Goal: Task Accomplishment & Management: Complete application form

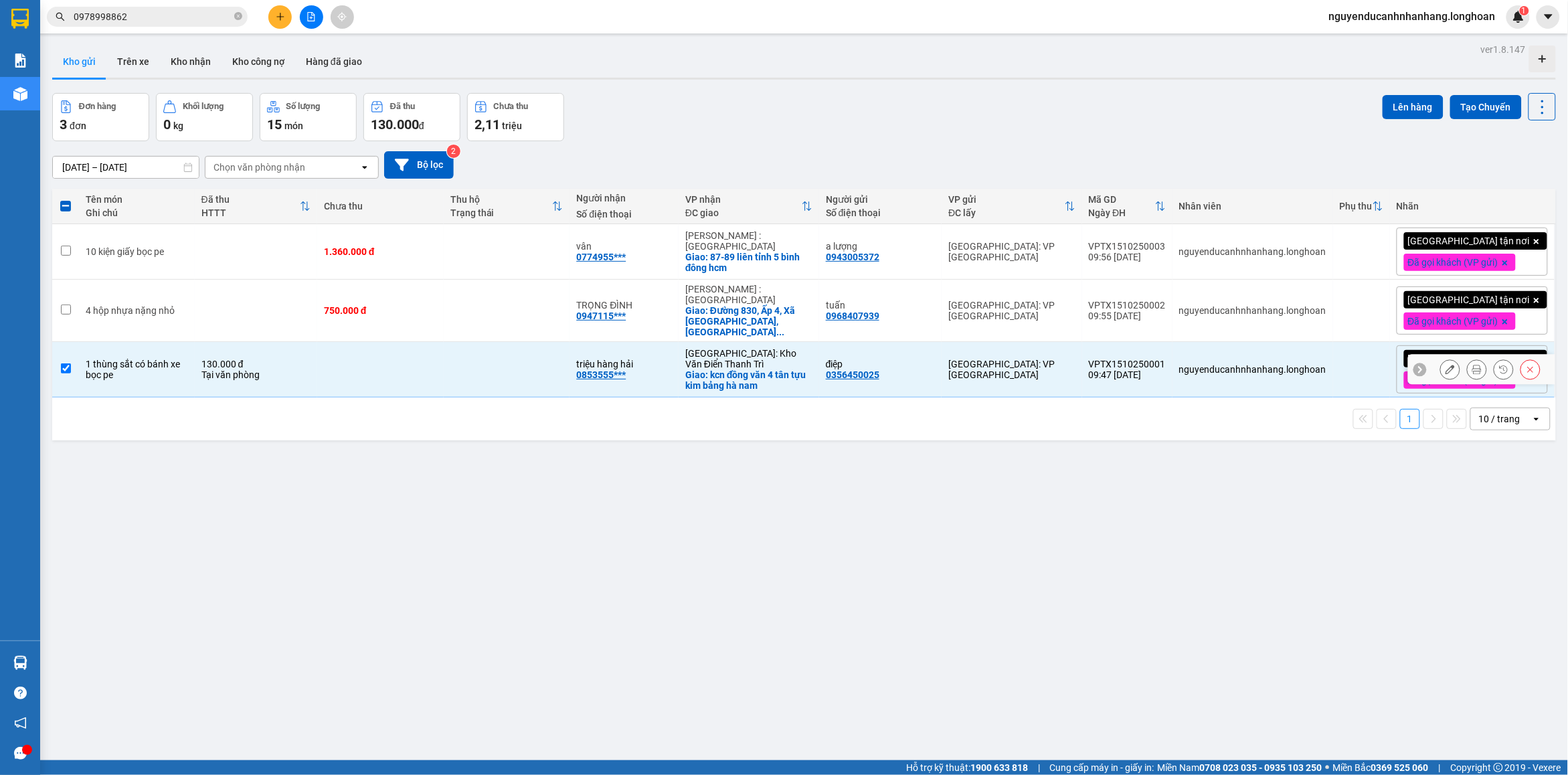
drag, startPoint x: 238, startPoint y: 364, endPoint x: 286, endPoint y: 191, distance: 179.5
click at [236, 369] on div "Tại văn phòng" at bounding box center [256, 374] width 109 height 11
checkbox input "false"
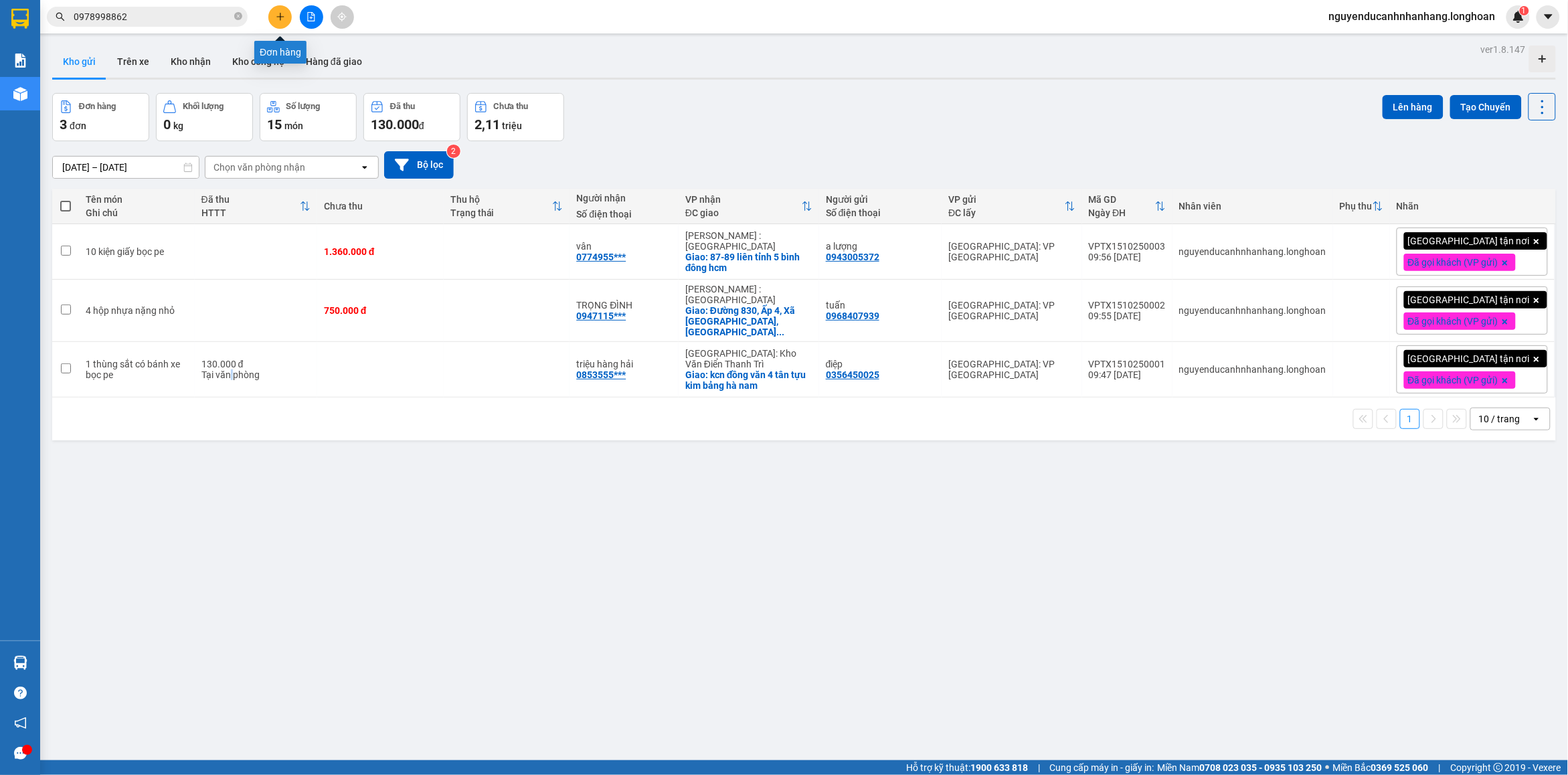
click at [285, 16] on button at bounding box center [280, 16] width 24 height 24
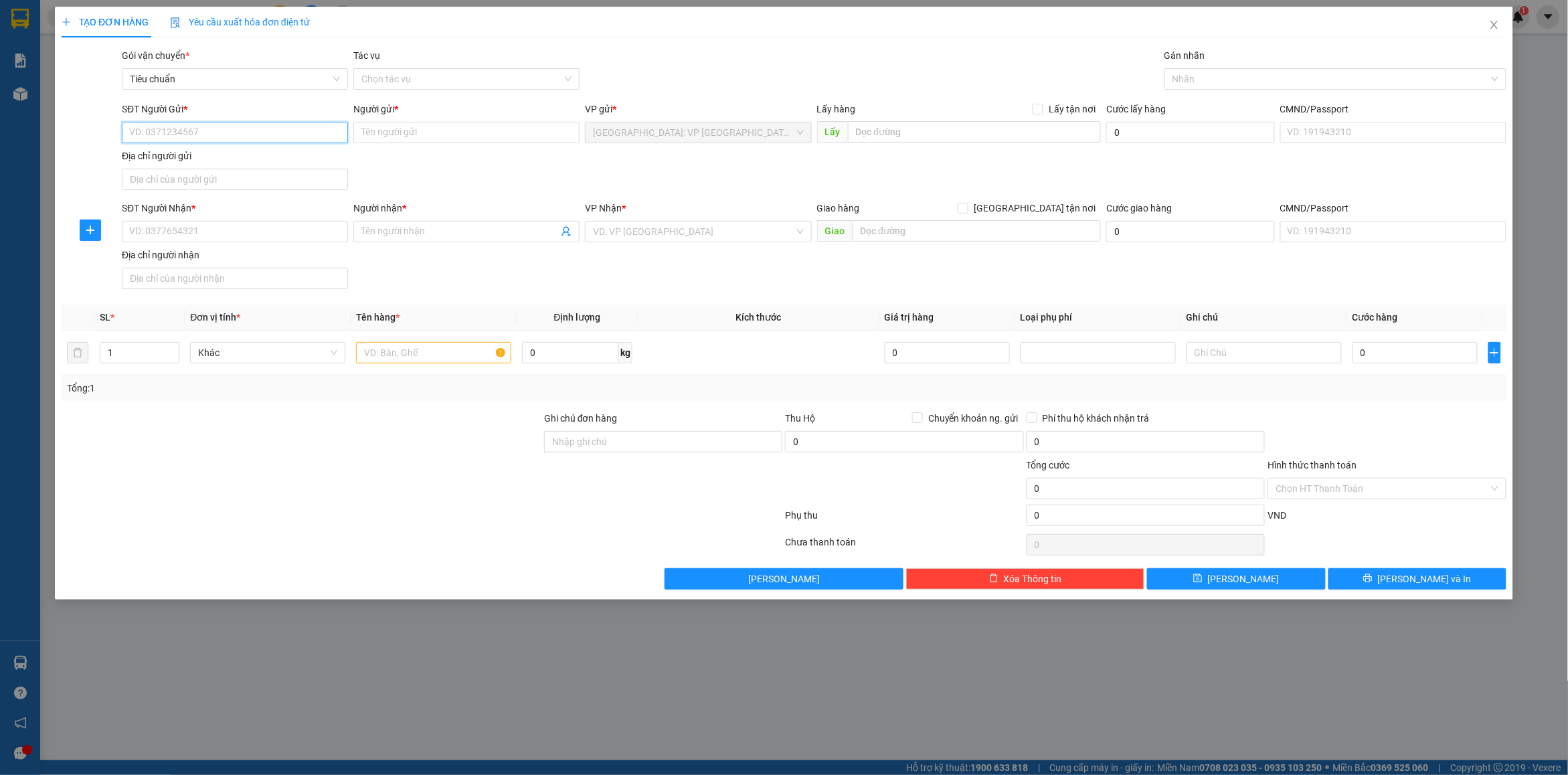
click at [272, 134] on input "SĐT Người Gửi *" at bounding box center [235, 133] width 226 height 21
click at [157, 137] on input "0563328365" at bounding box center [235, 133] width 226 height 21
type input "0563228365"
click at [393, 132] on input "Người gửi *" at bounding box center [466, 133] width 226 height 21
type input "d"
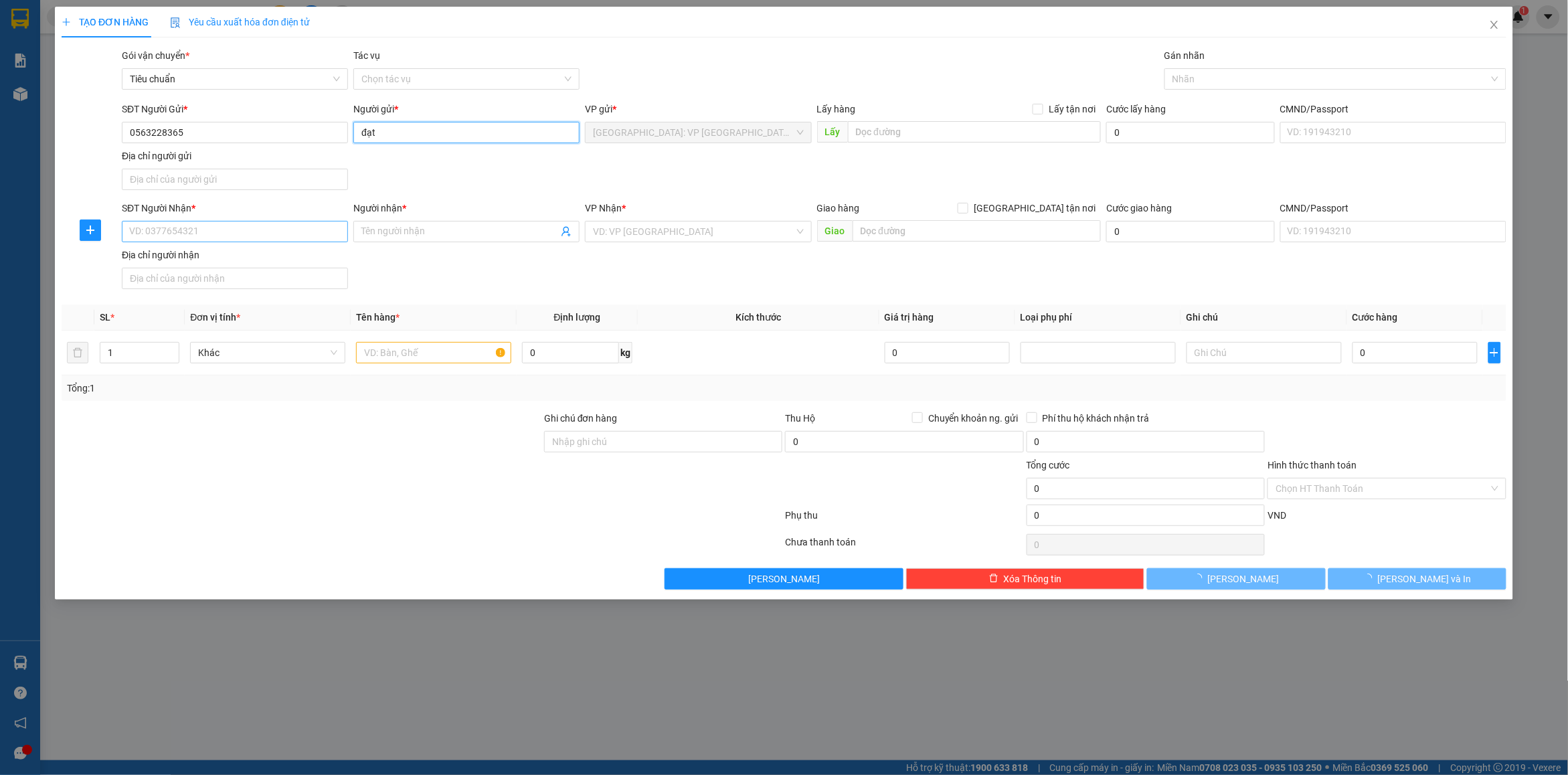
type input "đạt"
click at [226, 236] on input "SĐT Người Nhận *" at bounding box center [235, 231] width 226 height 21
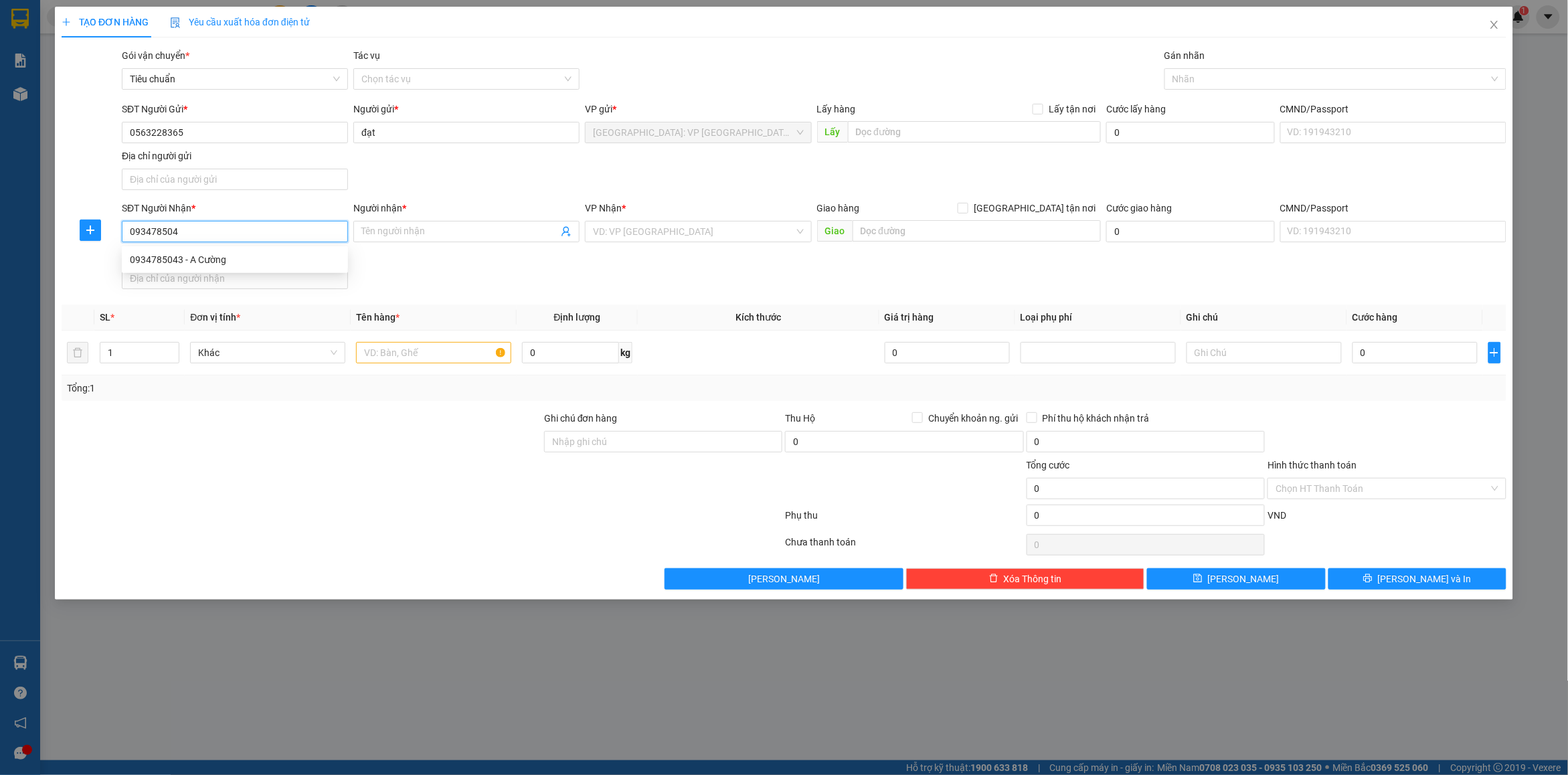
type input "0934785043"
click at [231, 249] on div "0934785043 - A Cường" at bounding box center [235, 260] width 226 height 21
type input "A Cường"
checkbox input "true"
type input "1056 [PERSON_NAME], [GEOGRAPHIC_DATA]"
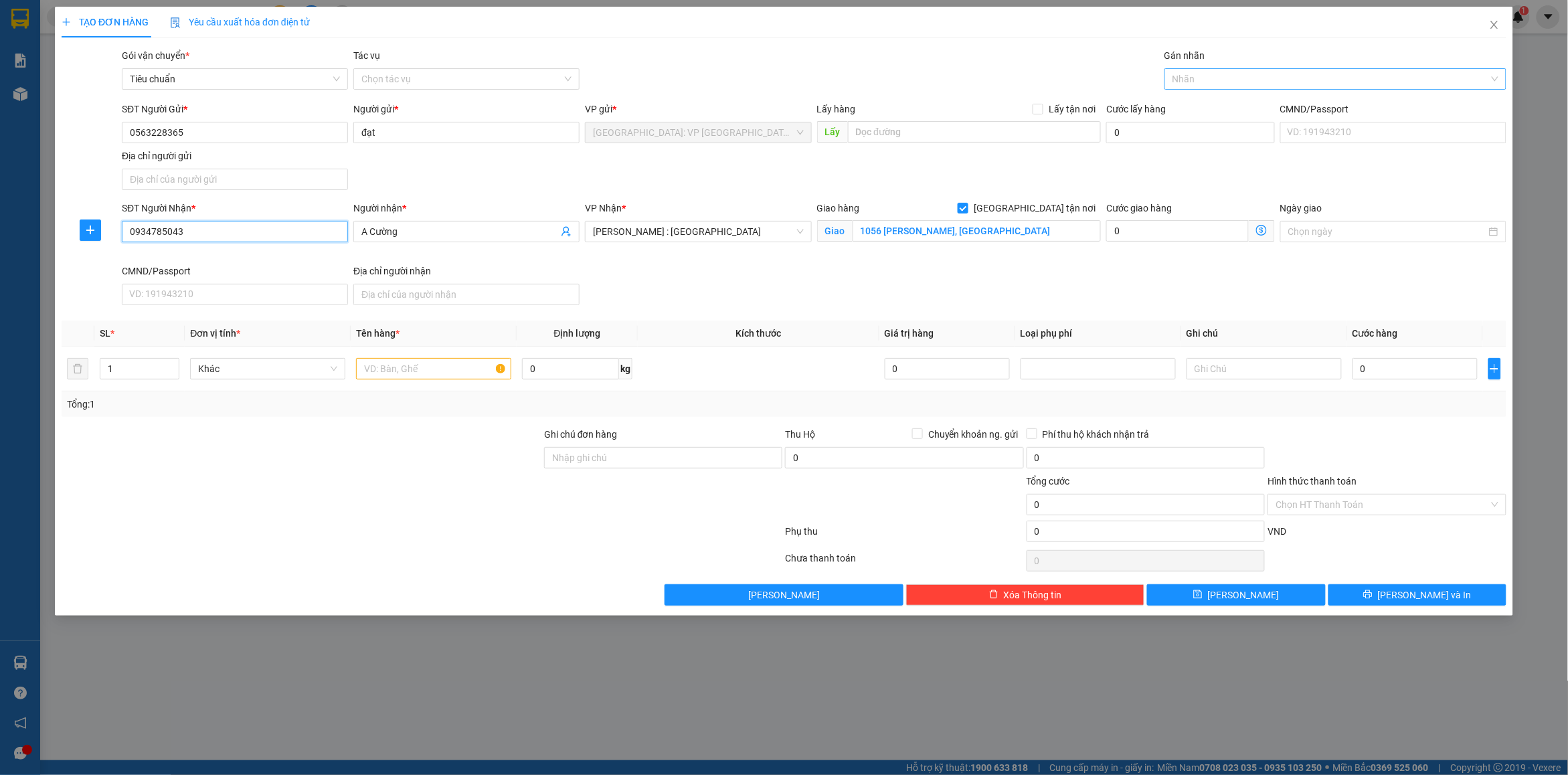
click at [1199, 77] on div at bounding box center [1329, 79] width 322 height 16
type input "0934785043"
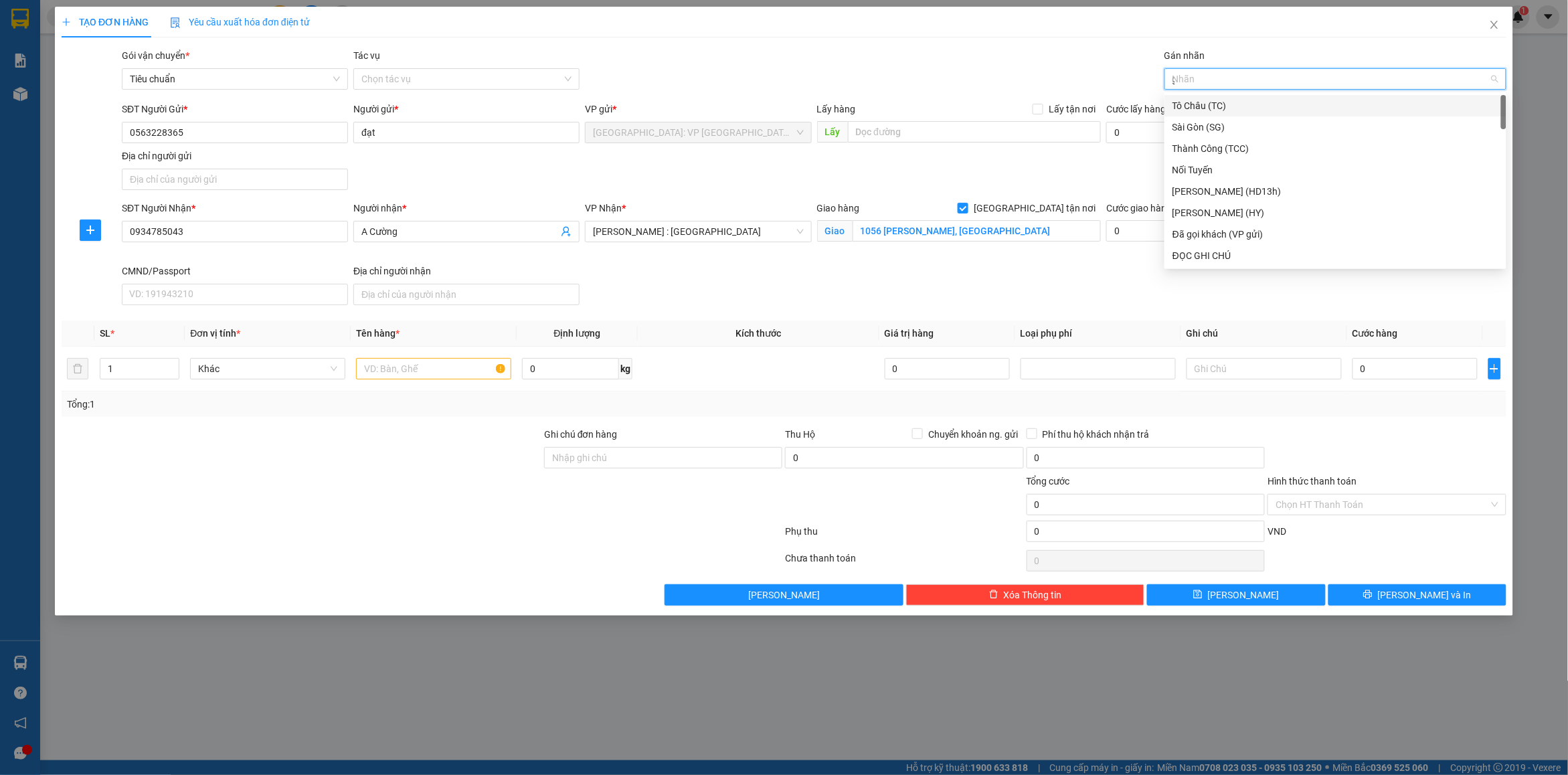
type input "gt"
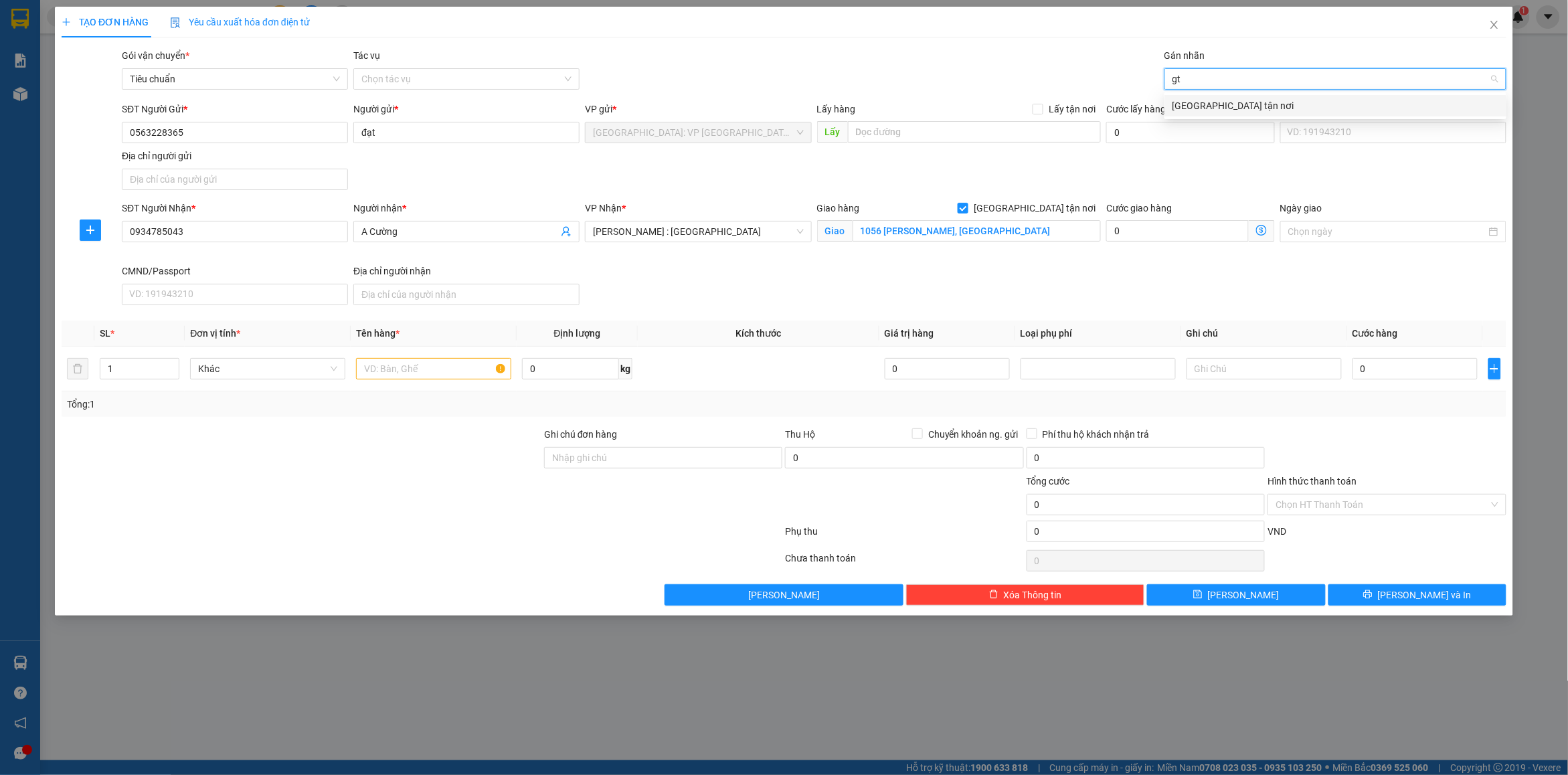
click at [1212, 108] on div "[GEOGRAPHIC_DATA] tận nơi" at bounding box center [1336, 106] width 326 height 15
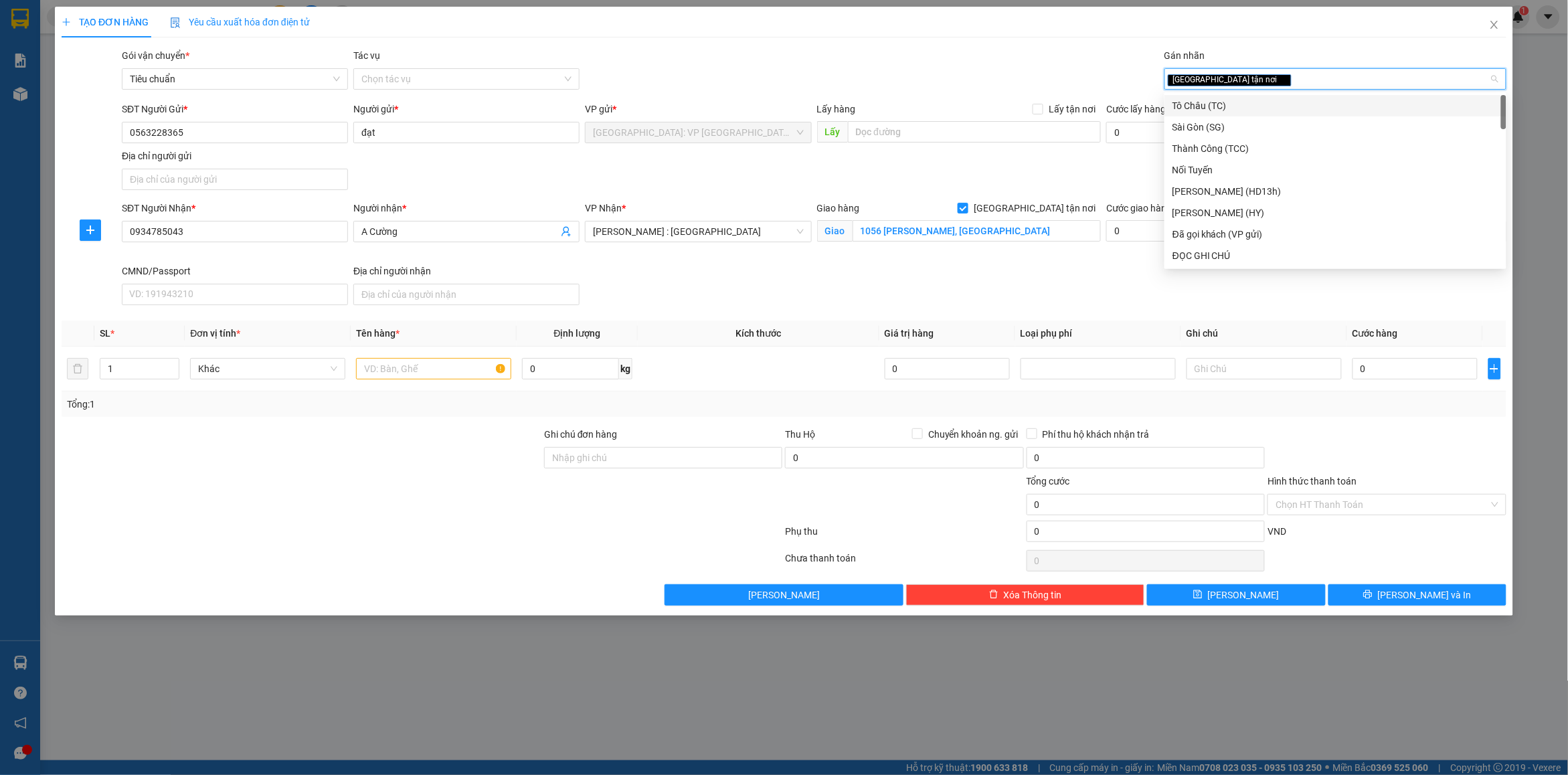
click at [1275, 84] on div "[GEOGRAPHIC_DATA] tận nơi" at bounding box center [1329, 79] width 322 height 16
type input "d"
type input "đã"
click at [1220, 101] on div "Đã gọi khách (VP gửi)" at bounding box center [1336, 106] width 326 height 15
click at [982, 51] on div "Gói vận chuyển * Tiêu chuẩn Tác vụ Chọn tác vụ Gán nhãn Giao tận nơi Đã gọi k…" at bounding box center [814, 71] width 1390 height 47
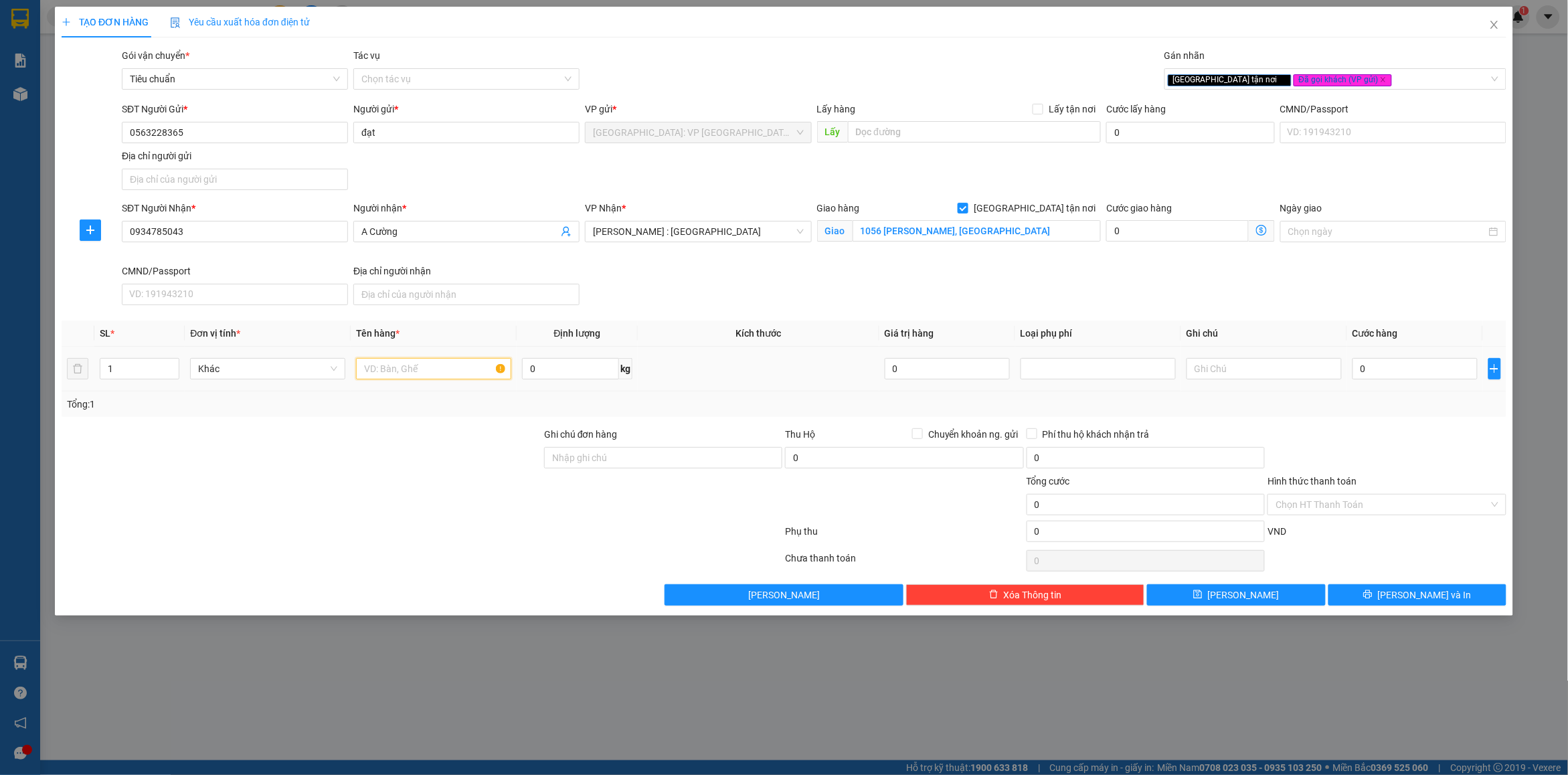
click at [414, 362] on input "text" at bounding box center [433, 369] width 155 height 21
type input "1 kiện giấy bọc pe ( thuốc)"
drag, startPoint x: 641, startPoint y: 466, endPoint x: 654, endPoint y: 470, distance: 13.6
click at [642, 469] on input "Ghi chú đơn hàng" at bounding box center [664, 458] width 239 height 21
type input "nhận nguyên kiện bể vỡ không đền"
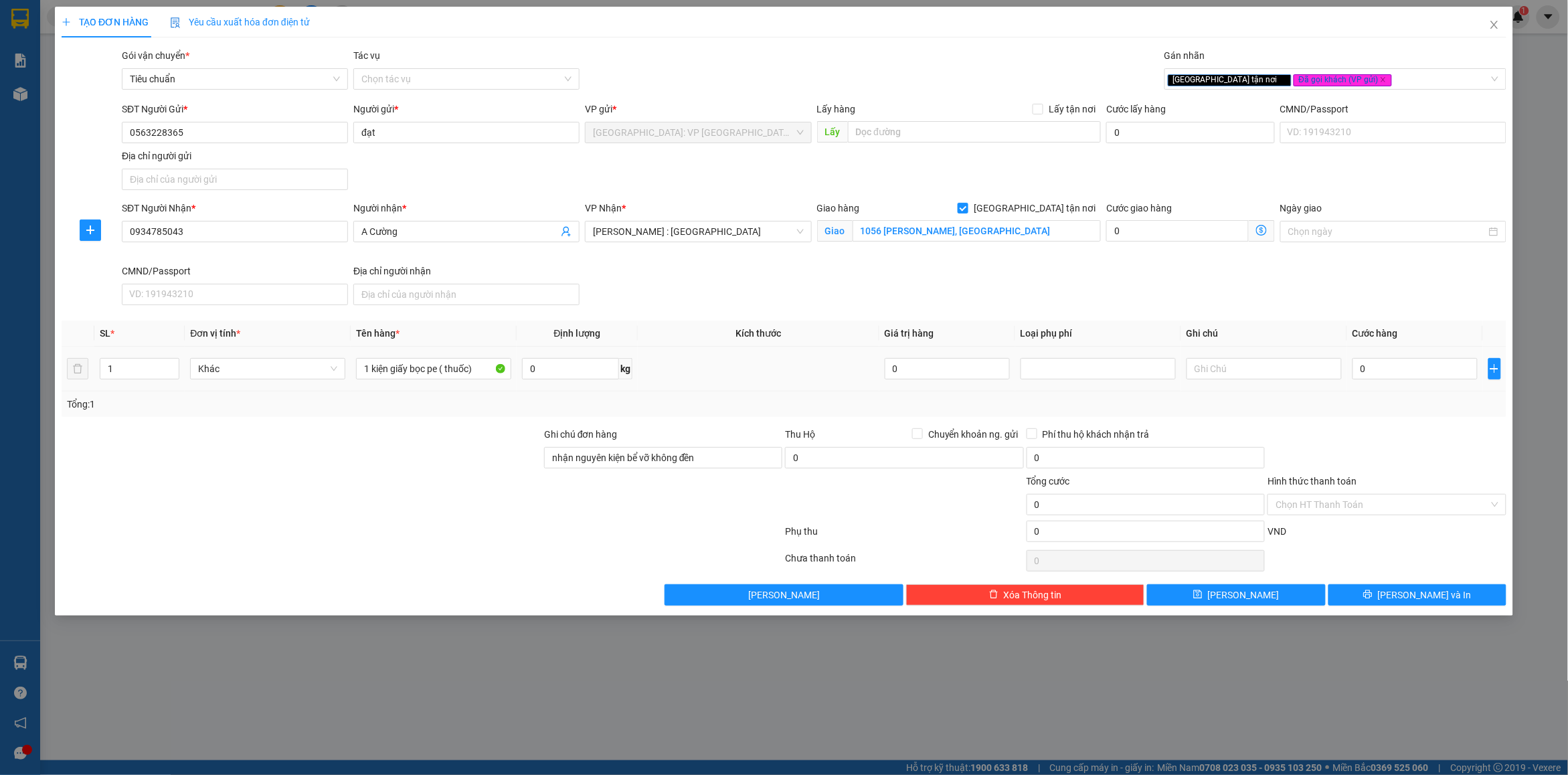
click at [932, 388] on td "0" at bounding box center [947, 369] width 136 height 45
click at [1410, 375] on input "0" at bounding box center [1415, 369] width 125 height 21
type input "1"
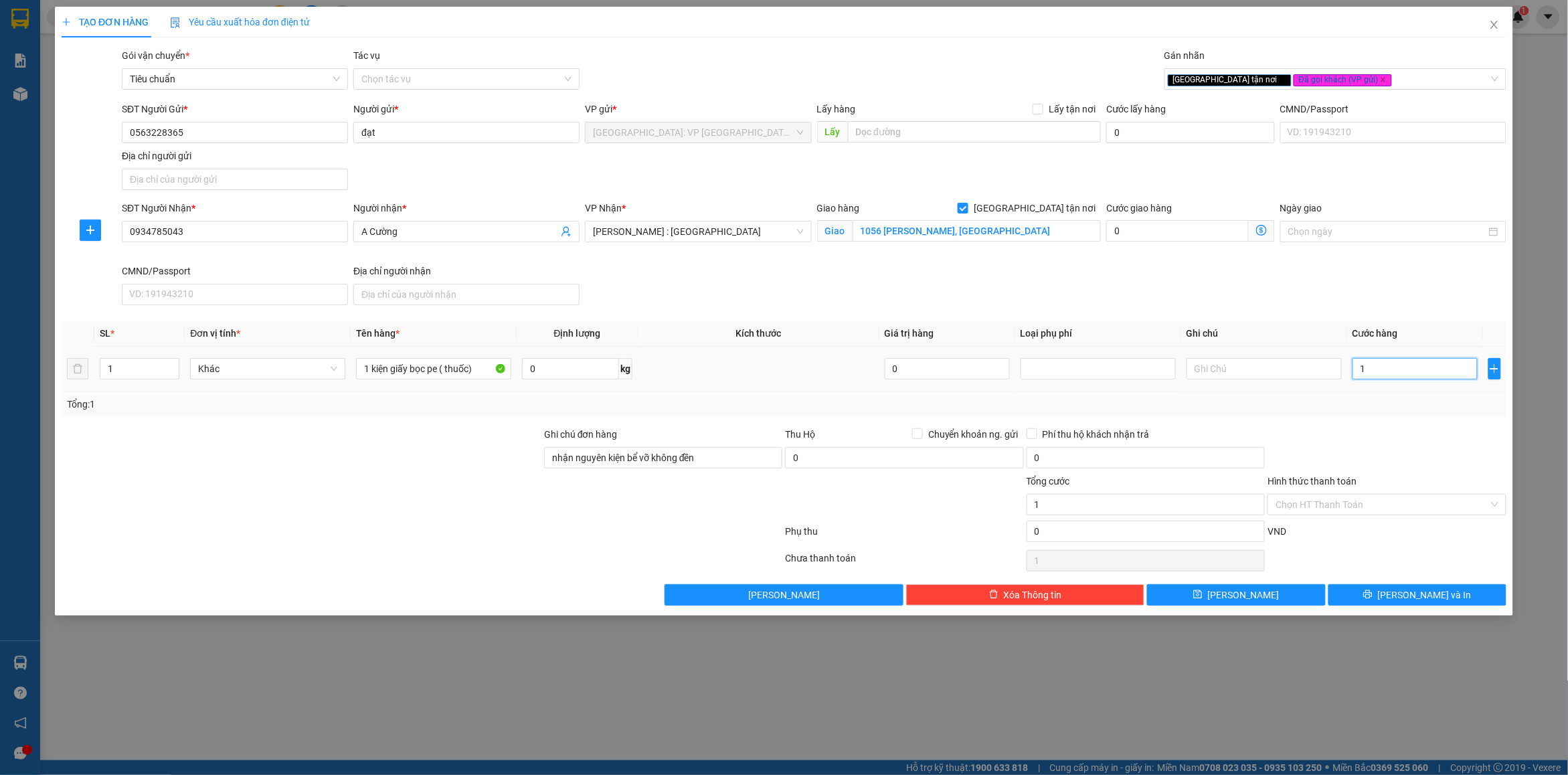
type input "12"
type input "120"
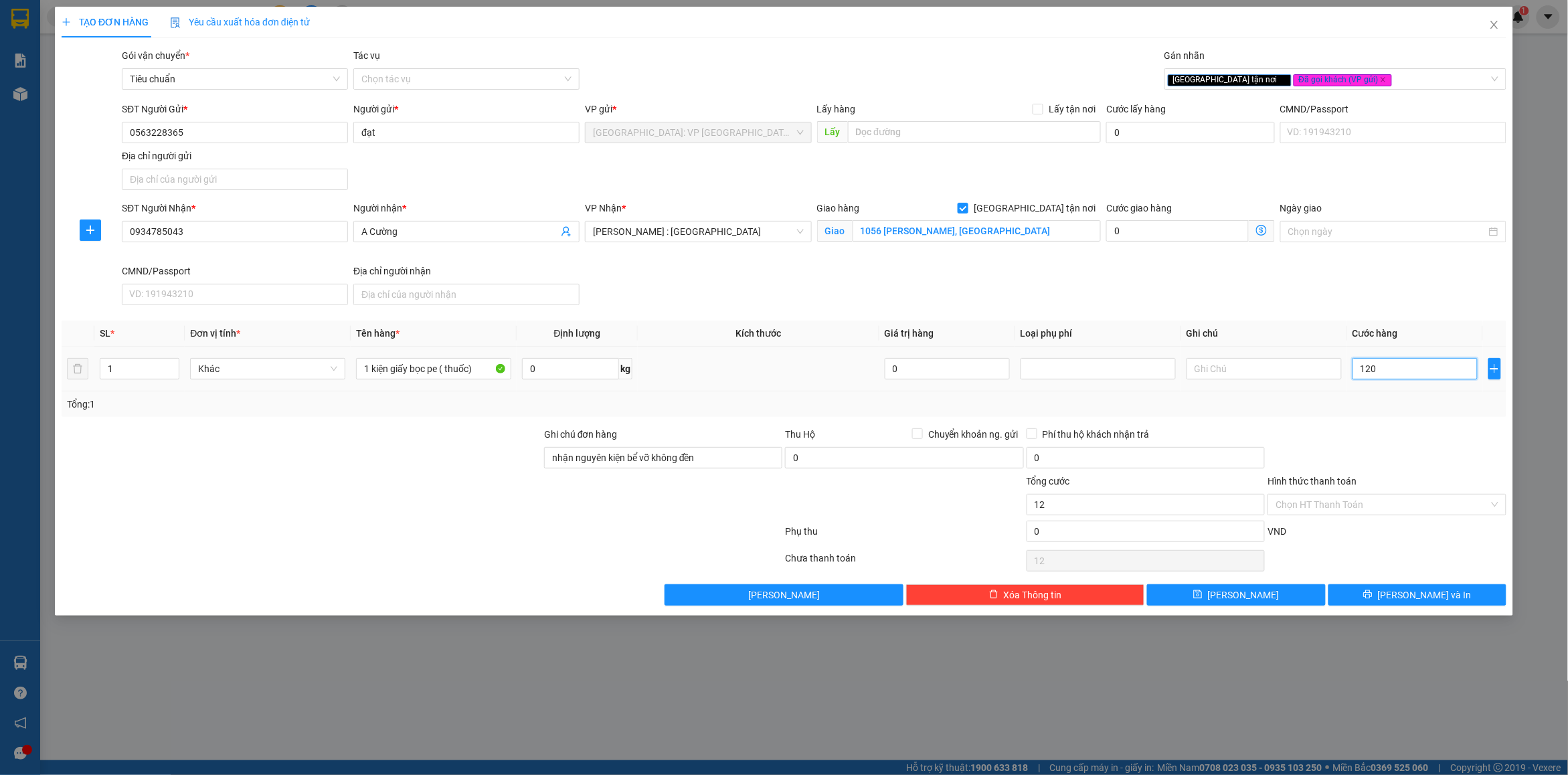
type input "120"
type input "120.000"
click at [1356, 451] on div at bounding box center [1387, 451] width 241 height 47
click at [1317, 510] on input "Hình thức thanh toán" at bounding box center [1382, 504] width 213 height 20
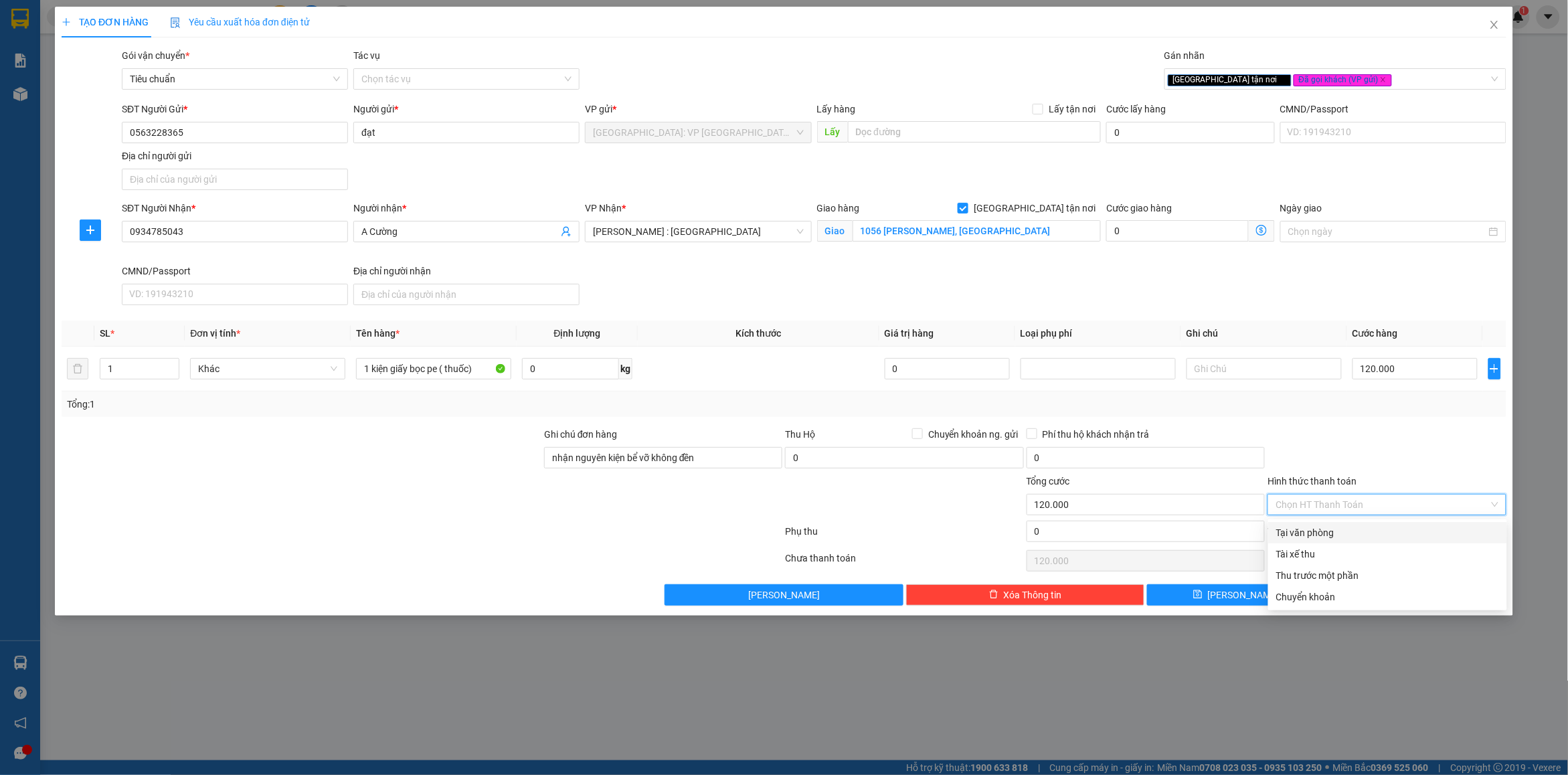
click at [1322, 536] on div "Tại văn phòng" at bounding box center [1388, 533] width 223 height 15
type input "0"
click at [1367, 441] on div at bounding box center [1387, 451] width 241 height 47
click at [1355, 594] on button "[PERSON_NAME] và In" at bounding box center [1417, 595] width 178 height 21
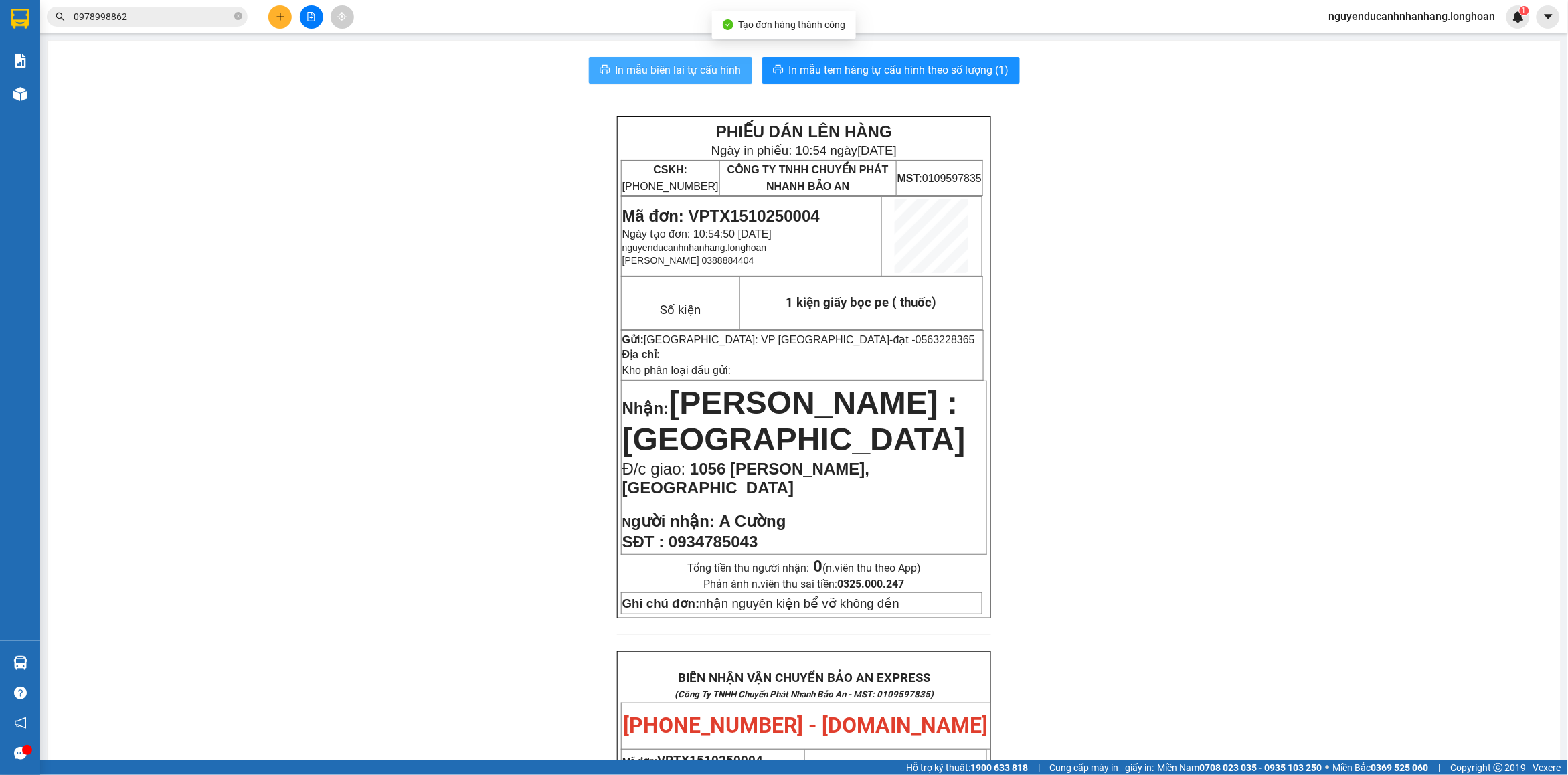
click at [689, 75] on span "In mẫu biên lai tự cấu hình" at bounding box center [679, 69] width 126 height 16
click at [931, 64] on span "In mẫu tem hàng tự cấu hình theo số lượng (1)" at bounding box center [899, 69] width 220 height 16
click at [284, 14] on icon "plus" at bounding box center [280, 16] width 9 height 9
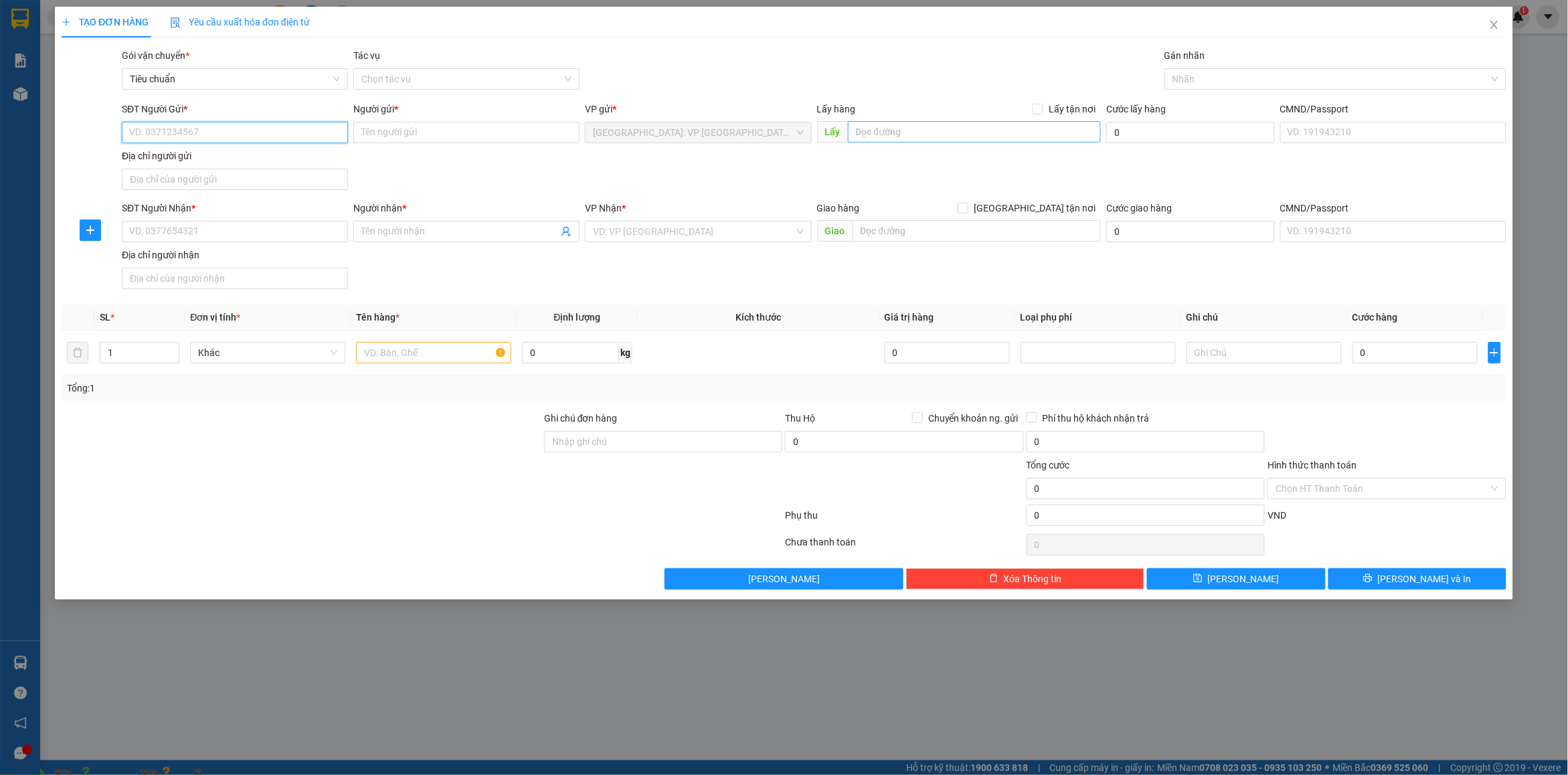
drag, startPoint x: 269, startPoint y: 129, endPoint x: 920, endPoint y: 129, distance: 651.0
click at [269, 129] on input "SĐT Người Gửi *" at bounding box center [235, 133] width 226 height 21
type input "0386553159"
click at [206, 159] on div "0386553159 - quân" at bounding box center [235, 160] width 210 height 15
type input "quân"
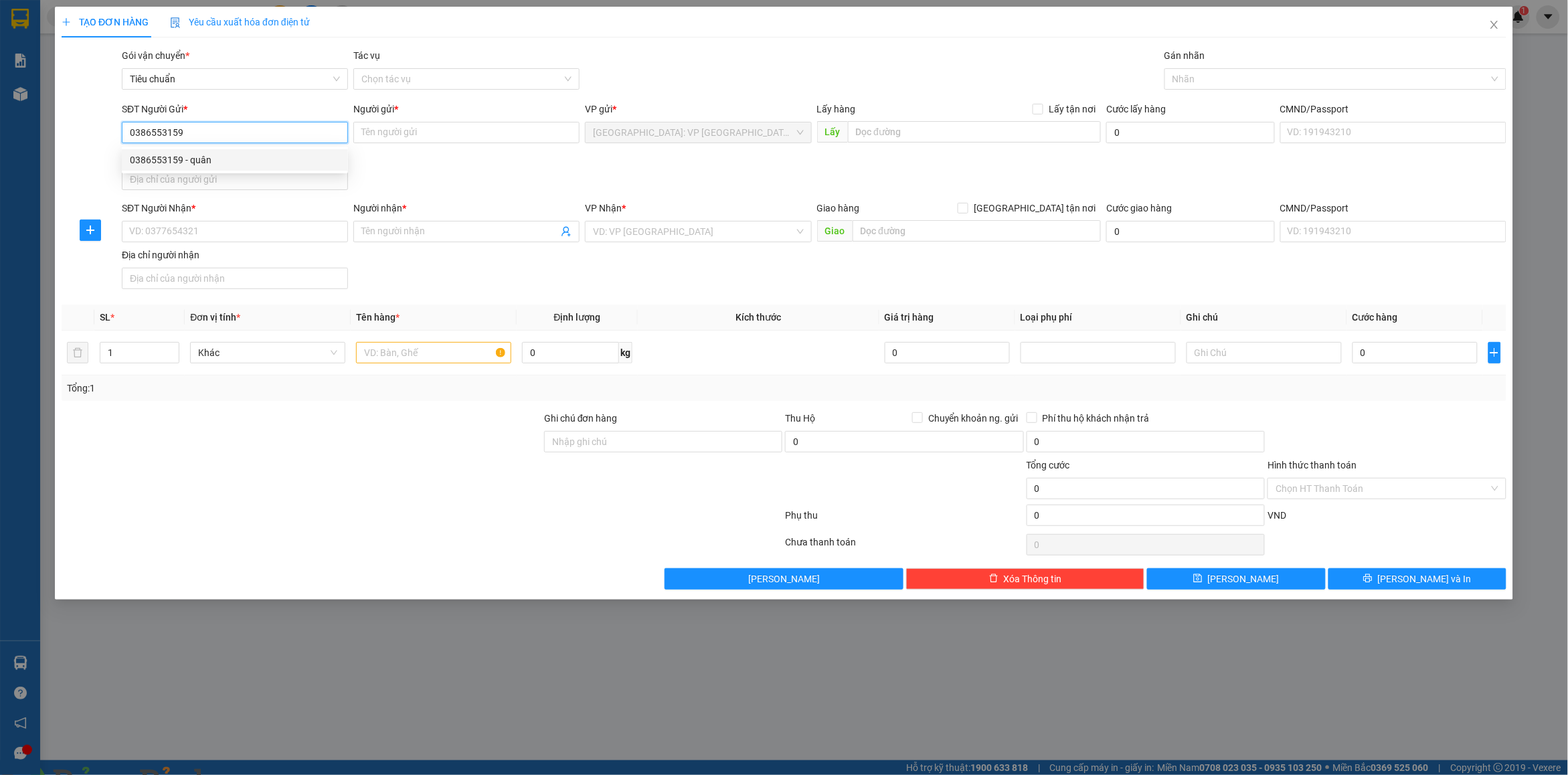
type input "145 ngõ 12 [PERSON_NAME] hn"
type input "0386553159"
click at [206, 228] on input "SĐT Người Nhận *" at bounding box center [235, 231] width 226 height 21
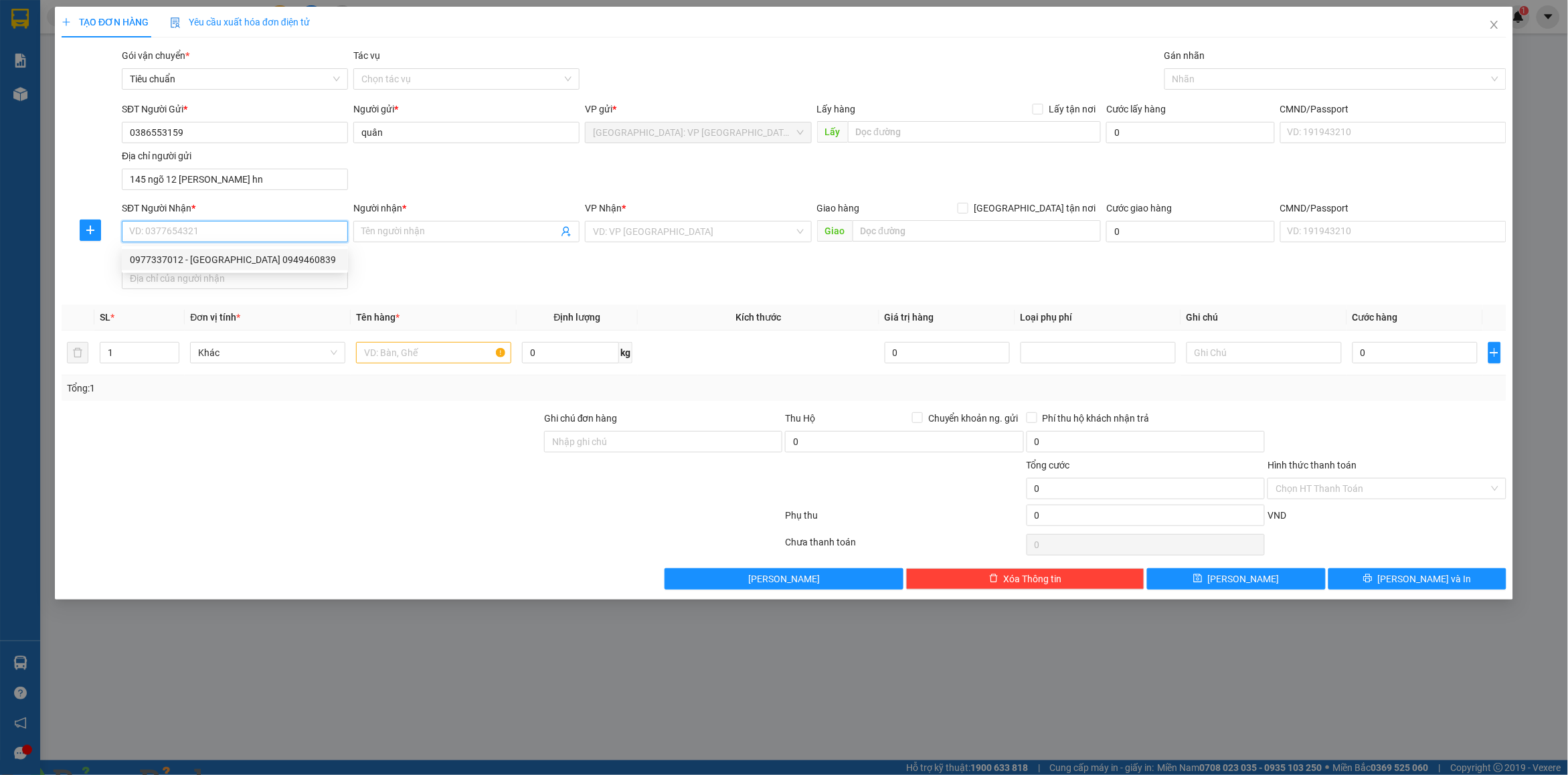
drag, startPoint x: 219, startPoint y: 255, endPoint x: 405, endPoint y: 259, distance: 186.0
click at [228, 256] on div "0977337012 - [GEOGRAPHIC_DATA] 0949460839" at bounding box center [235, 259] width 210 height 15
type input "0977337012"
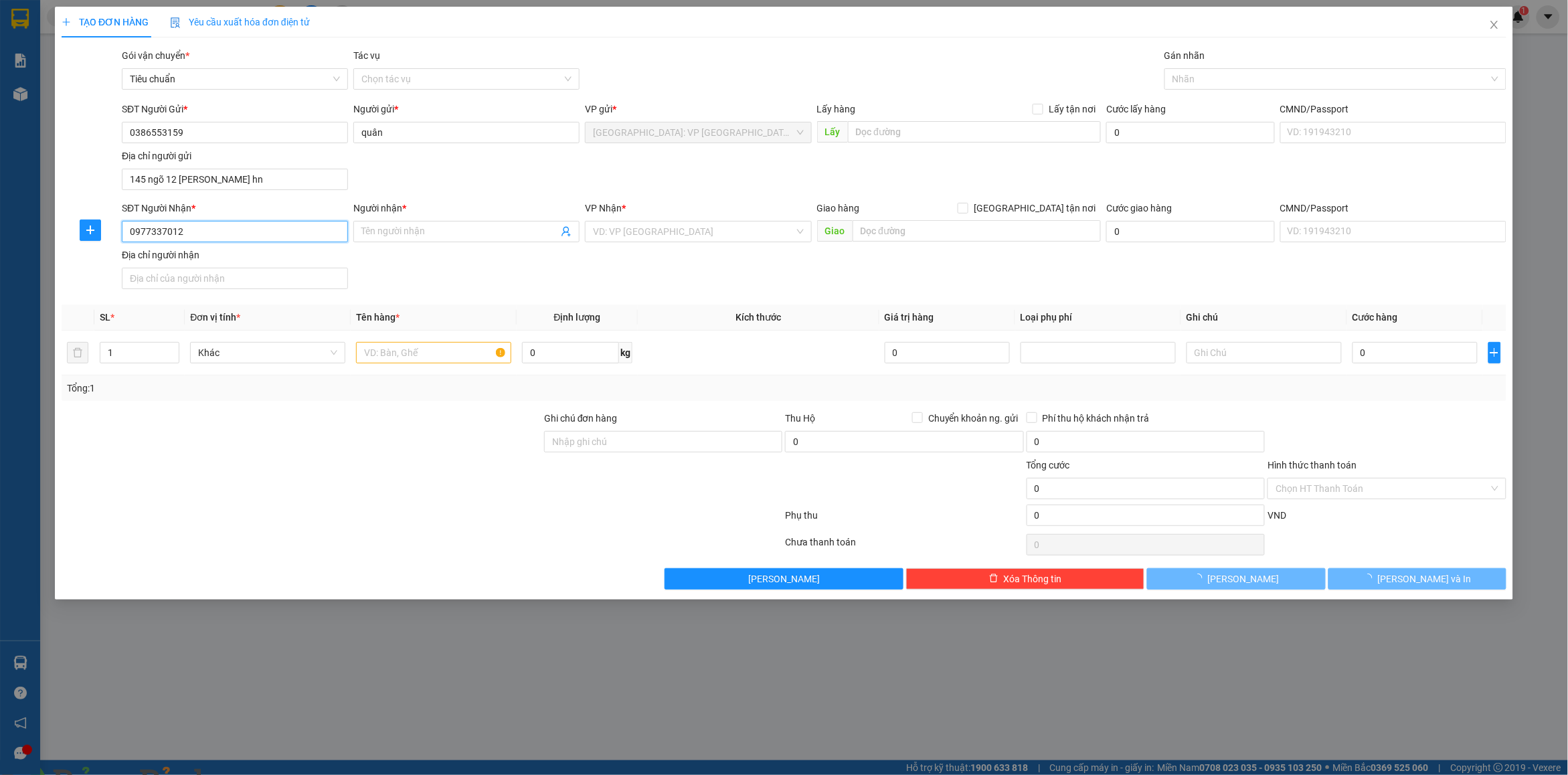
type input "[GEOGRAPHIC_DATA] 0949460839"
checkbox input "true"
type input "6/1 [PERSON_NAME] p bửu long tp biên hòa đồng nai"
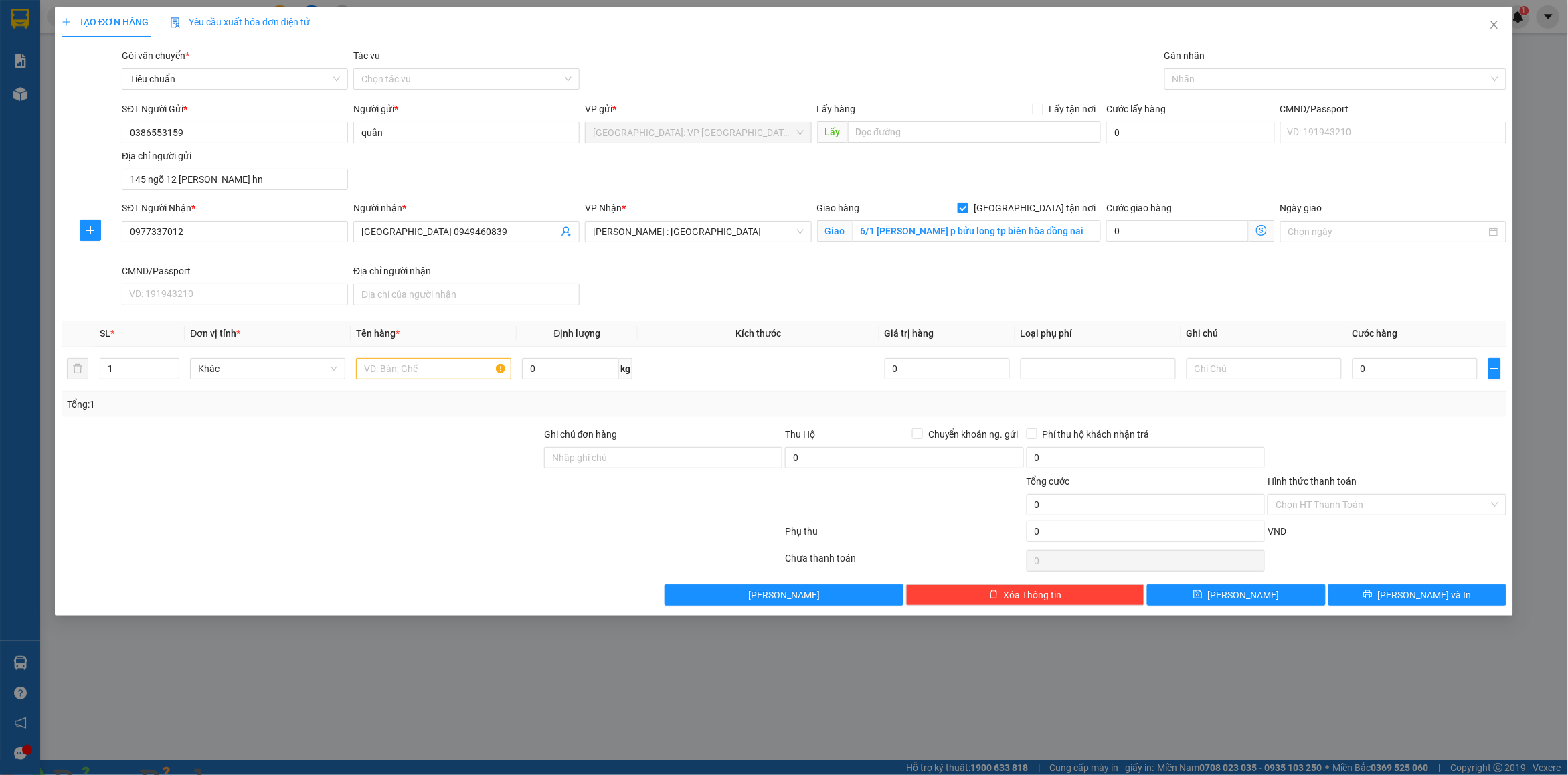
click at [246, 774] on img at bounding box center [242, 783] width 8 height 8
click at [1257, 77] on div at bounding box center [1329, 79] width 322 height 16
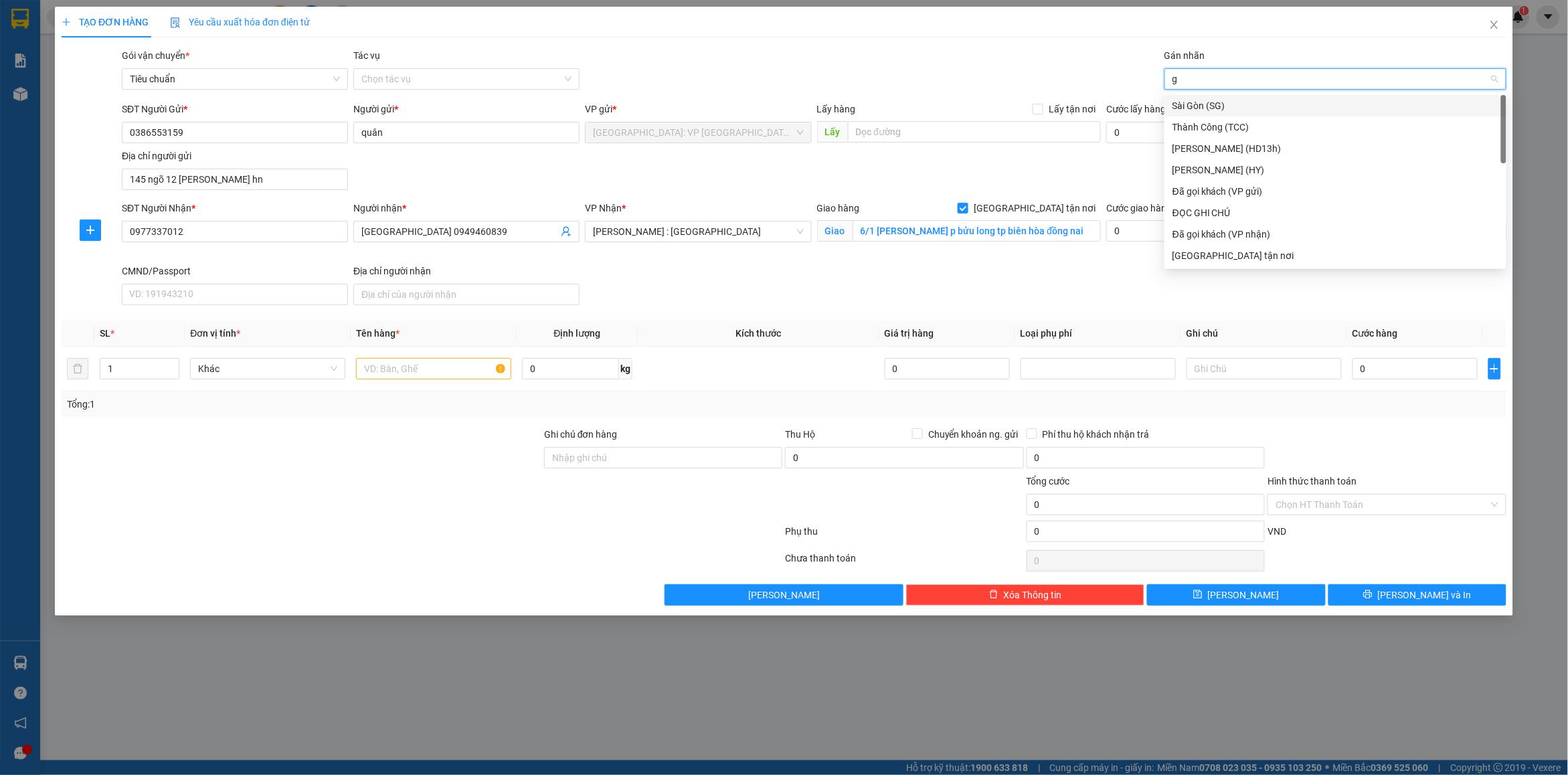
type input "gt"
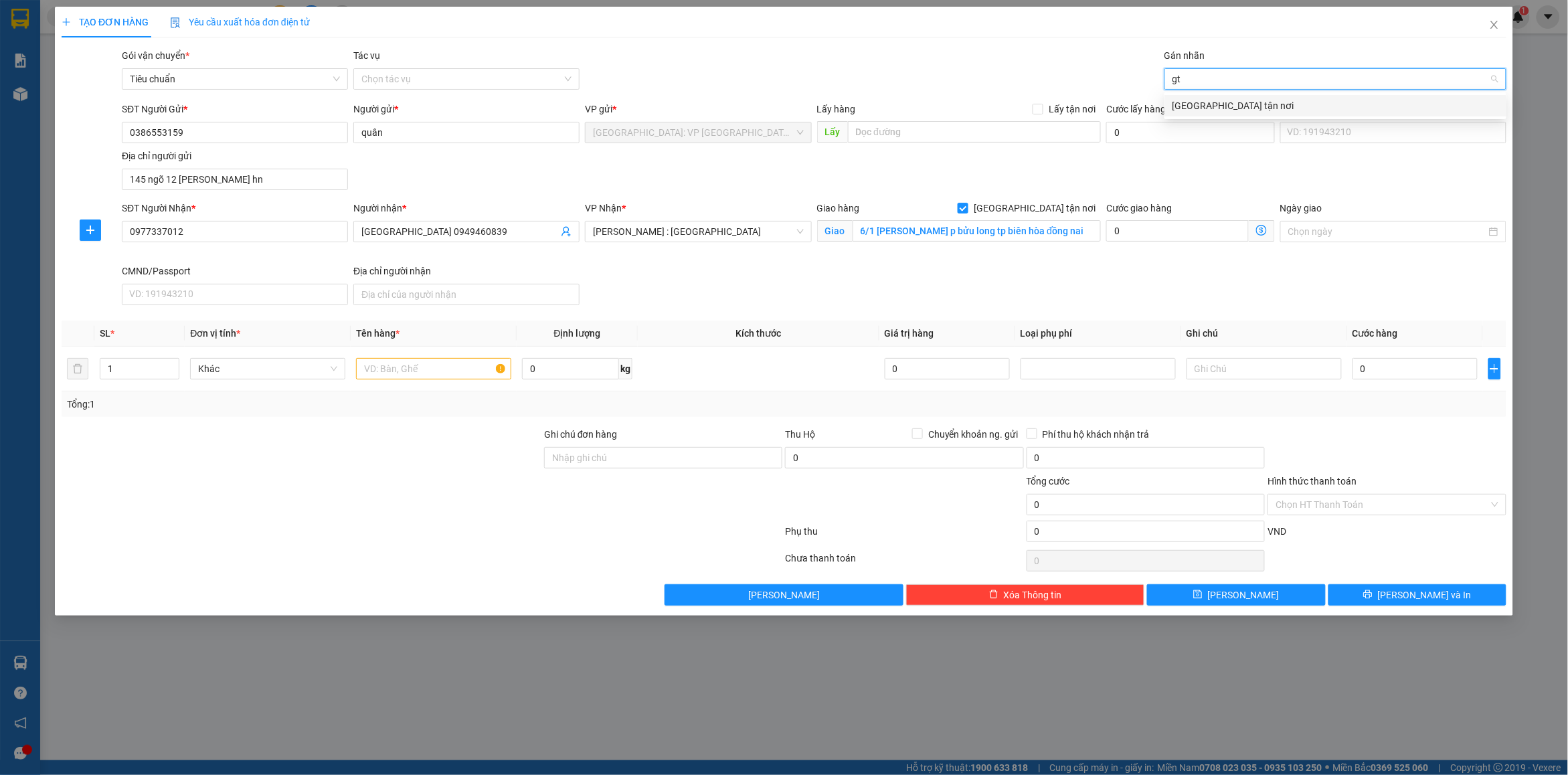
click at [1237, 104] on div "[GEOGRAPHIC_DATA] tận nơi" at bounding box center [1336, 106] width 326 height 15
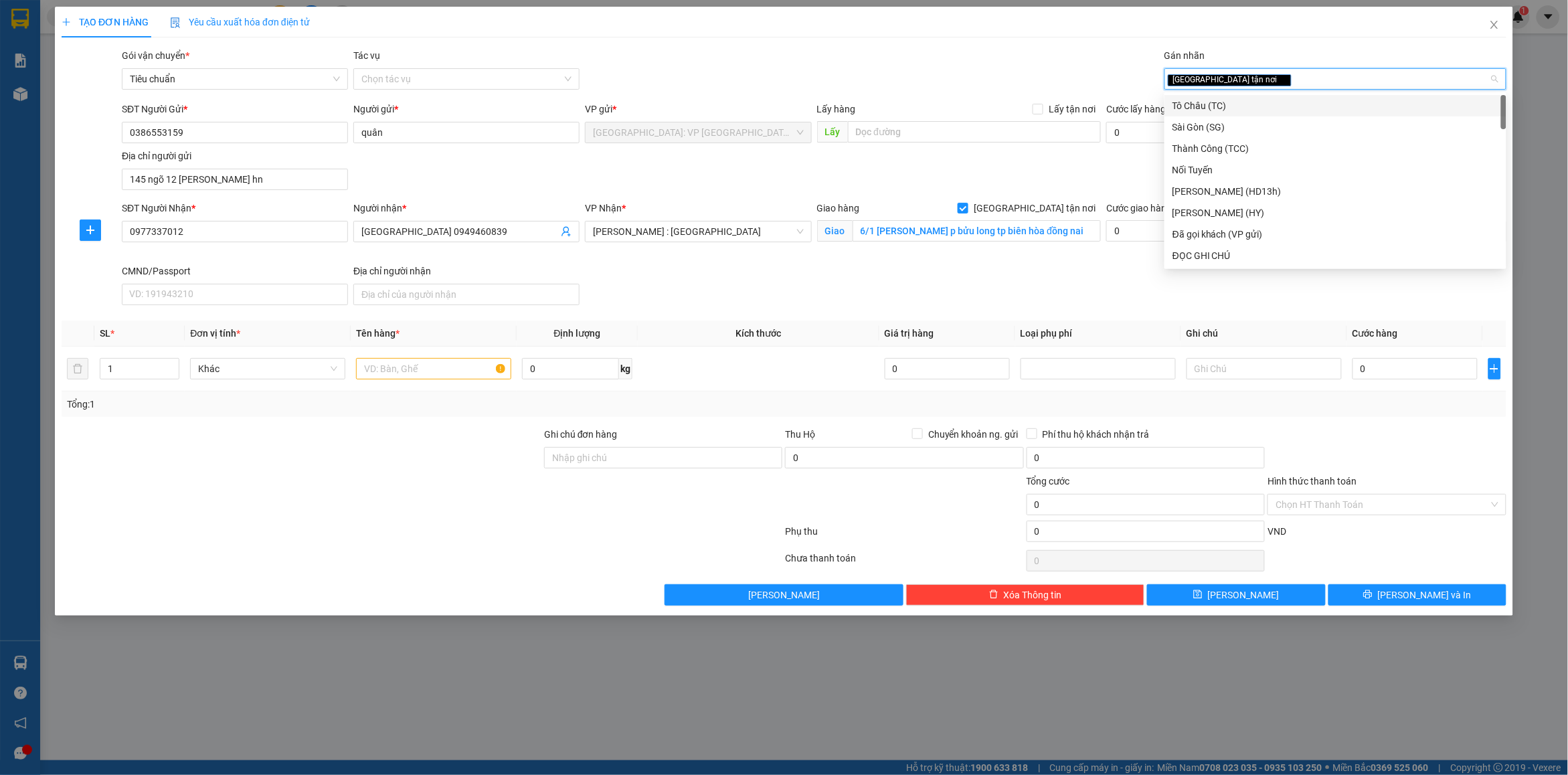
click at [1296, 78] on div "[GEOGRAPHIC_DATA] tận nơi" at bounding box center [1329, 79] width 322 height 16
type input "d"
type input "đã"
drag, startPoint x: 1257, startPoint y: 101, endPoint x: 948, endPoint y: 84, distance: 309.5
click at [1253, 101] on div "Đã gọi khách (VP gửi)" at bounding box center [1336, 106] width 326 height 15
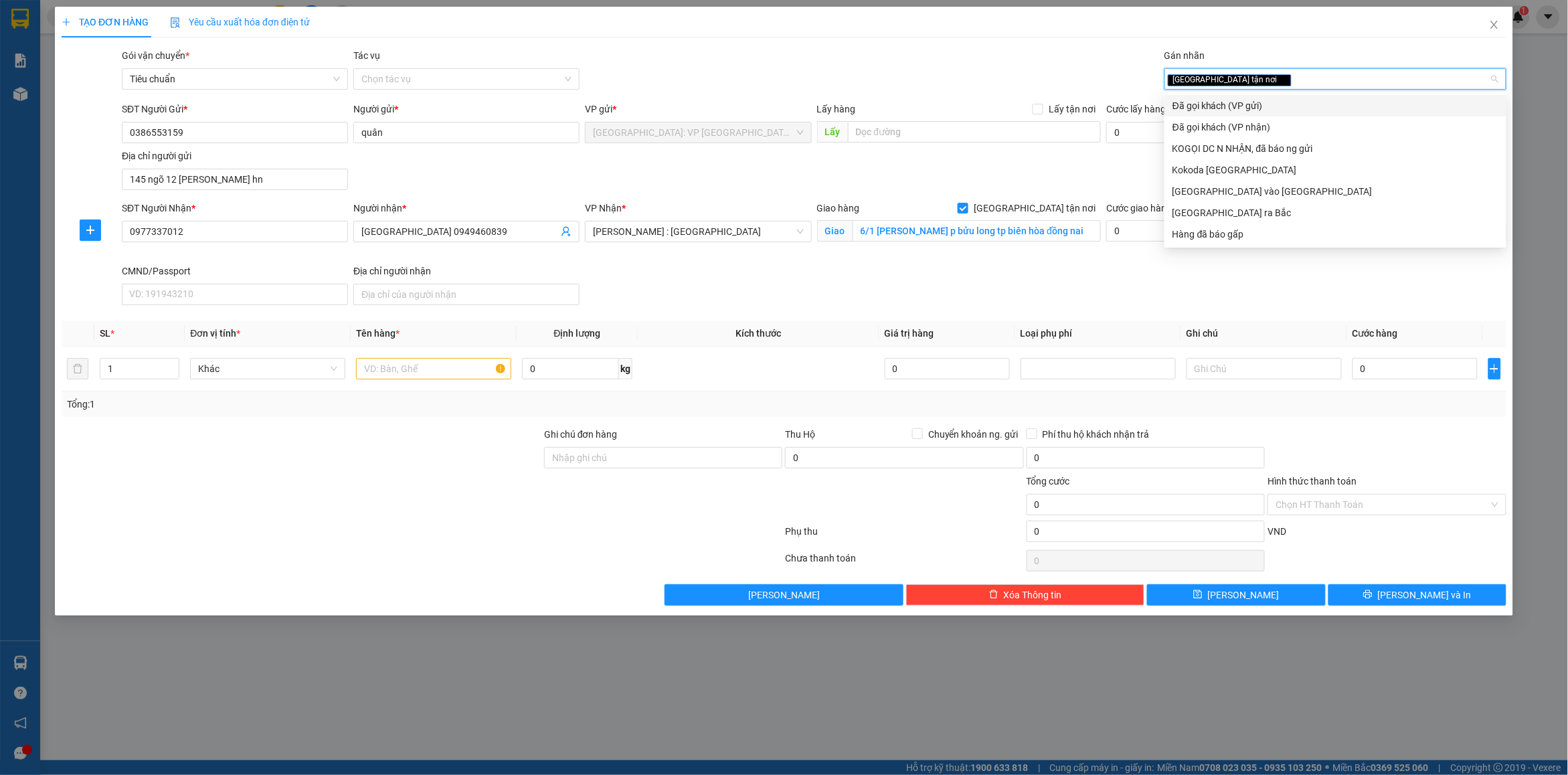
click at [948, 84] on div "Gói vận chuyển * Tiêu chuẩn Tác vụ Chọn tác vụ Gán nhãn Giao tận nơi đã" at bounding box center [814, 71] width 1390 height 47
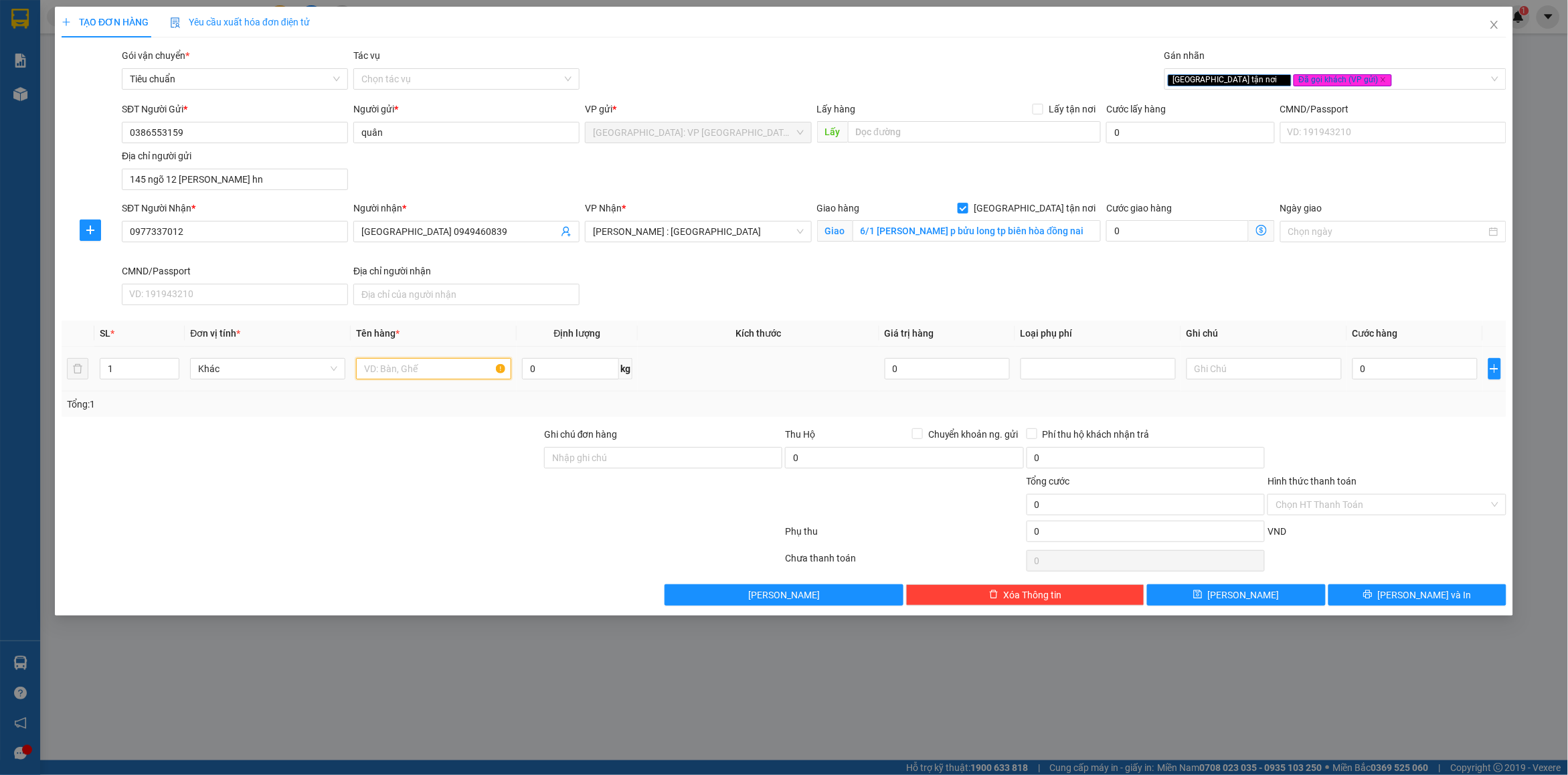
click at [401, 376] on input "text" at bounding box center [433, 369] width 155 height 21
type input "4 tải tắng + 1 kiện bọc tải xanh nhỏ"
click at [119, 377] on input "1" at bounding box center [140, 369] width 79 height 20
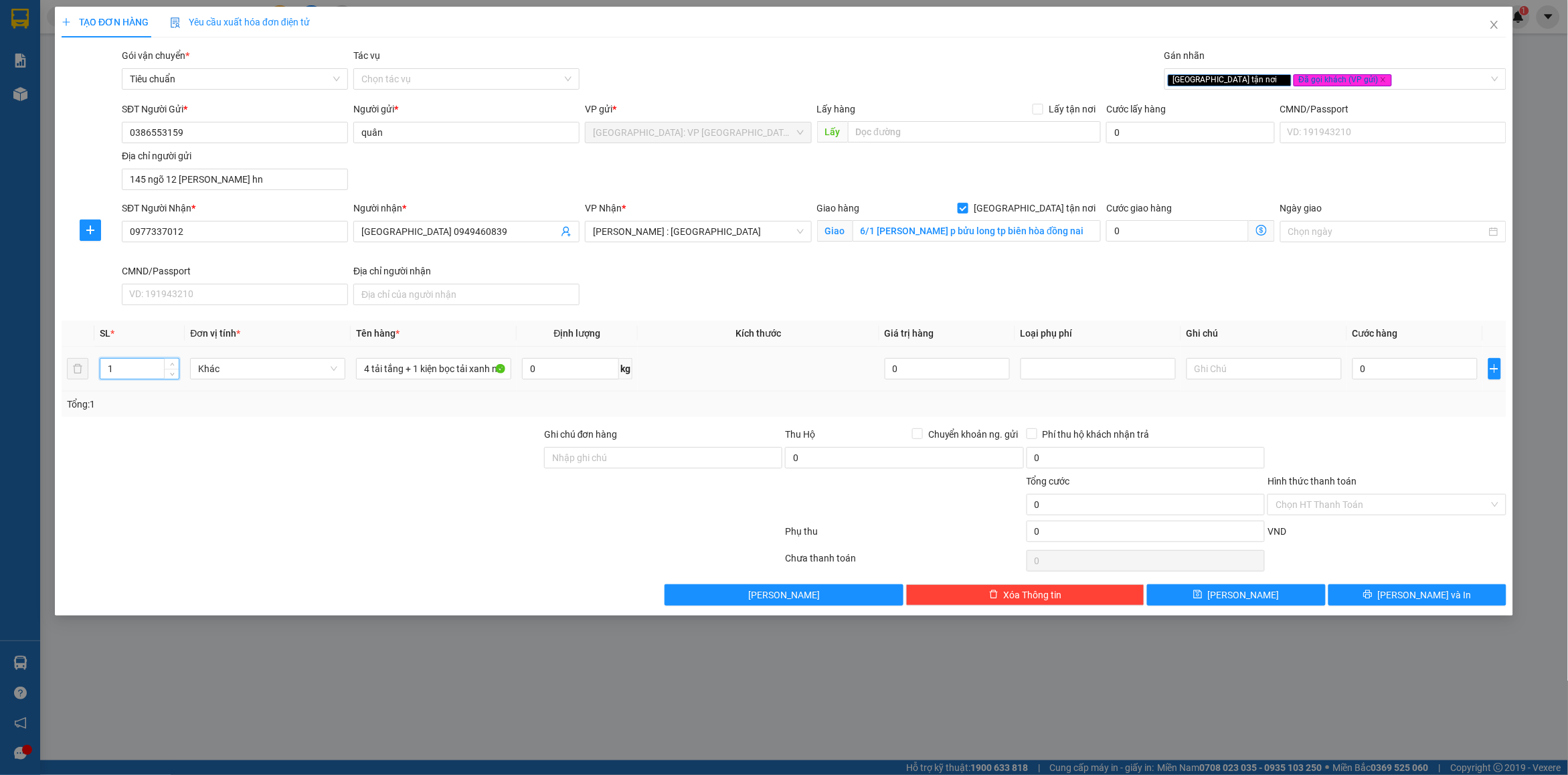
click at [119, 377] on input "1" at bounding box center [140, 369] width 79 height 20
type input "5"
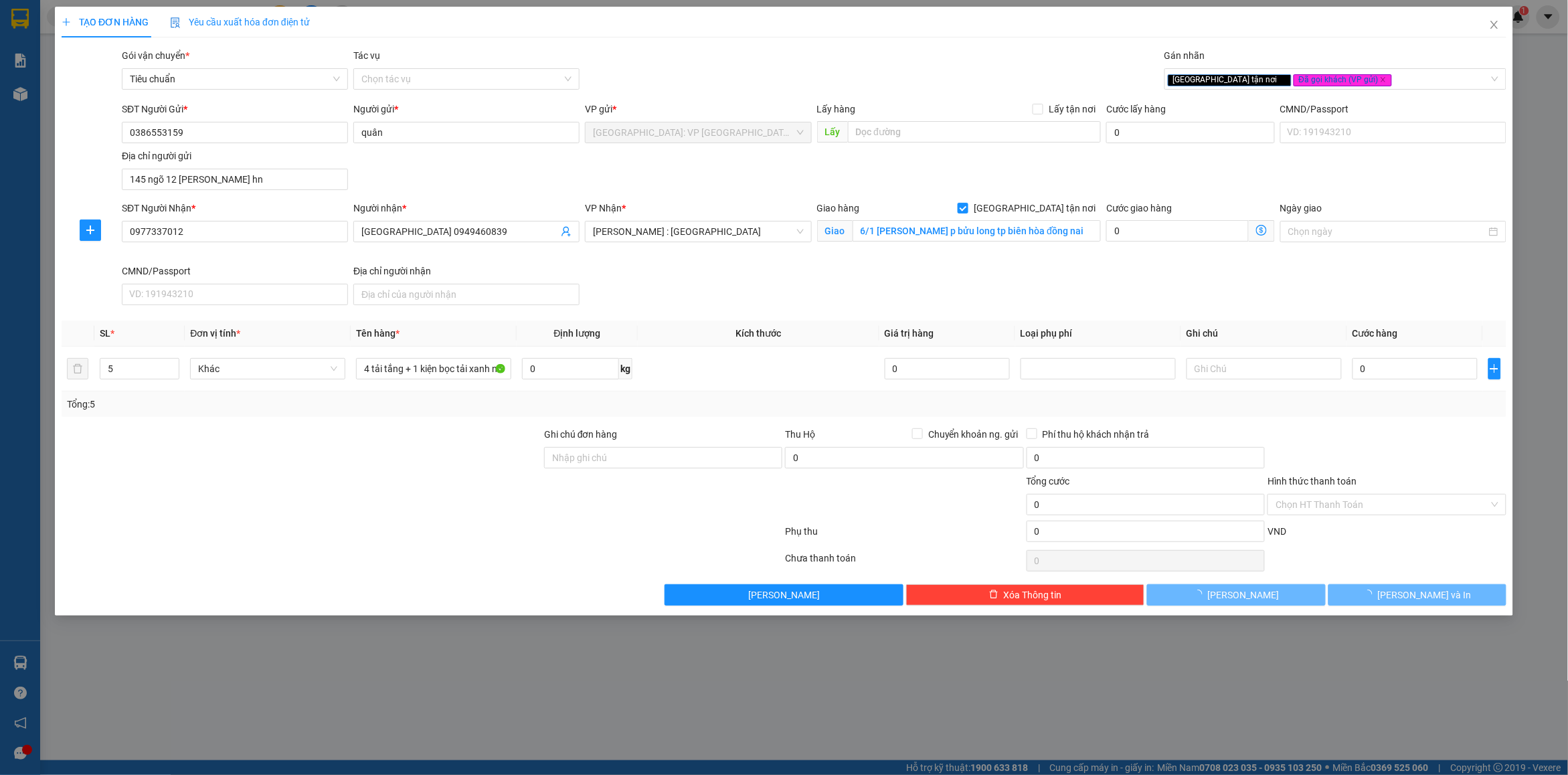
drag, startPoint x: 171, startPoint y: 460, endPoint x: 623, endPoint y: 457, distance: 452.0
click at [172, 460] on div at bounding box center [301, 451] width 483 height 47
click at [623, 457] on input "Ghi chú đơn hàng" at bounding box center [664, 458] width 239 height 21
type input "nhận nguyên kiện bể vỡ không đền"
click at [731, 409] on div "Tổng: 5" at bounding box center [784, 404] width 1434 height 15
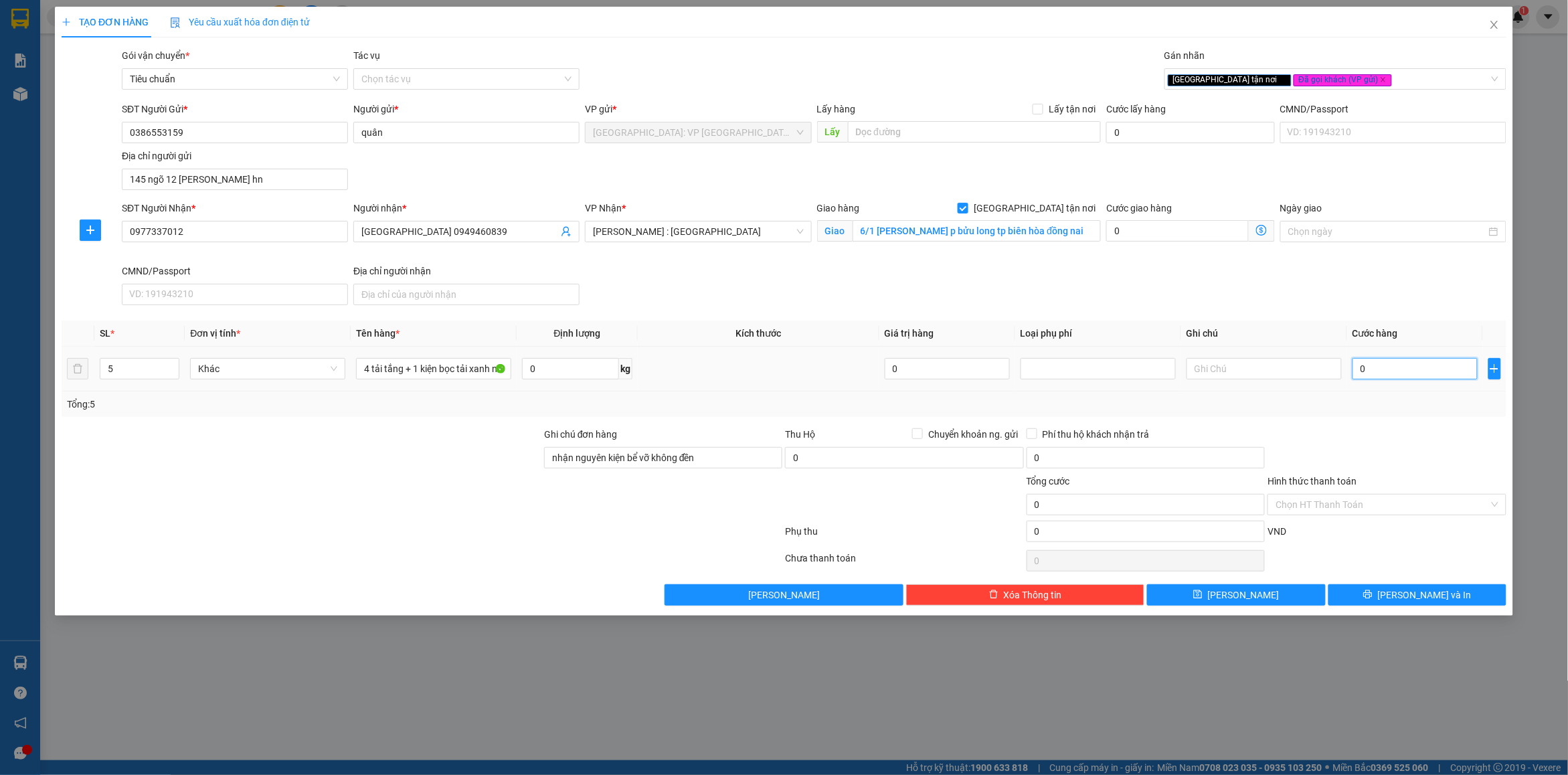
click at [1383, 366] on input "0" at bounding box center [1415, 369] width 125 height 21
type input "5"
type input "59"
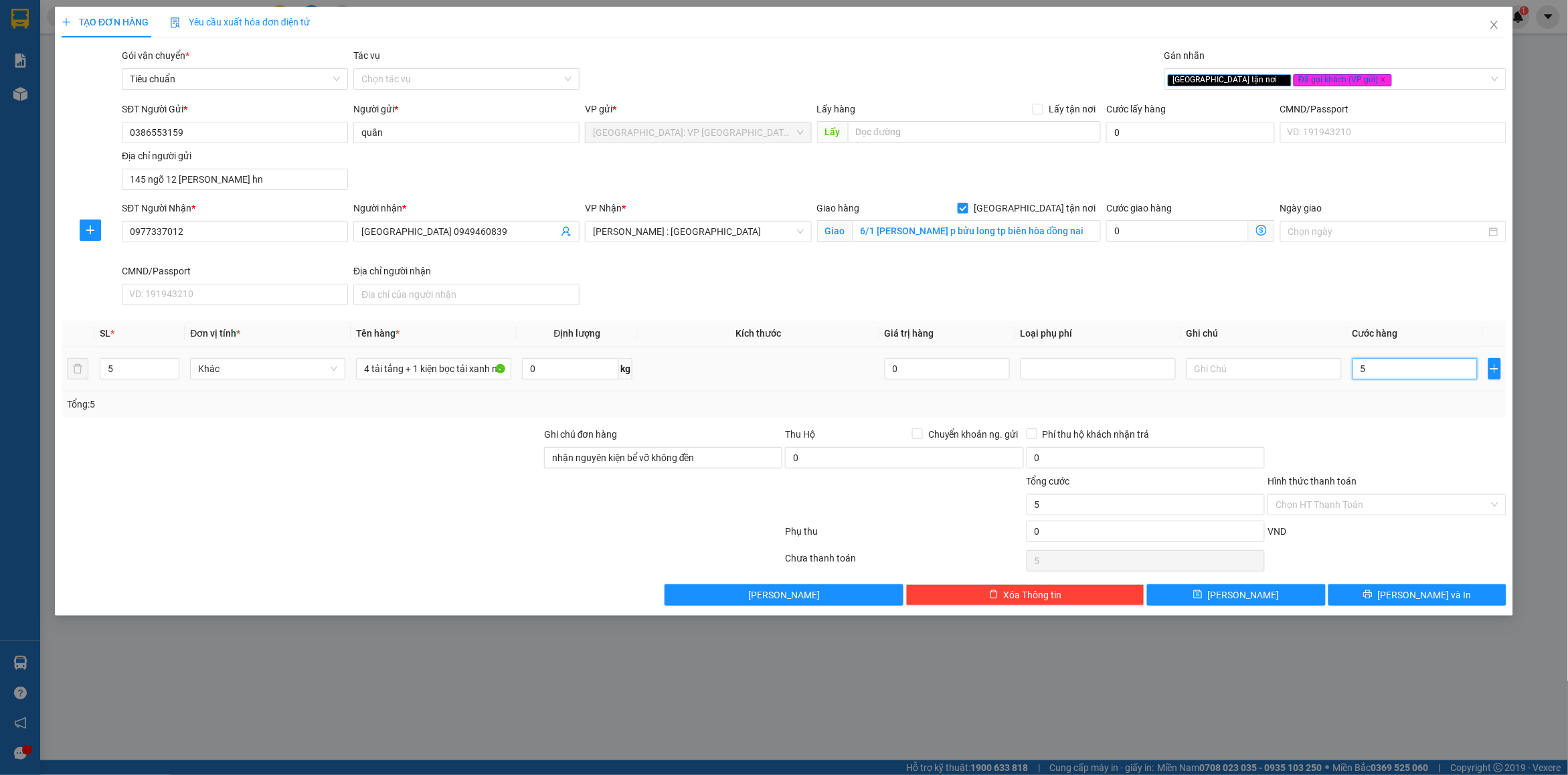
type input "59"
type input "590"
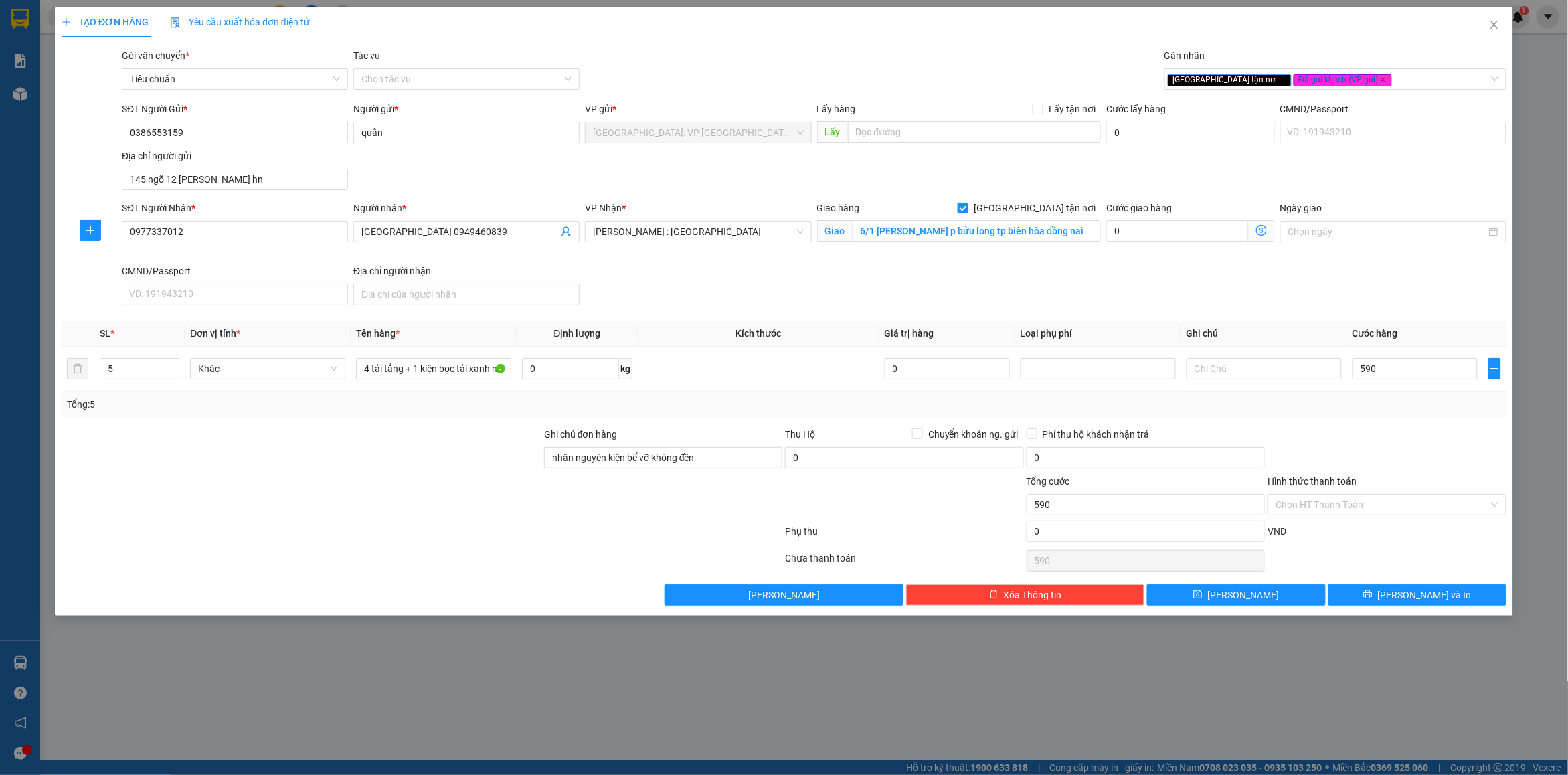
drag, startPoint x: 1396, startPoint y: 439, endPoint x: 1385, endPoint y: 445, distance: 12.5
click at [1394, 441] on div at bounding box center [1387, 451] width 241 height 47
type input "590.000"
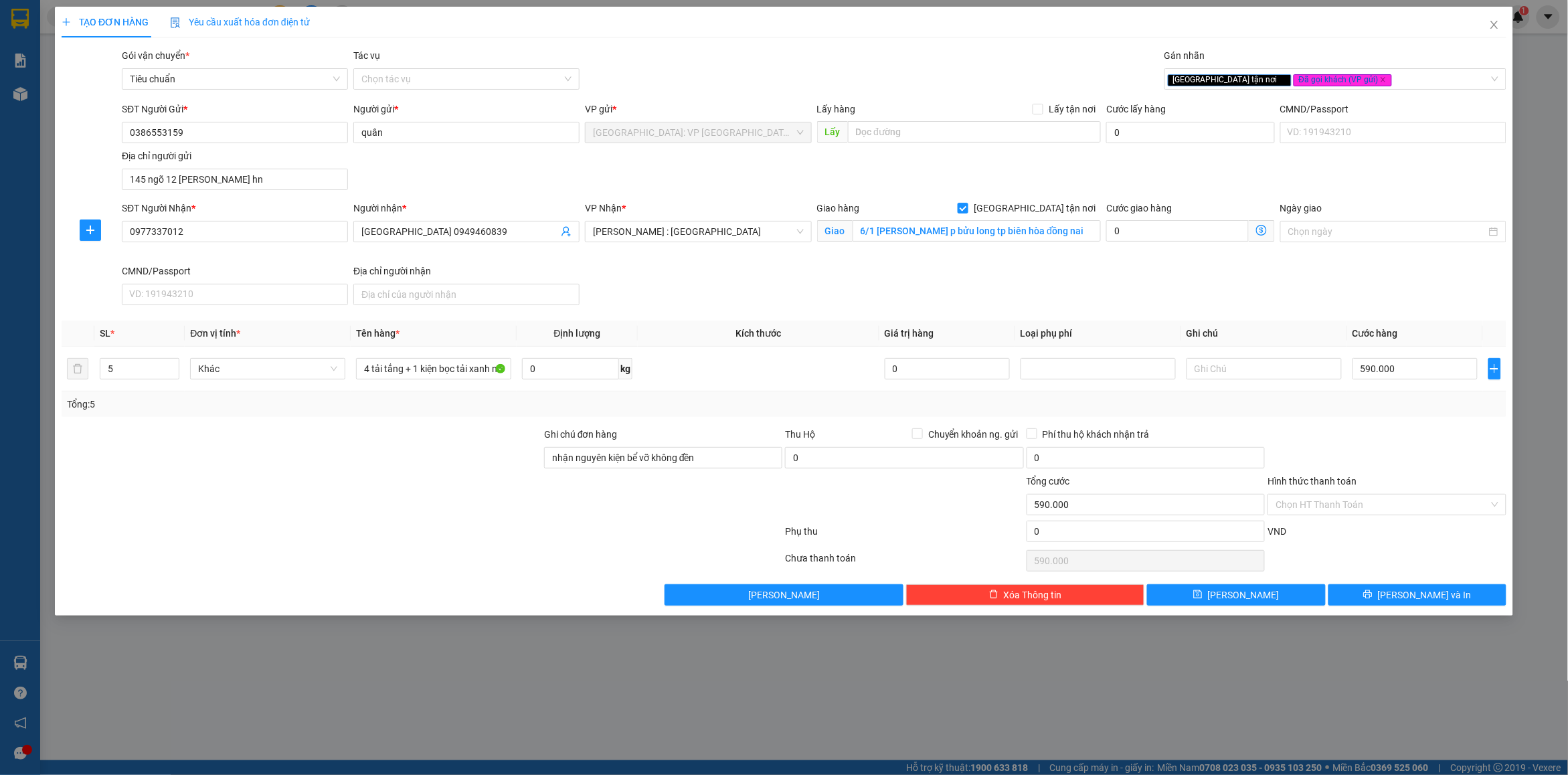
drag, startPoint x: 1390, startPoint y: 441, endPoint x: 1360, endPoint y: 436, distance: 30.4
click at [1389, 441] on div at bounding box center [1387, 451] width 241 height 47
click at [1359, 606] on button "[PERSON_NAME] và In" at bounding box center [1417, 595] width 178 height 21
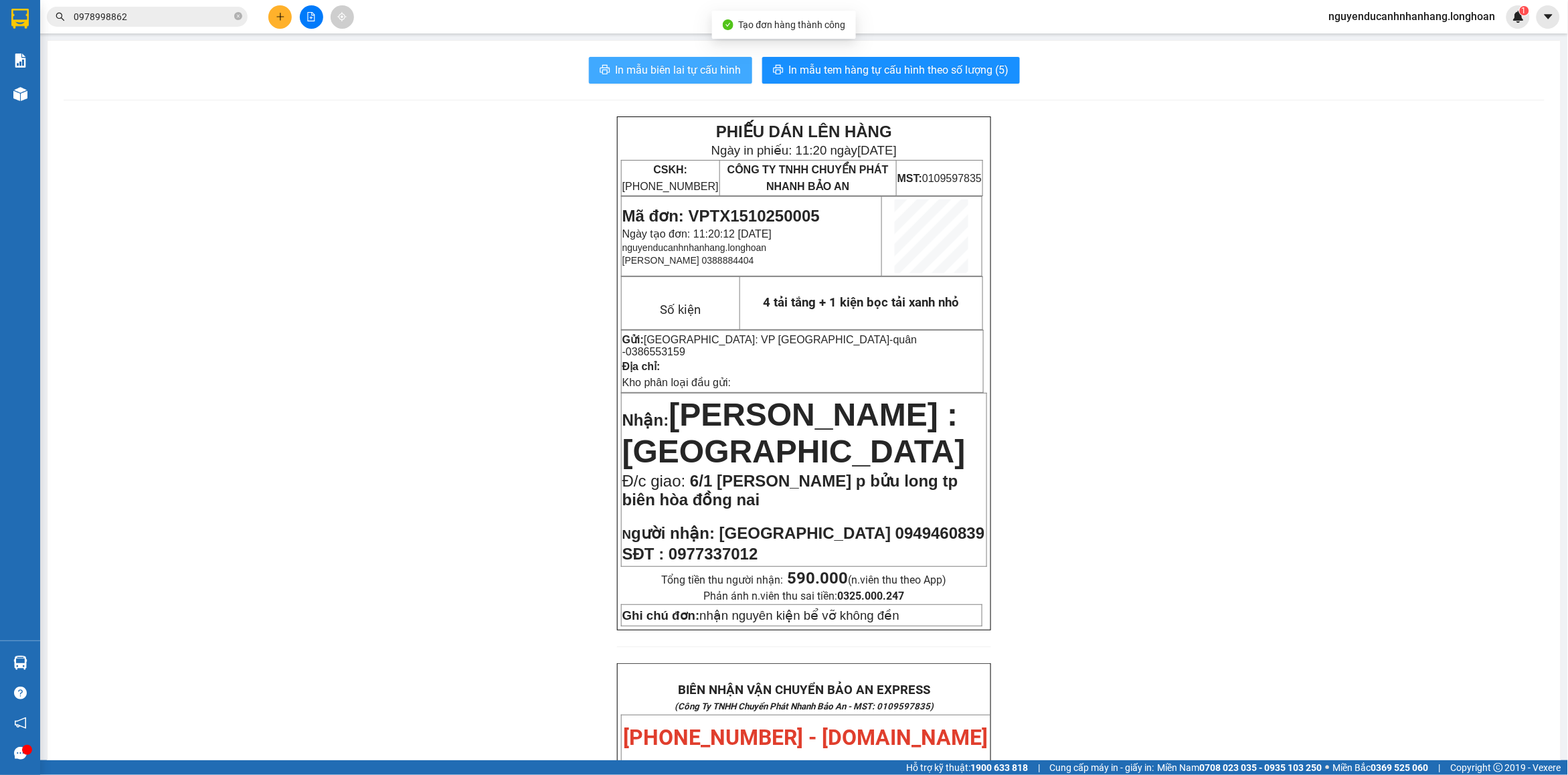
click at [694, 76] on span "In mẫu biên lai tự cấu hình" at bounding box center [679, 69] width 126 height 16
click at [858, 76] on span "In mẫu tem hàng tự cấu hình theo số lượng (5)" at bounding box center [899, 69] width 220 height 16
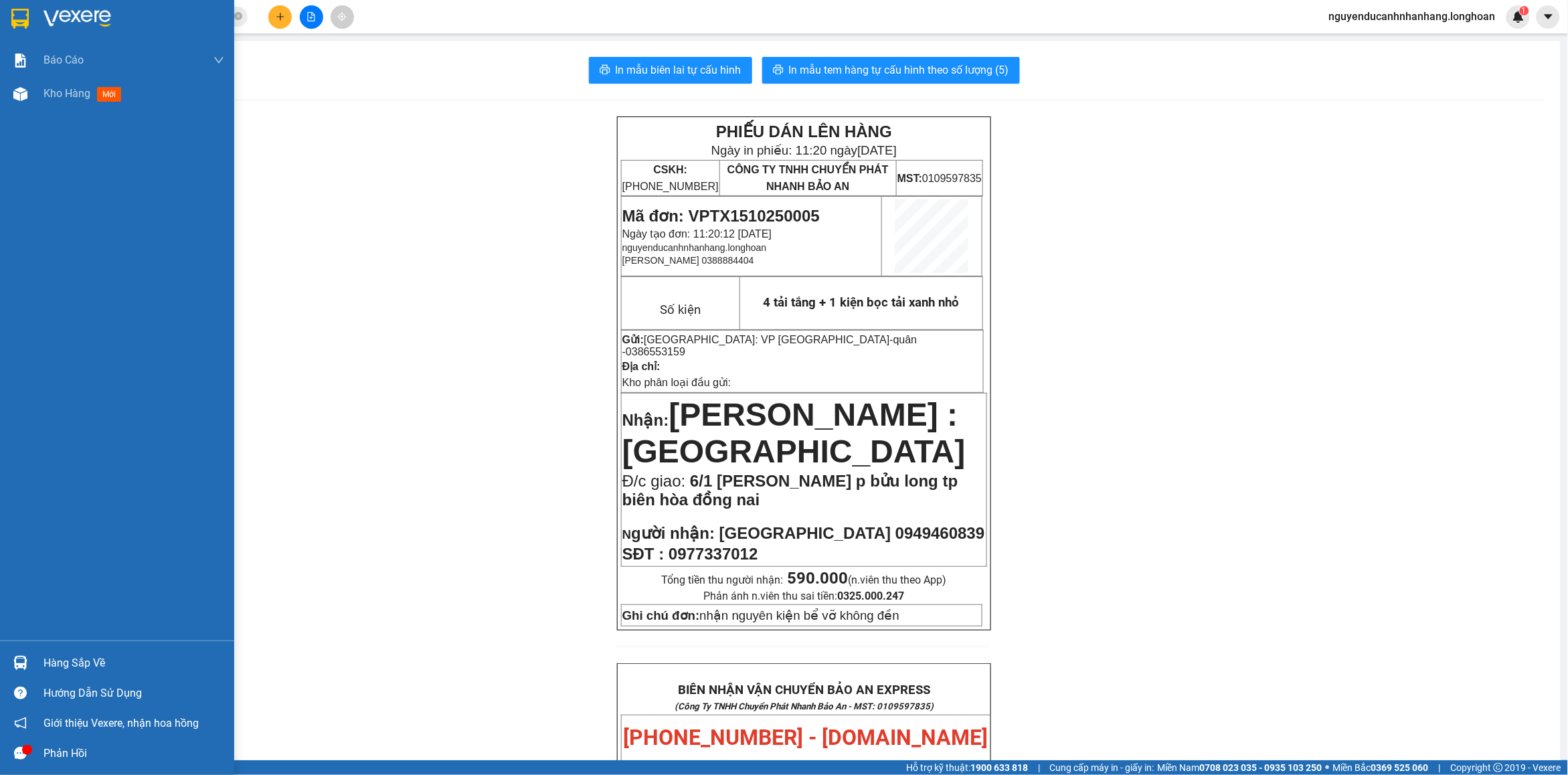
click at [32, 21] on div at bounding box center [117, 21] width 234 height 44
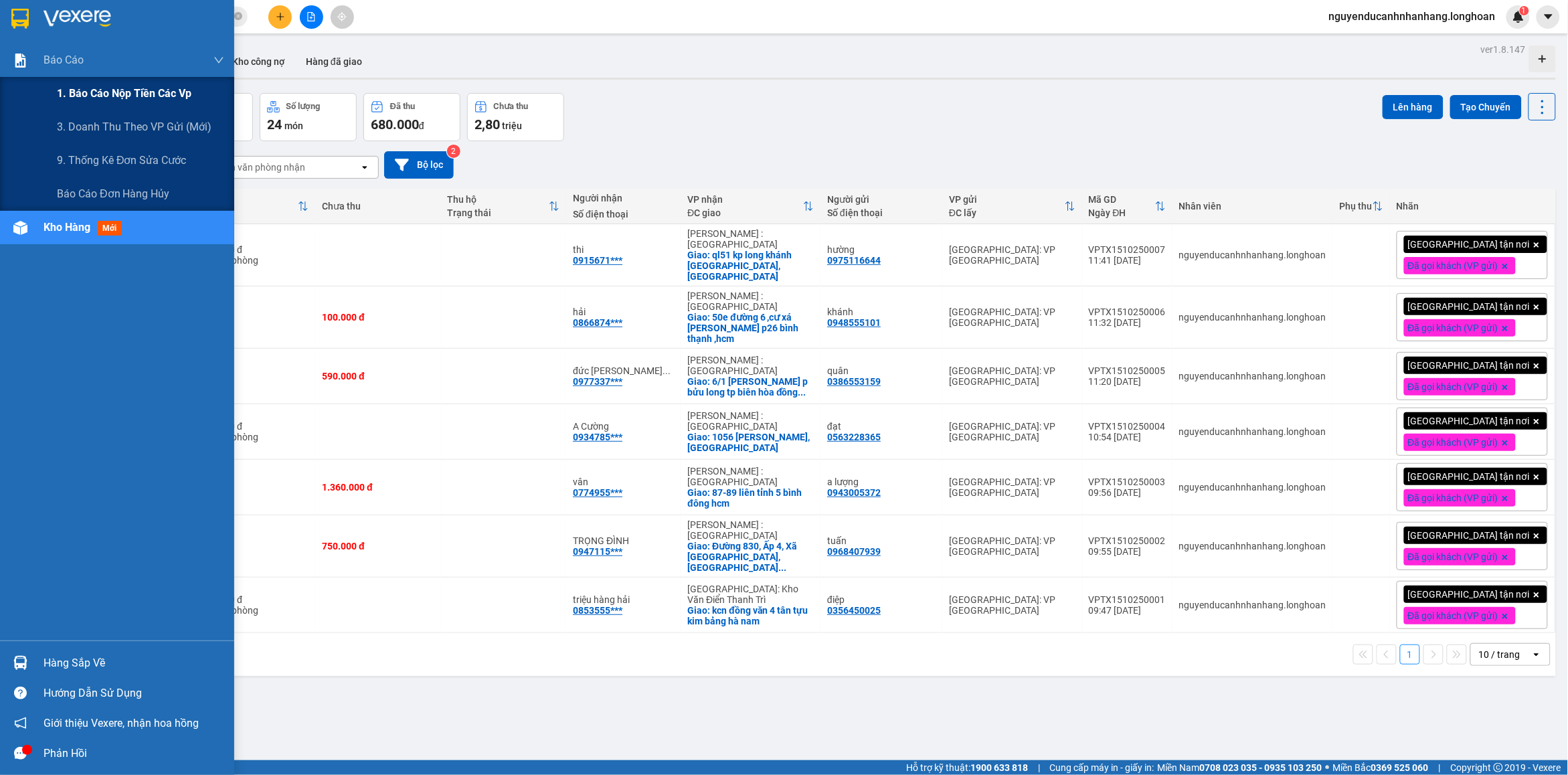
click at [79, 87] on span "1. Báo cáo nộp tiền các vp" at bounding box center [124, 93] width 134 height 16
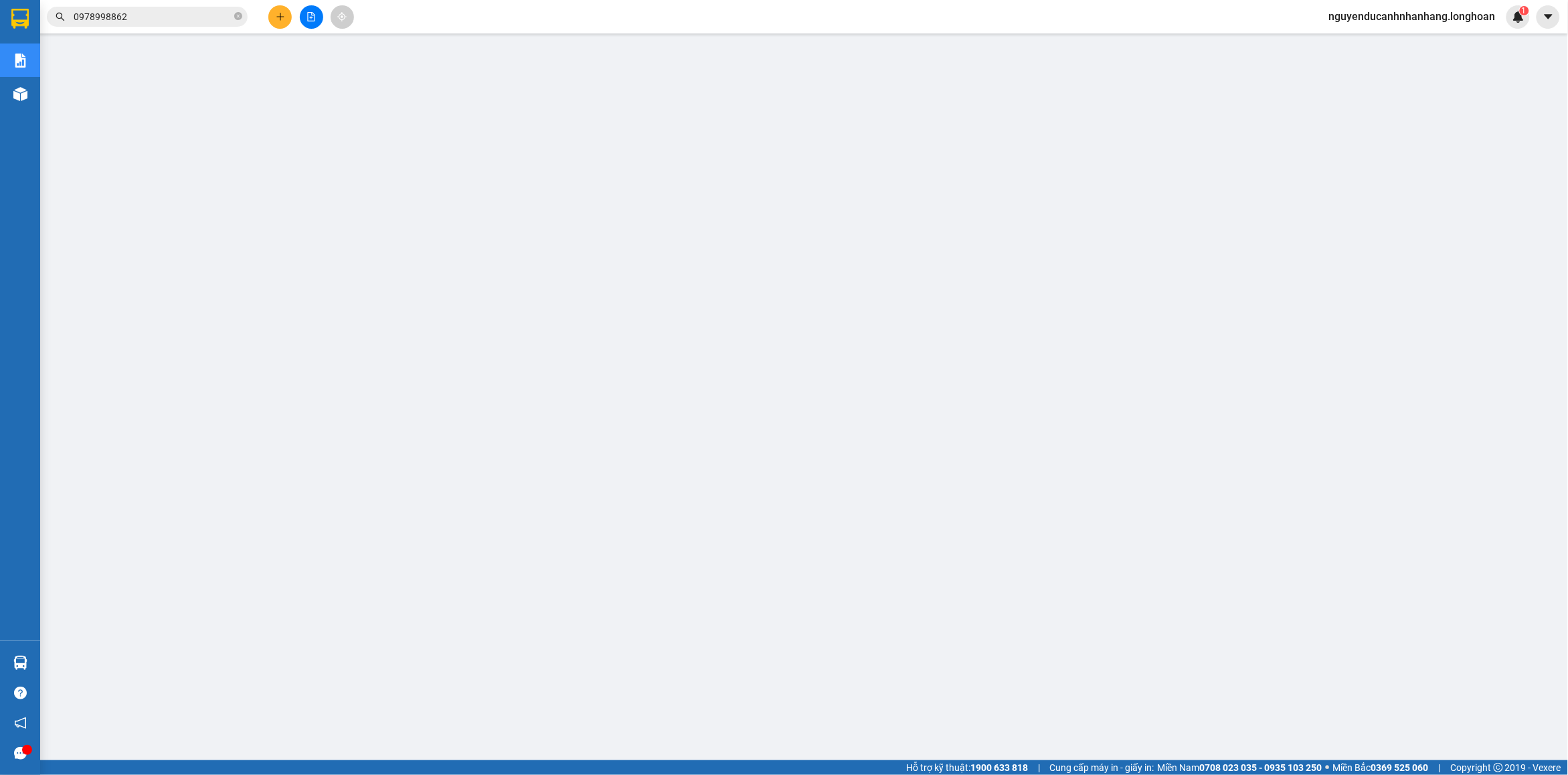
click at [141, 19] on input "0978998862" at bounding box center [152, 16] width 158 height 15
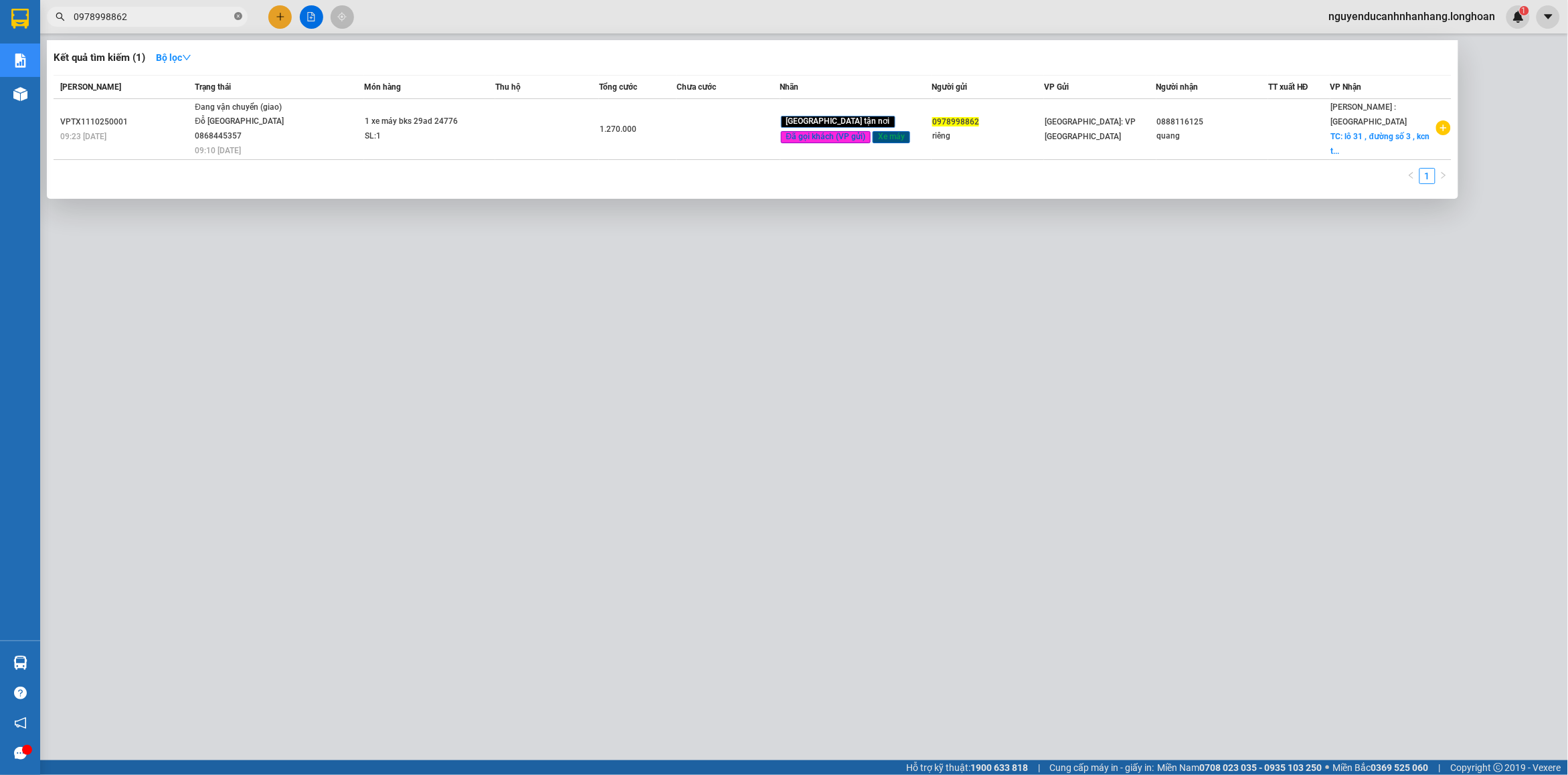
click at [238, 16] on icon "close-circle" at bounding box center [238, 16] width 8 height 8
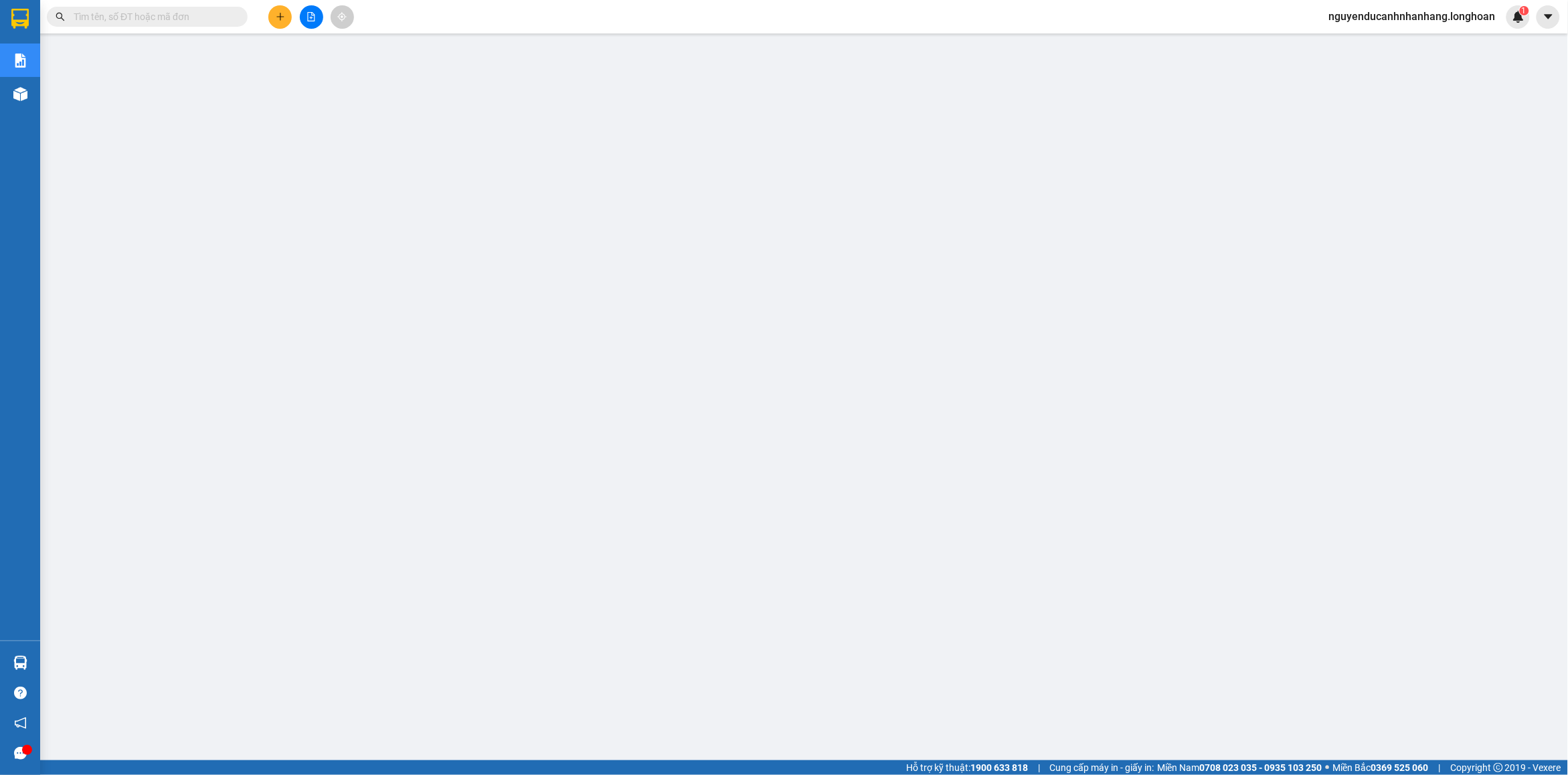
click at [211, 16] on input "text" at bounding box center [152, 16] width 158 height 15
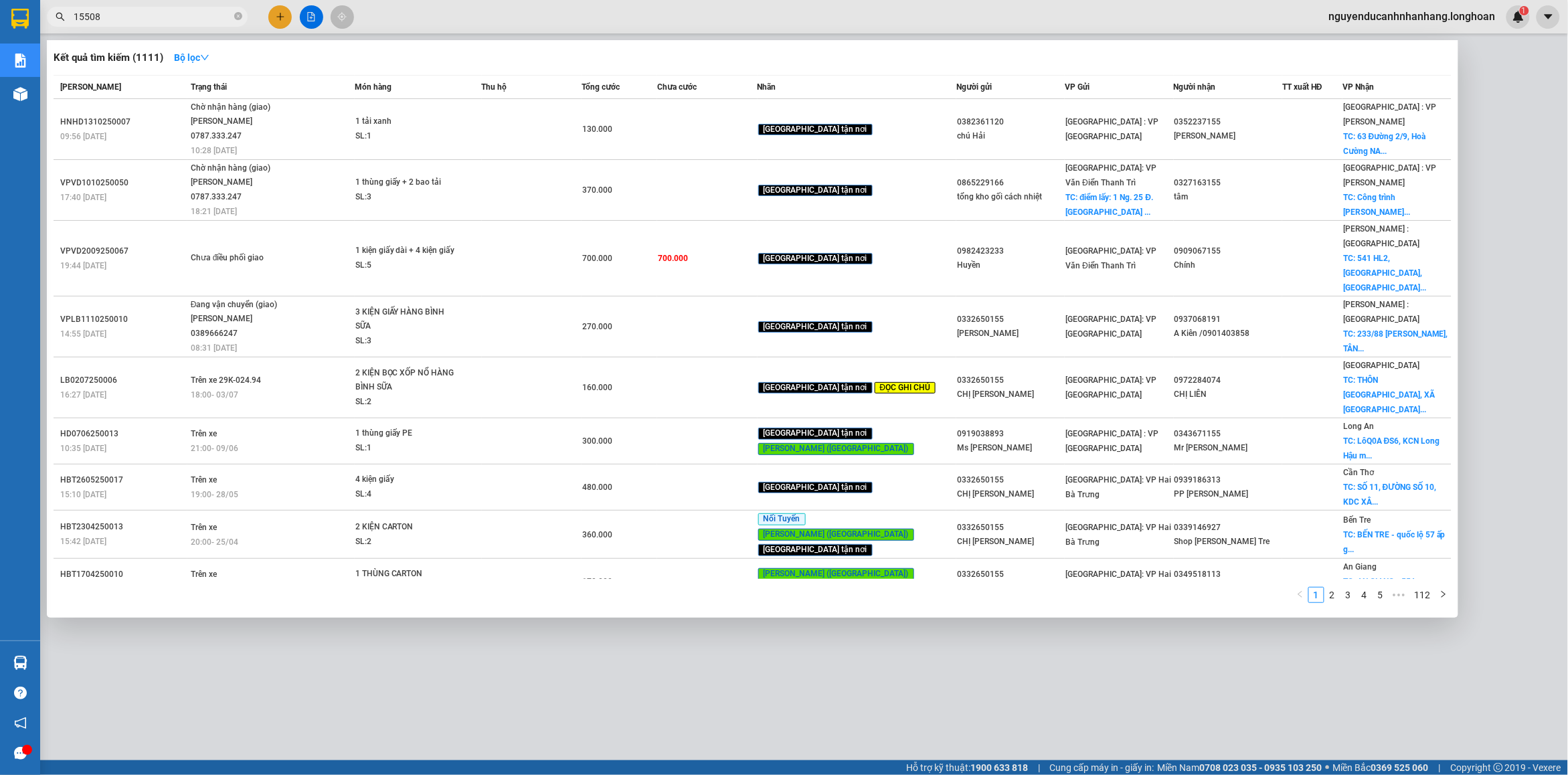
click at [74, 21] on input "15508" at bounding box center [152, 16] width 158 height 15
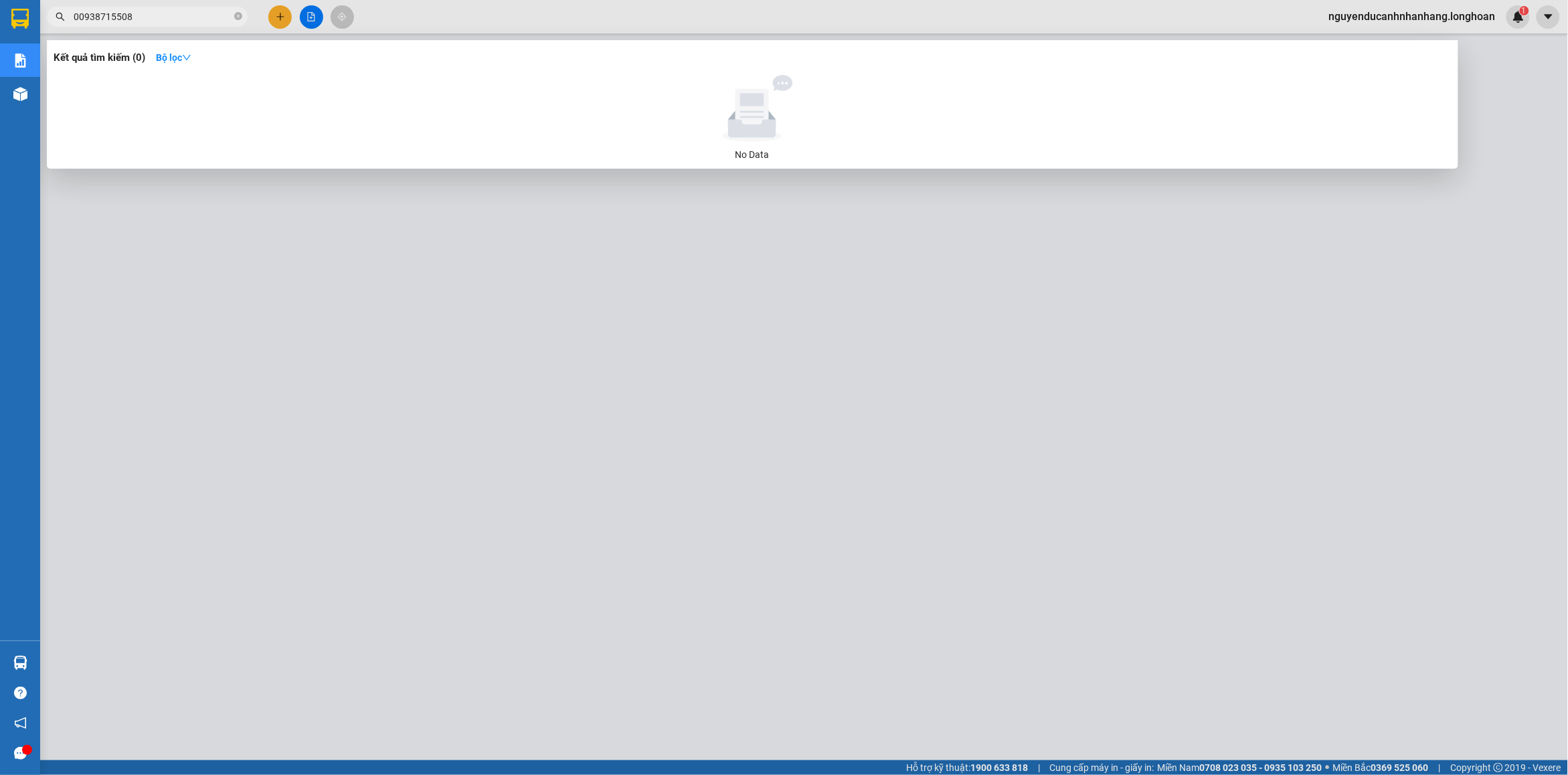
click at [75, 21] on input "00938715508" at bounding box center [152, 16] width 158 height 15
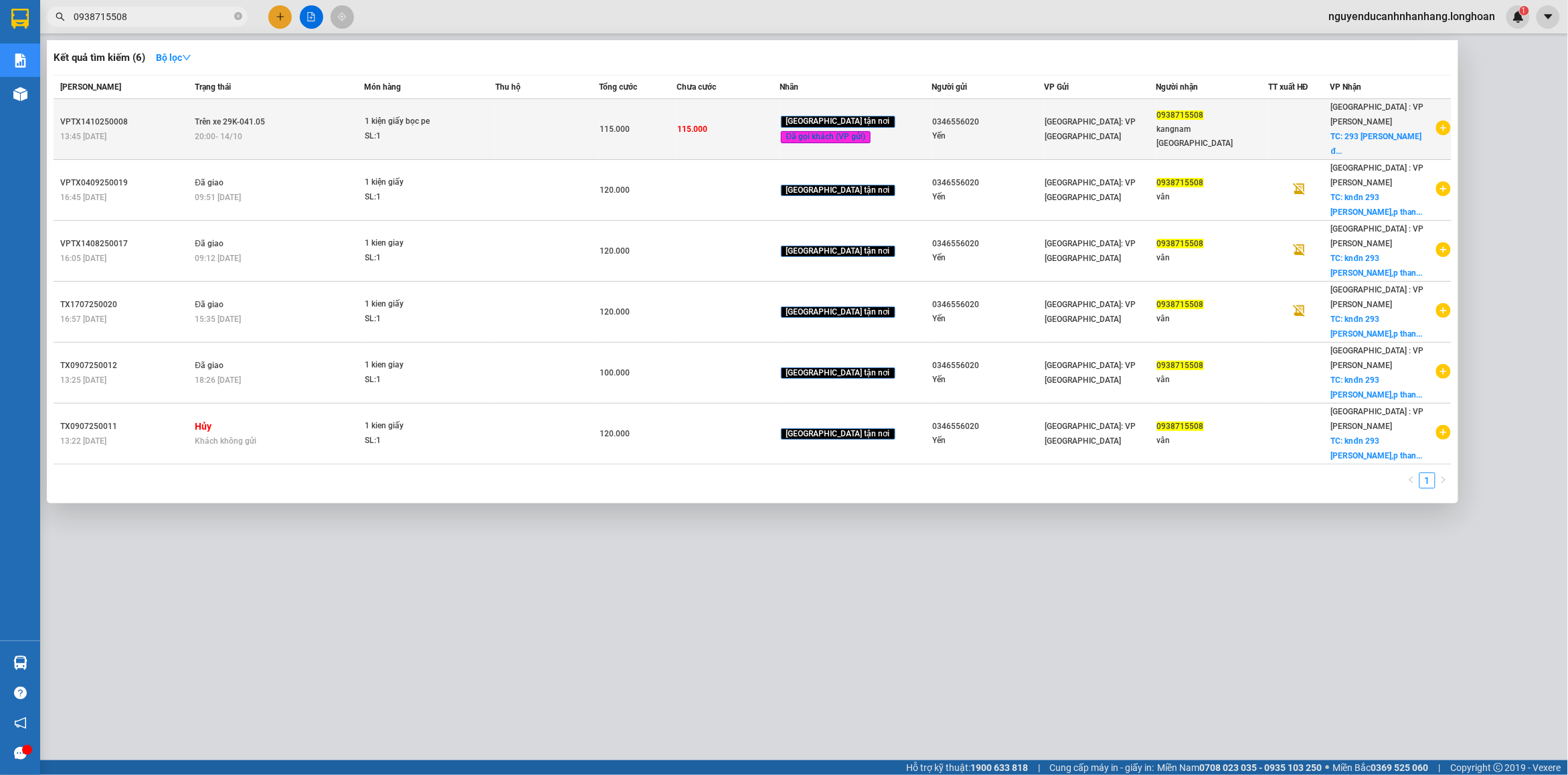
type input "0938715508"
click at [313, 129] on div "20:00 [DATE]" at bounding box center [279, 136] width 169 height 15
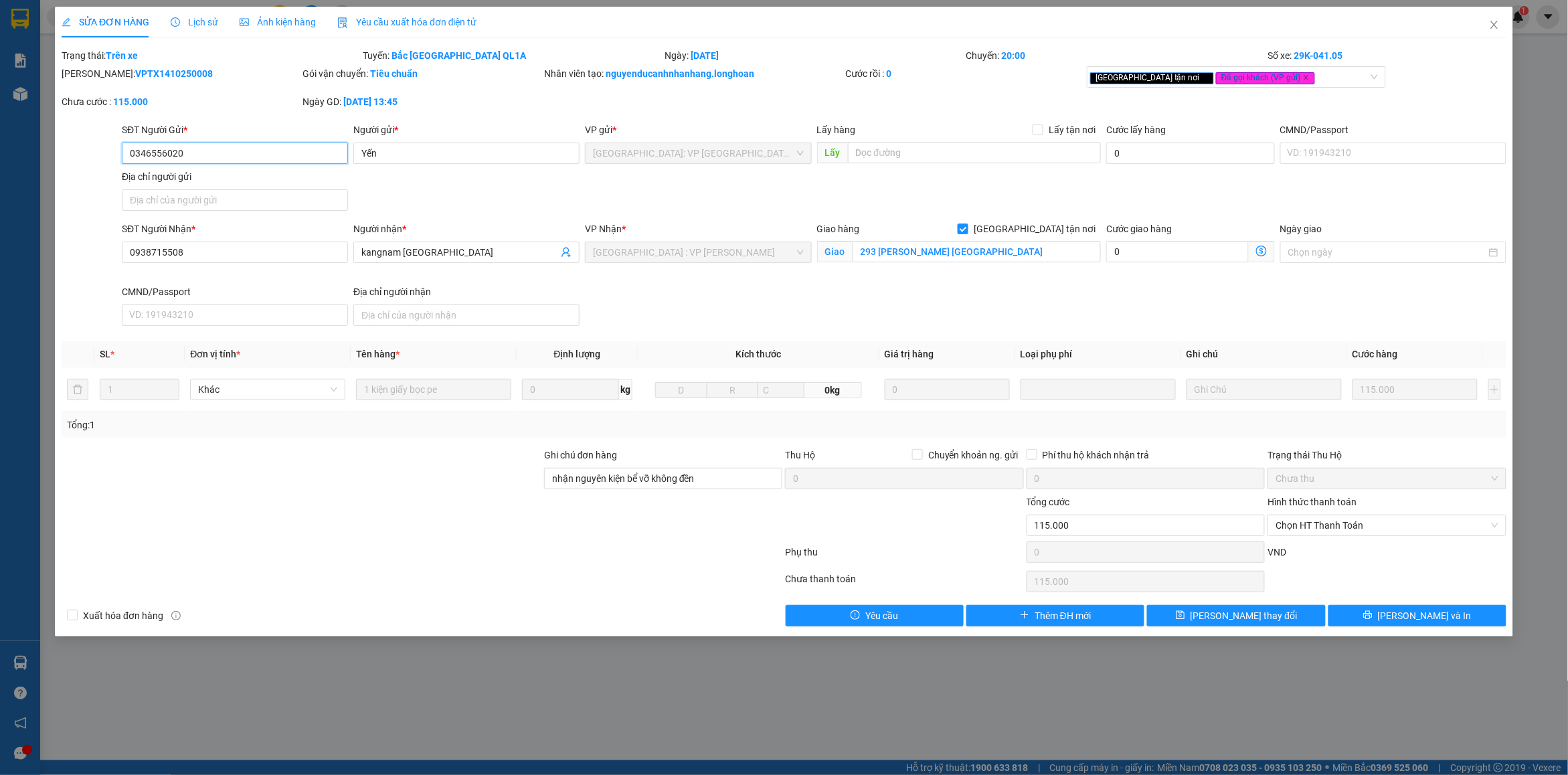
type input "0346556020"
type input "Yến"
type input "0938715508"
type input "kangnam [GEOGRAPHIC_DATA]"
checkbox input "true"
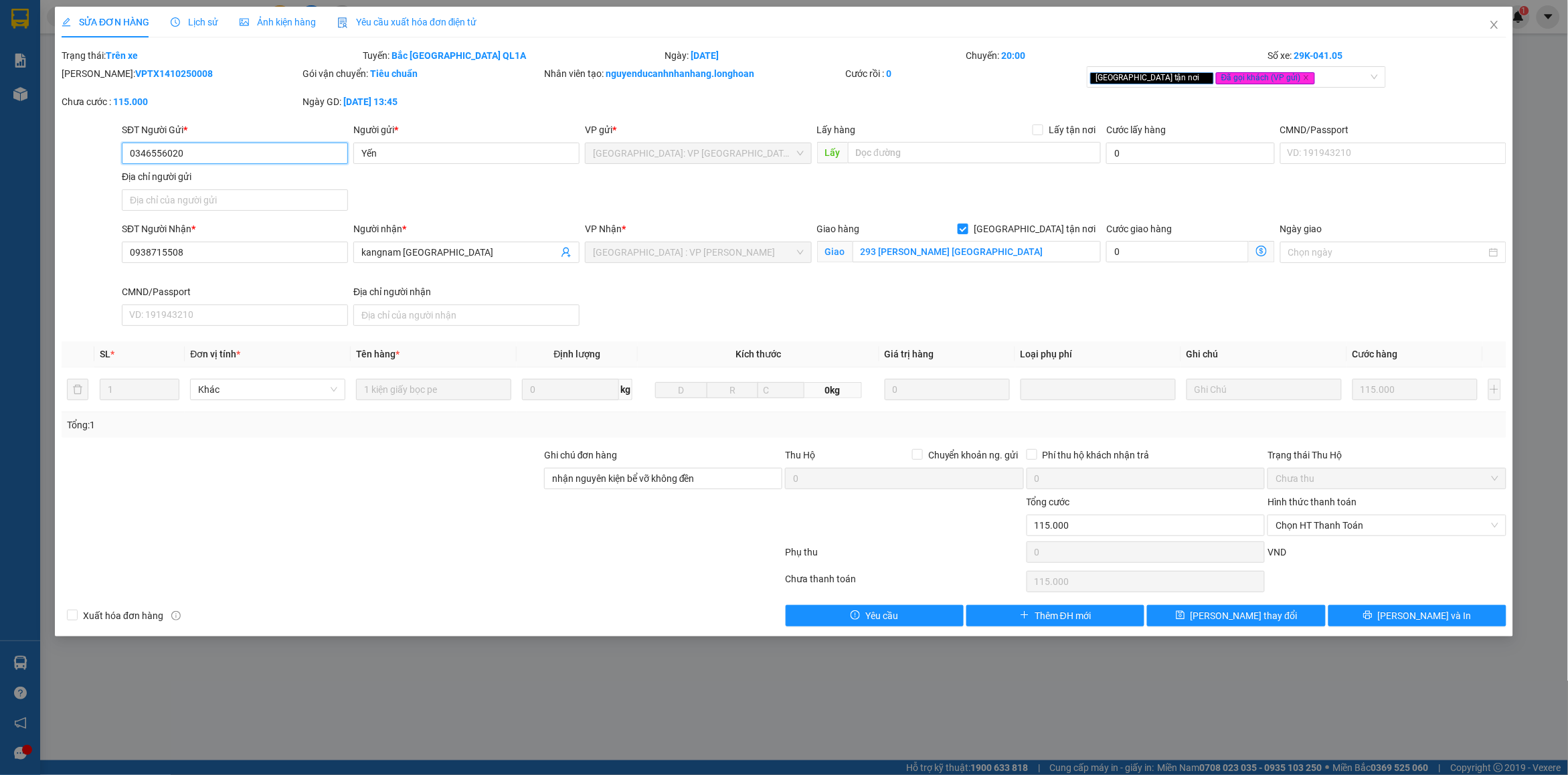
type input "293 [PERSON_NAME] [GEOGRAPHIC_DATA]"
type input "nhận nguyên kiện bể vỡ không đền"
type input "0"
type input "115.000"
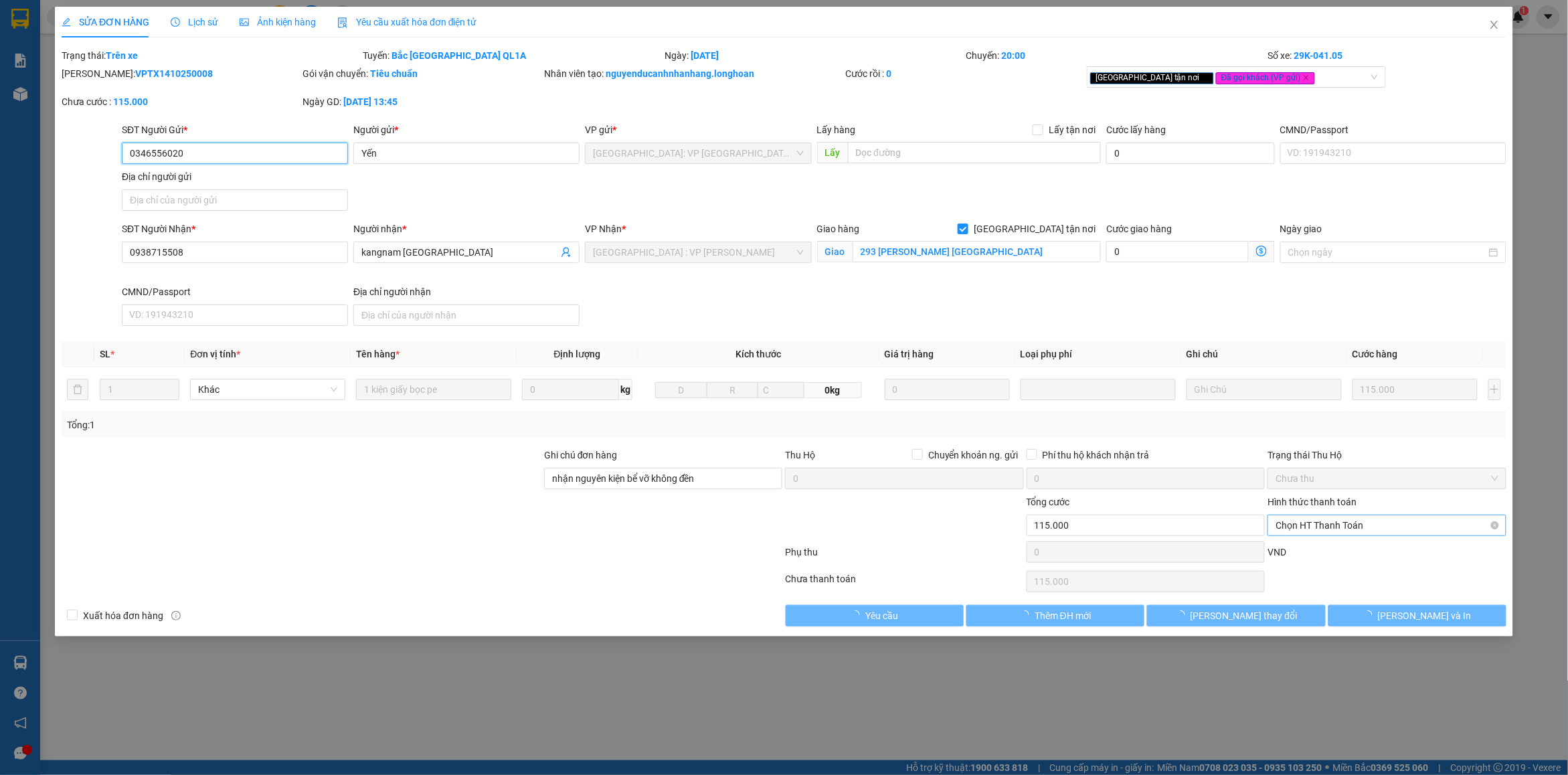
click at [1325, 527] on span "Chọn HT Thanh Toán" at bounding box center [1387, 525] width 222 height 20
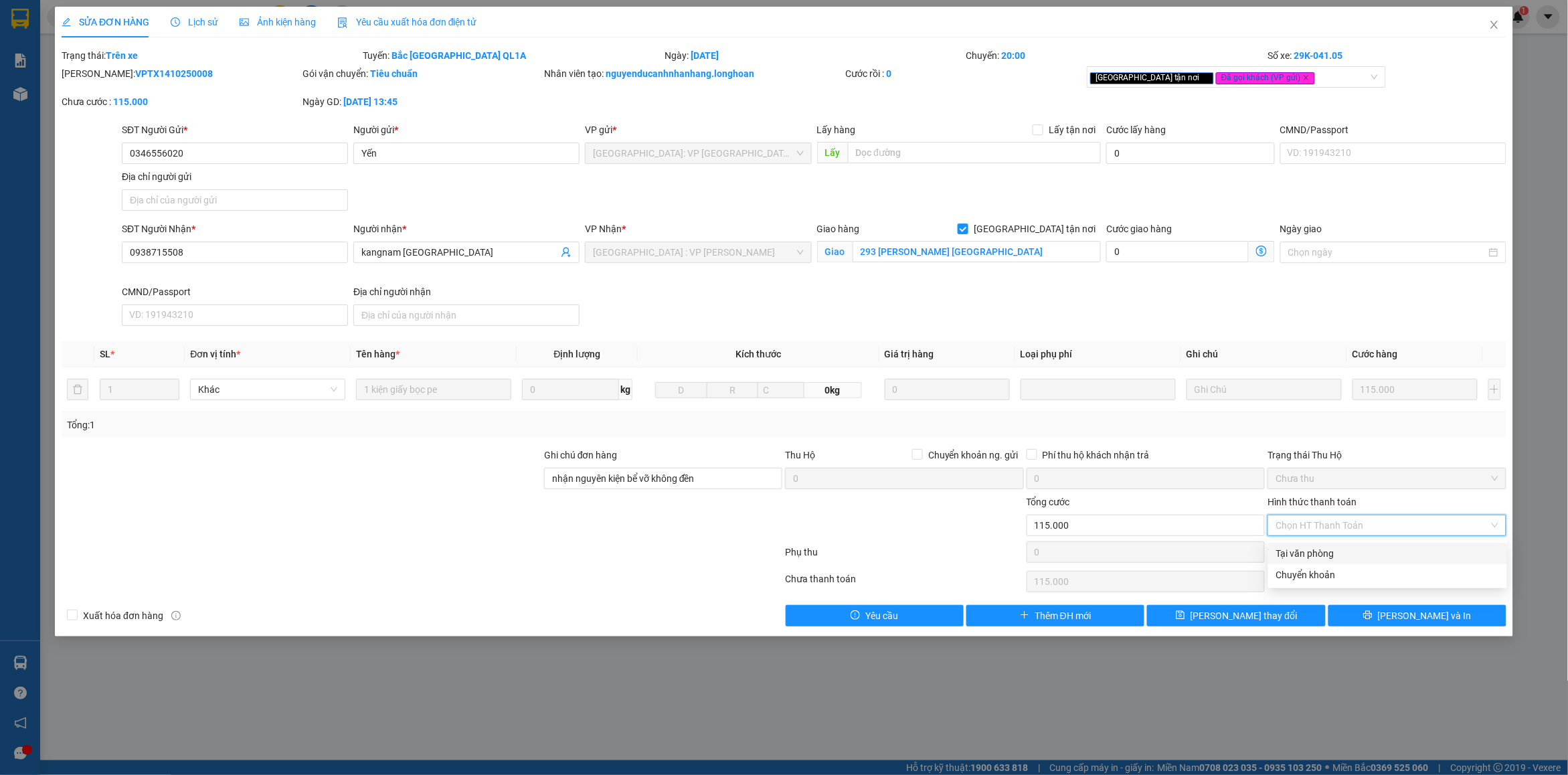
drag, startPoint x: 1307, startPoint y: 552, endPoint x: 1202, endPoint y: 573, distance: 107.1
click at [1305, 552] on div "Tại văn phòng" at bounding box center [1388, 554] width 223 height 15
type input "0"
click at [1252, 621] on span "[PERSON_NAME] thay đổi" at bounding box center [1244, 616] width 107 height 15
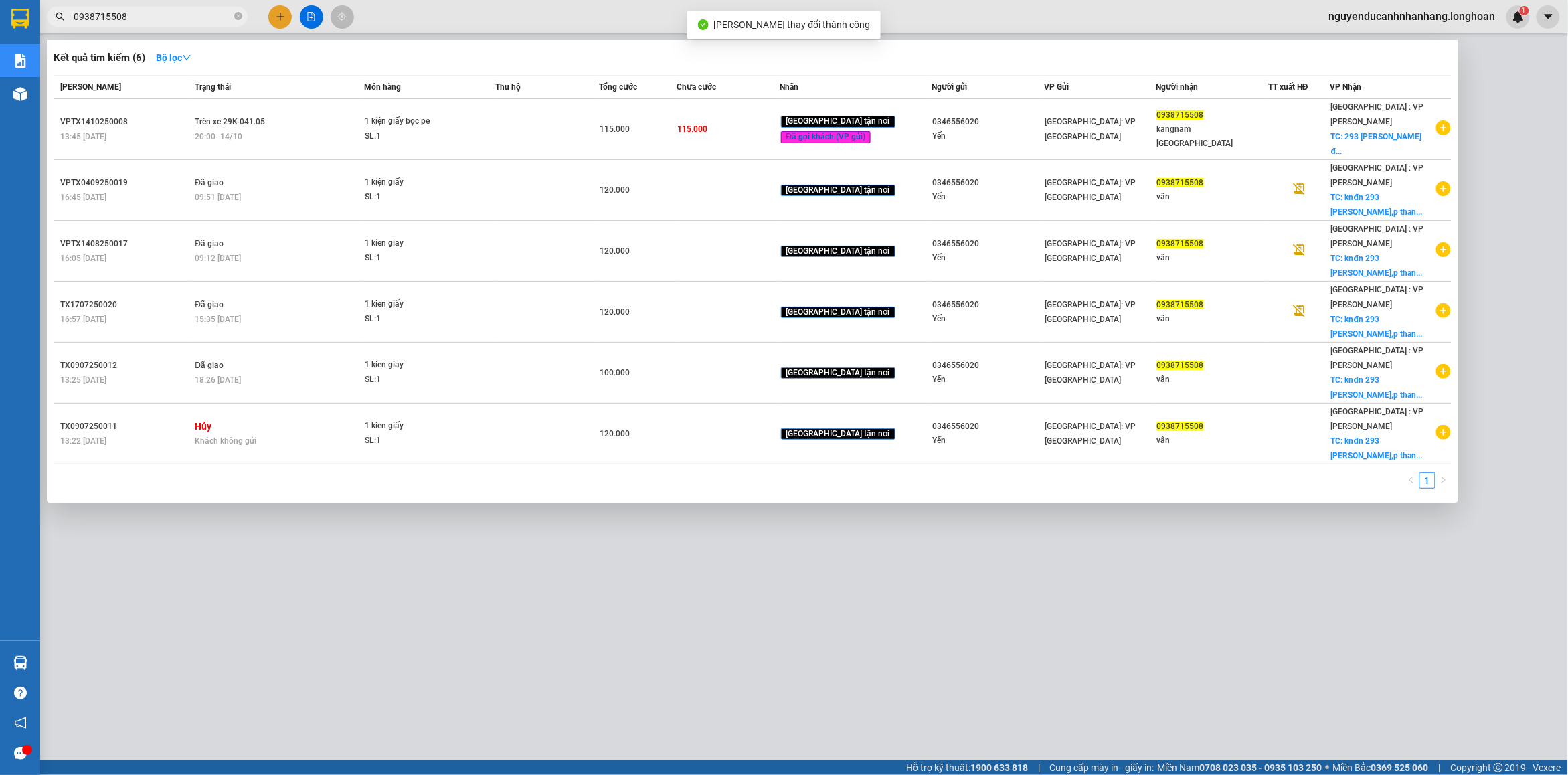
click at [199, 21] on input "0938715508" at bounding box center [152, 16] width 158 height 15
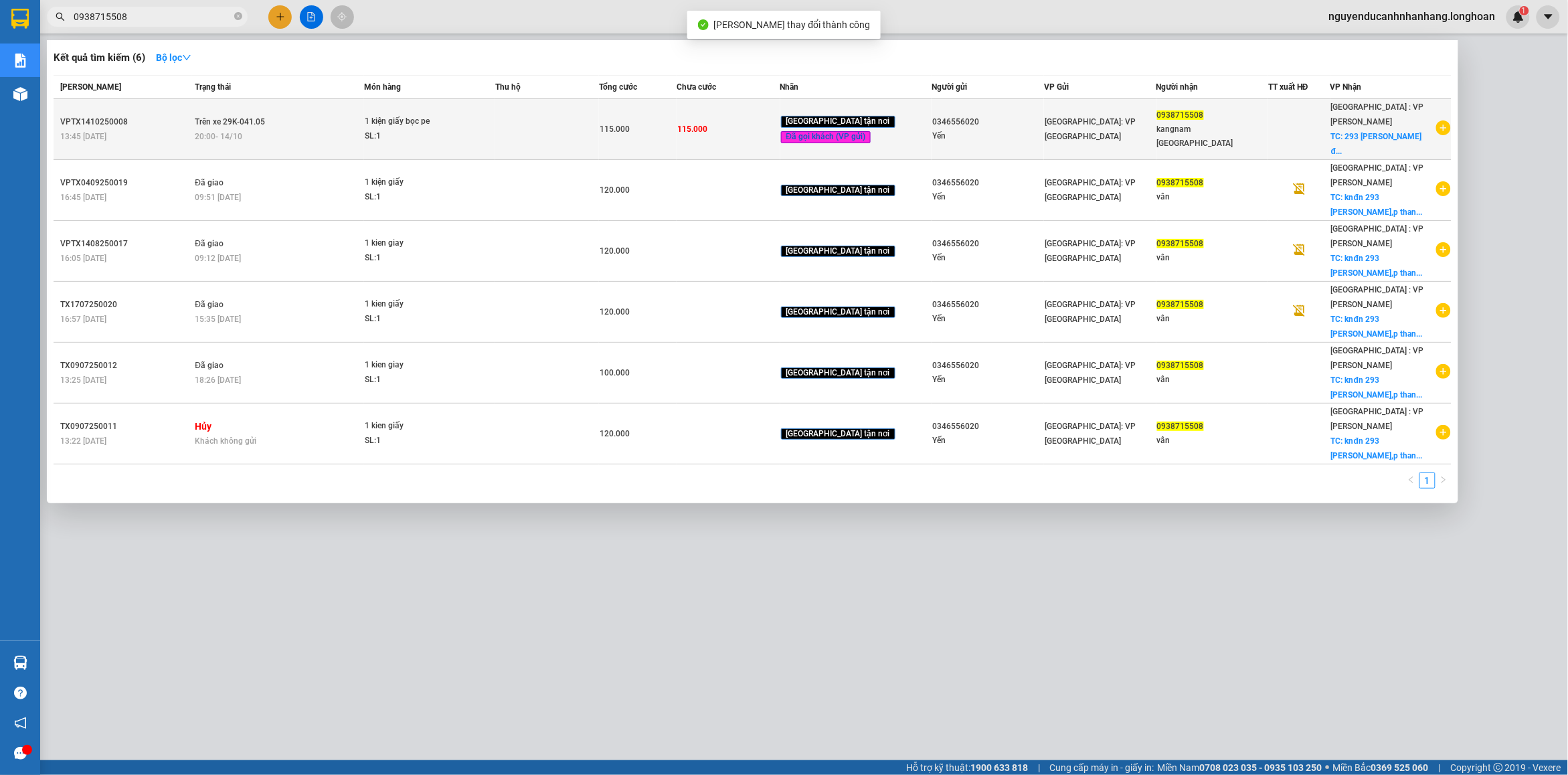
click at [544, 131] on td at bounding box center [546, 129] width 104 height 61
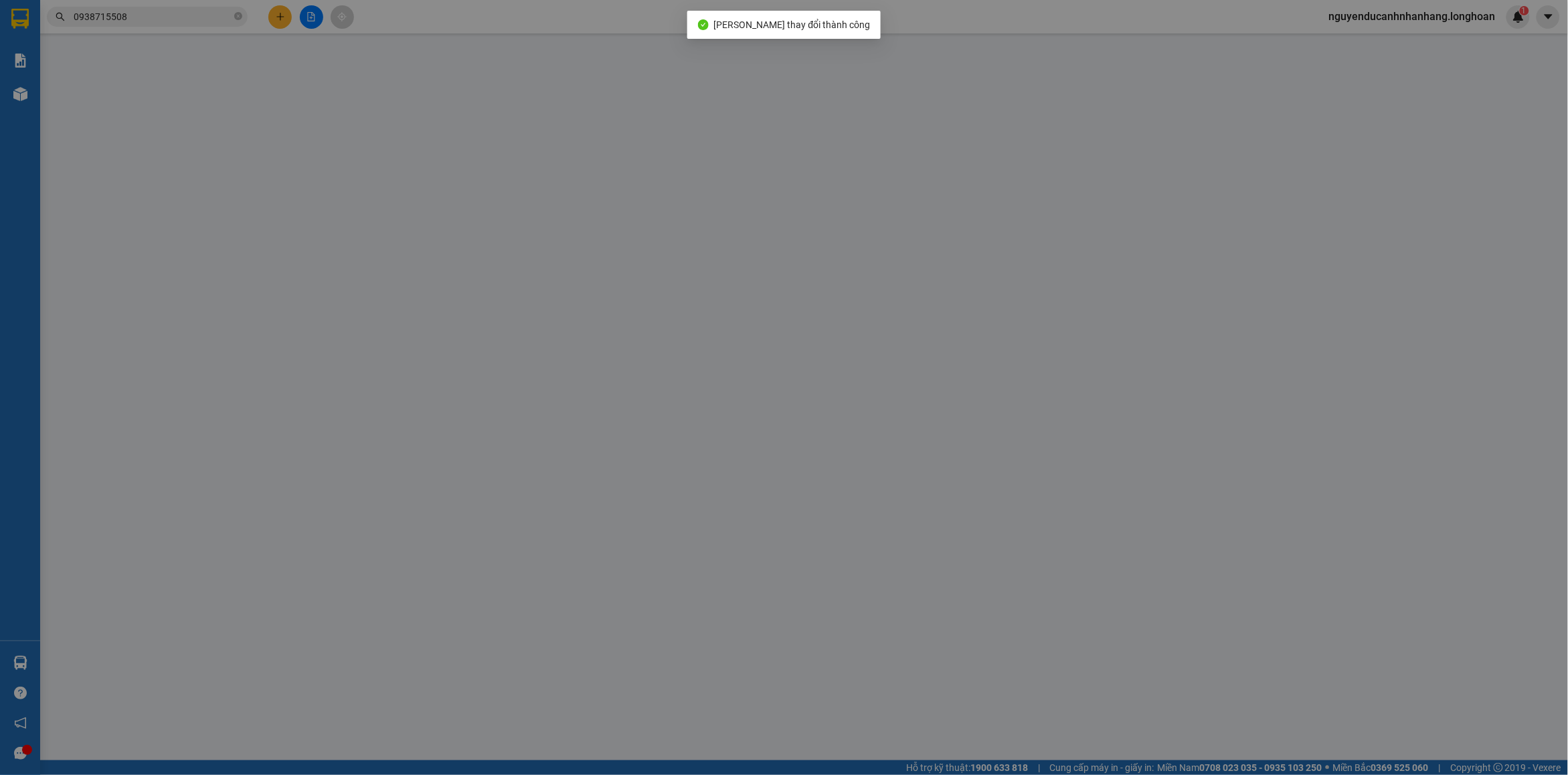
type input "0346556020"
type input "Yến"
type input "0938715508"
type input "kangnam [GEOGRAPHIC_DATA]"
checkbox input "true"
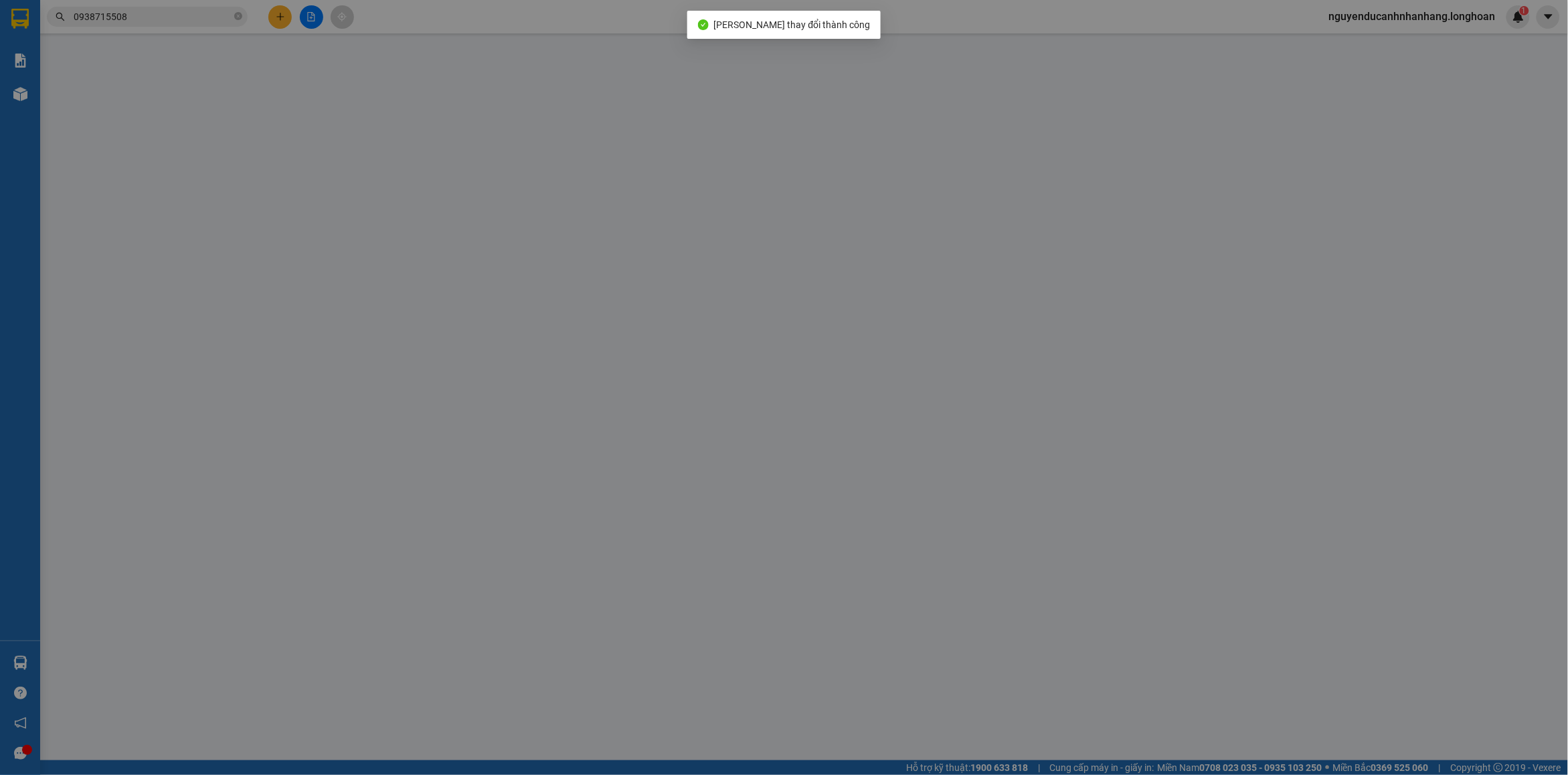
type input "293 [PERSON_NAME] [GEOGRAPHIC_DATA]"
type input "nhận nguyên kiện bể vỡ không đền"
type input "0"
type input "115.000"
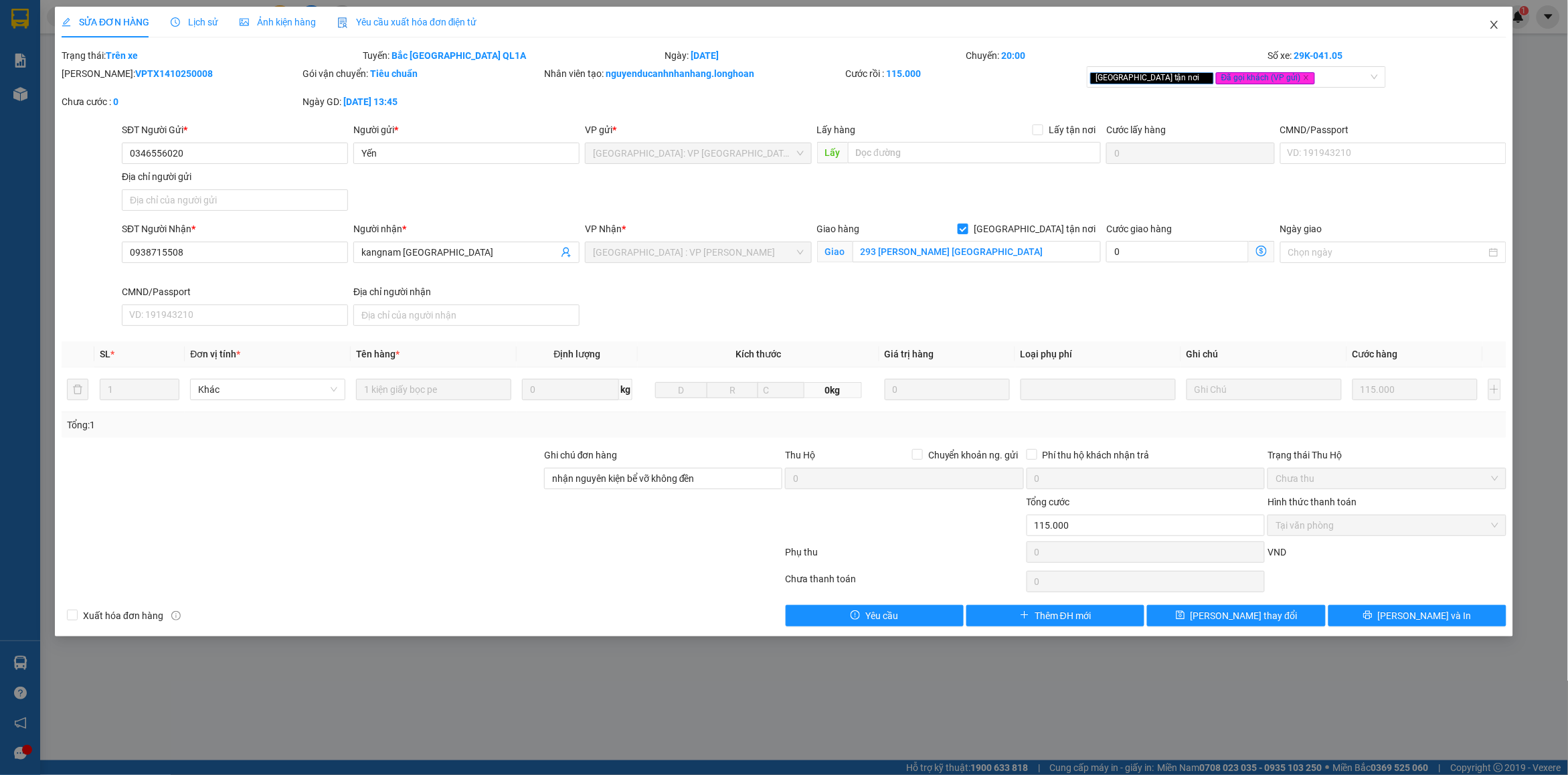
click at [1496, 26] on icon "close" at bounding box center [1494, 24] width 7 height 8
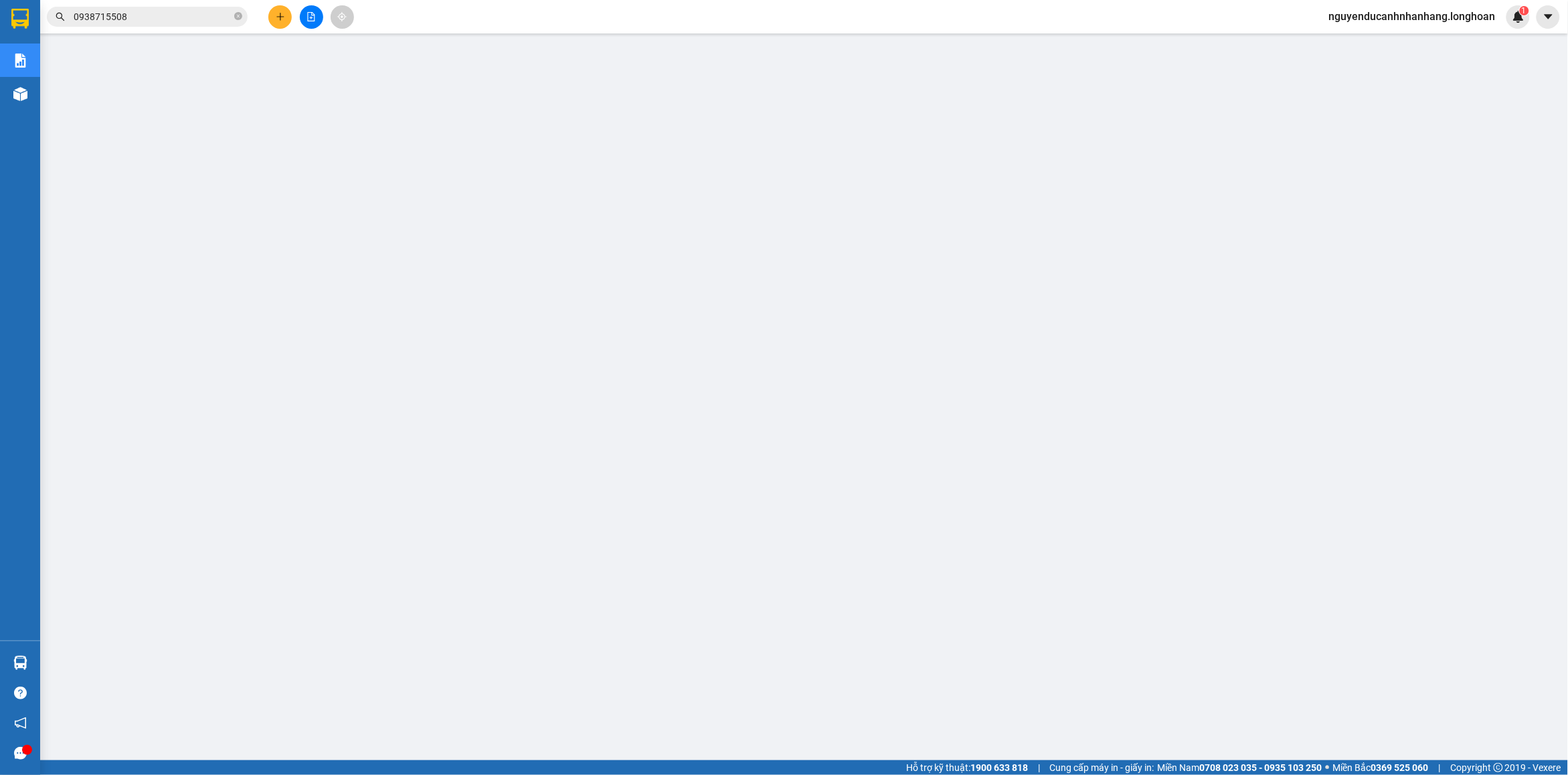
click at [284, 18] on icon "plus" at bounding box center [280, 16] width 9 height 9
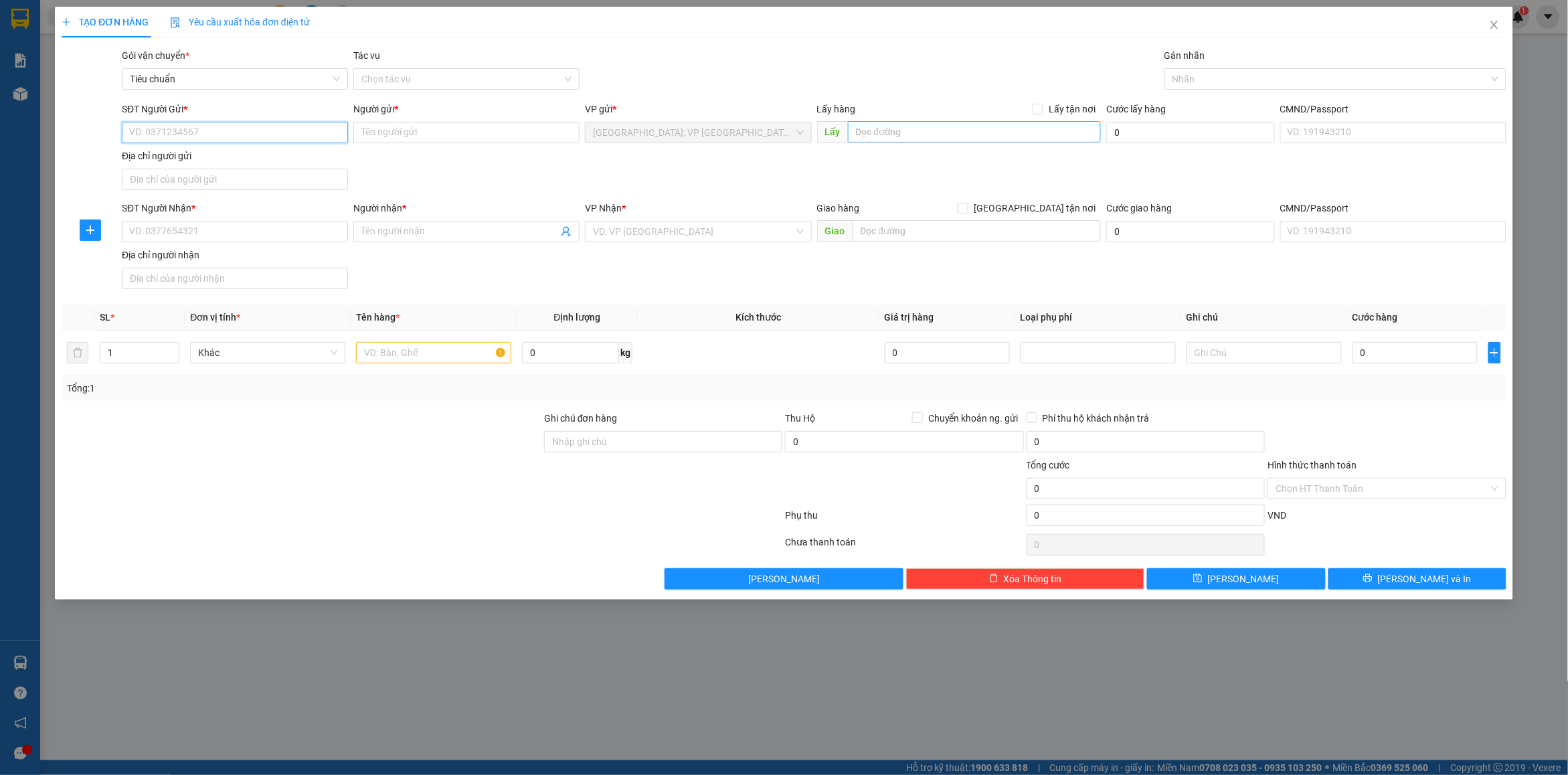
drag, startPoint x: 195, startPoint y: 135, endPoint x: 1061, endPoint y: 135, distance: 866.0
click at [201, 135] on input "SĐT Người Gửi *" at bounding box center [235, 133] width 226 height 21
type input "0904306000"
click at [226, 167] on div "0904306000 - [GEOGRAPHIC_DATA]" at bounding box center [235, 160] width 226 height 21
type input "đức"
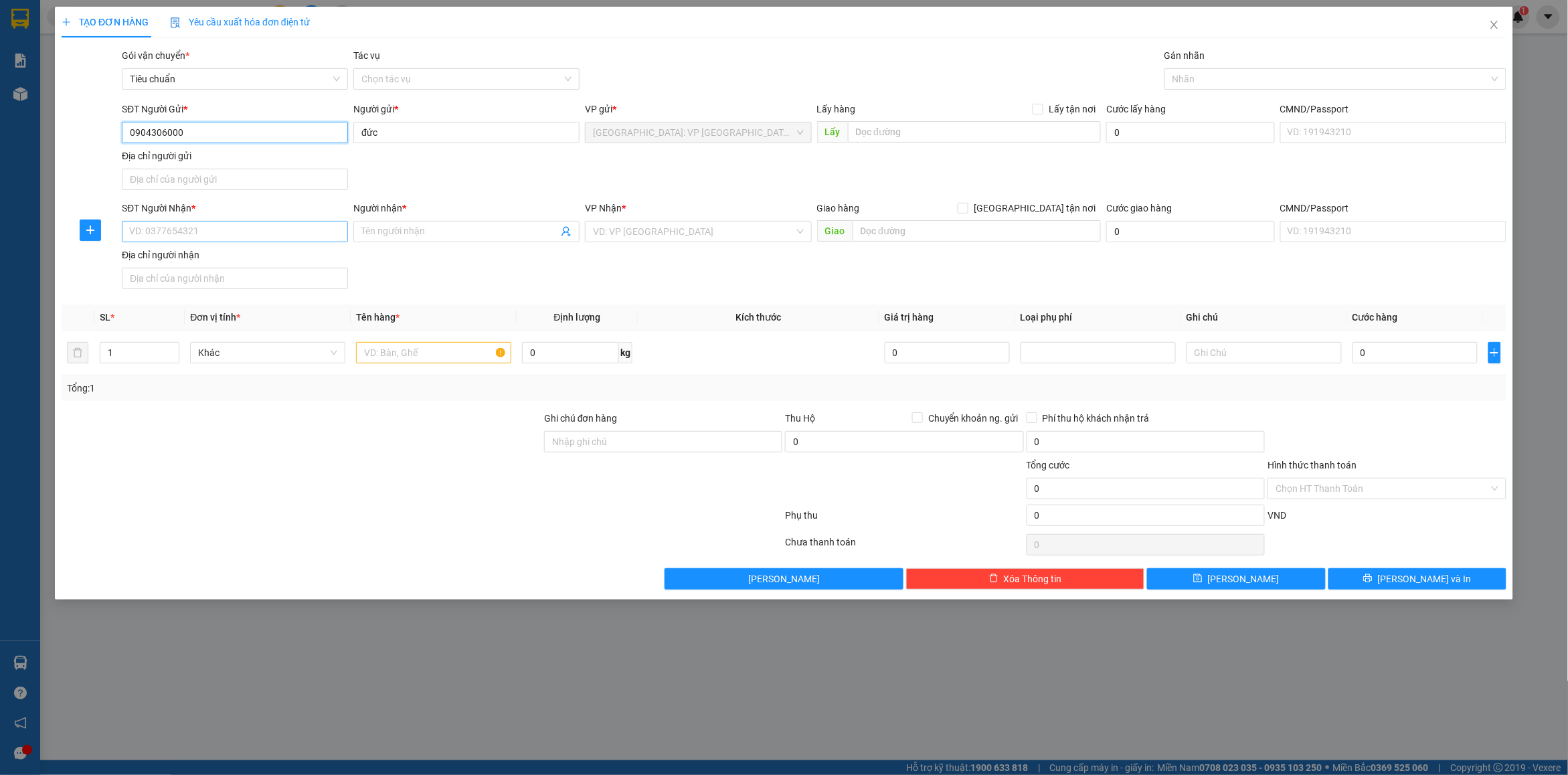
type input "0904306000"
click at [202, 239] on input "SĐT Người Nhận *" at bounding box center [235, 231] width 226 height 21
type input "0917688588"
click at [194, 262] on div "0917688588 - liên" at bounding box center [235, 259] width 210 height 15
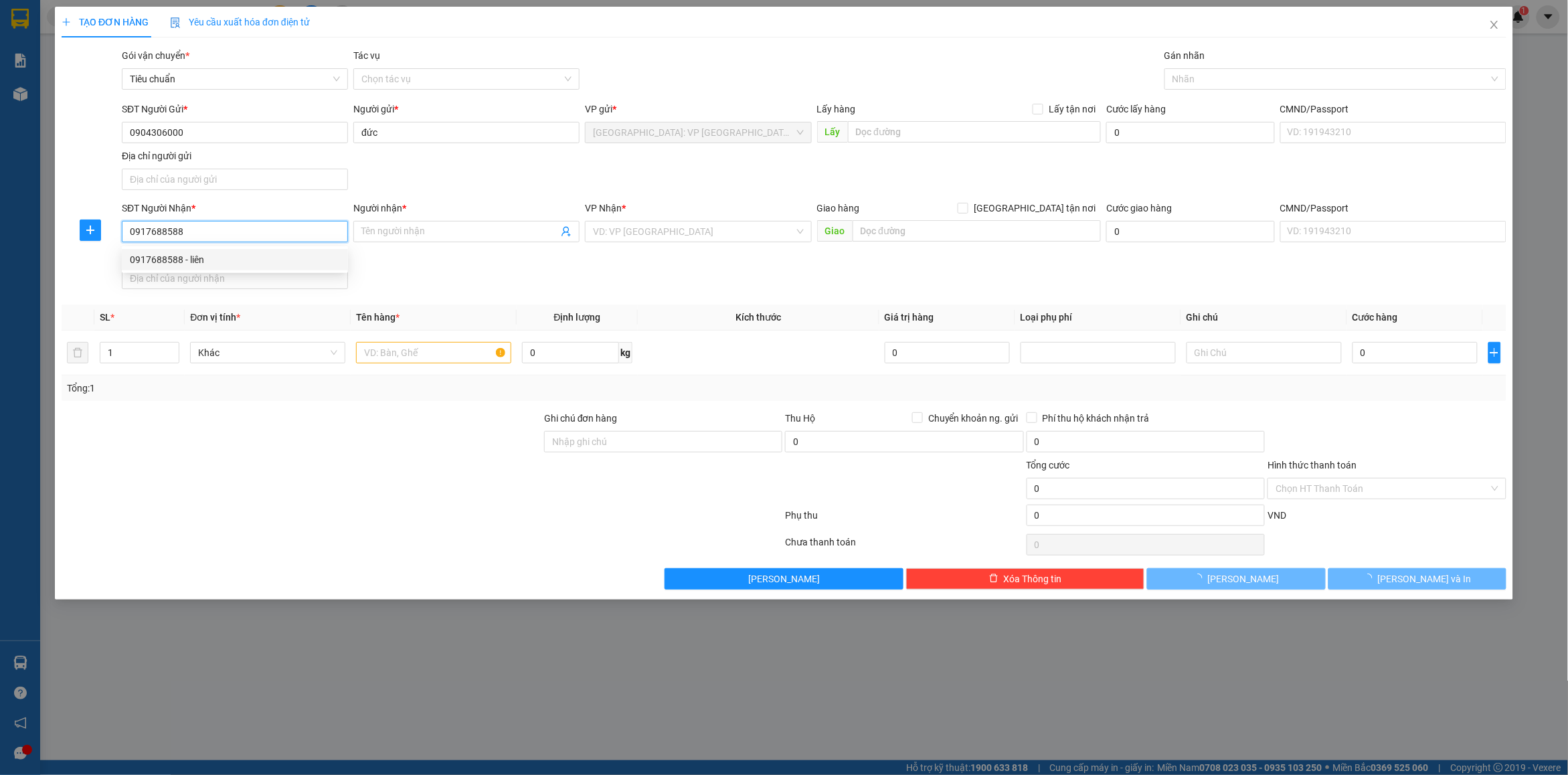
type input "liên"
checkbox input "true"
type input "đường số 7 [GEOGRAPHIC_DATA] p7 sn 102 quận gò vấp hcm"
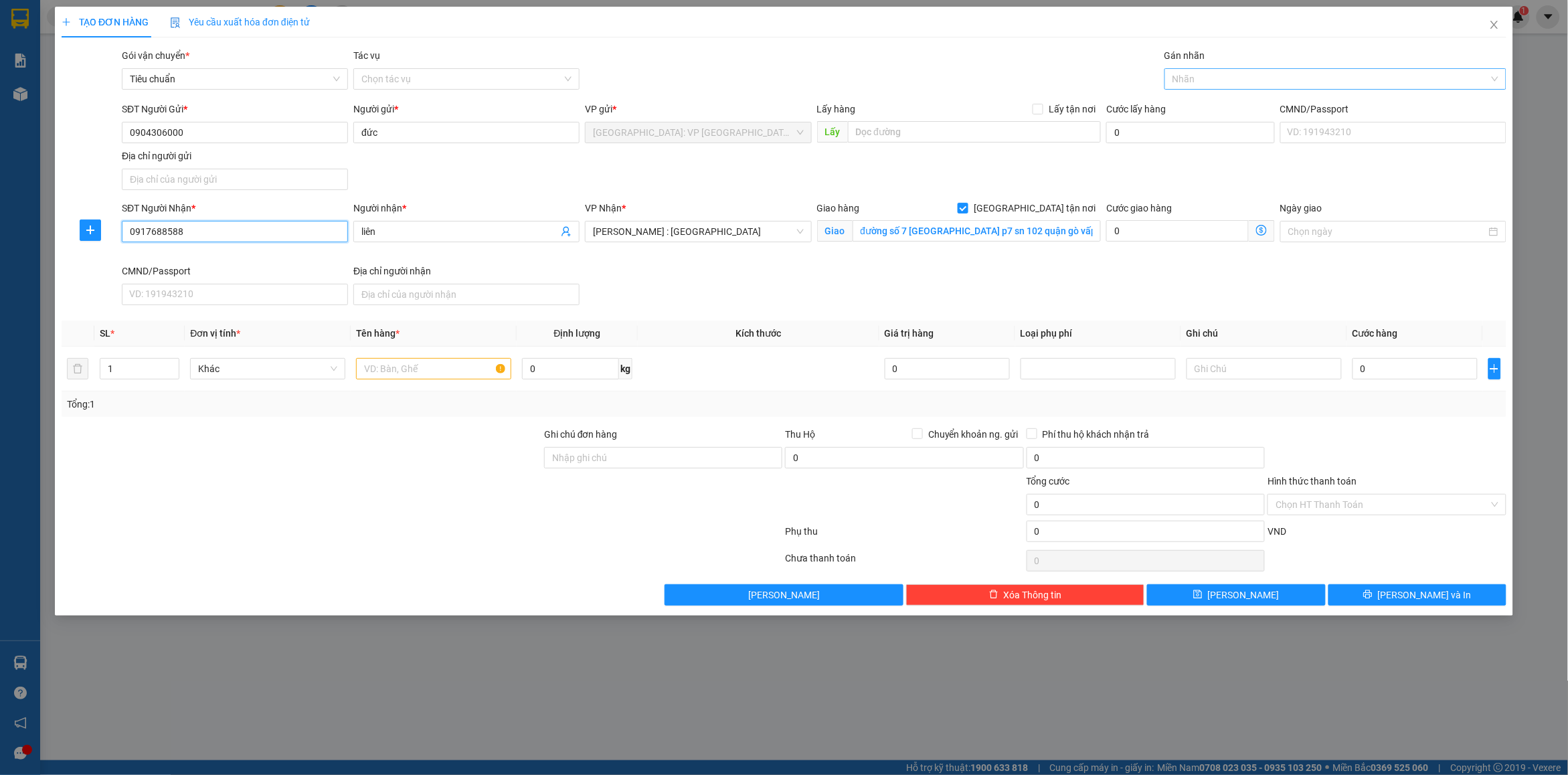
click at [1194, 86] on div at bounding box center [1329, 79] width 322 height 16
type input "0917688588"
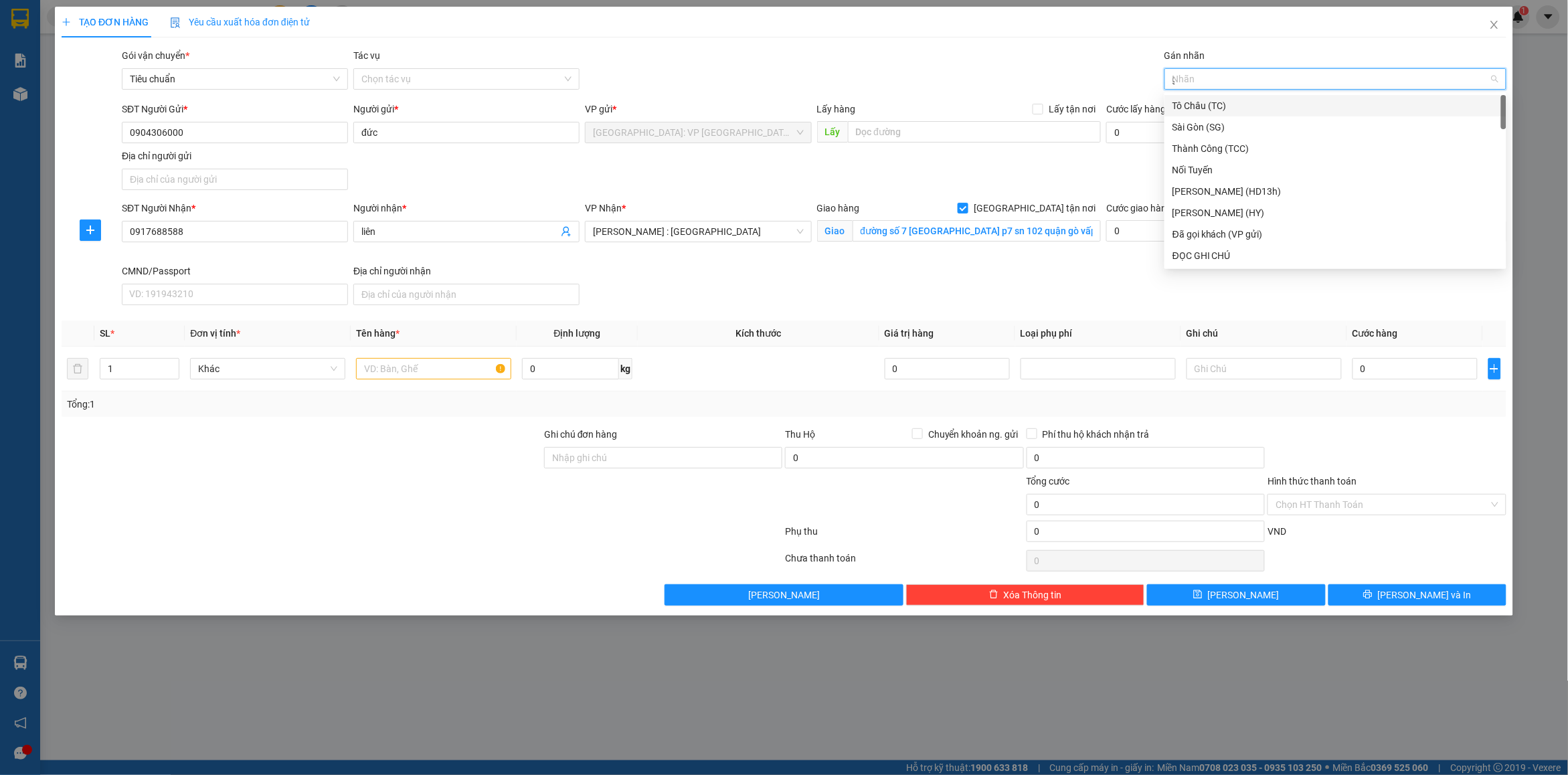
type input "gt"
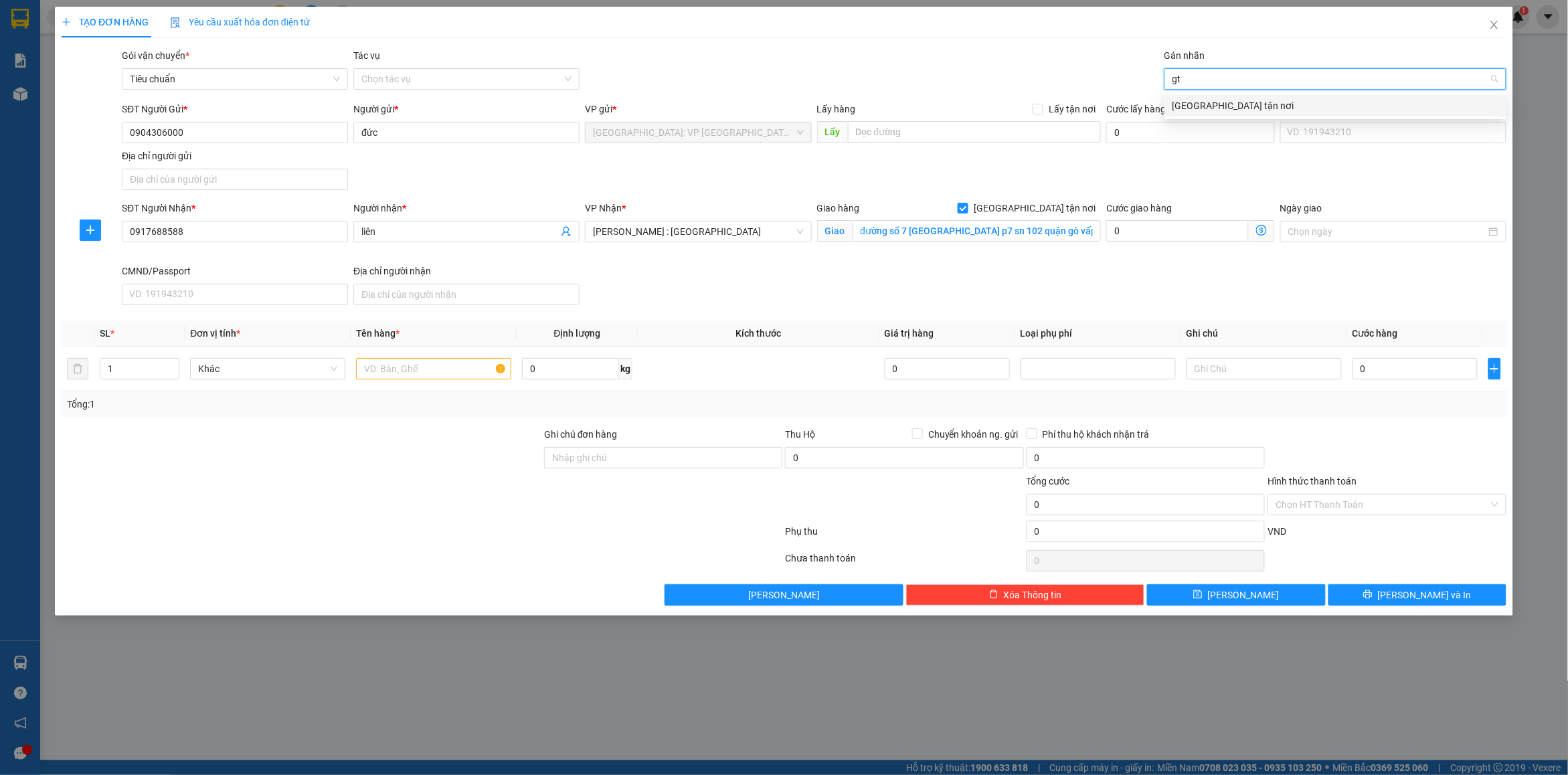
click at [1215, 99] on div "[GEOGRAPHIC_DATA] tận nơi" at bounding box center [1336, 106] width 326 height 15
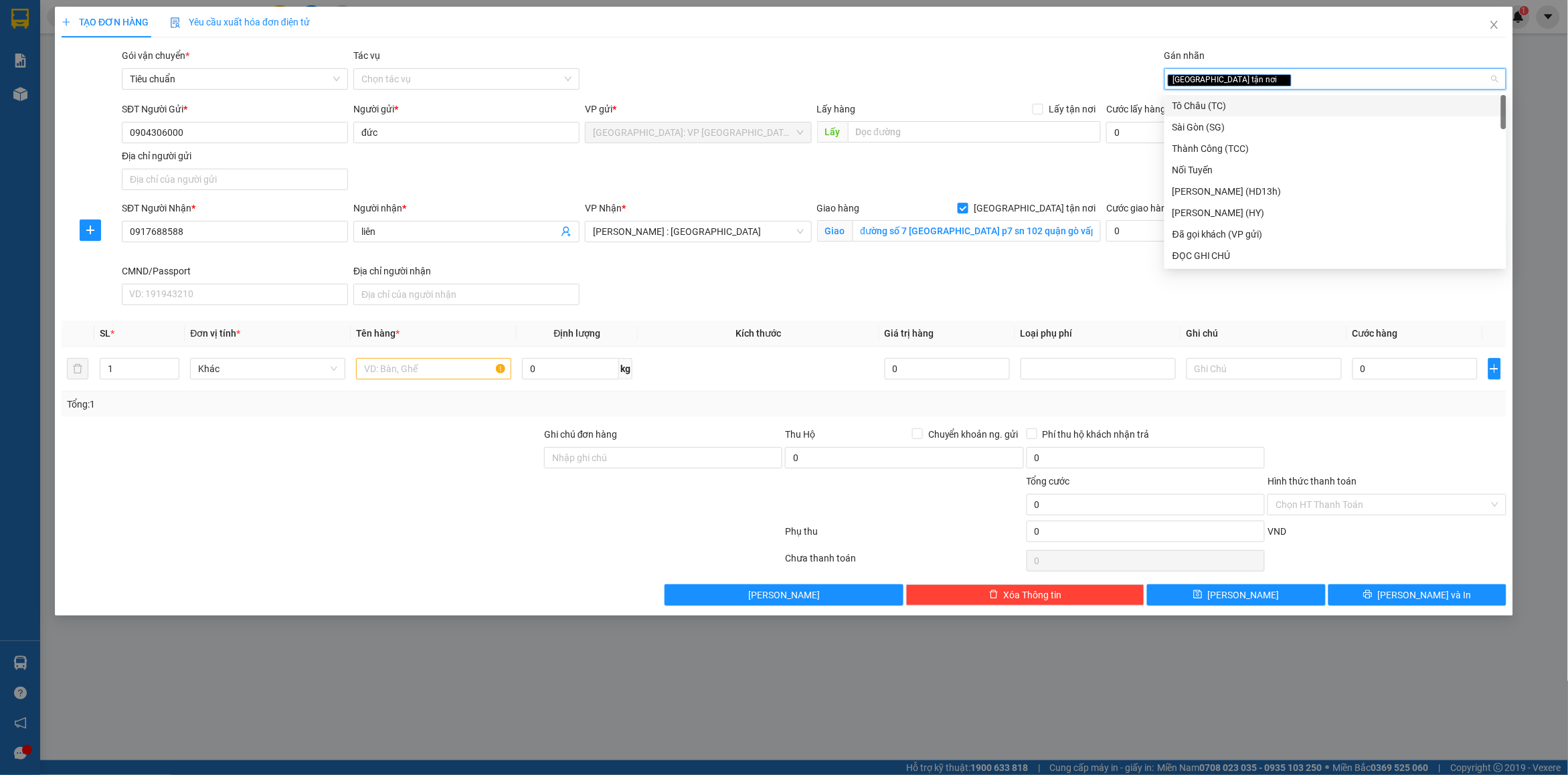
click at [1292, 69] on div "[GEOGRAPHIC_DATA] tận nơi" at bounding box center [1335, 79] width 342 height 21
type input "d"
type input "đã"
click at [1235, 101] on div "Đã gọi khách (VP gửi)" at bounding box center [1336, 106] width 326 height 15
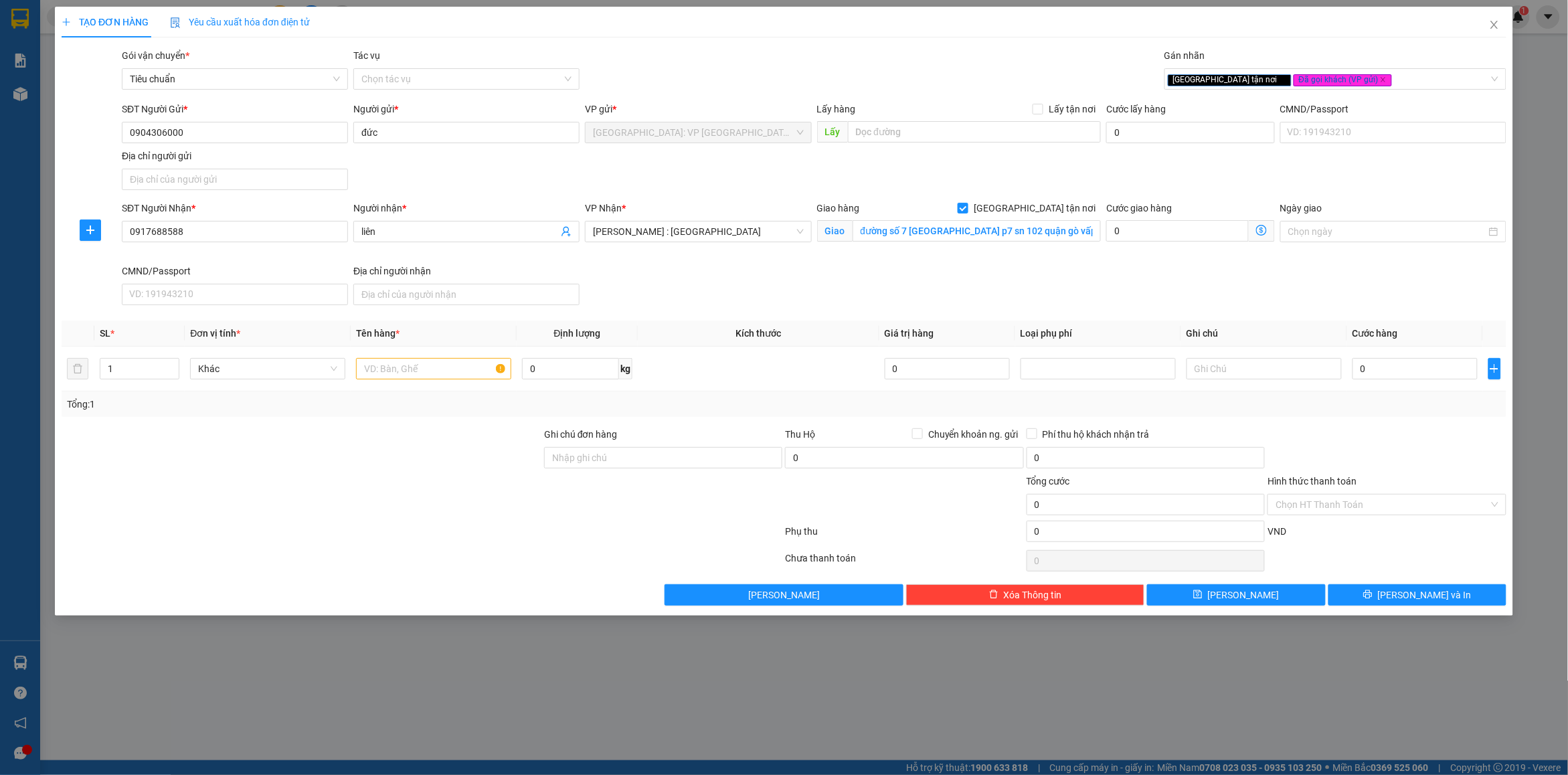
click at [928, 48] on div "Gói vận chuyển * Tiêu chuẩn Tác vụ Chọn tác vụ Gán nhãn Giao tận nơi Đã gọi k…" at bounding box center [814, 71] width 1390 height 47
click at [405, 369] on input "text" at bounding box center [433, 369] width 155 height 21
type input "2 kiện giấy"
click at [129, 369] on input "1" at bounding box center [140, 369] width 79 height 20
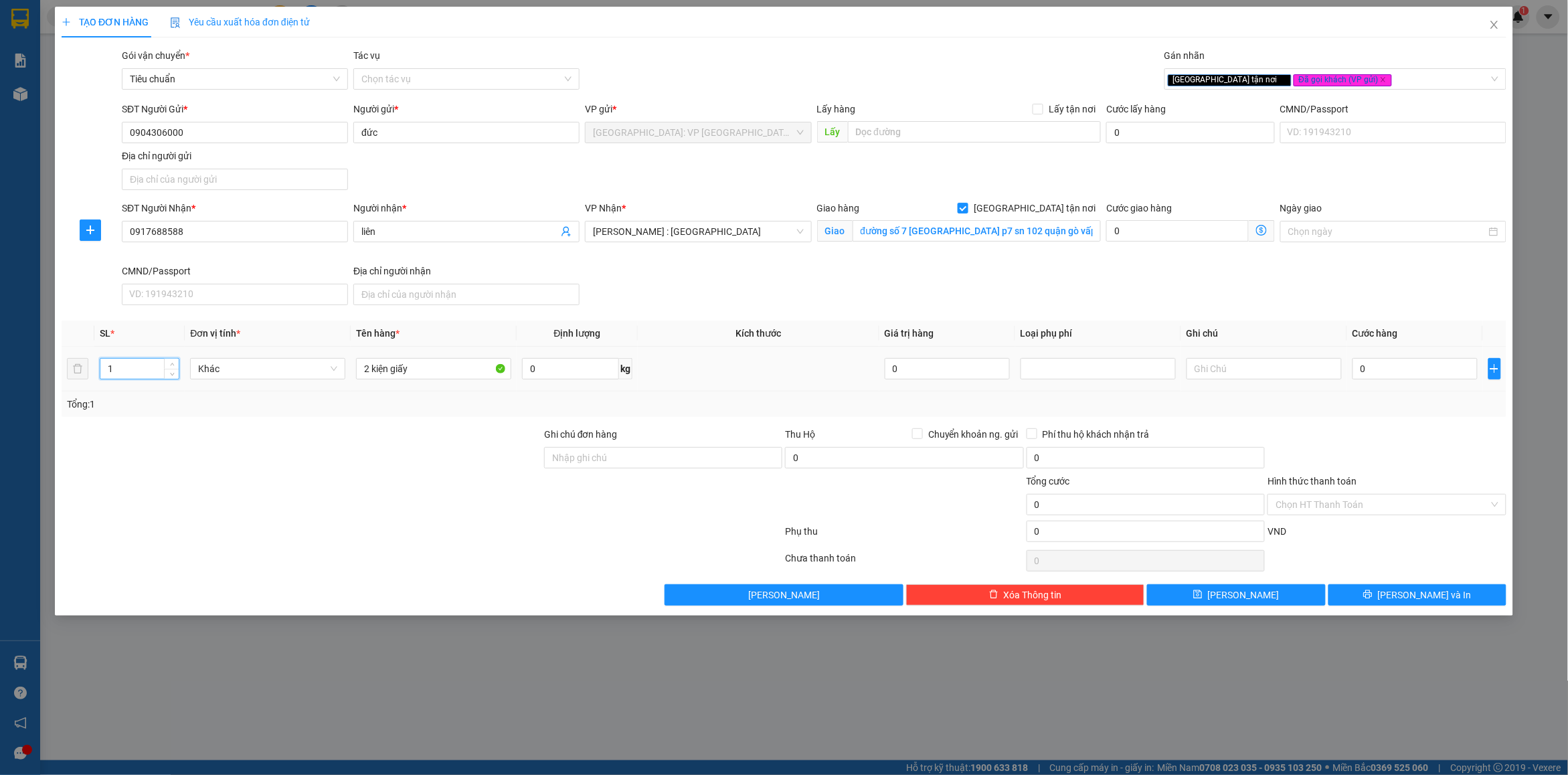
click at [129, 369] on input "1" at bounding box center [140, 369] width 79 height 20
type input "2"
click at [634, 462] on input "Ghi chú đơn hàng" at bounding box center [664, 458] width 239 height 21
type input "nhận nguyên kiện bể vỡ không đền"
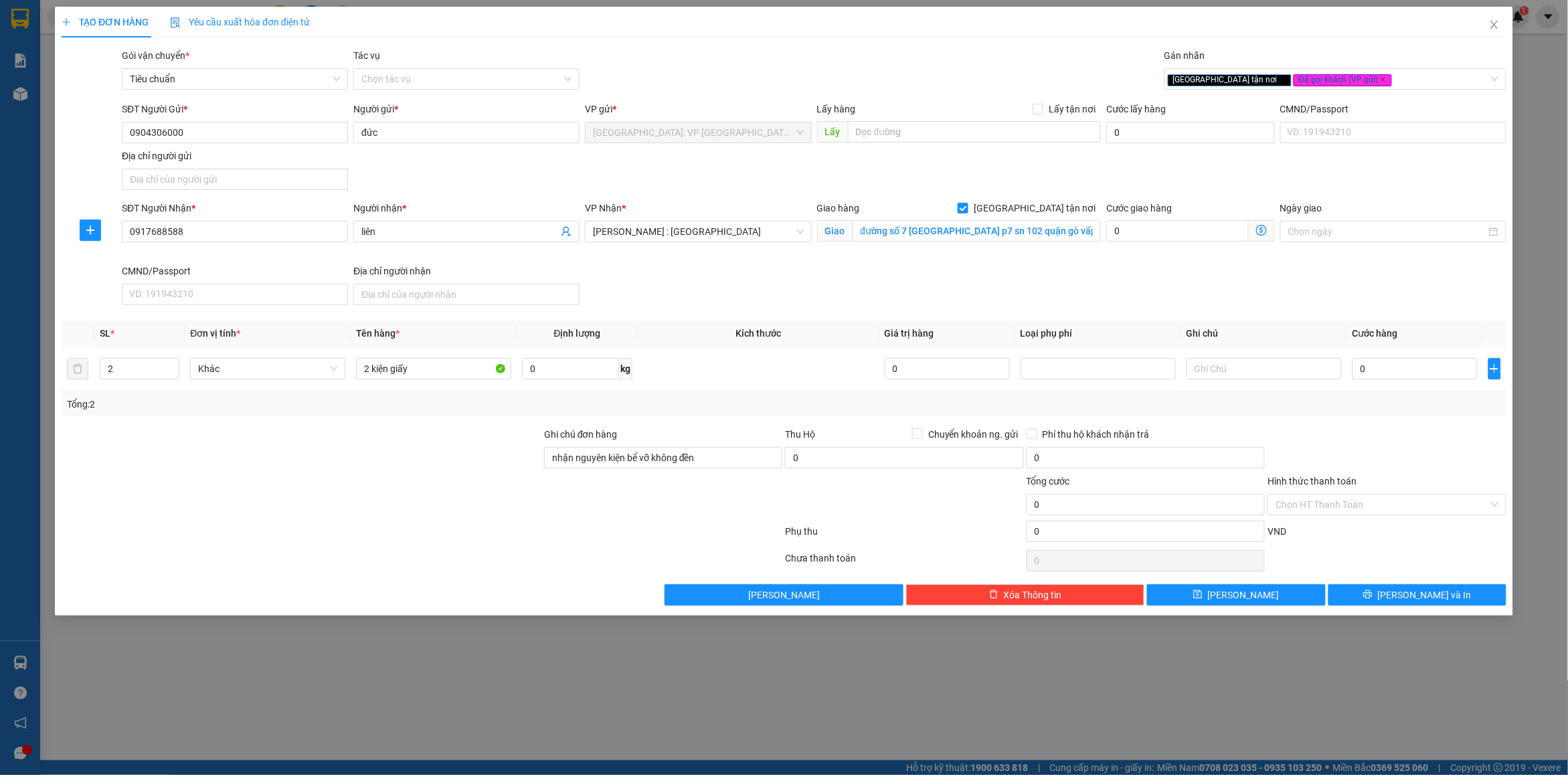
click at [684, 406] on div "Tổng: 2" at bounding box center [784, 404] width 1434 height 15
drag, startPoint x: 1353, startPoint y: 419, endPoint x: 1367, endPoint y: 374, distance: 47.1
click at [1355, 416] on div "Transit Pickup Surcharge Ids Transit Deliver Surcharge Ids Transit Deliver Surc…" at bounding box center [784, 326] width 1445 height 557
click at [1367, 373] on input "0" at bounding box center [1415, 369] width 125 height 21
type input "2"
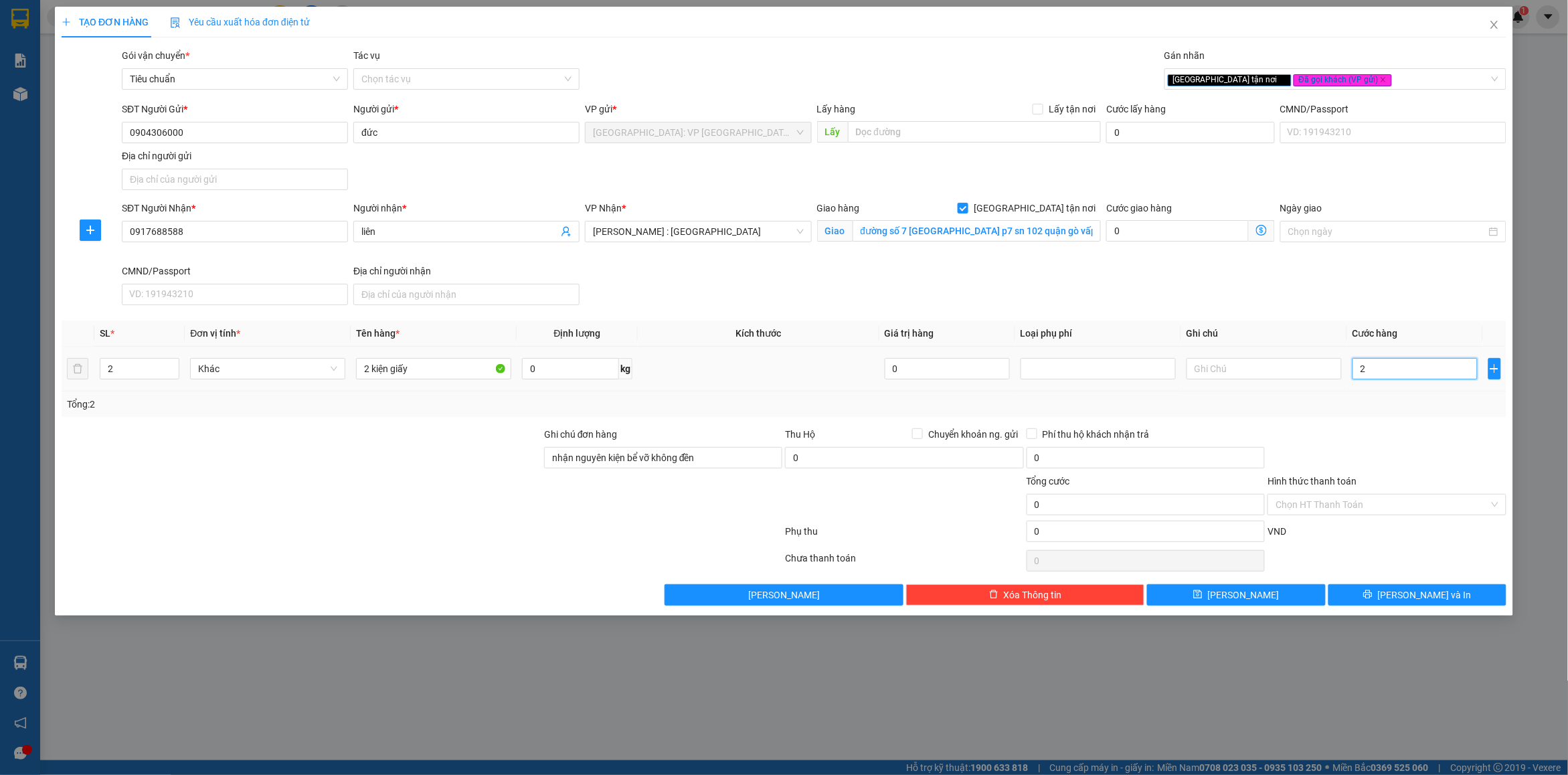
type input "2"
type input "25"
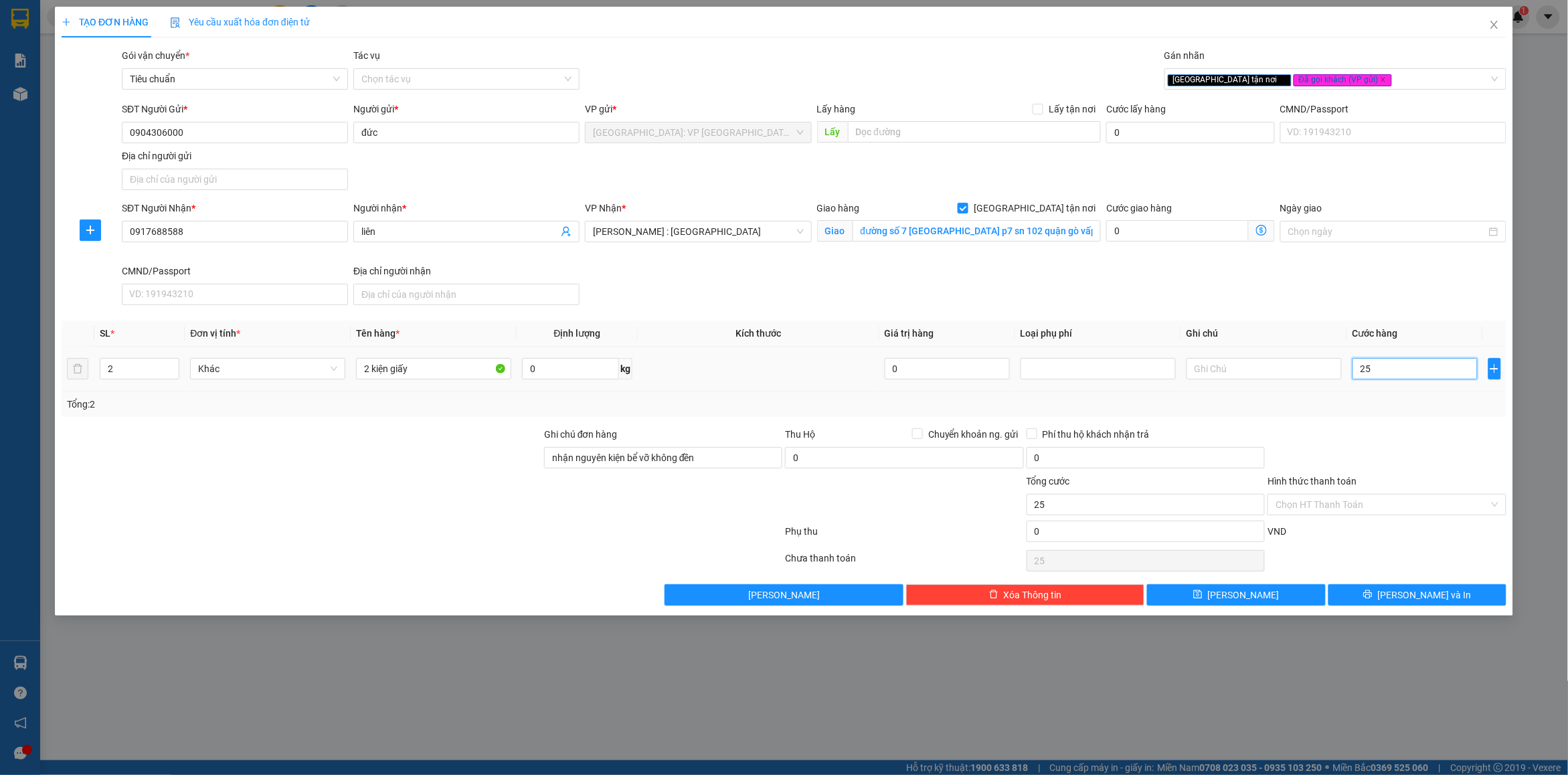
type input "250"
type input "250.000"
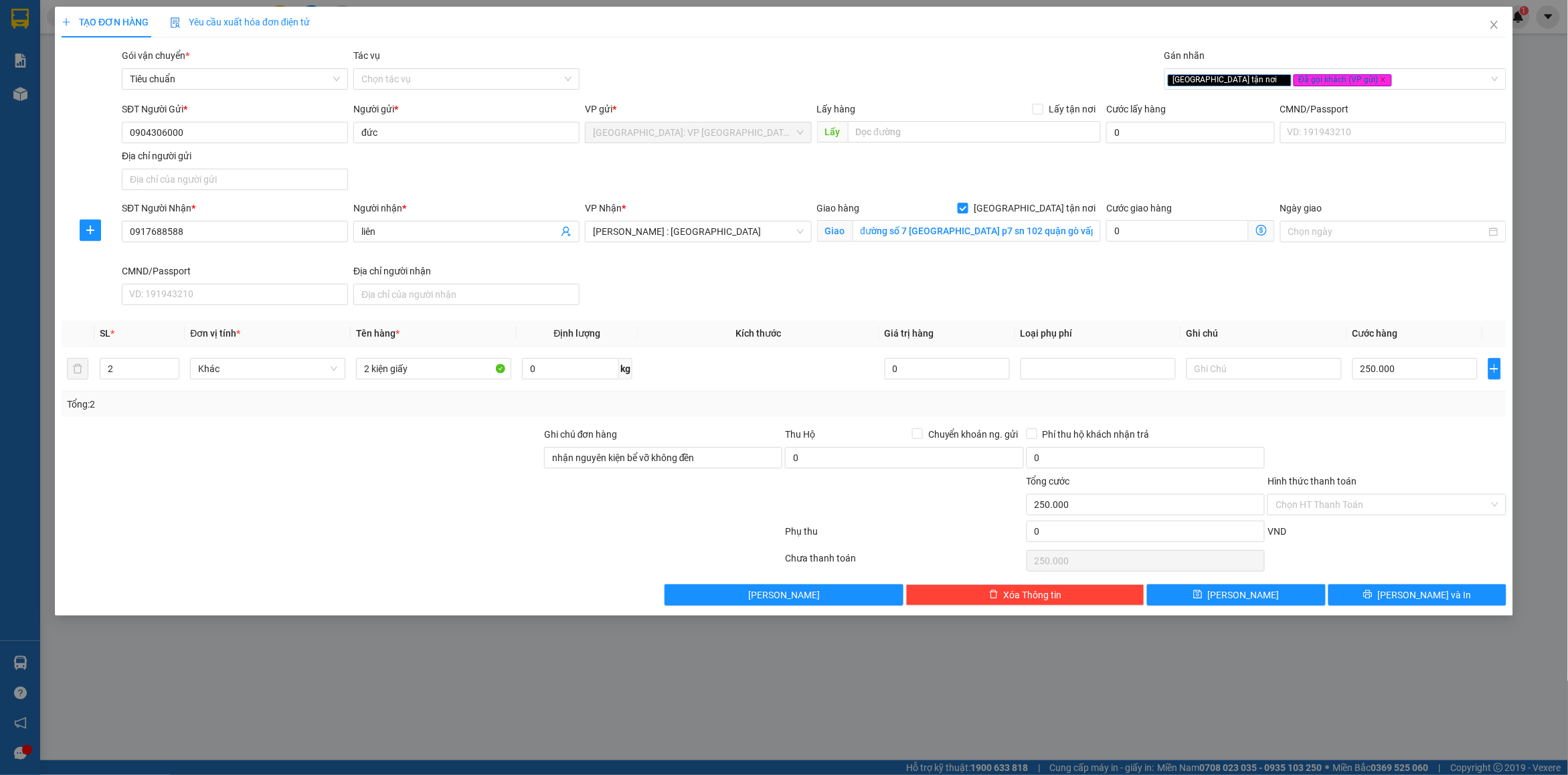
drag, startPoint x: 1363, startPoint y: 437, endPoint x: 1390, endPoint y: 454, distance: 31.9
click at [1364, 439] on div at bounding box center [1387, 451] width 241 height 47
drag, startPoint x: 1354, startPoint y: 511, endPoint x: 1344, endPoint y: 536, distance: 26.9
click at [1354, 511] on input "Hình thức thanh toán" at bounding box center [1382, 504] width 213 height 20
click at [1332, 537] on div "Tại văn phòng" at bounding box center [1388, 533] width 223 height 15
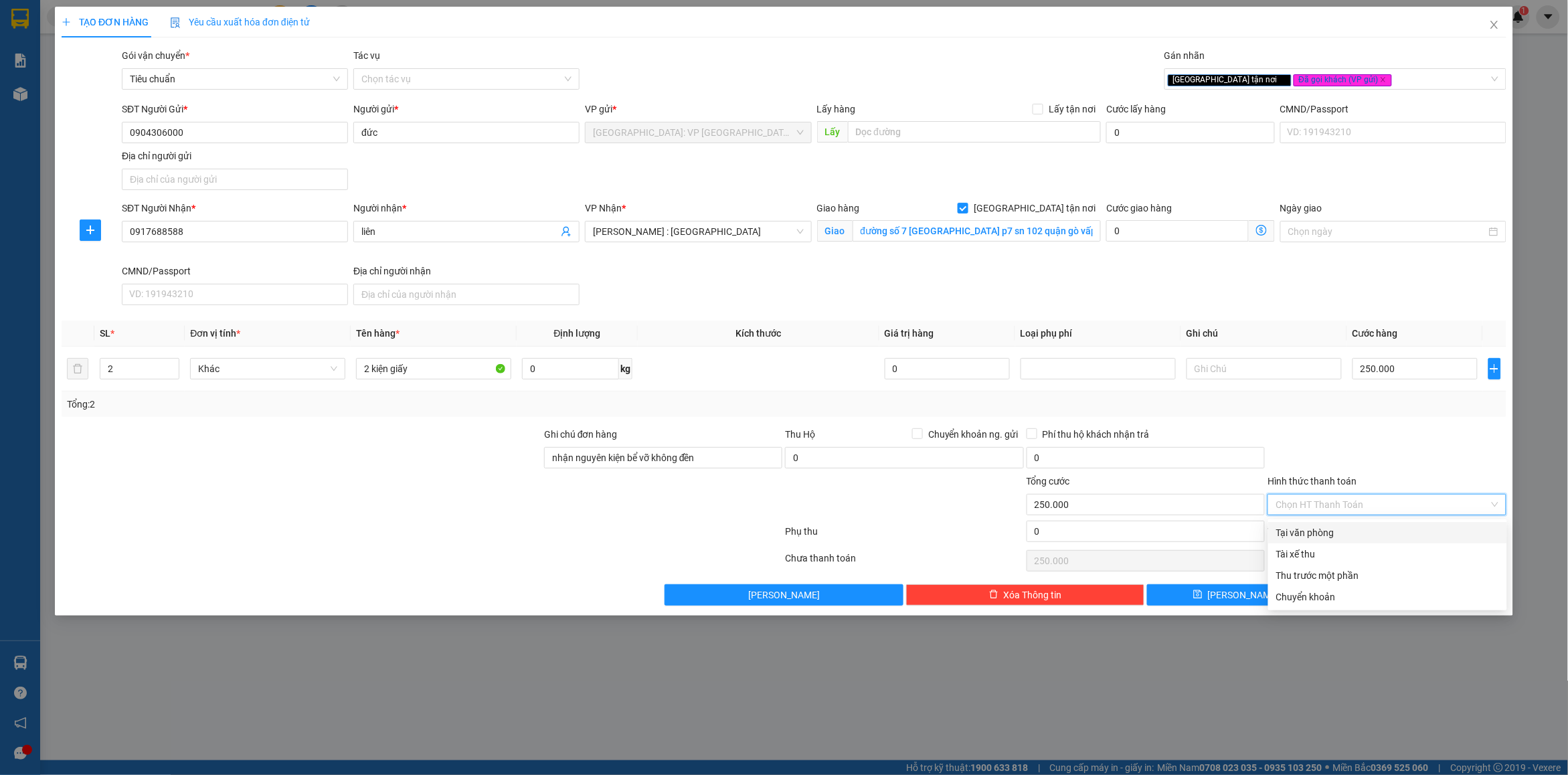
type input "0"
click at [1400, 451] on div at bounding box center [1387, 451] width 241 height 47
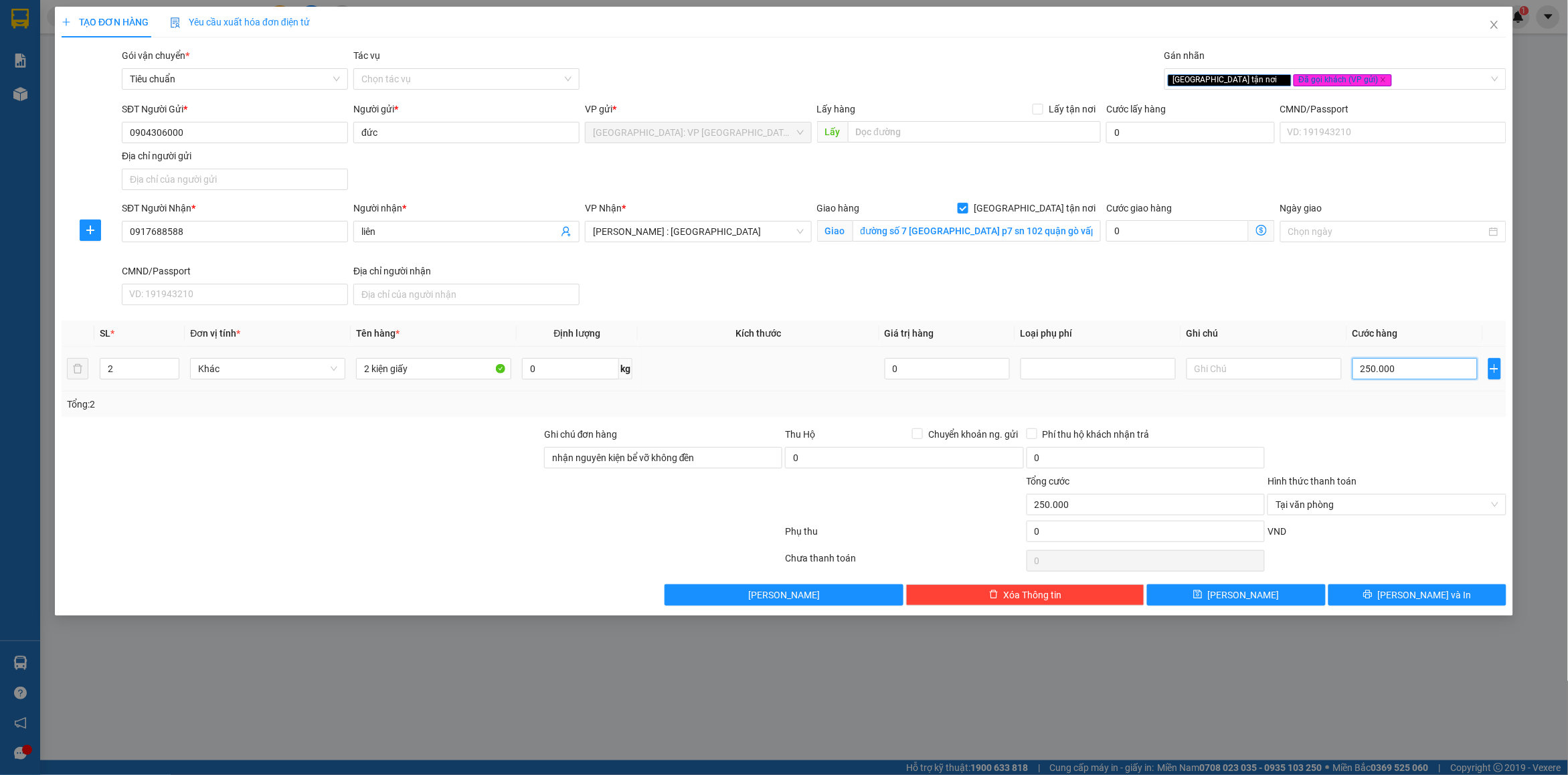
click at [1379, 366] on input "250.000" at bounding box center [1415, 369] width 125 height 21
type input "2"
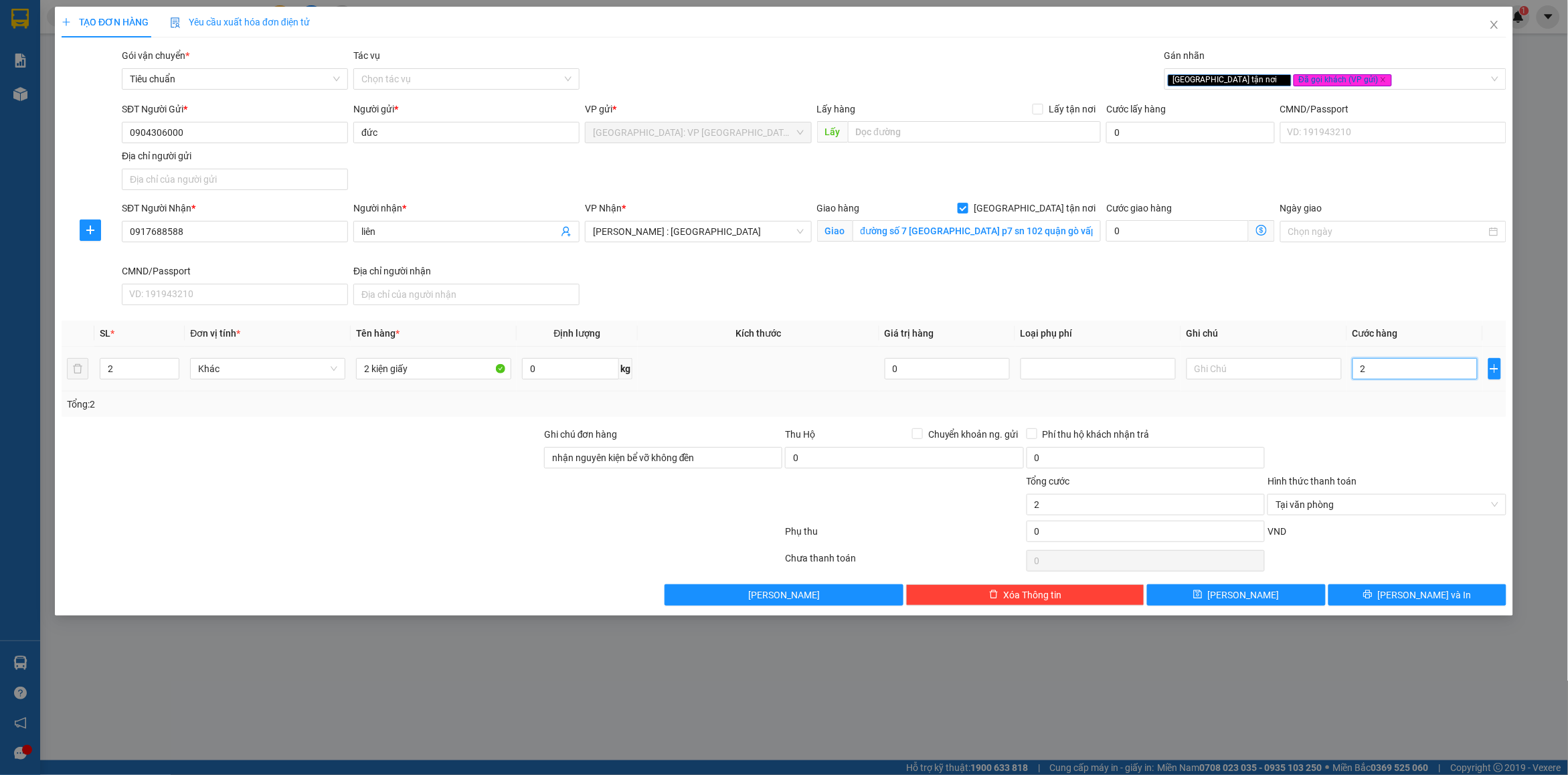
type input "23"
type input "230"
type input "230.000"
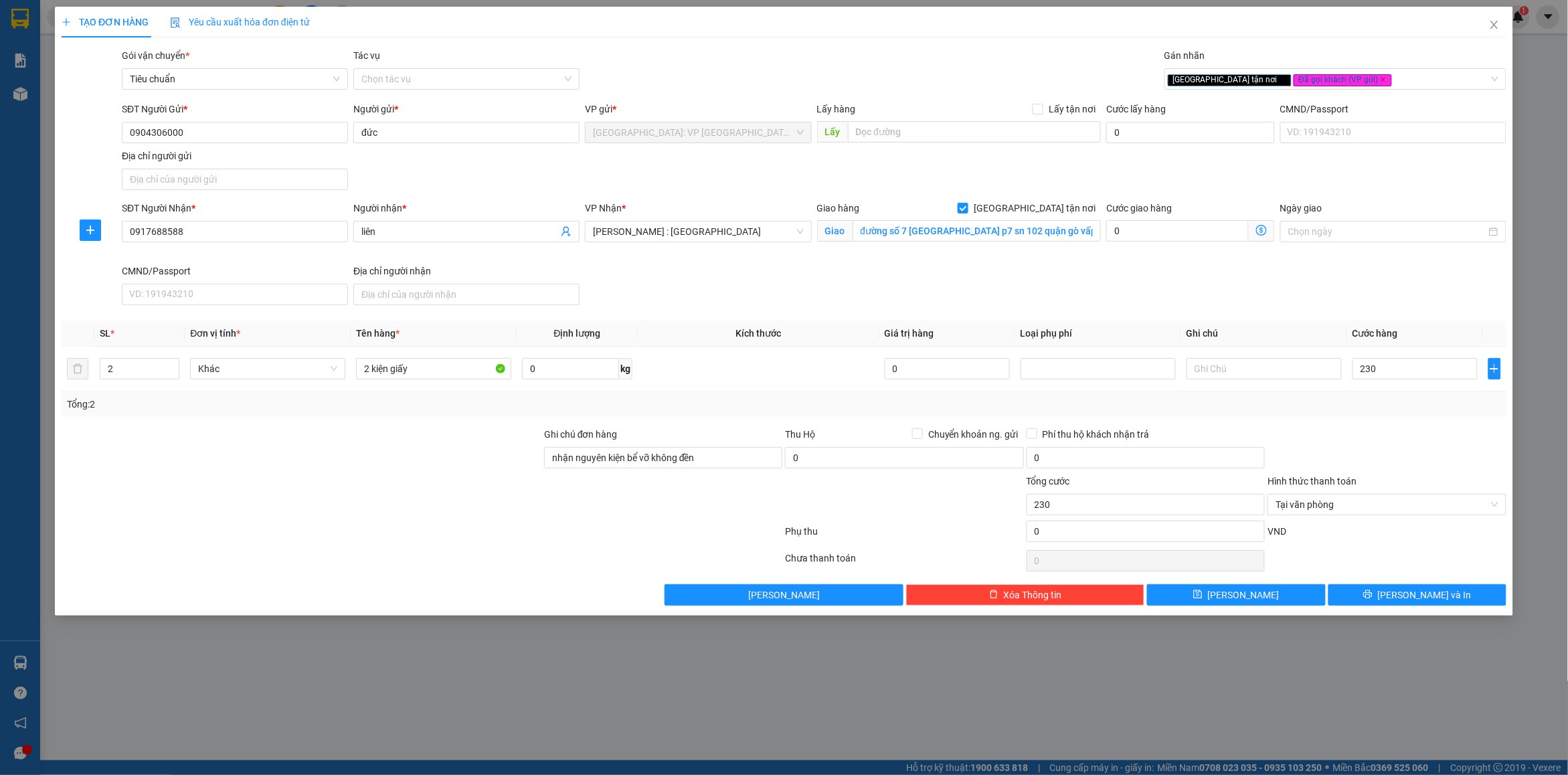
type input "230.000"
click at [1387, 399] on div "Tổng: 2" at bounding box center [784, 404] width 1434 height 15
click at [1377, 600] on button "[PERSON_NAME] và In" at bounding box center [1417, 595] width 178 height 21
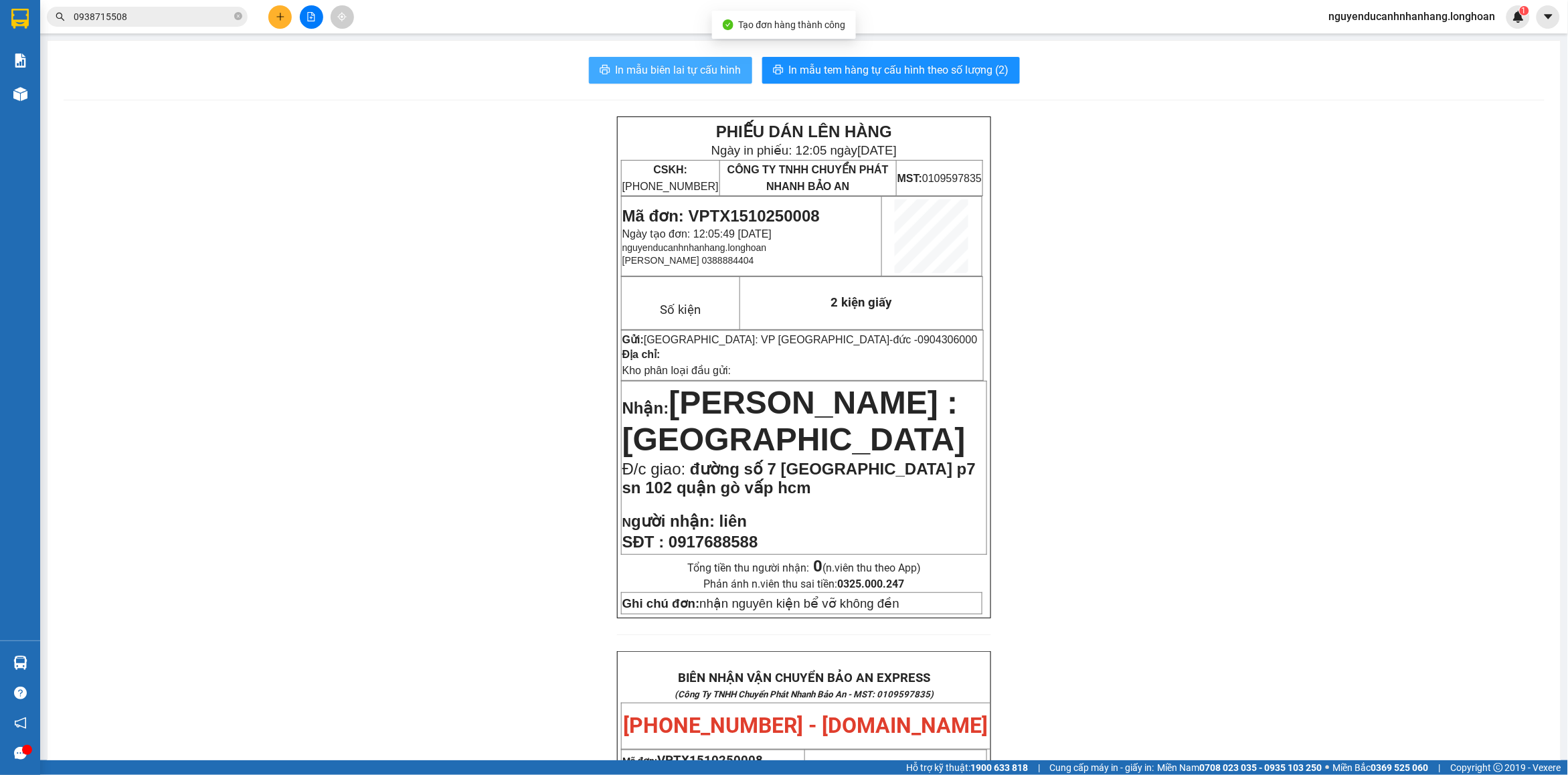
click at [723, 75] on span "In mẫu biên lai tự cấu hình" at bounding box center [679, 69] width 126 height 16
click at [677, 71] on span "In mẫu biên lai tự cấu hình" at bounding box center [679, 69] width 126 height 16
click at [904, 80] on button "In mẫu tem hàng tự cấu hình theo số lượng (2)" at bounding box center [891, 70] width 258 height 26
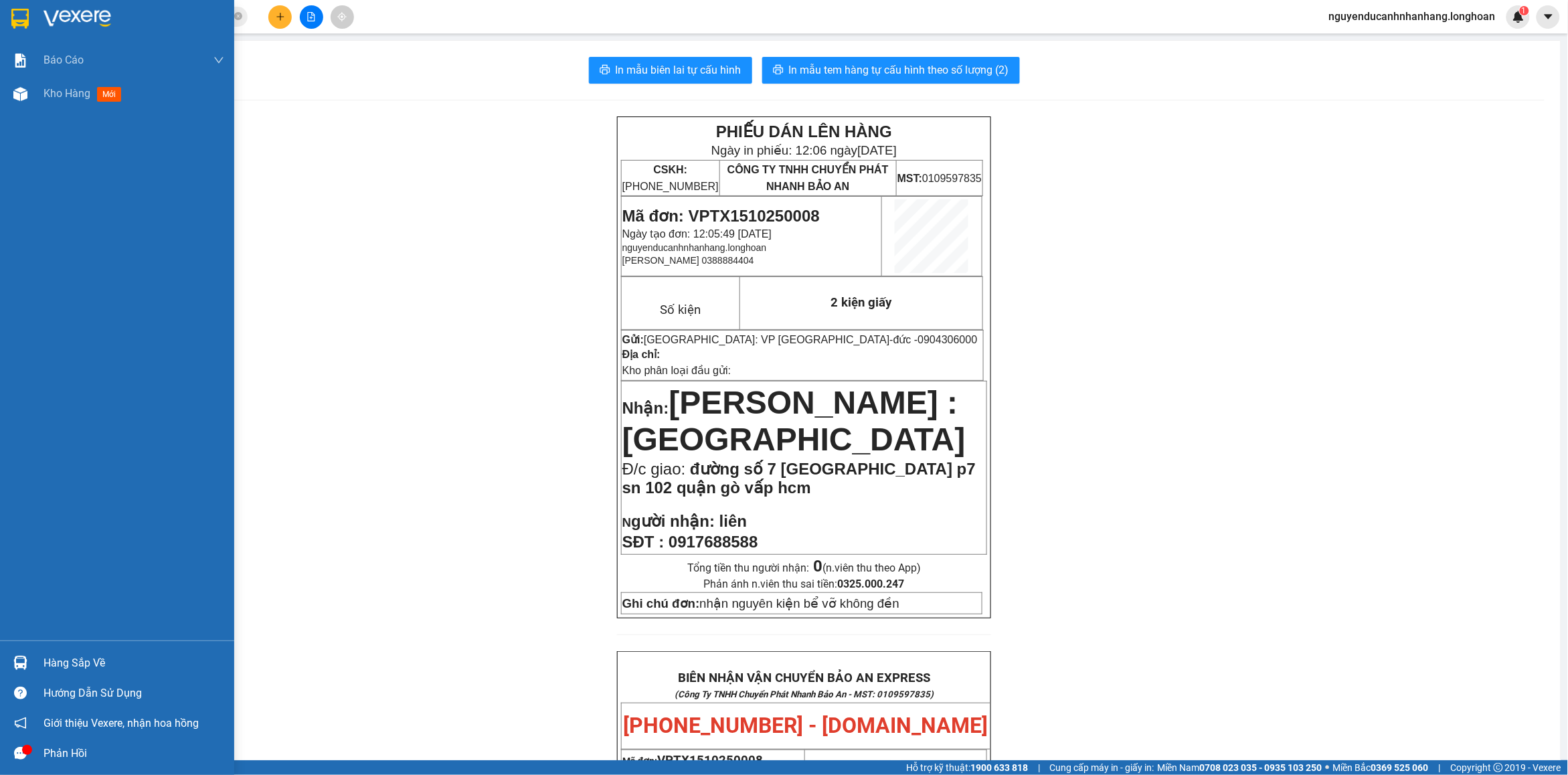
click at [28, 16] on img at bounding box center [20, 19] width 17 height 20
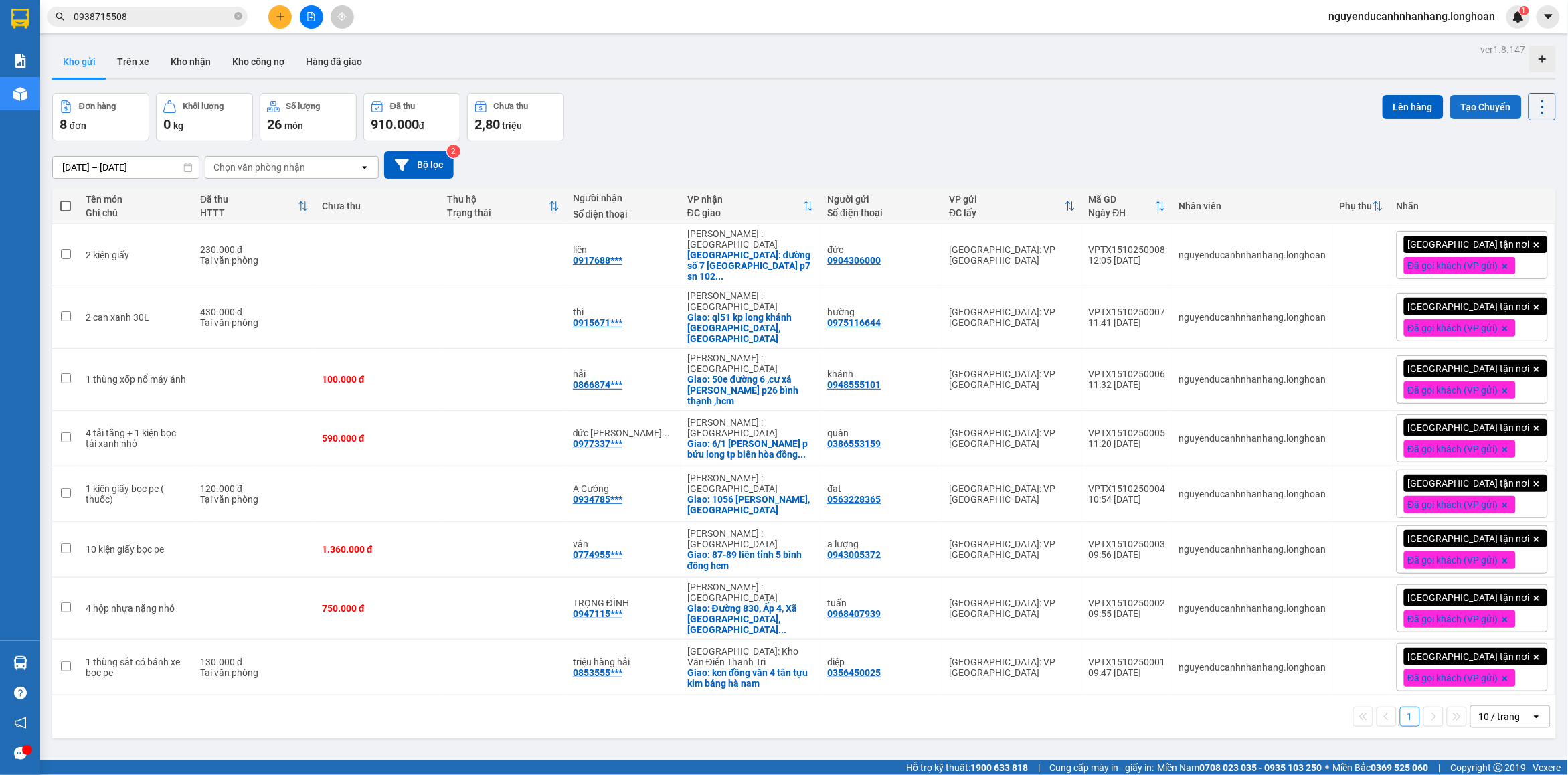
click at [1467, 101] on button "Tạo Chuyến" at bounding box center [1486, 107] width 71 height 24
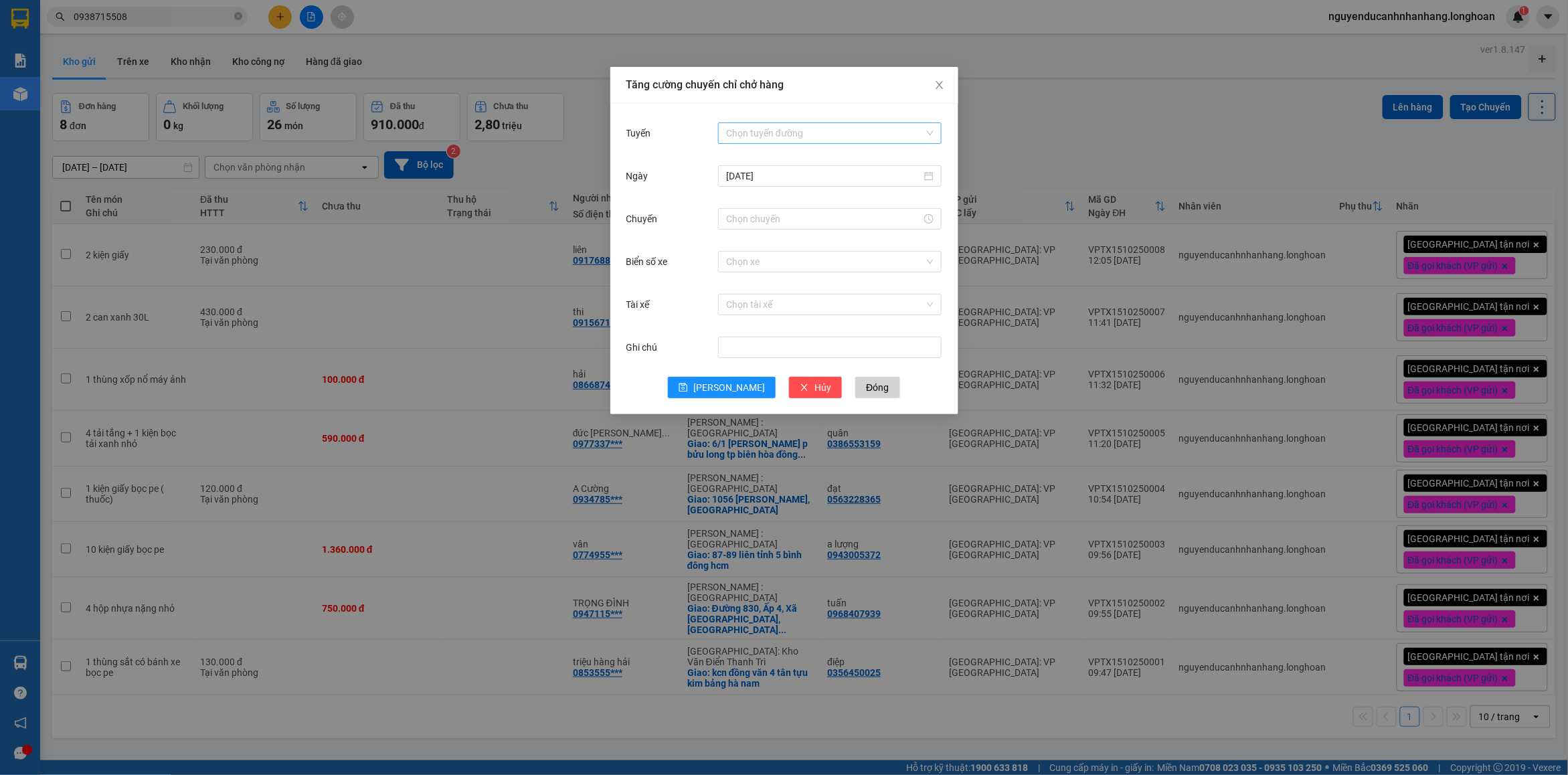
click at [764, 136] on input "Tuyến" at bounding box center [825, 133] width 198 height 20
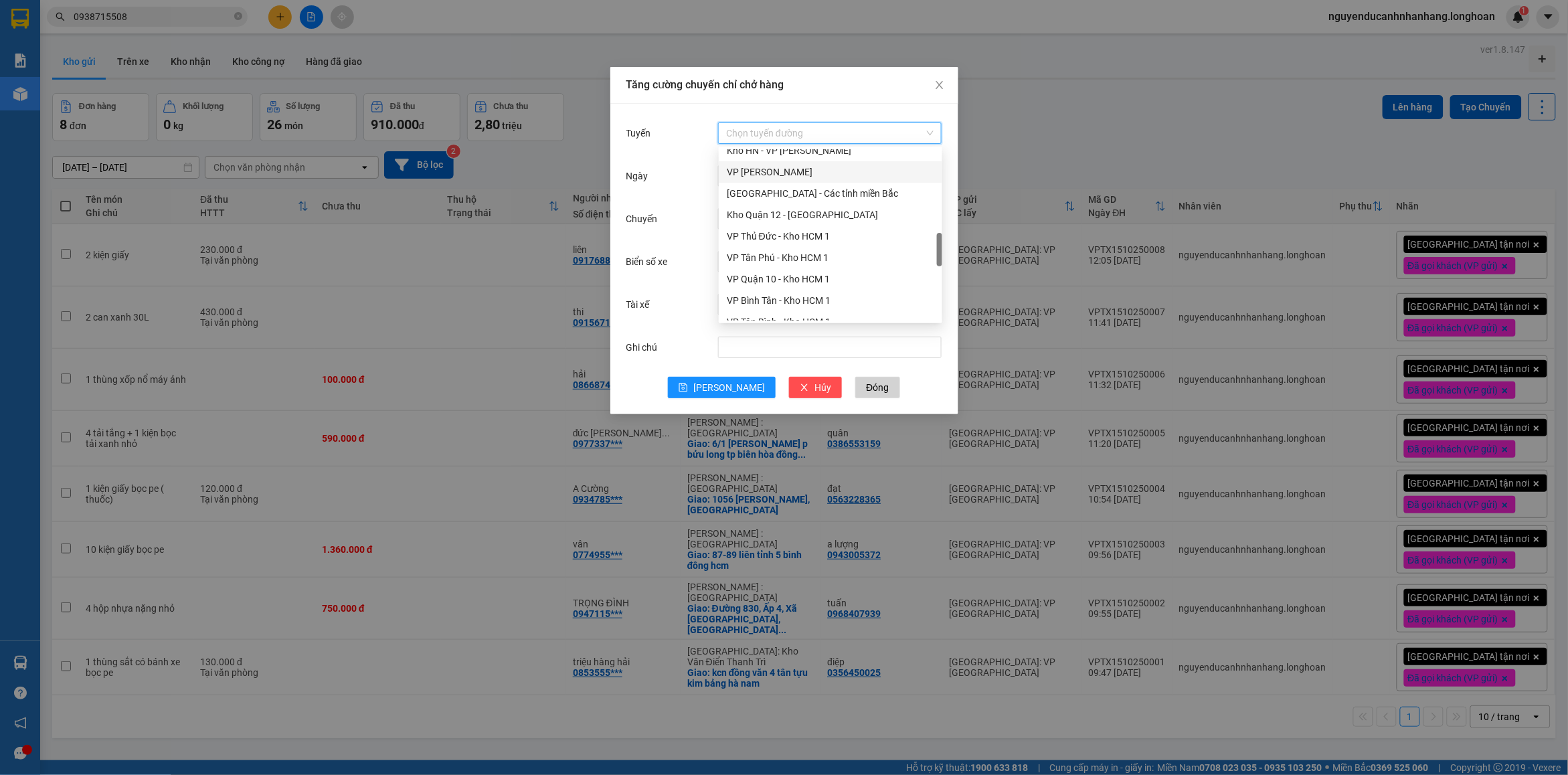
click at [776, 171] on div "VP [PERSON_NAME]" at bounding box center [831, 171] width 207 height 15
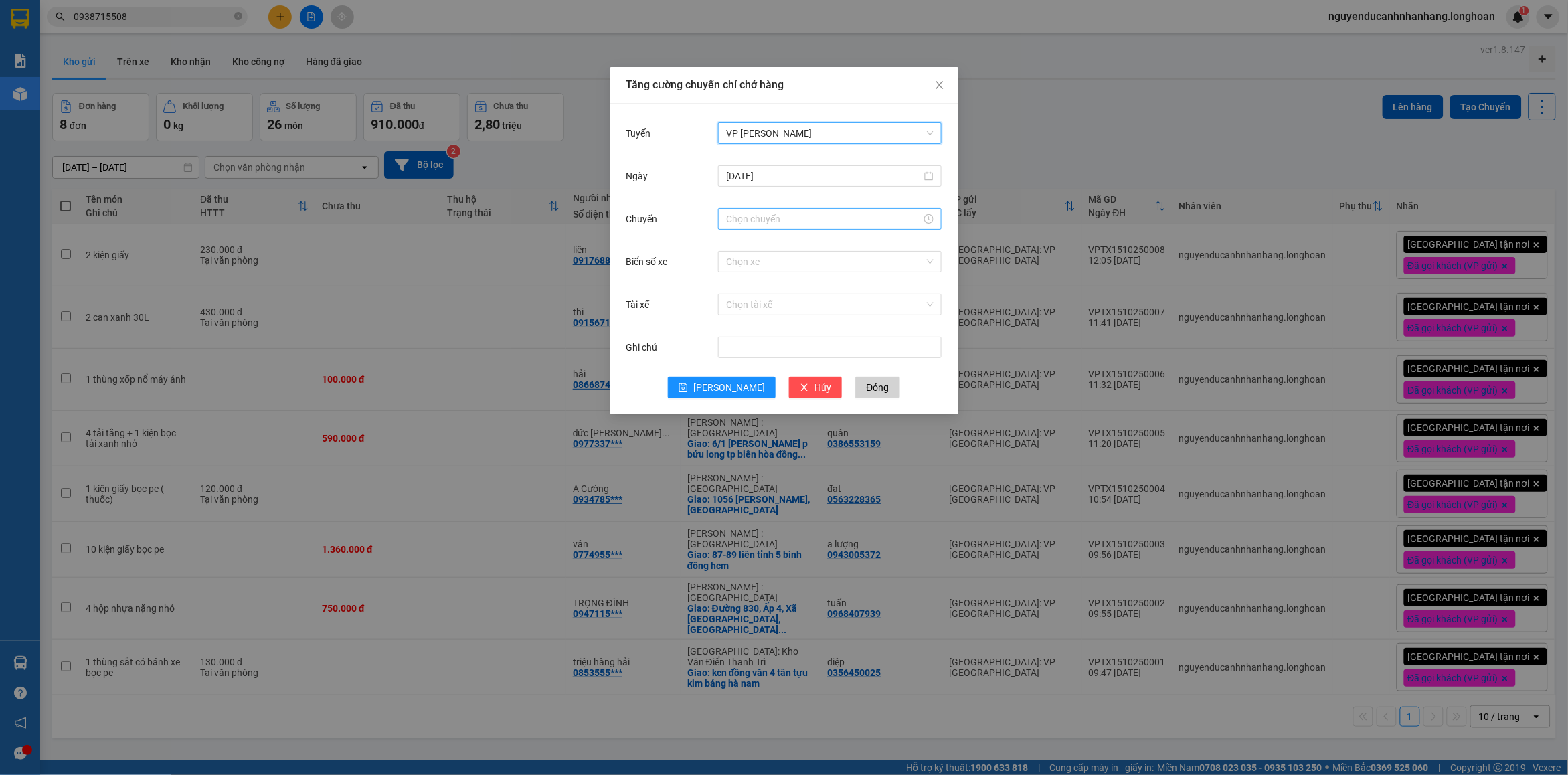
click at [761, 209] on div at bounding box center [829, 219] width 224 height 21
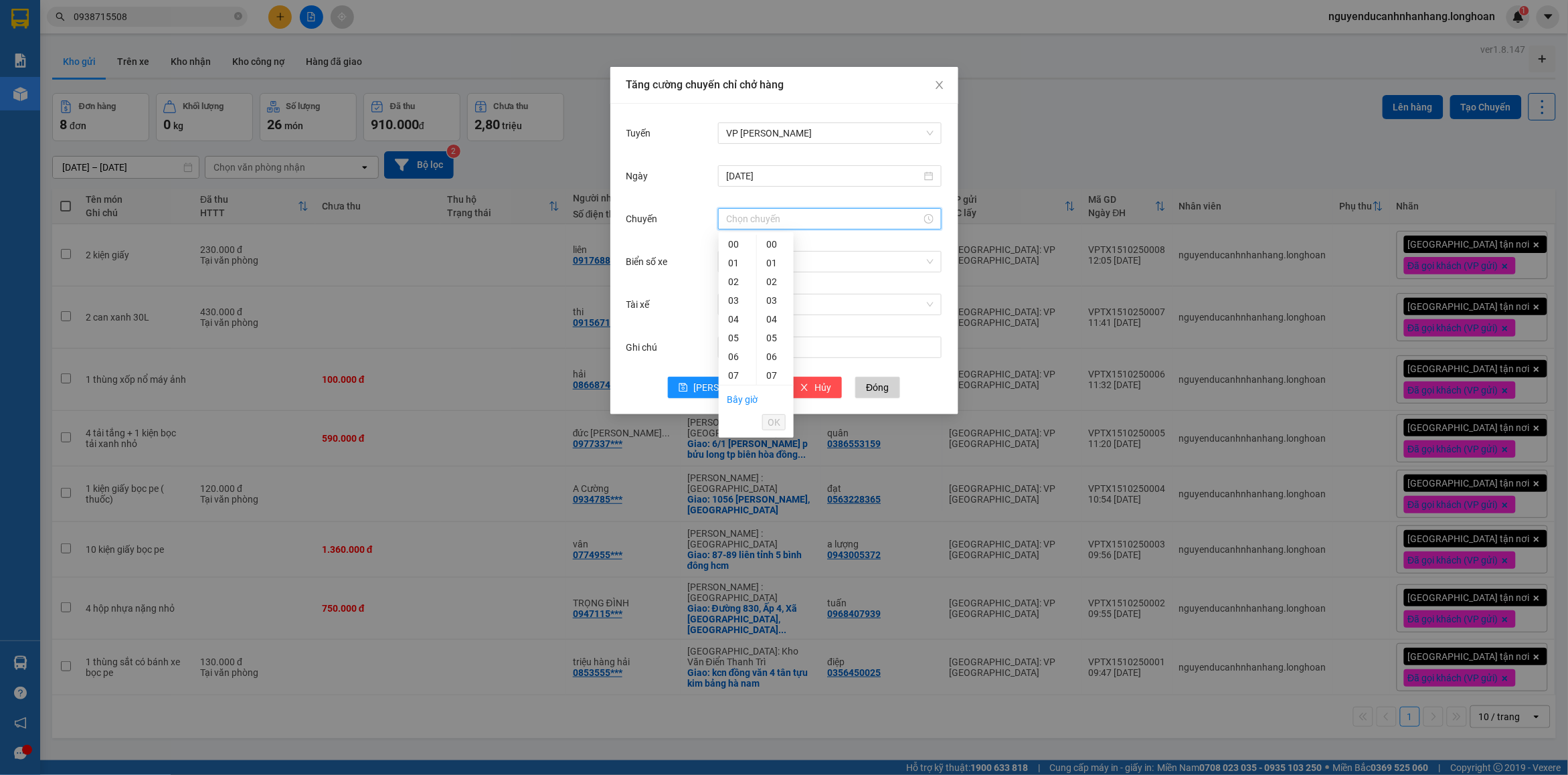
click at [759, 213] on input "Chuyến" at bounding box center [824, 219] width 196 height 15
click at [733, 303] on div "12" at bounding box center [737, 301] width 37 height 19
type input "12:00"
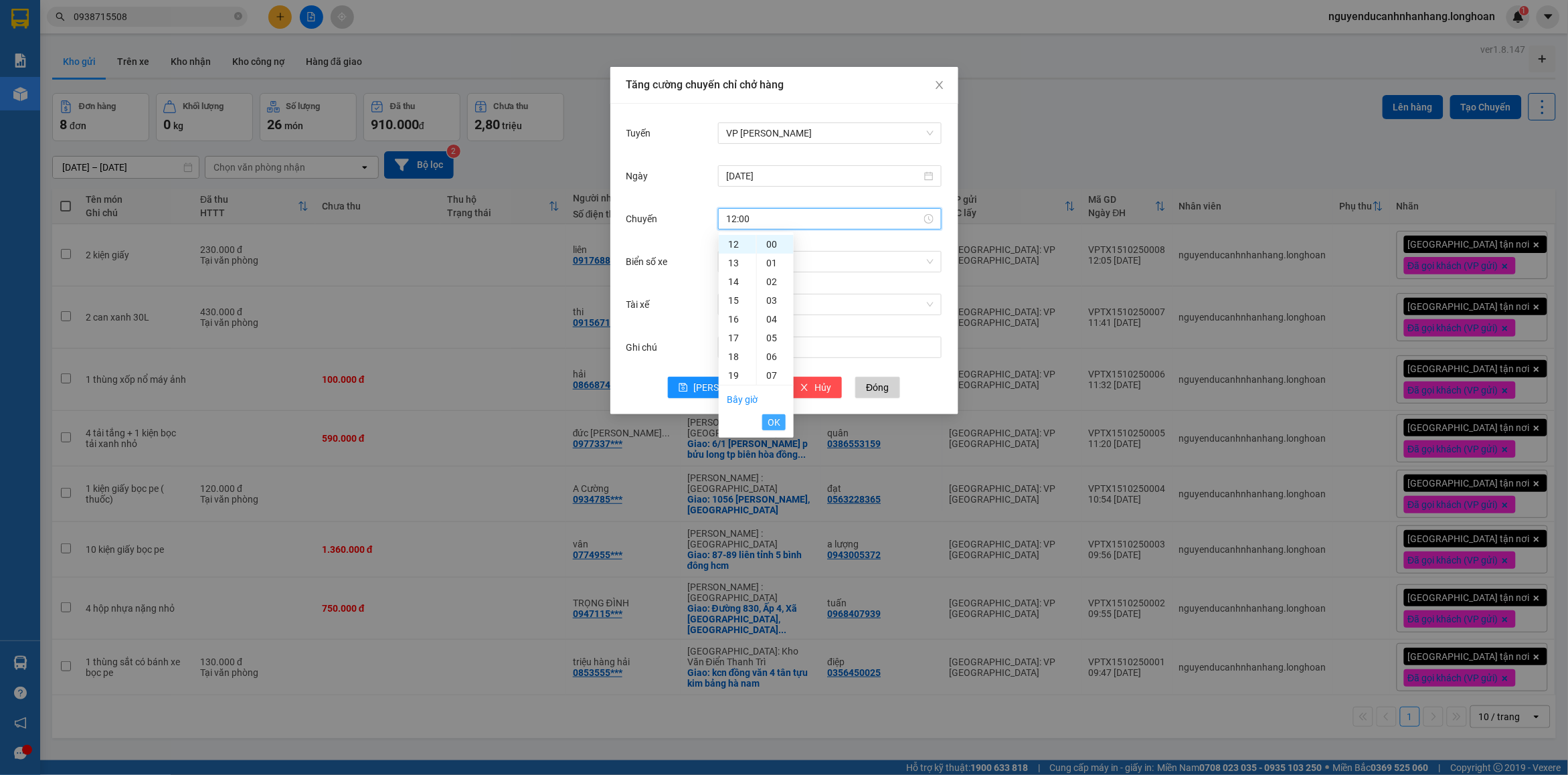
drag, startPoint x: 771, startPoint y: 419, endPoint x: 785, endPoint y: 311, distance: 108.9
click at [771, 417] on span "OK" at bounding box center [774, 422] width 13 height 15
click at [777, 266] on input "Biển số xe" at bounding box center [825, 261] width 198 height 20
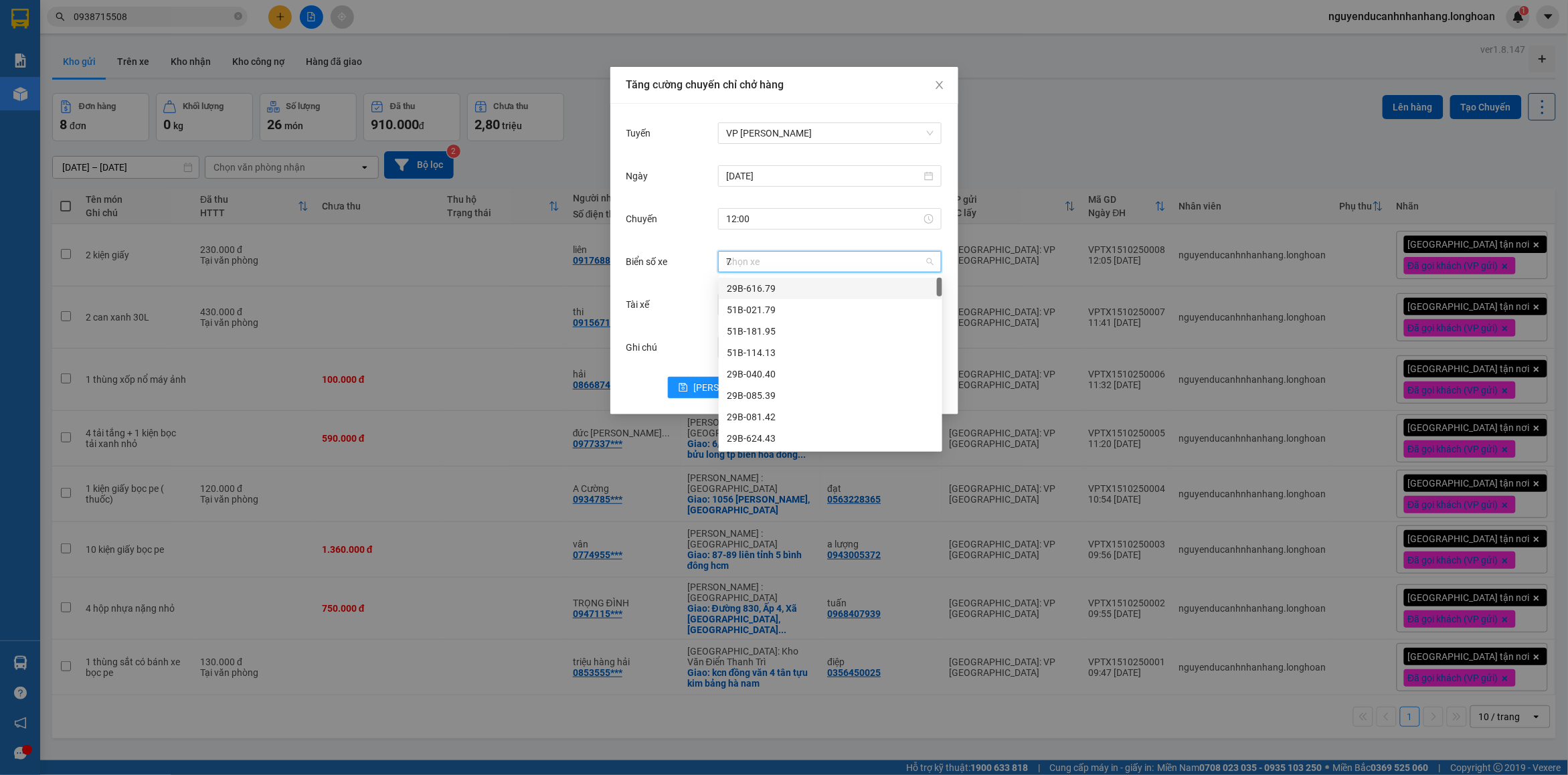
type input "71"
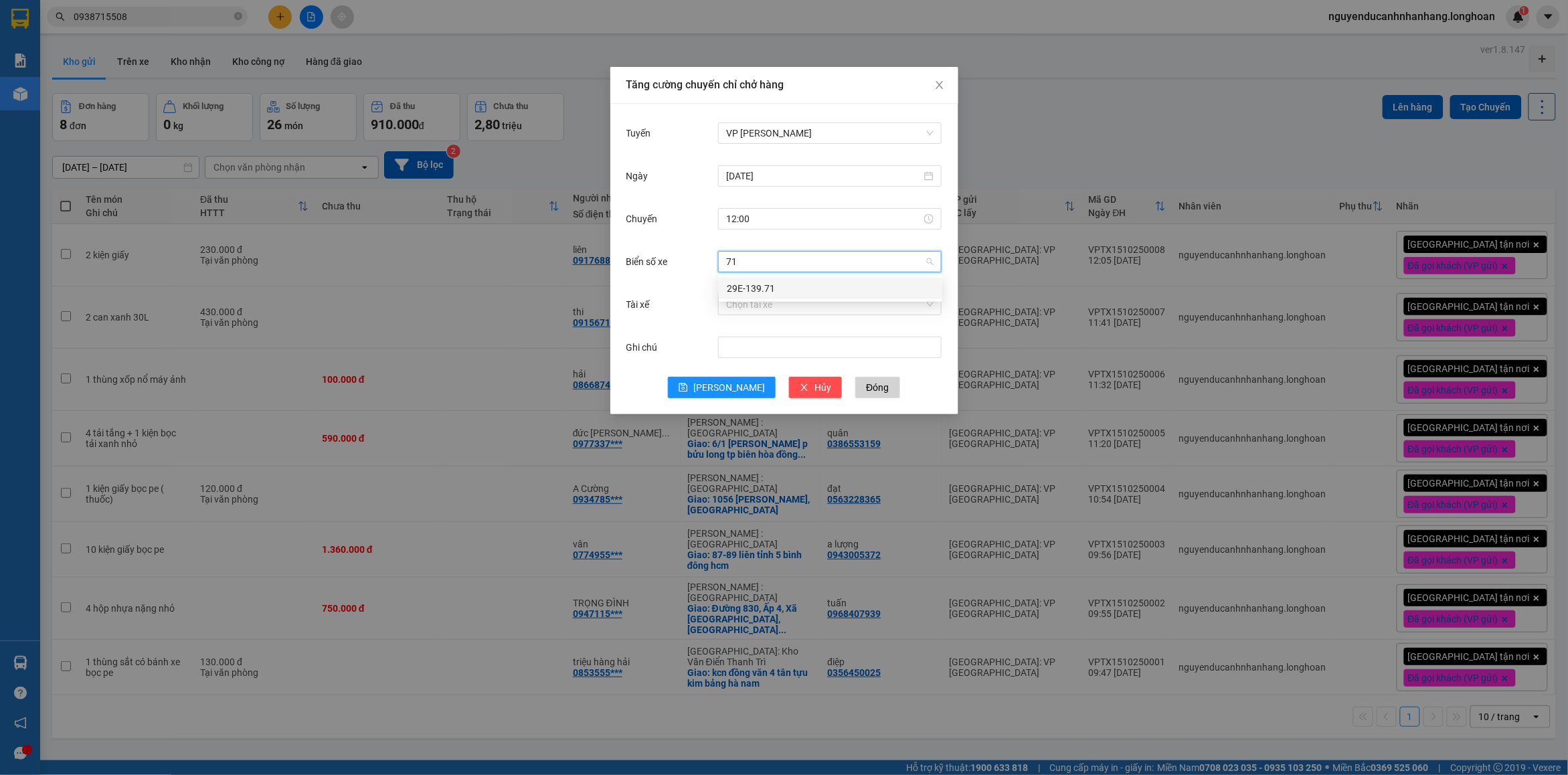
click at [774, 279] on div "29E-139.71" at bounding box center [830, 289] width 224 height 21
click at [764, 305] on input "Tài xế" at bounding box center [825, 304] width 198 height 20
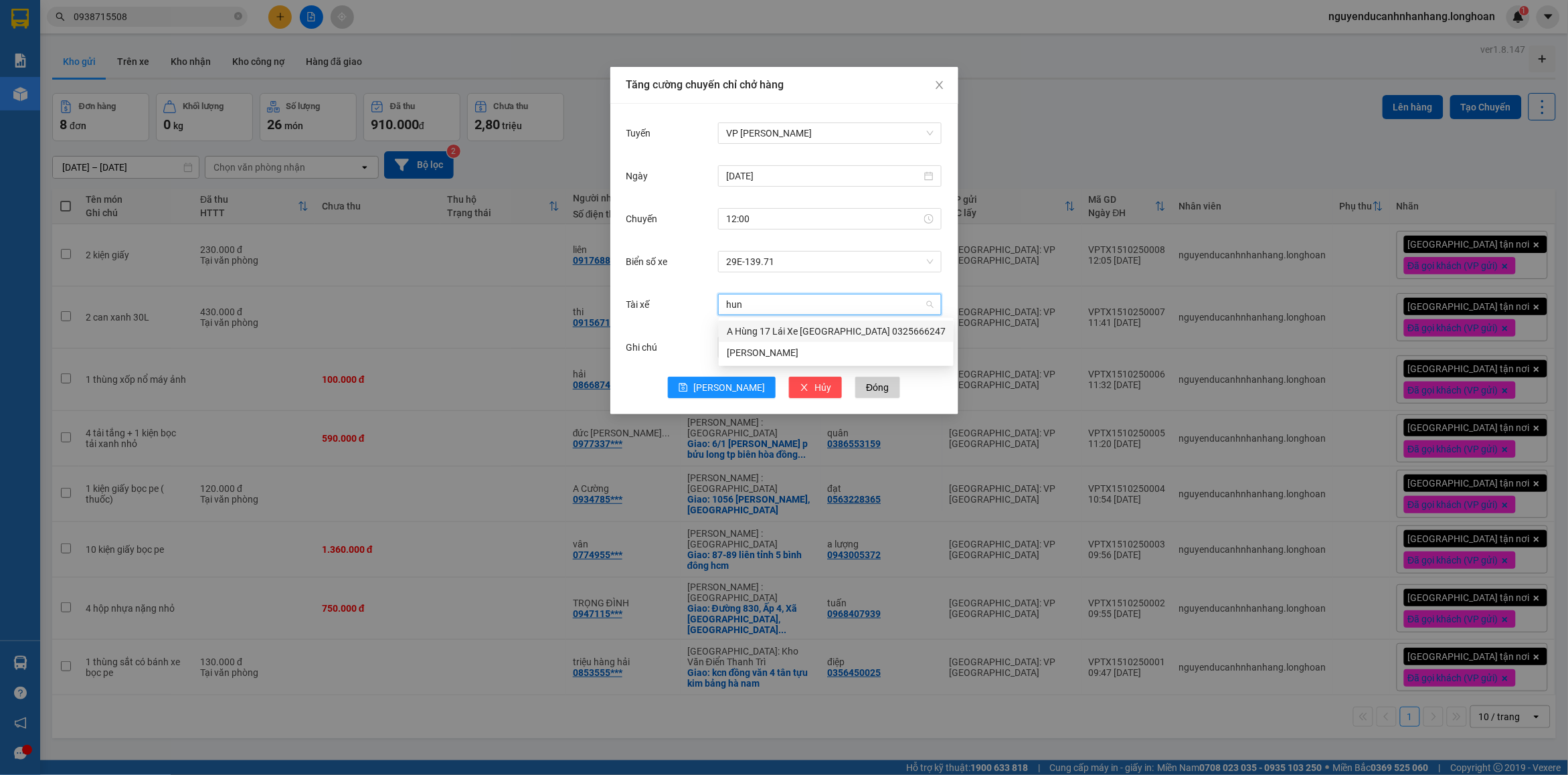
type input "hung"
click at [779, 324] on div "A Hùng 17 Lái Xe [GEOGRAPHIC_DATA] 0325666247" at bounding box center [837, 331] width 219 height 15
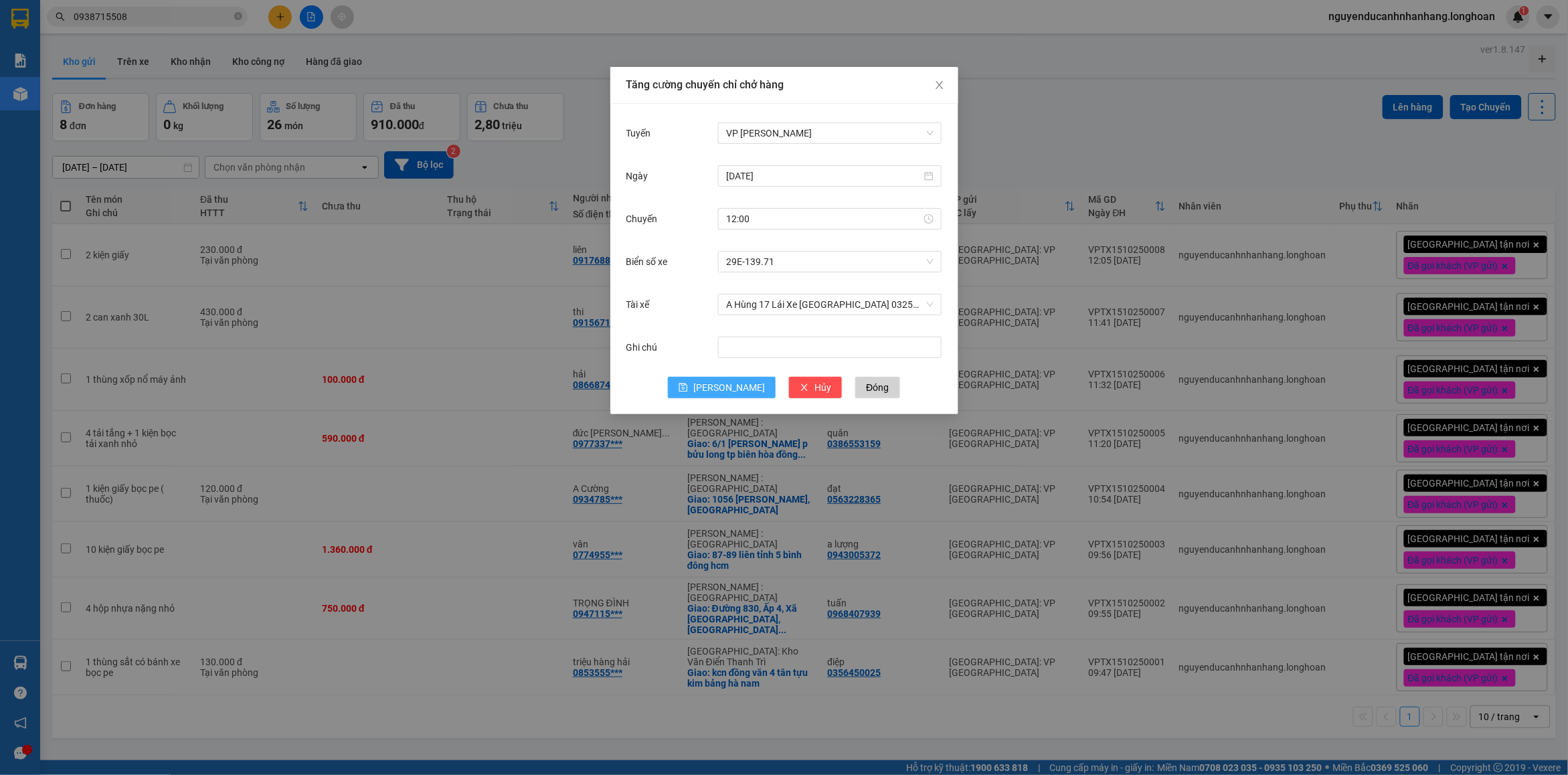
click at [736, 386] on span "[PERSON_NAME]" at bounding box center [729, 387] width 71 height 15
click at [866, 386] on span "Đóng" at bounding box center [877, 387] width 23 height 15
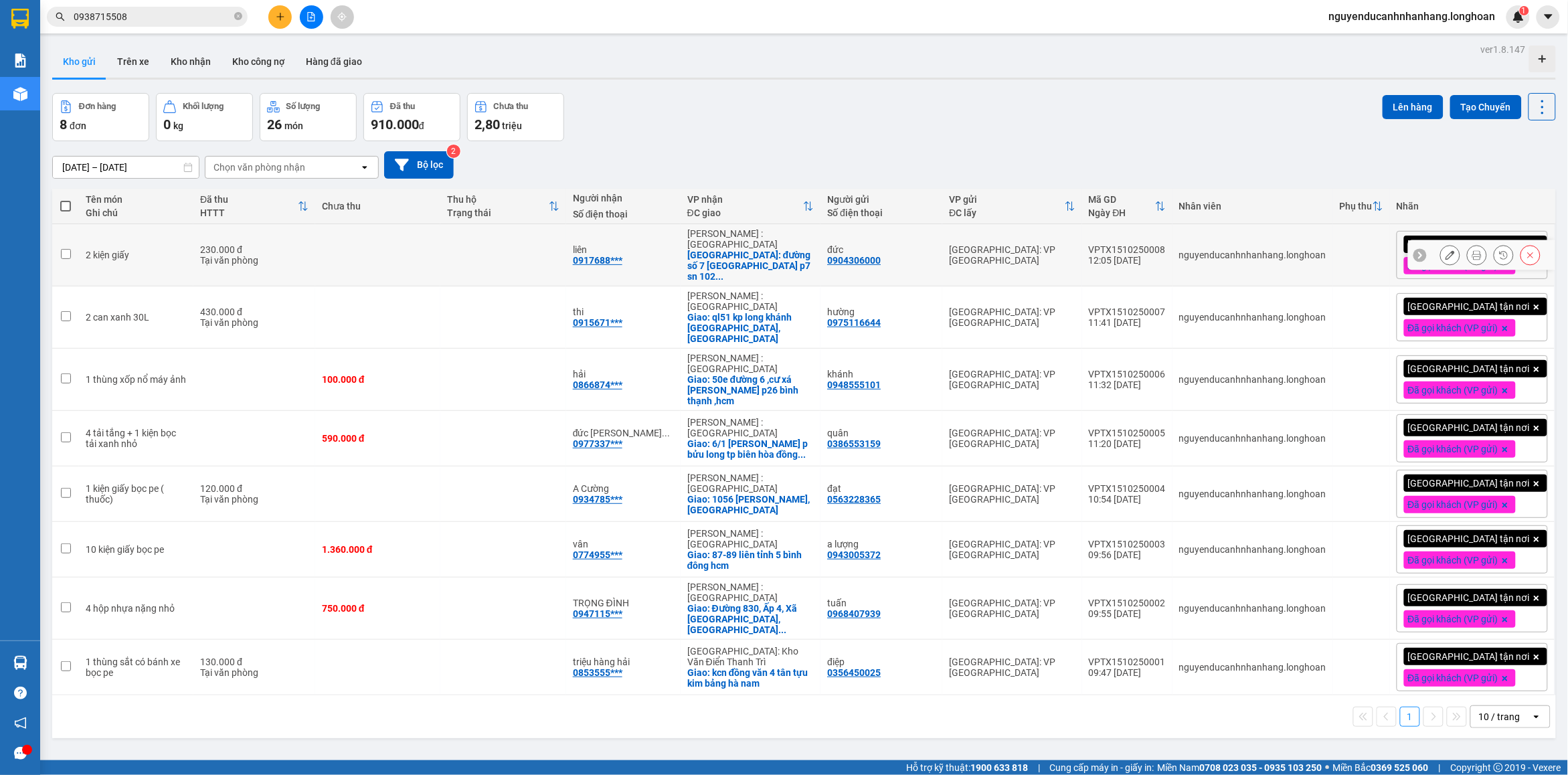
click at [479, 248] on td at bounding box center [503, 255] width 125 height 62
checkbox input "true"
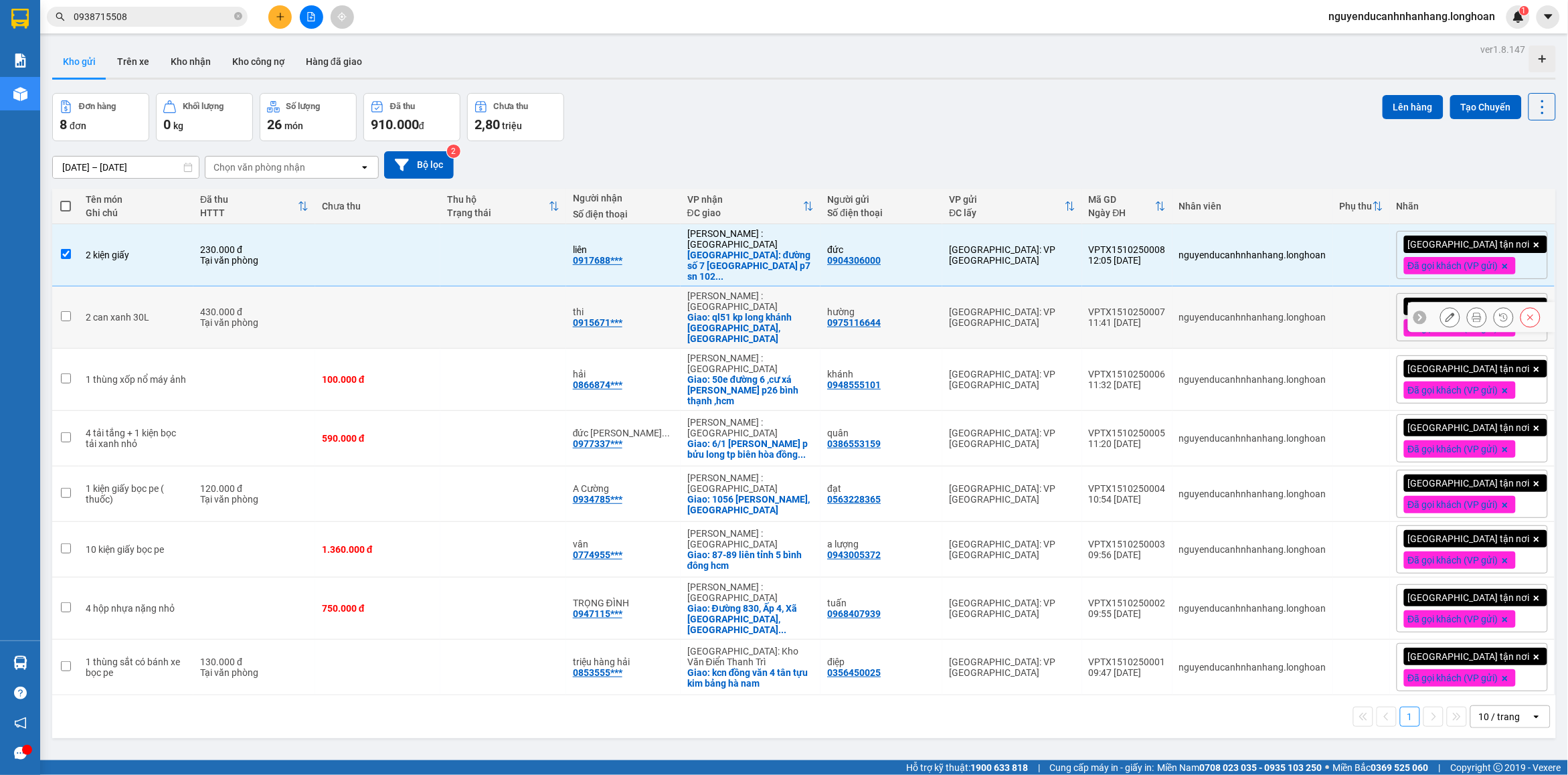
click at [416, 308] on td at bounding box center [377, 317] width 125 height 62
checkbox input "true"
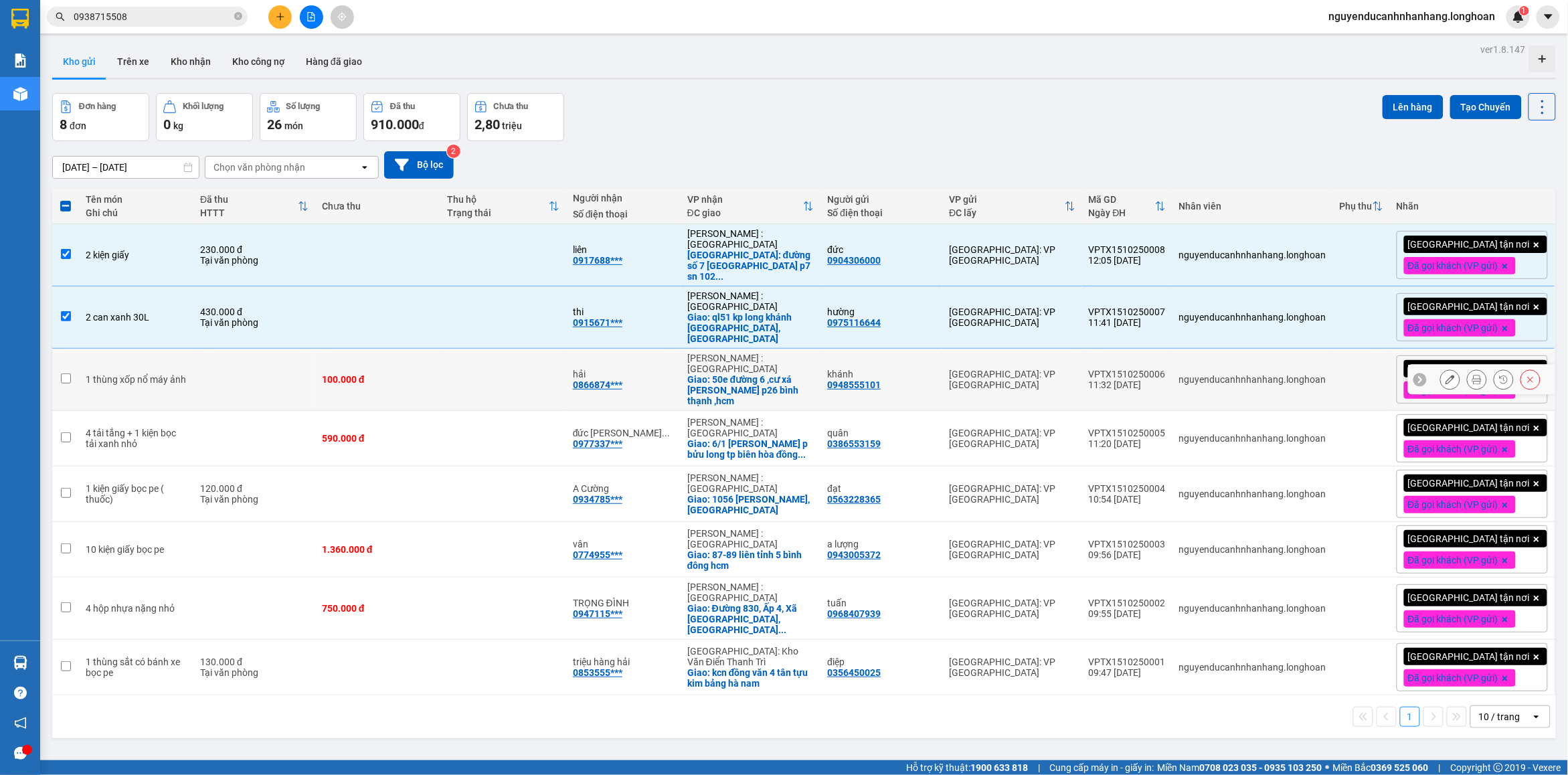
drag, startPoint x: 279, startPoint y: 345, endPoint x: 219, endPoint y: 392, distance: 76.2
click at [278, 349] on td at bounding box center [254, 379] width 122 height 62
checkbox input "true"
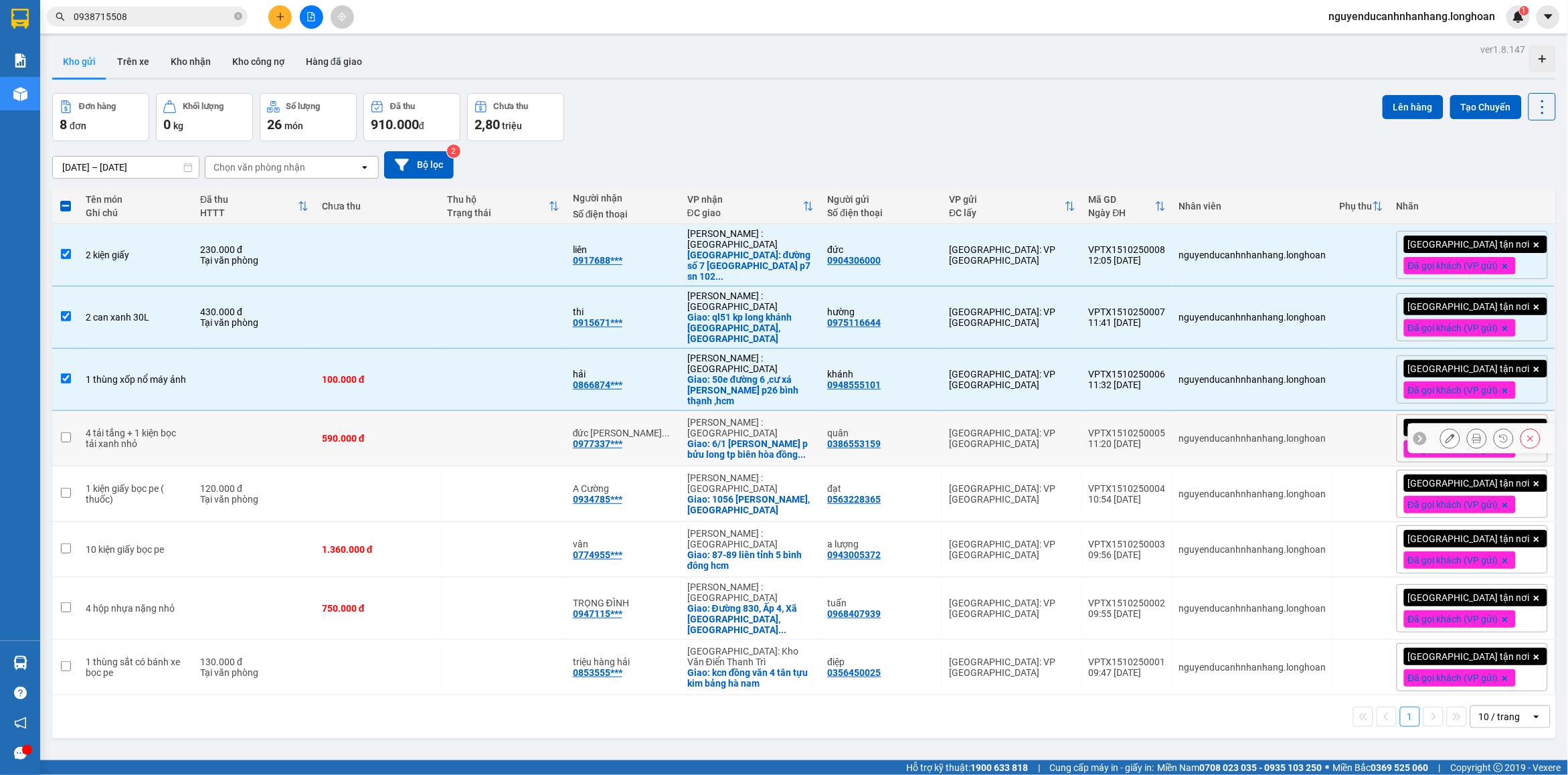
click at [181, 428] on div "4 tải tắng + 1 kiện bọc tải xanh nhỏ" at bounding box center [136, 439] width 101 height 21
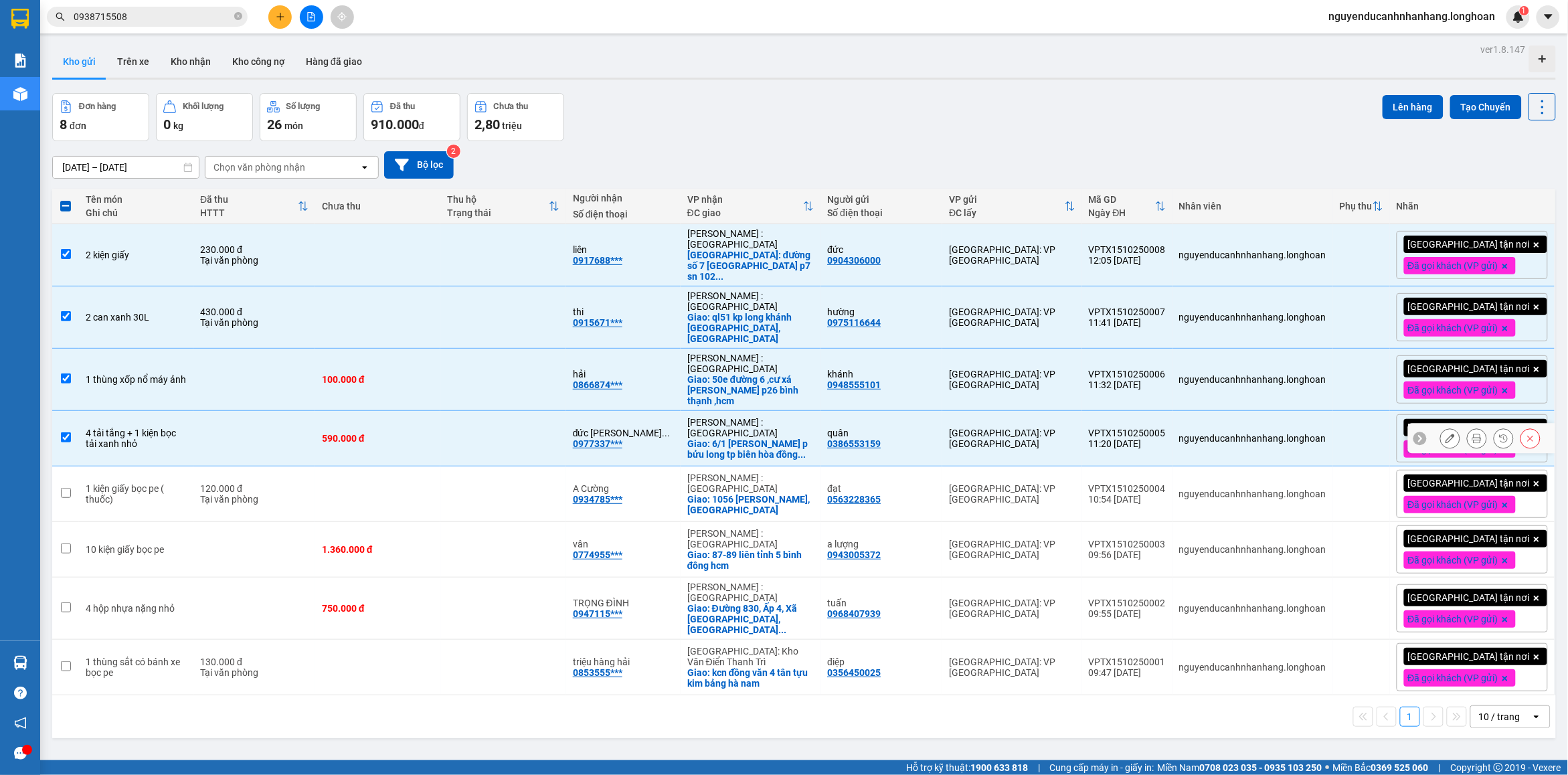
checkbox input "true"
drag, startPoint x: 181, startPoint y: 481, endPoint x: 209, endPoint y: 551, distance: 75.4
click at [181, 483] on div "1 kiện giấy bọc pe ( thuốc)" at bounding box center [136, 494] width 101 height 21
checkbox input "true"
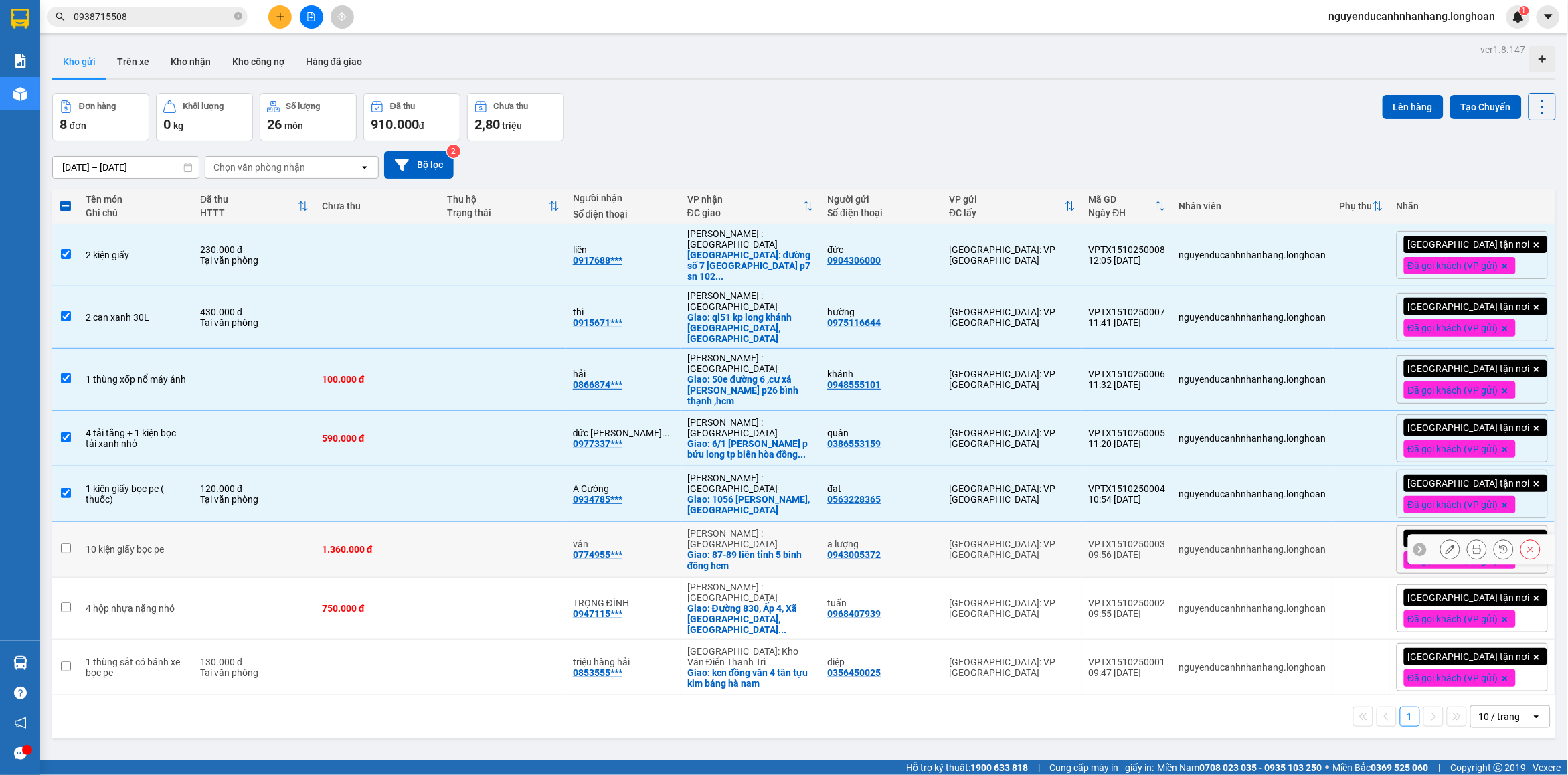
click at [209, 551] on td at bounding box center [254, 550] width 122 height 56
checkbox input "true"
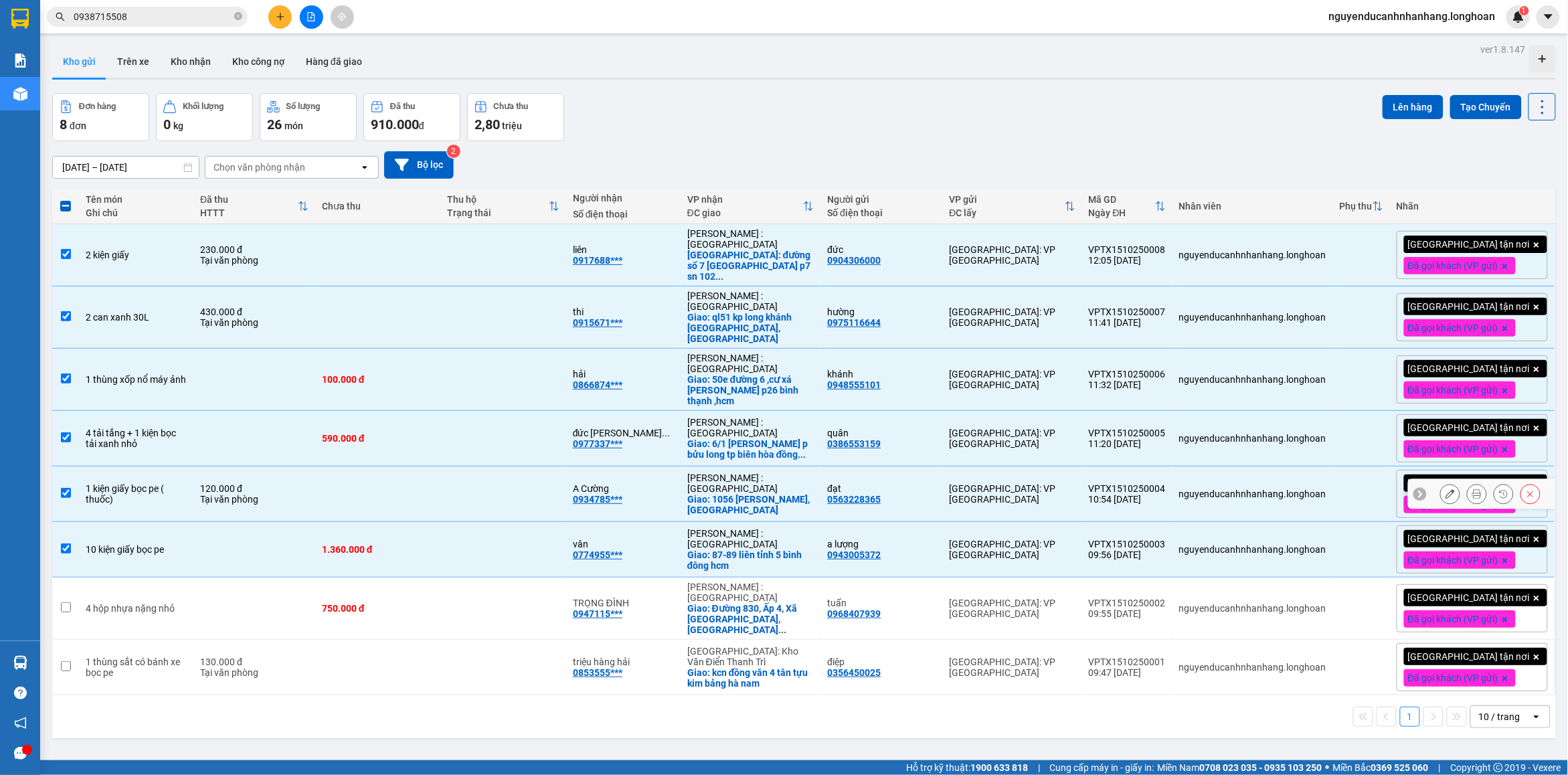
scroll to position [61, 0]
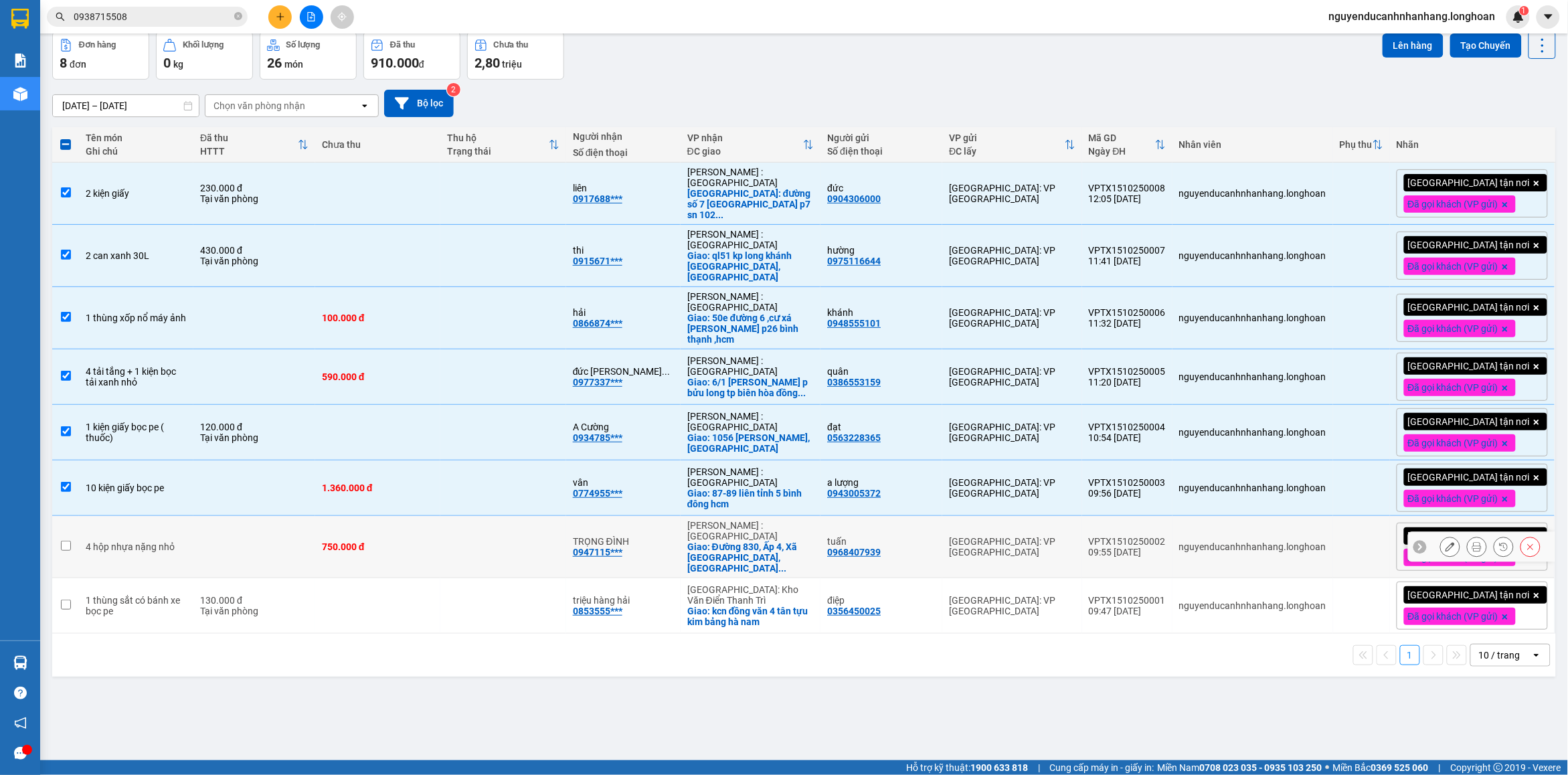
click at [141, 533] on td "4 hộp nhựa nặng nhỏ" at bounding box center [136, 546] width 114 height 62
checkbox input "true"
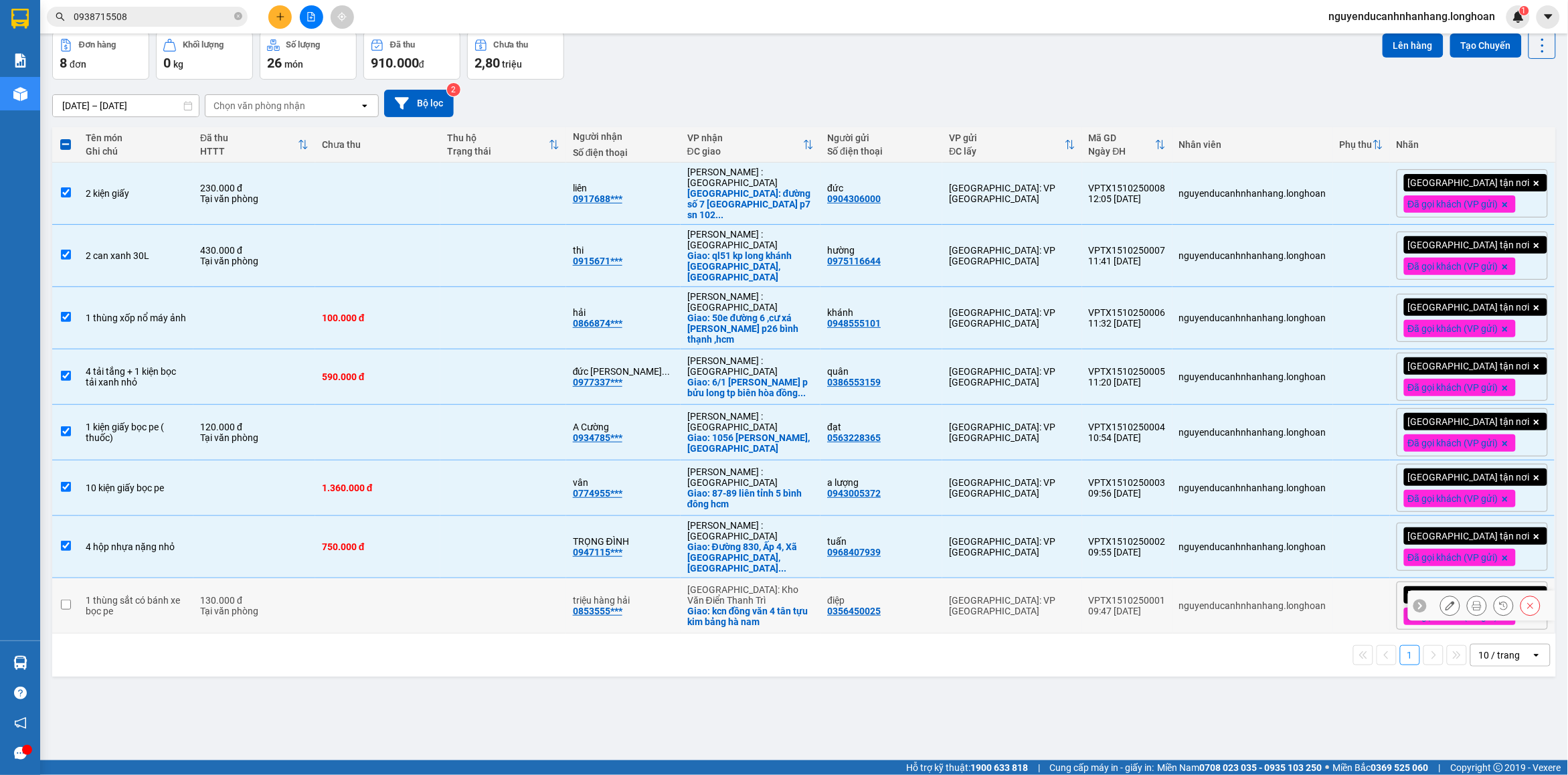
click at [161, 595] on div "1 thùng sắt có bánh xe bọc pe" at bounding box center [136, 606] width 101 height 21
checkbox input "true"
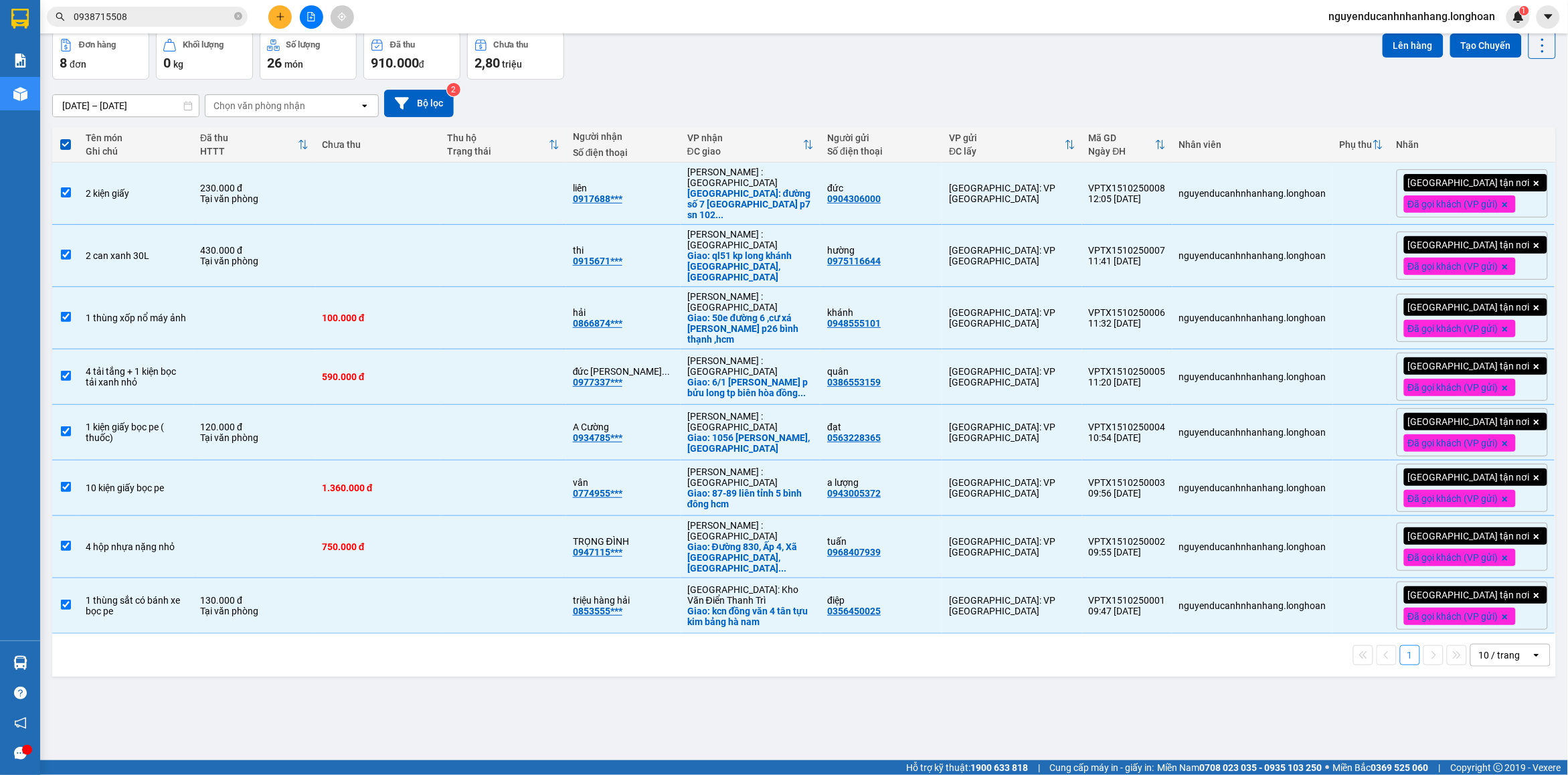
drag, startPoint x: 1457, startPoint y: 638, endPoint x: 1552, endPoint y: 639, distance: 95.0
click at [1486, 644] on div "10 / trang open" at bounding box center [1510, 655] width 80 height 23
click at [1480, 649] on div "10 / trang" at bounding box center [1500, 655] width 41 height 14
click at [1479, 649] on div "10 / trang" at bounding box center [1500, 655] width 41 height 14
click at [1486, 599] on span "100 / trang" at bounding box center [1492, 604] width 48 height 14
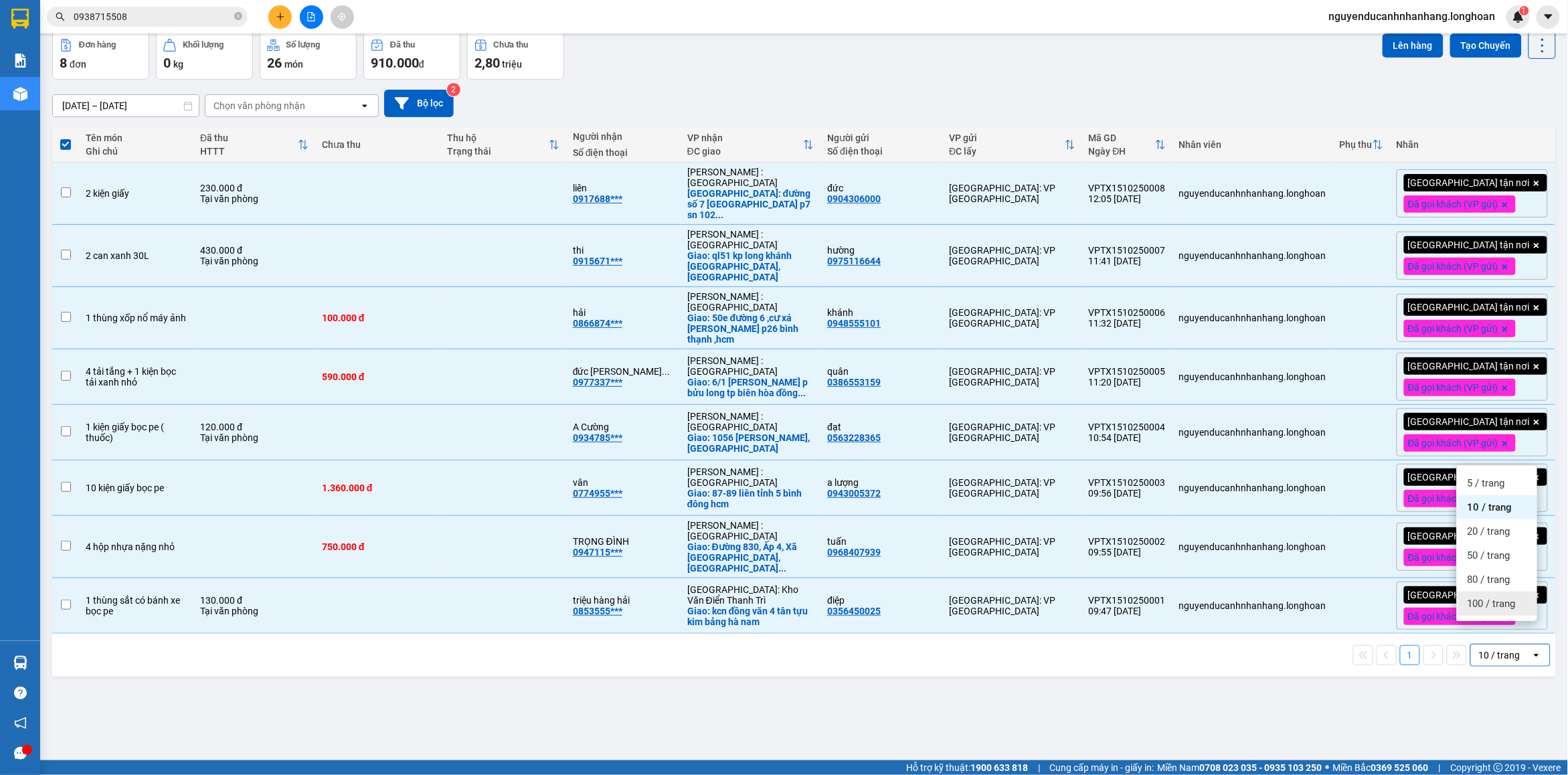
checkbox input "false"
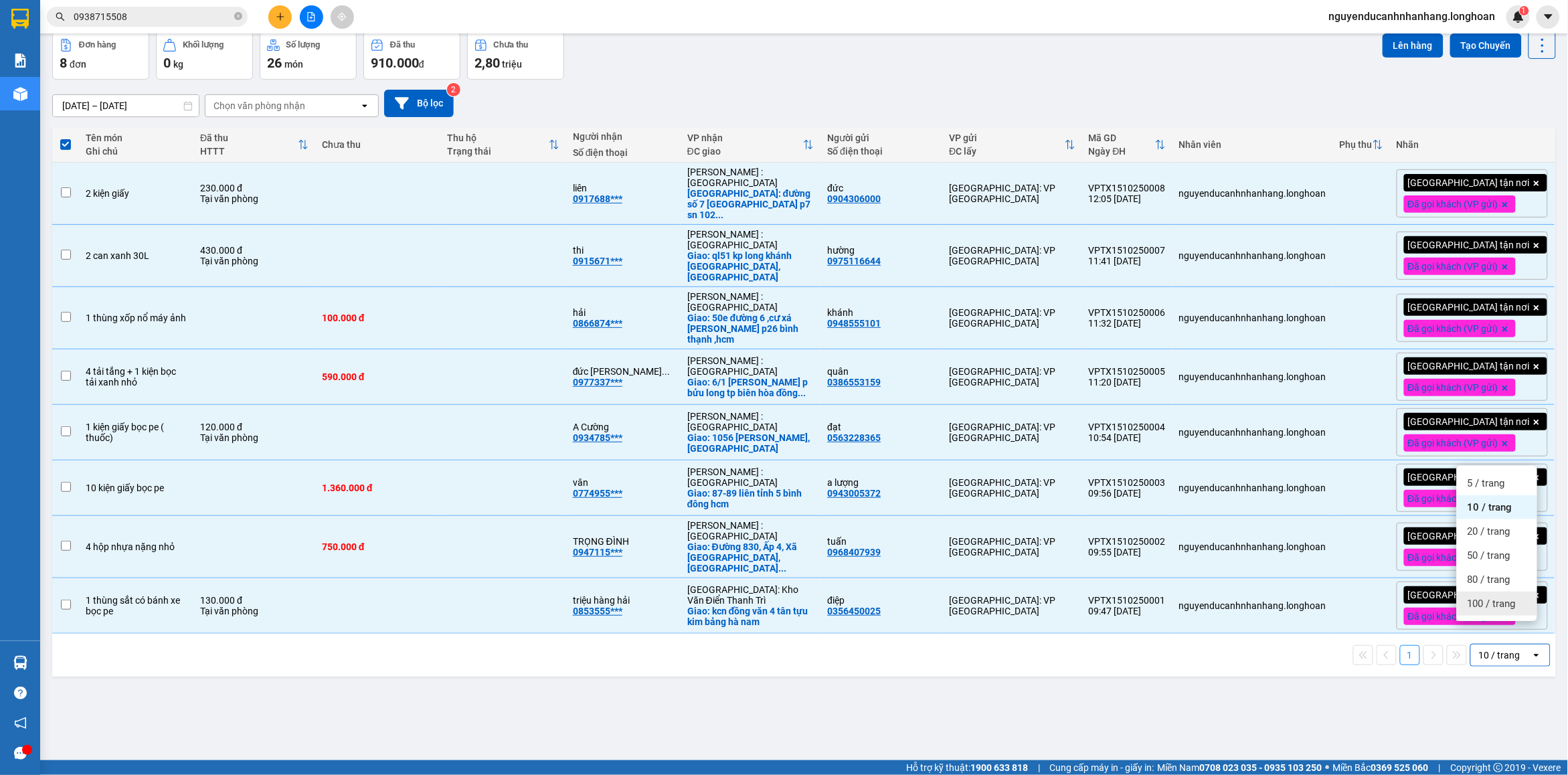
checkbox input "false"
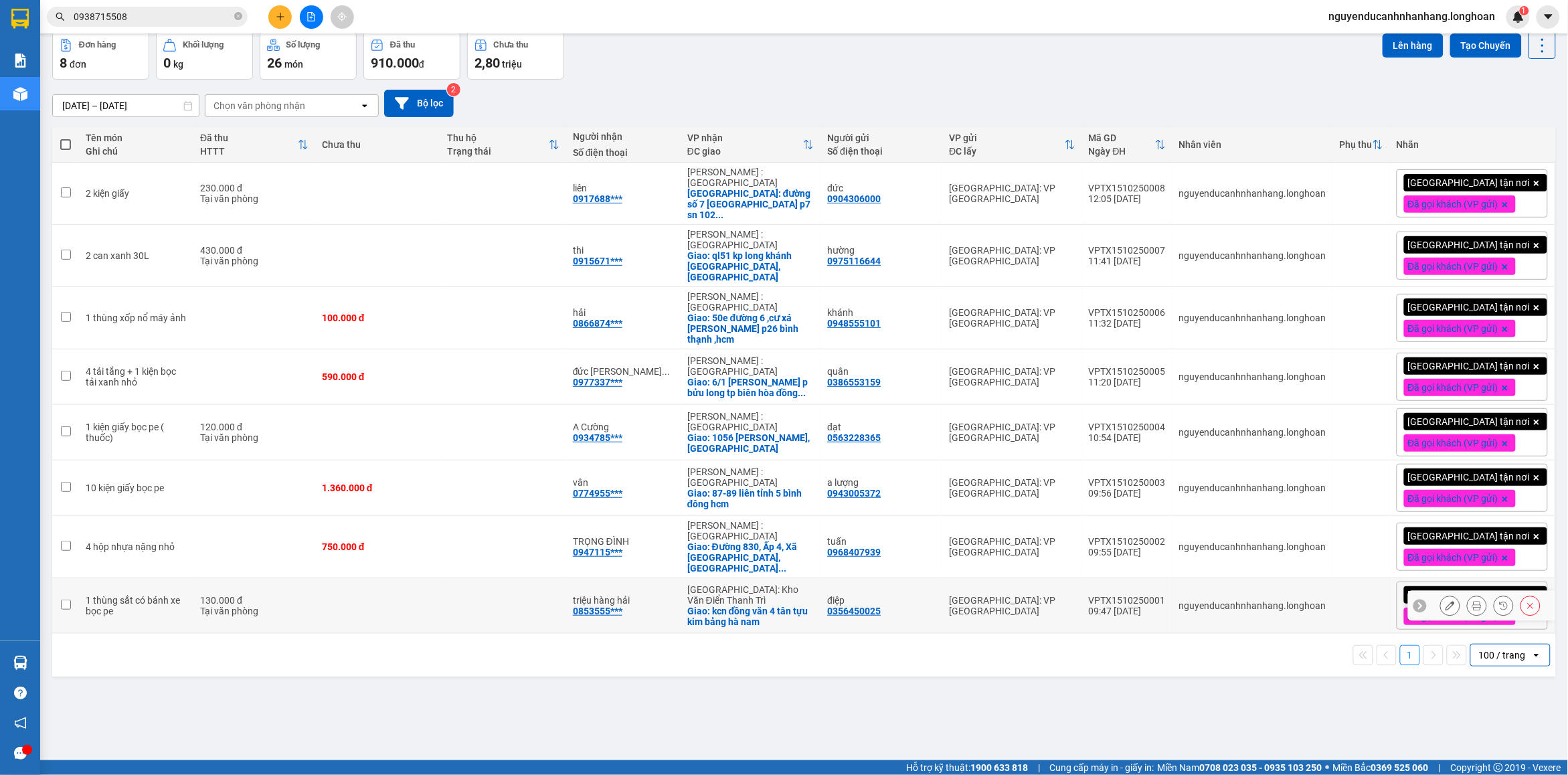
drag, startPoint x: 1128, startPoint y: 586, endPoint x: 1094, endPoint y: 568, distance: 38.5
click at [1126, 606] on div "09:47 [DATE]" at bounding box center [1127, 611] width 77 height 11
checkbox input "true"
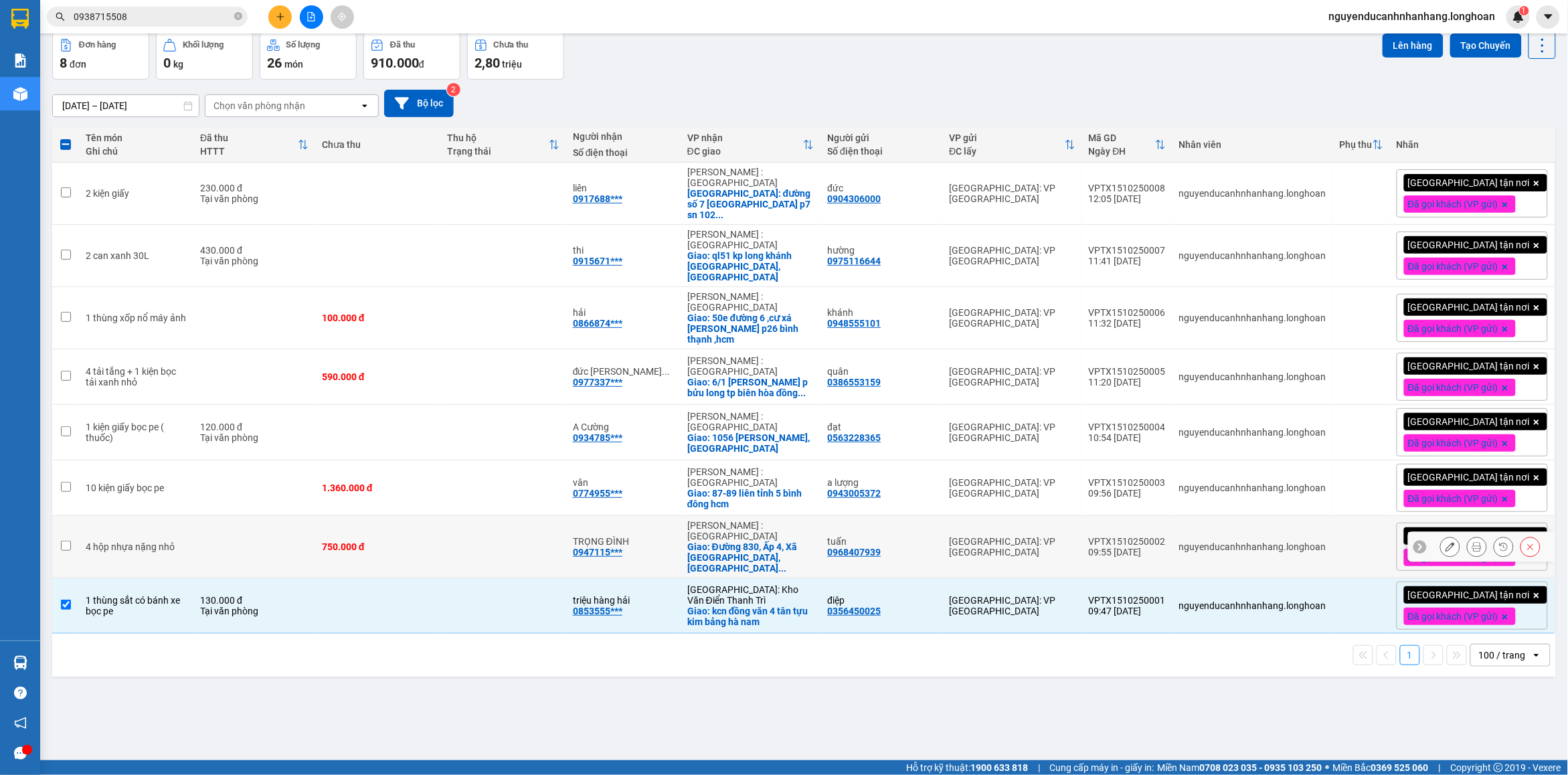
drag, startPoint x: 1011, startPoint y: 533, endPoint x: 972, endPoint y: 477, distance: 68.2
click at [1009, 531] on td "[GEOGRAPHIC_DATA]: VP [GEOGRAPHIC_DATA]" at bounding box center [1012, 546] width 139 height 62
checkbox input "true"
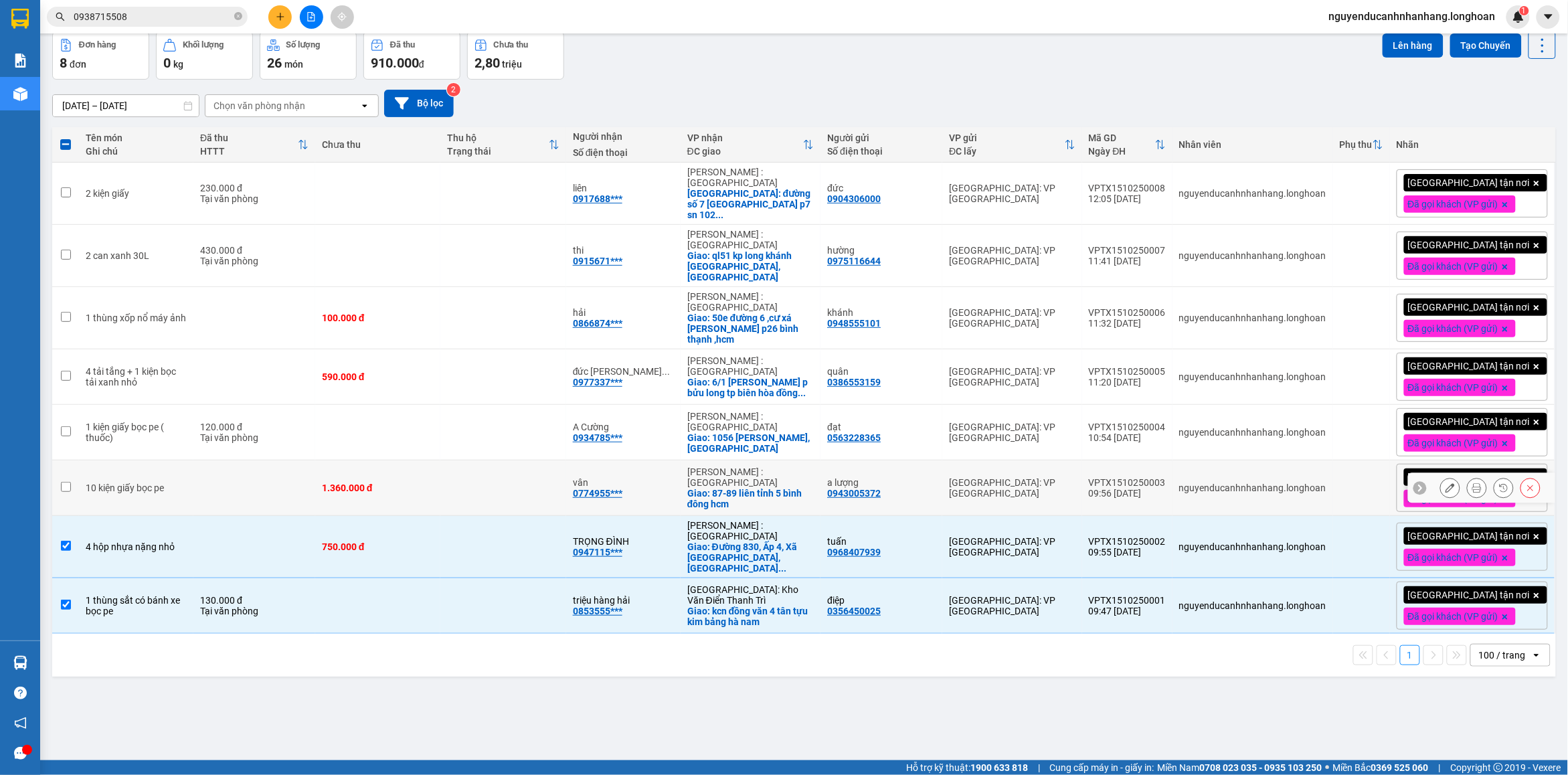
click at [942, 473] on td "a lượng 0943005372" at bounding box center [882, 489] width 122 height 56
checkbox input "true"
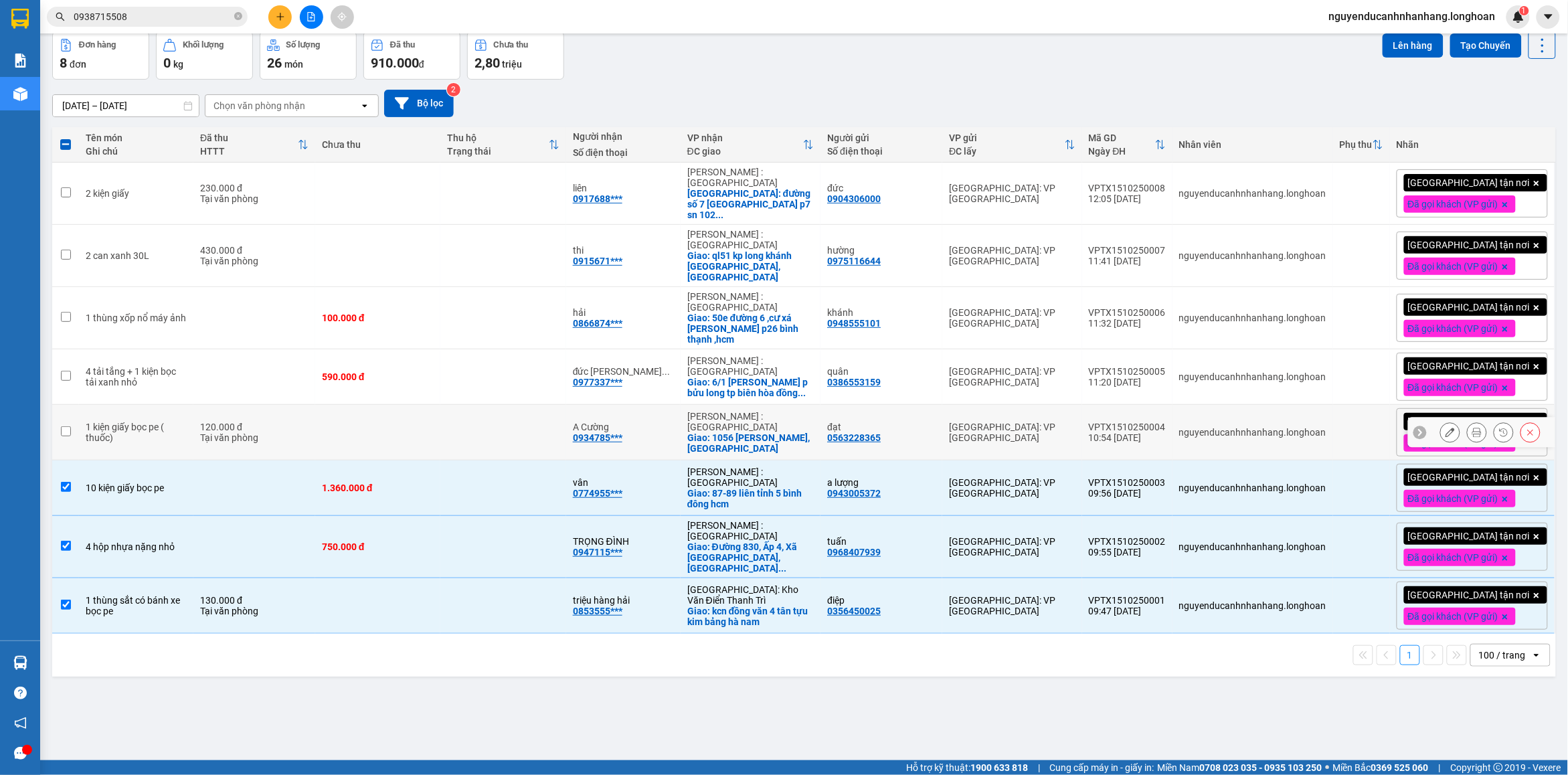
click at [881, 432] on div "0563228365" at bounding box center [854, 437] width 54 height 11
click at [874, 366] on div "quân" at bounding box center [882, 371] width 109 height 11
checkbox input "true"
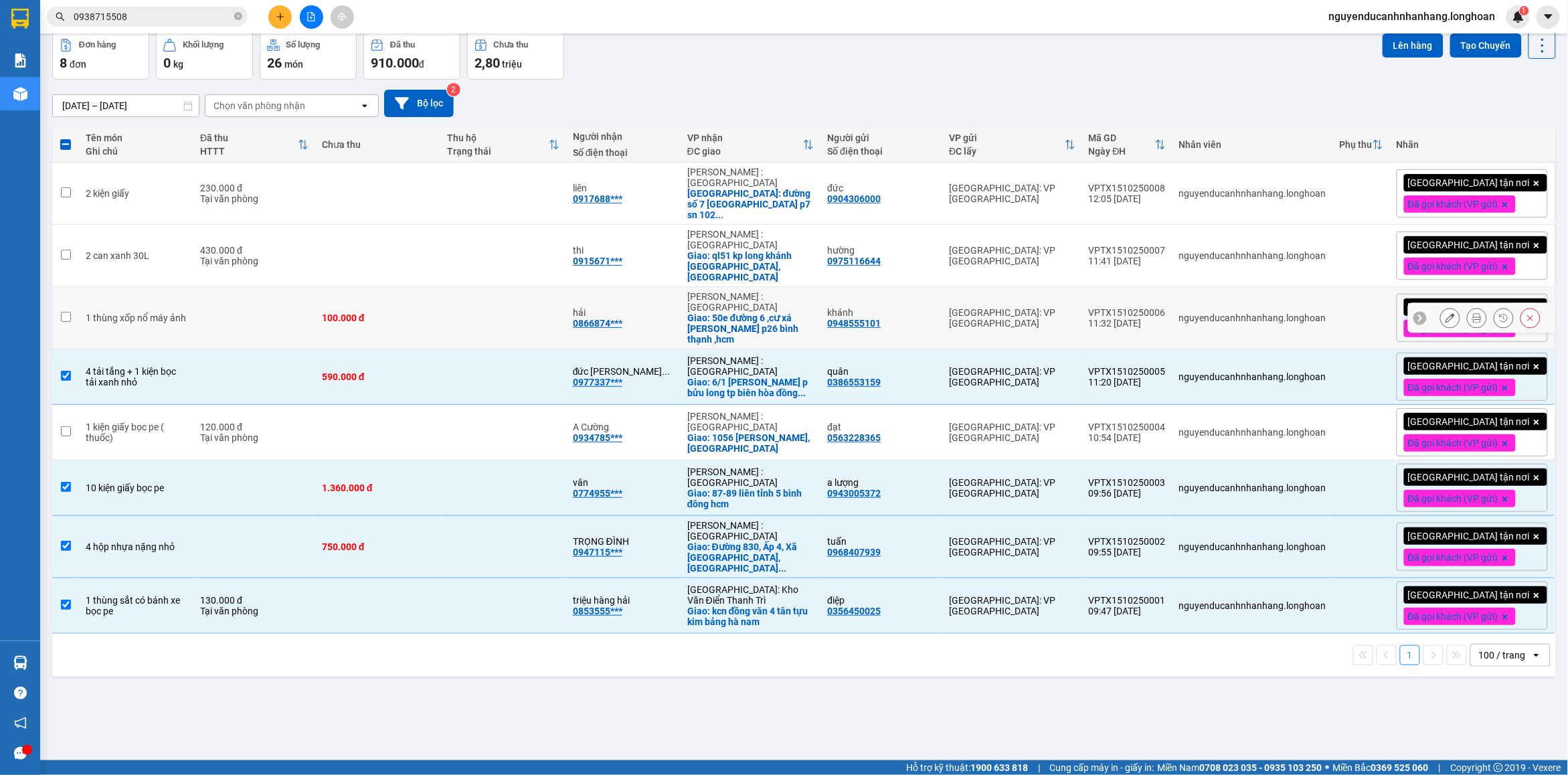
click at [870, 318] on div "0948555101" at bounding box center [854, 323] width 54 height 11
click at [859, 256] on div "0975116644" at bounding box center [854, 261] width 54 height 11
click at [844, 191] on td "đức 0904306000" at bounding box center [882, 194] width 122 height 62
checkbox input "true"
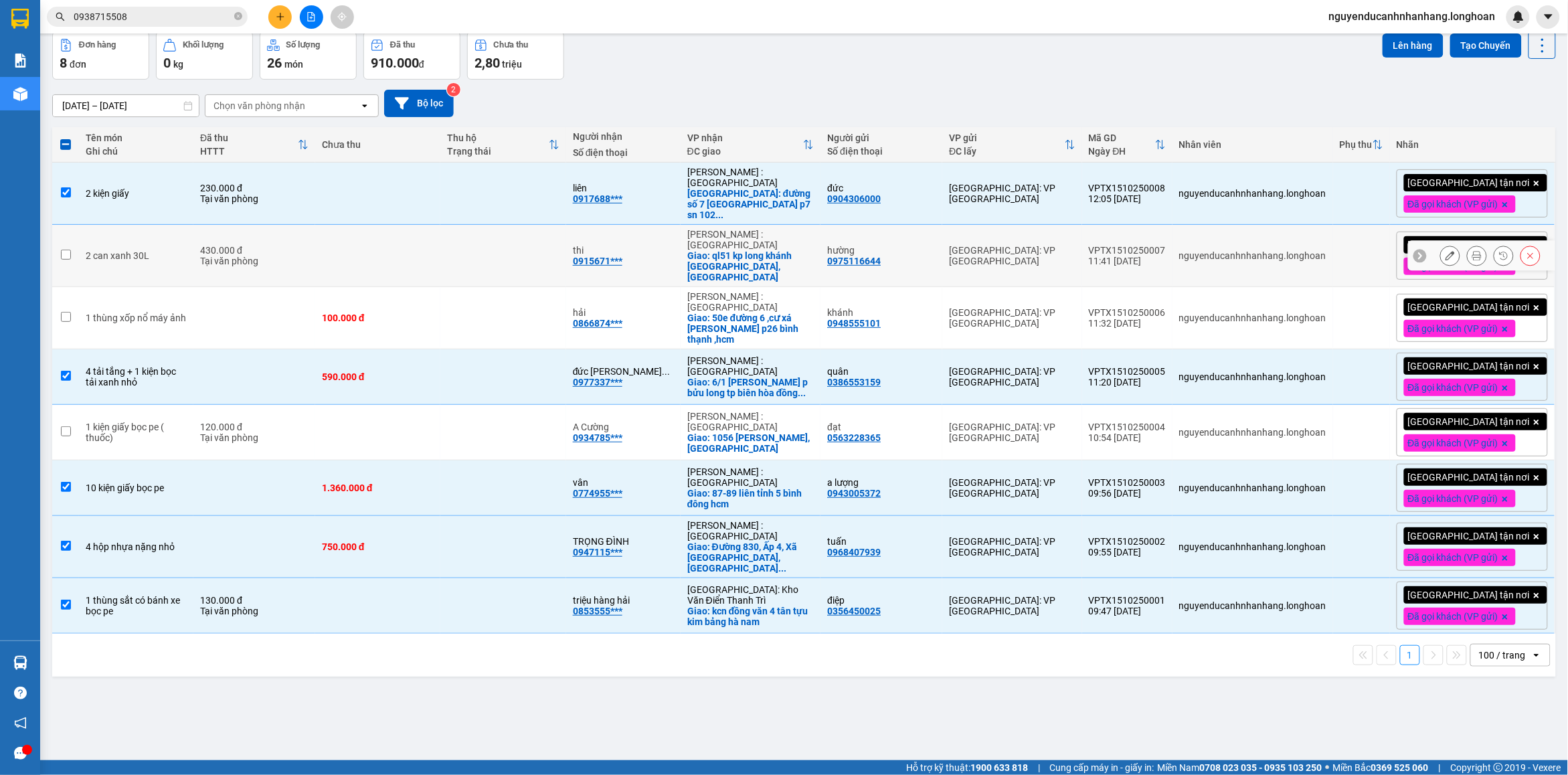
click at [433, 265] on td at bounding box center [377, 256] width 125 height 62
checkbox input "true"
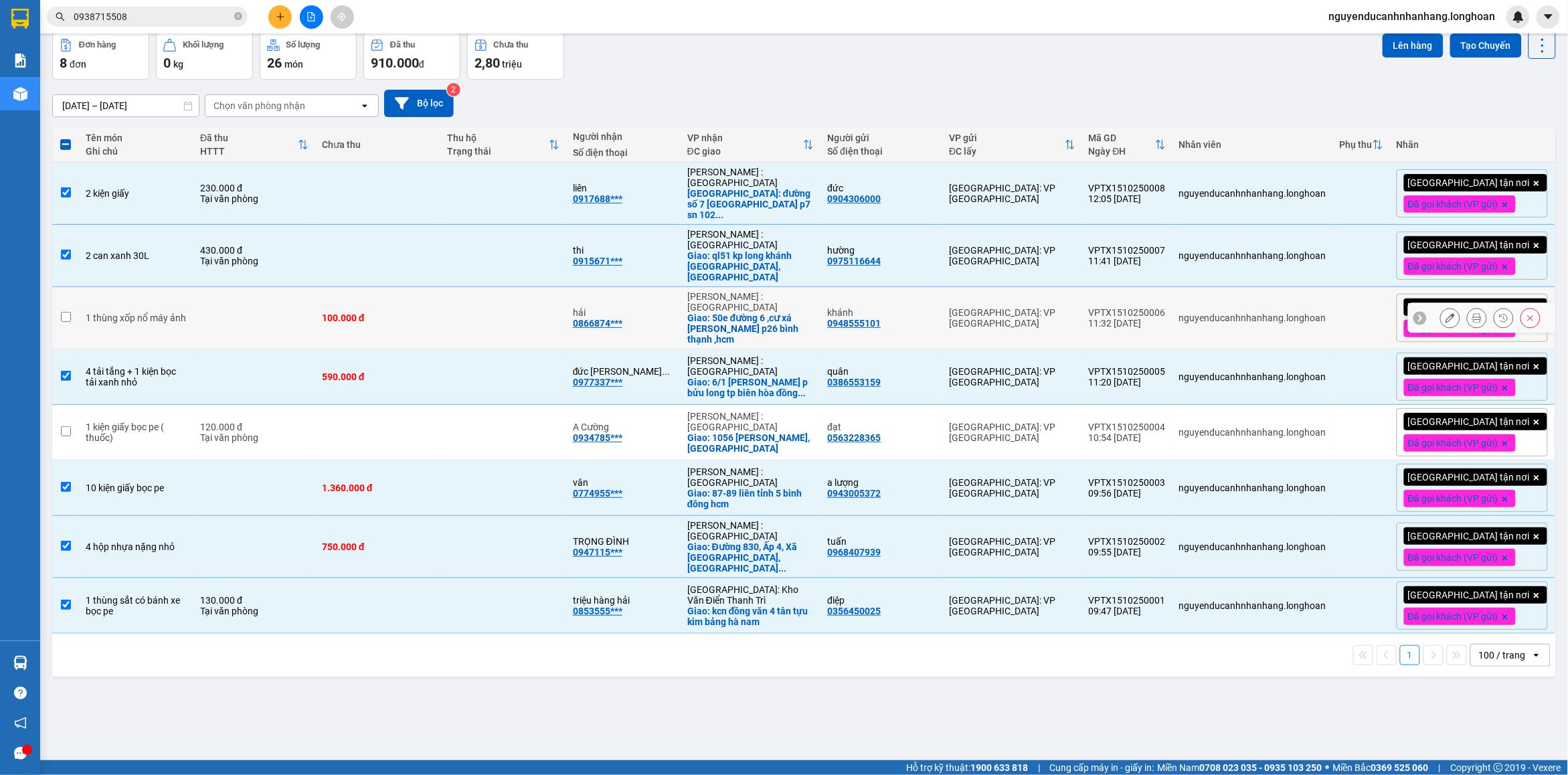
click at [361, 309] on td "100.000 đ" at bounding box center [377, 318] width 125 height 62
checkbox input "true"
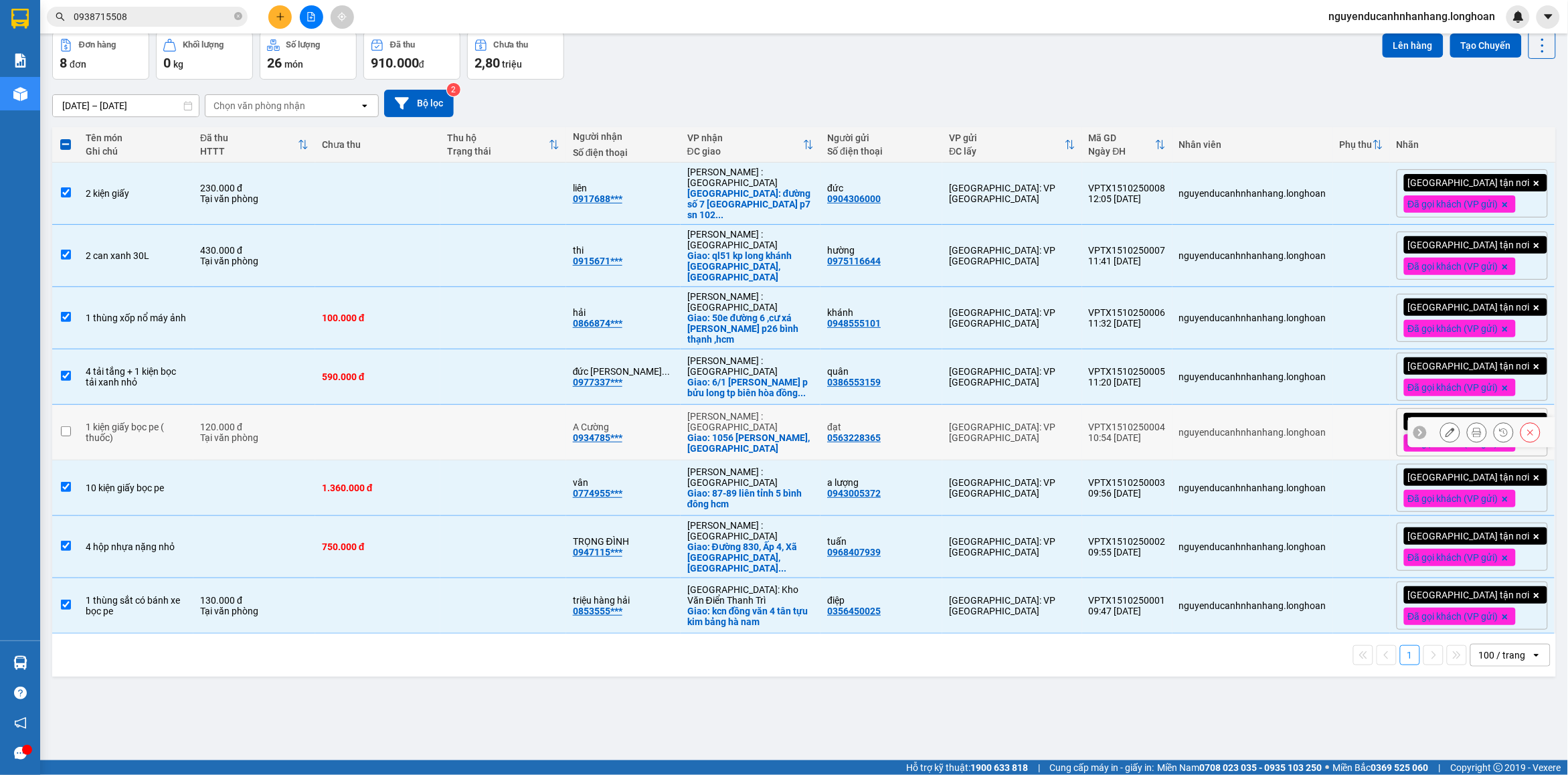
click at [336, 410] on td at bounding box center [377, 433] width 125 height 56
checkbox input "true"
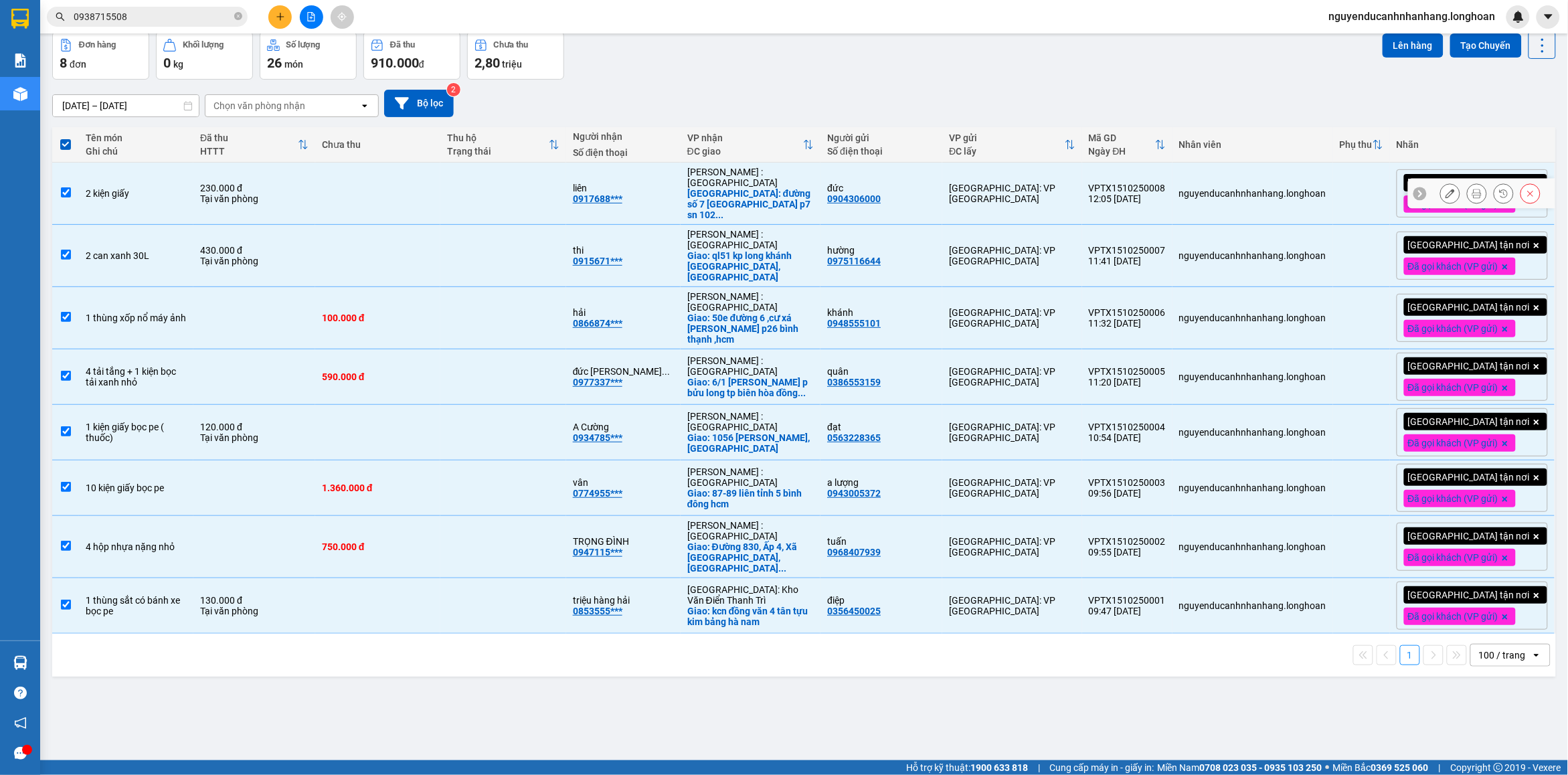
scroll to position [0, 0]
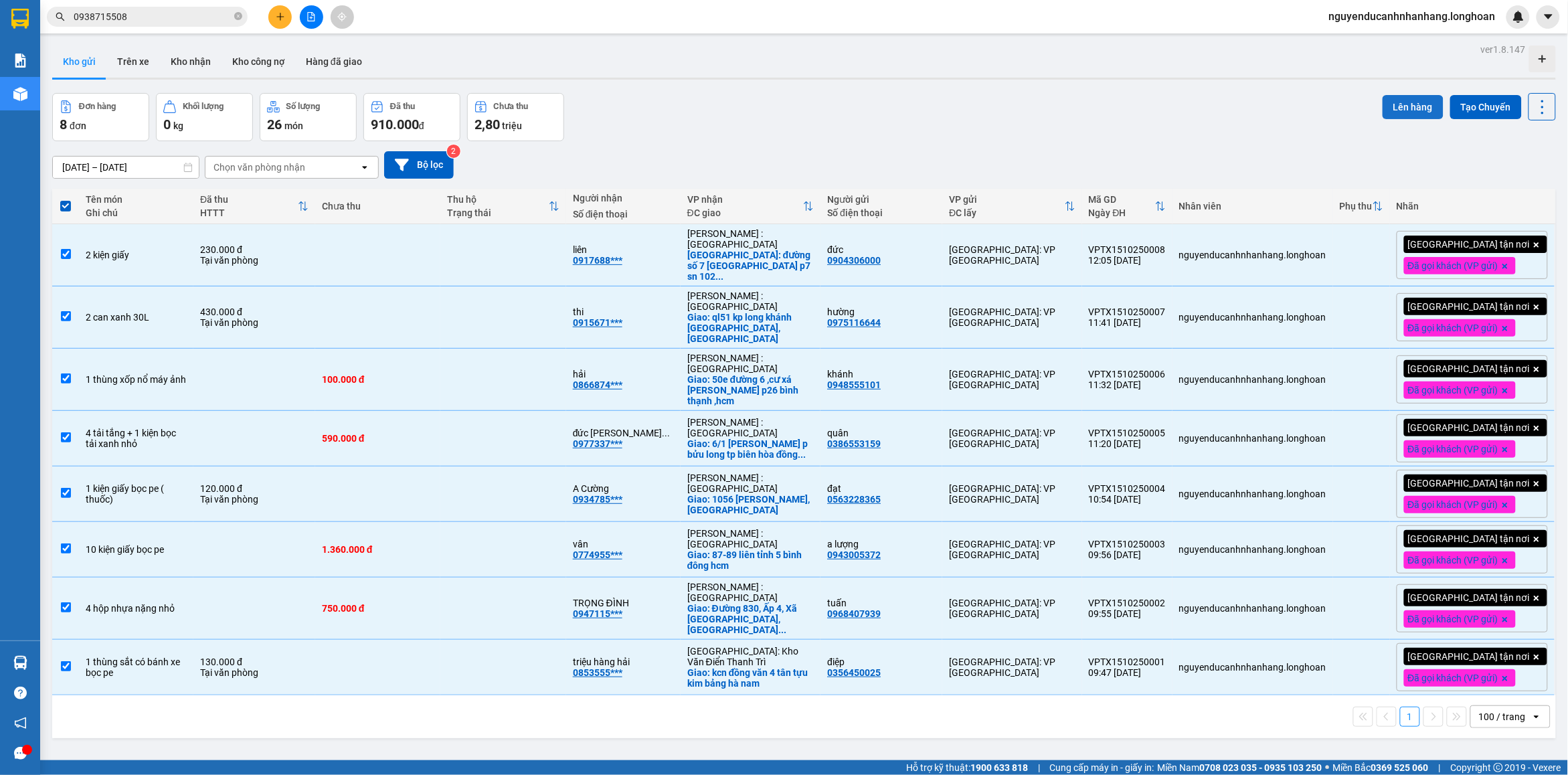
click at [1394, 111] on button "Lên hàng" at bounding box center [1413, 107] width 61 height 24
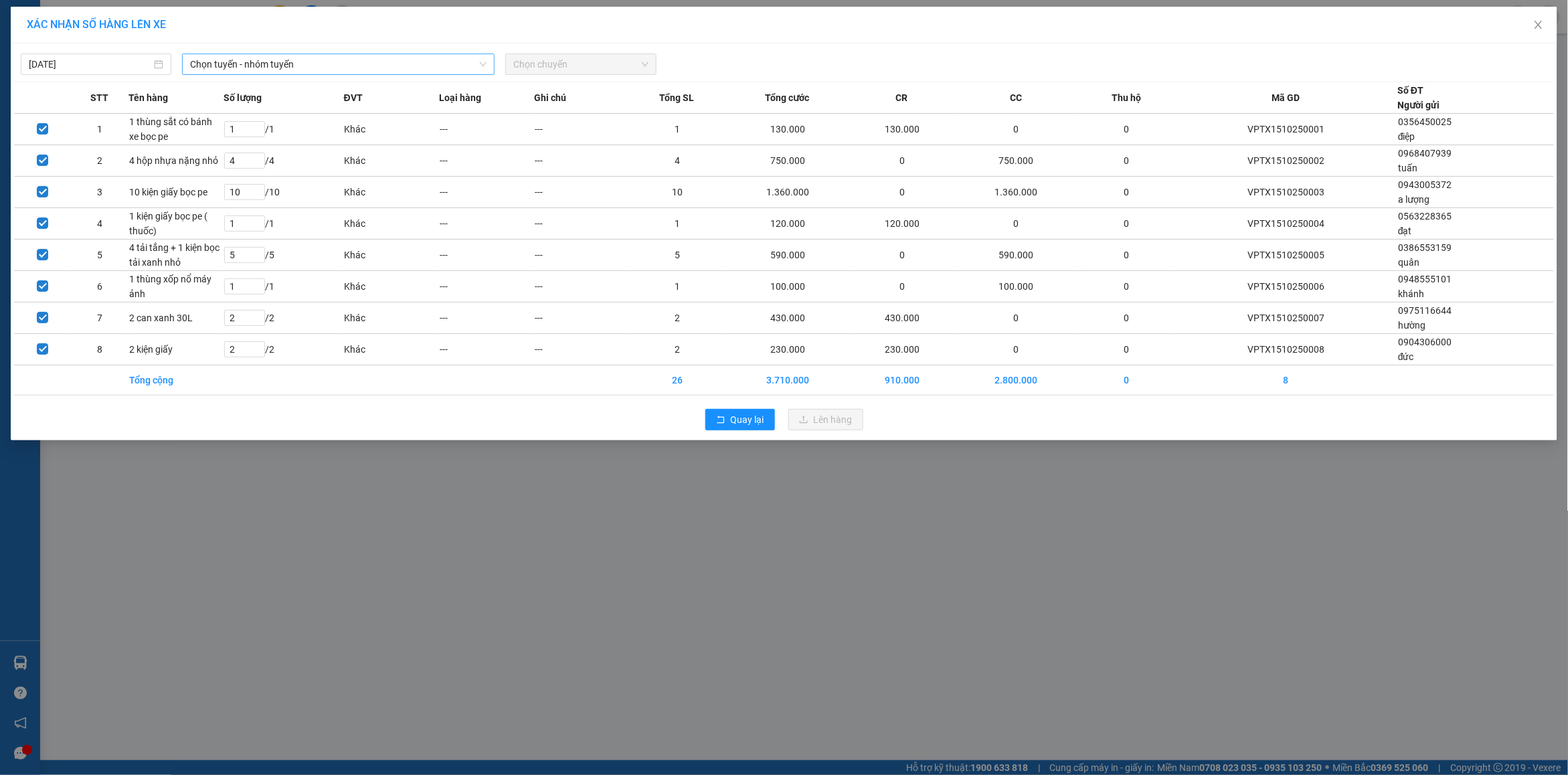
click at [309, 61] on span "Chọn tuyến - nhóm tuyến" at bounding box center [338, 64] width 296 height 20
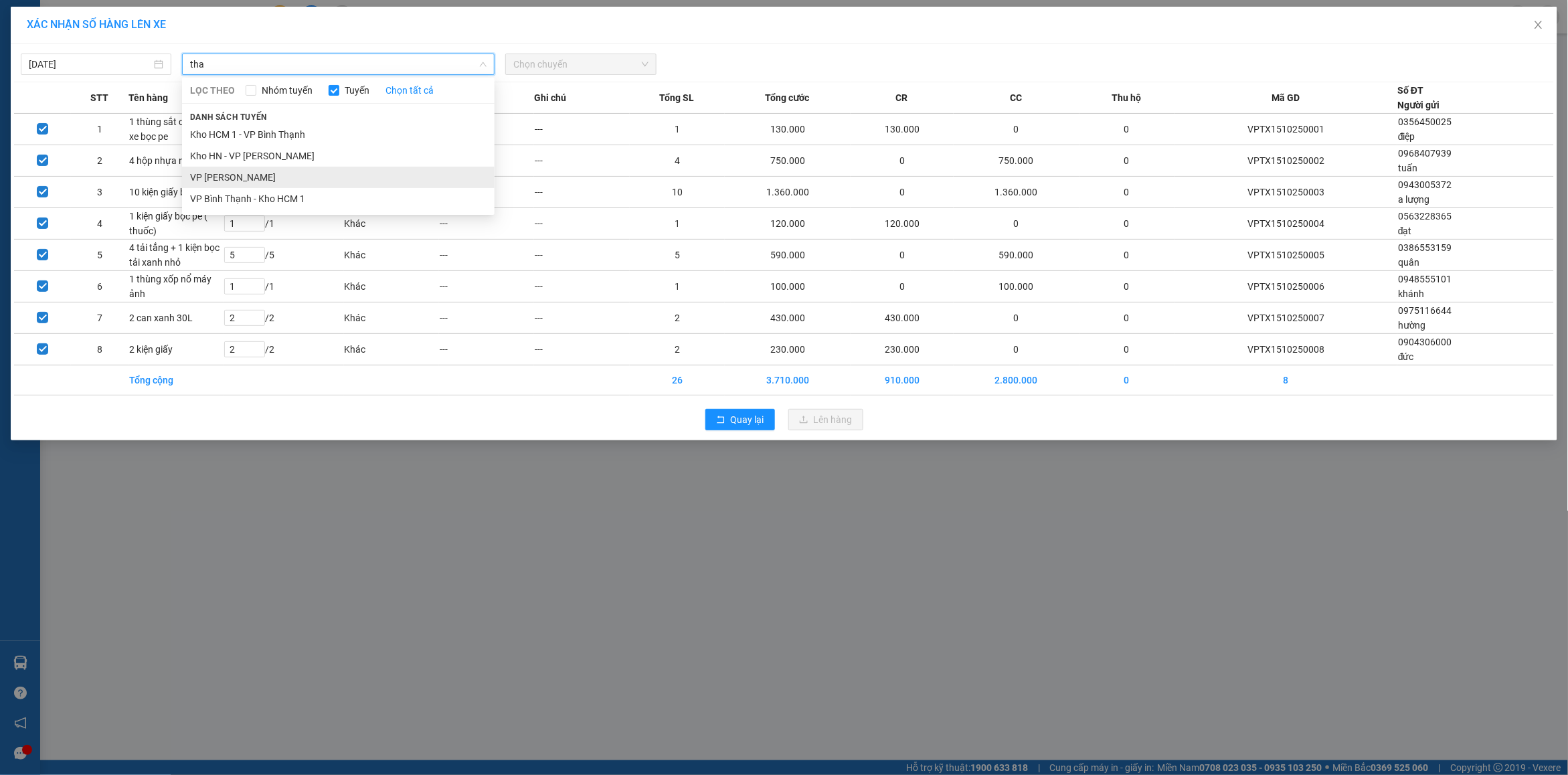
type input "tha"
click at [265, 182] on li "VP [PERSON_NAME]" at bounding box center [339, 177] width 313 height 21
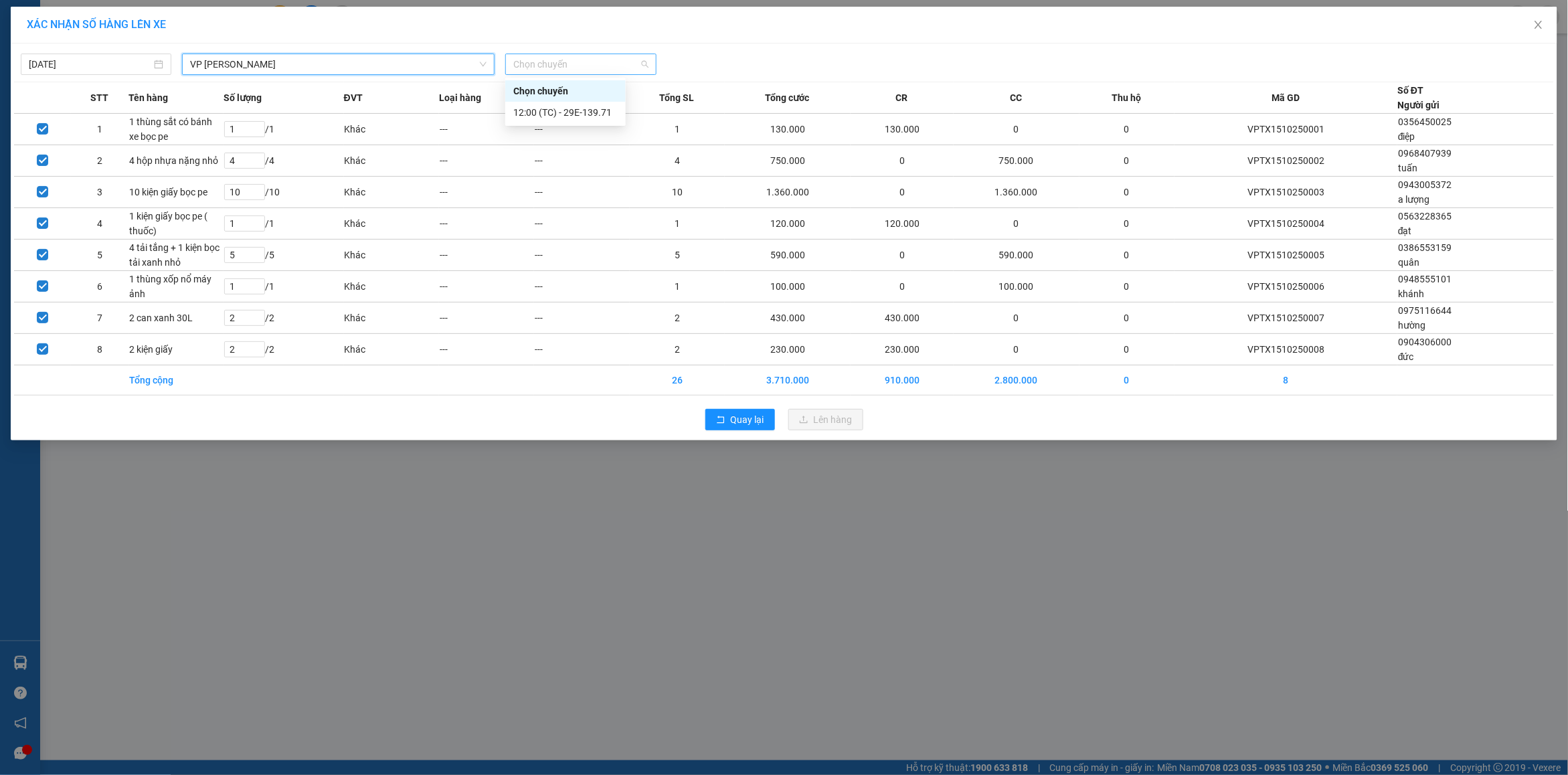
click at [584, 55] on span "Chọn chuyến" at bounding box center [581, 64] width 134 height 20
click at [554, 121] on div "12:00 (TC) - 29E-139.71" at bounding box center [565, 112] width 121 height 21
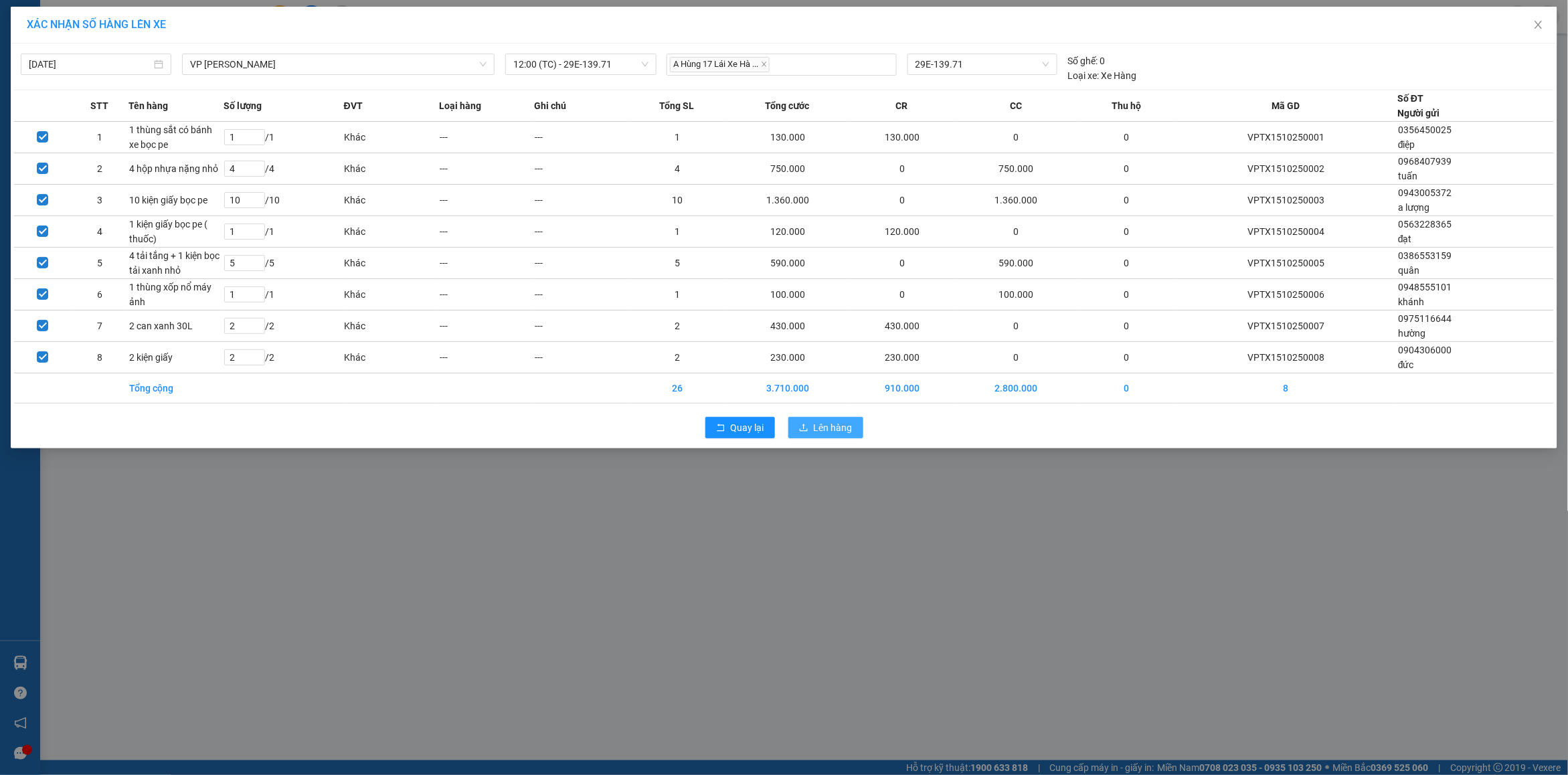
click at [821, 427] on span "Lên hàng" at bounding box center [833, 427] width 39 height 15
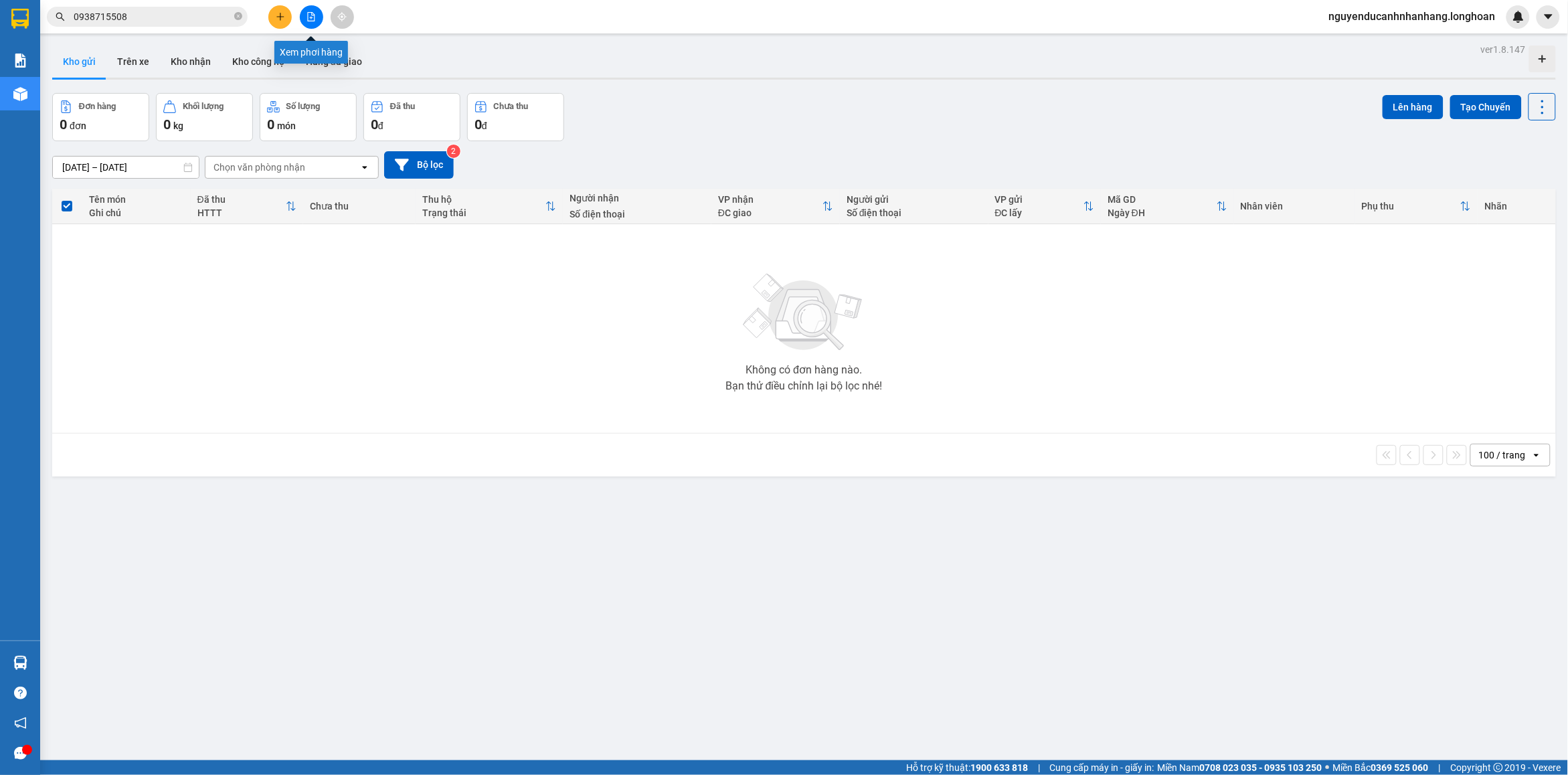
click at [311, 17] on icon "file-add" at bounding box center [311, 16] width 7 height 9
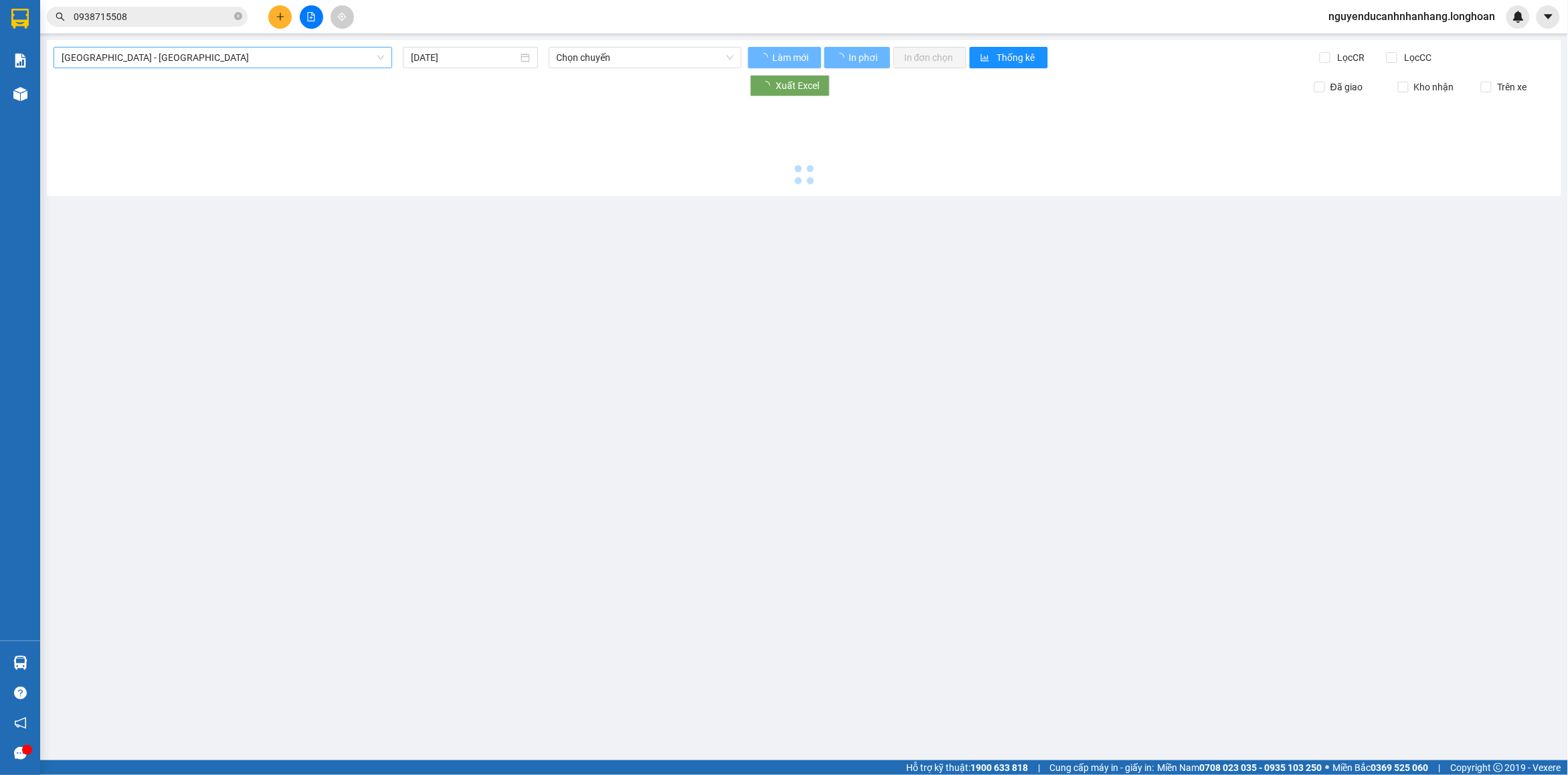
click at [239, 56] on span "[GEOGRAPHIC_DATA] - [GEOGRAPHIC_DATA]" at bounding box center [223, 58] width 323 height 20
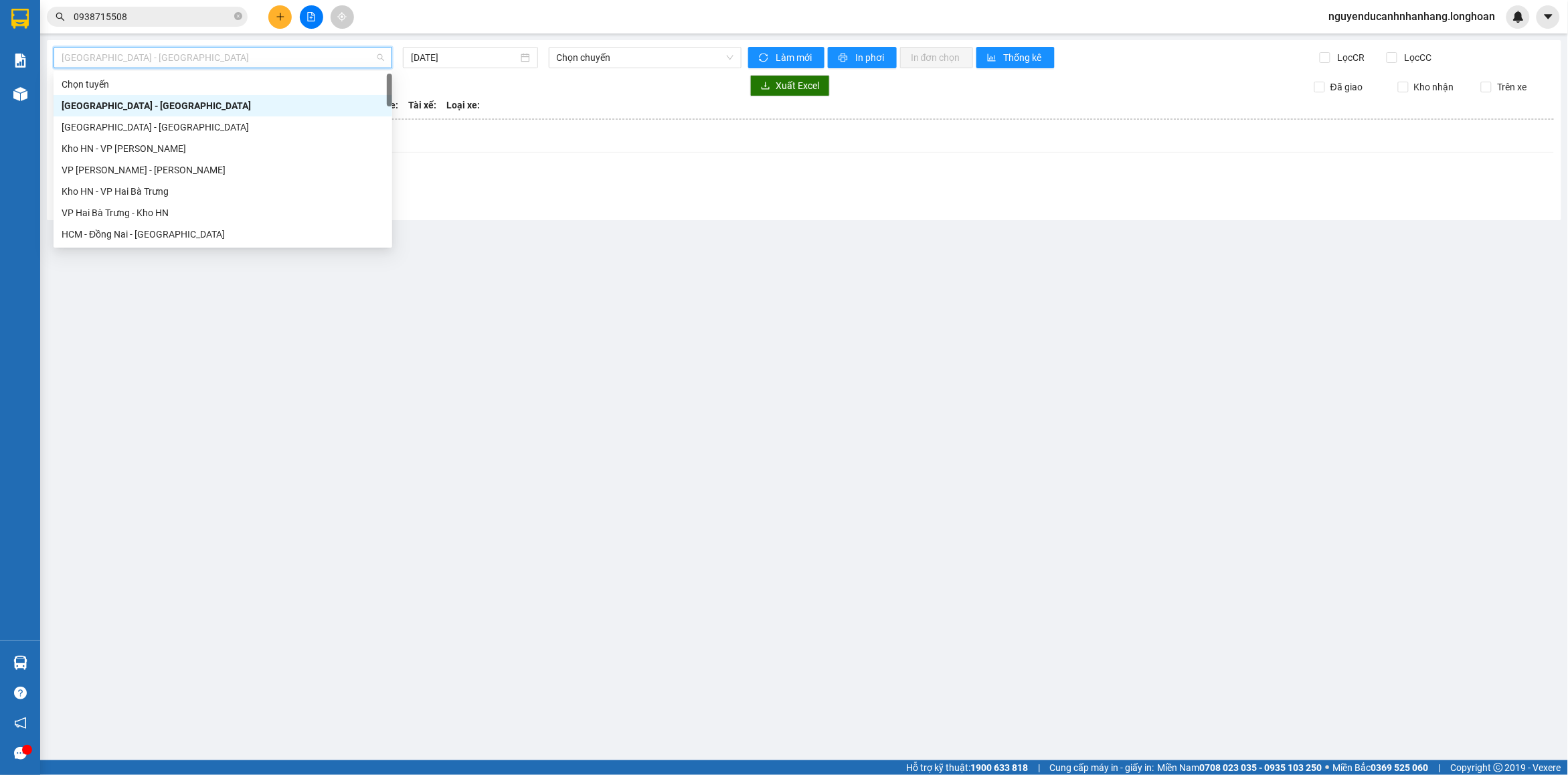
click at [226, 61] on span "[GEOGRAPHIC_DATA] - [GEOGRAPHIC_DATA]" at bounding box center [223, 58] width 323 height 20
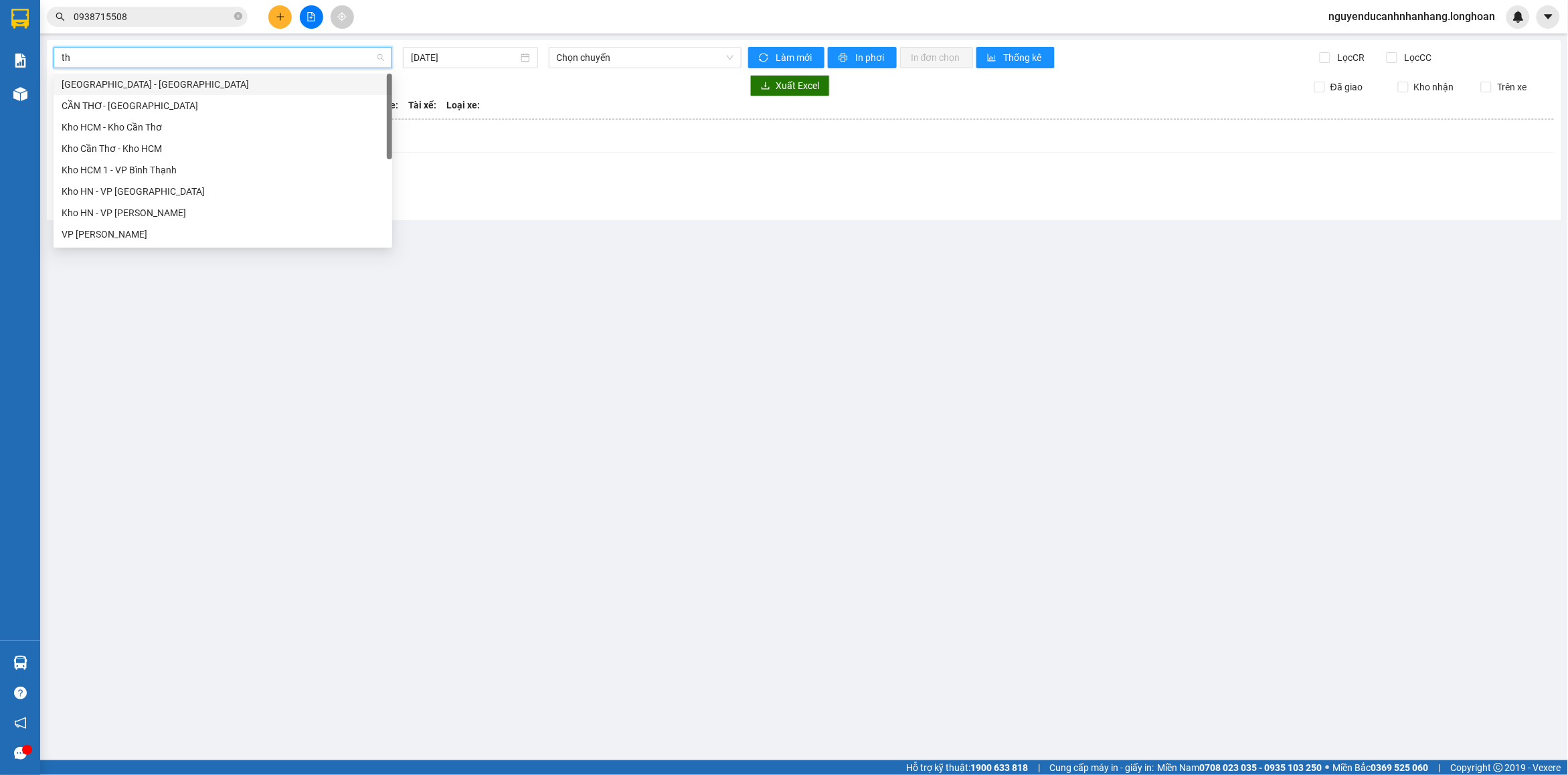
type input "tha"
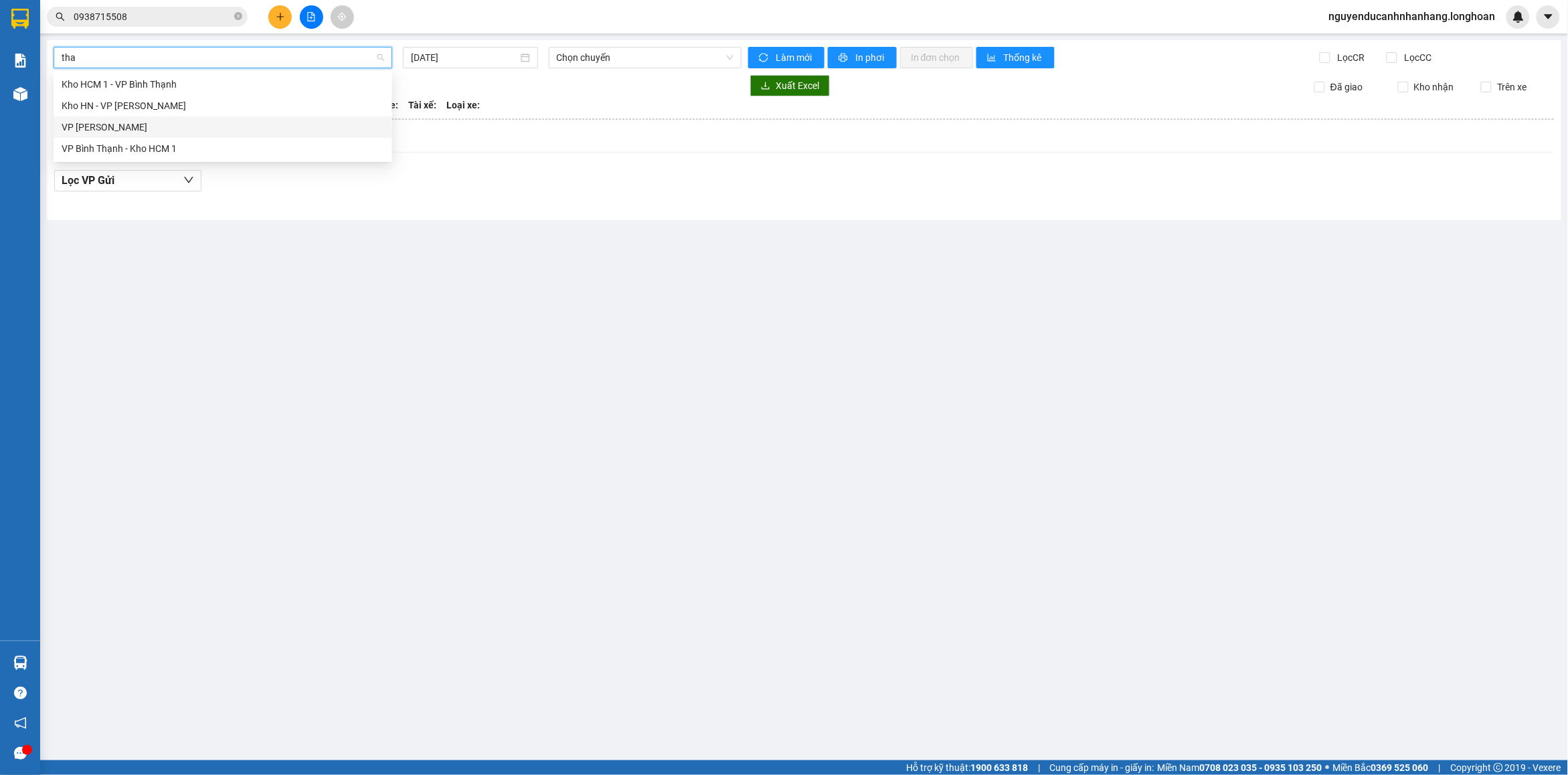
click at [131, 118] on div "VP [PERSON_NAME]" at bounding box center [223, 127] width 339 height 21
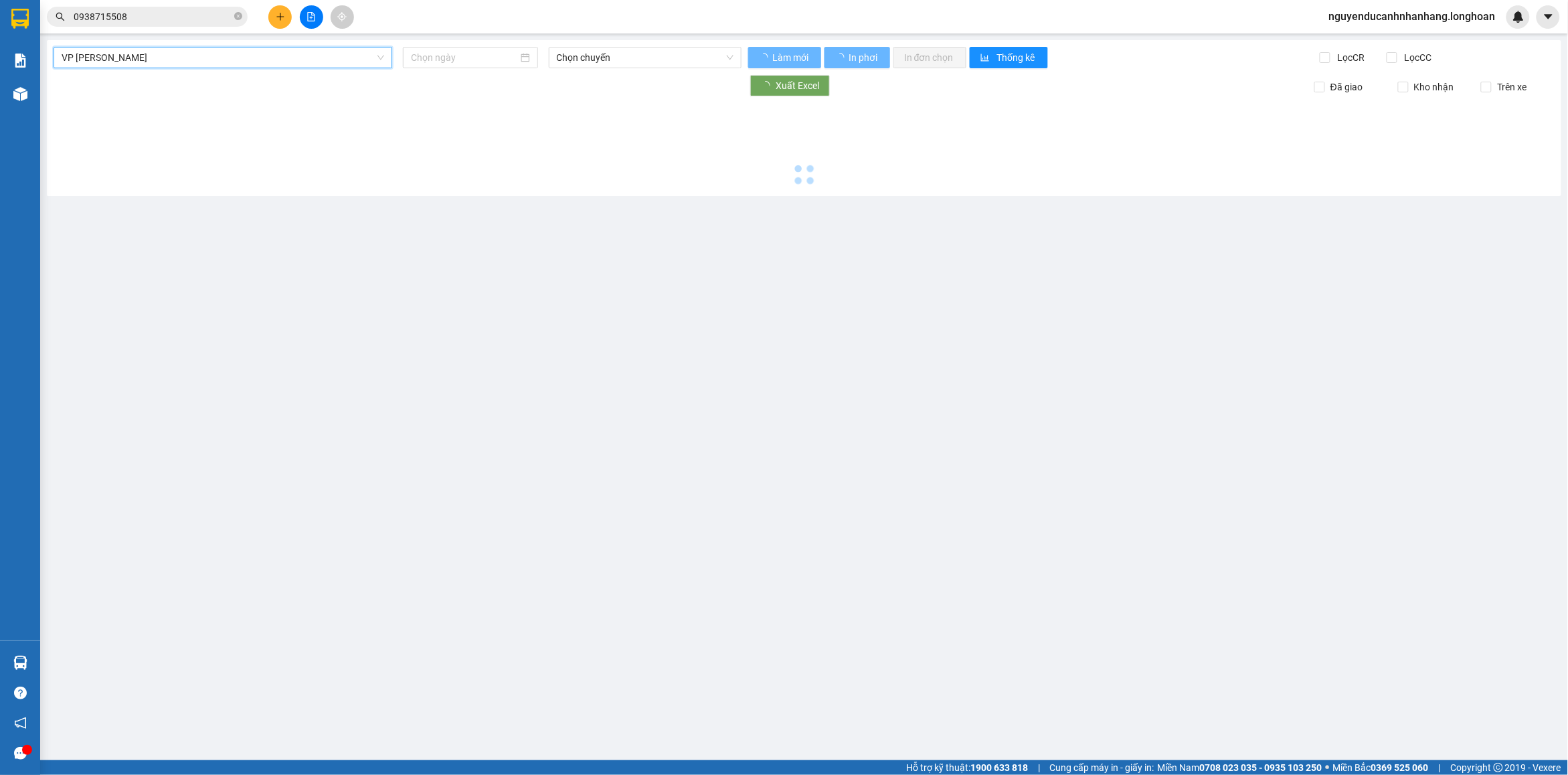
type input "[DATE]"
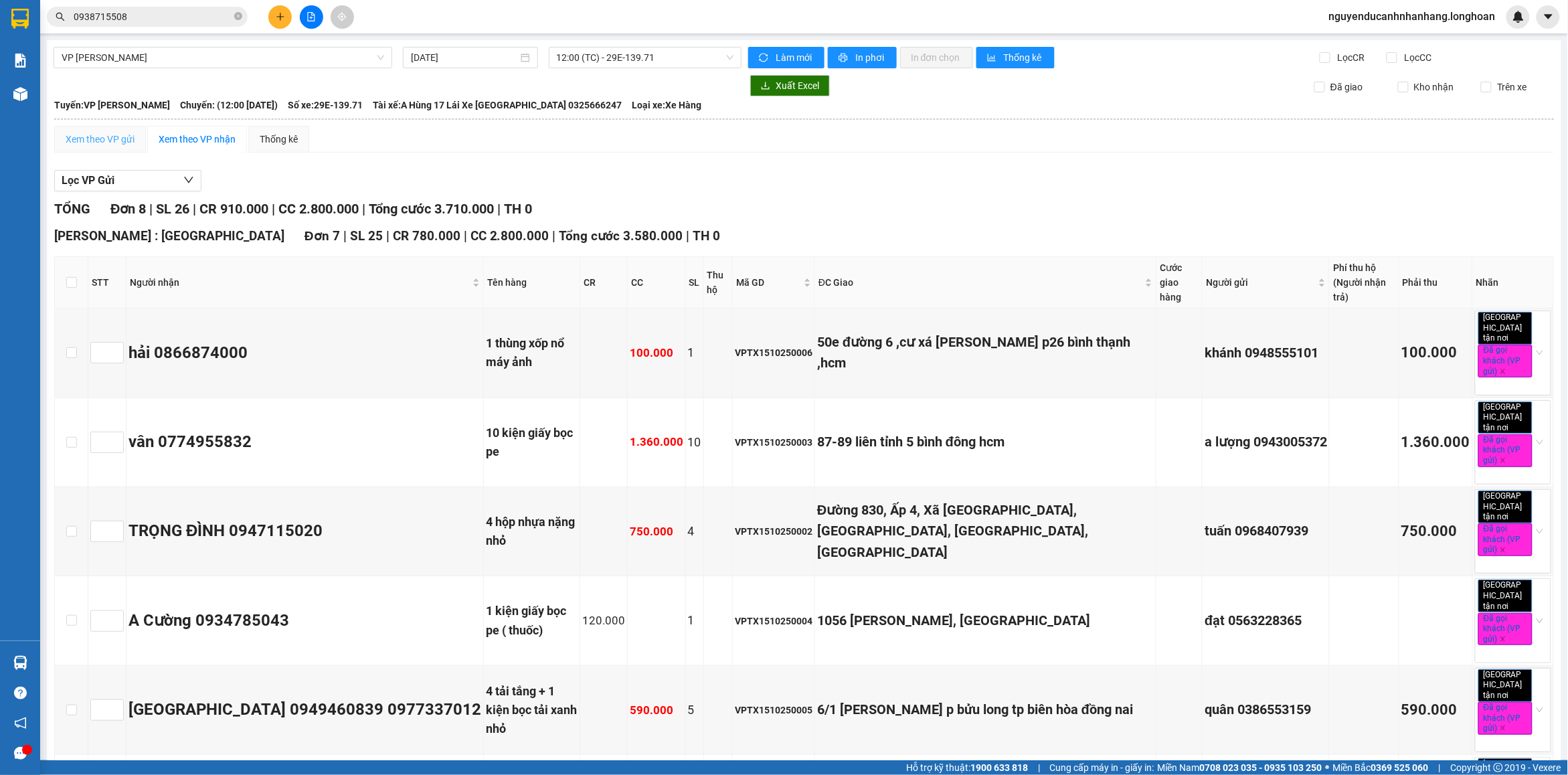
click at [131, 149] on div "Xem theo VP gửi" at bounding box center [100, 139] width 91 height 26
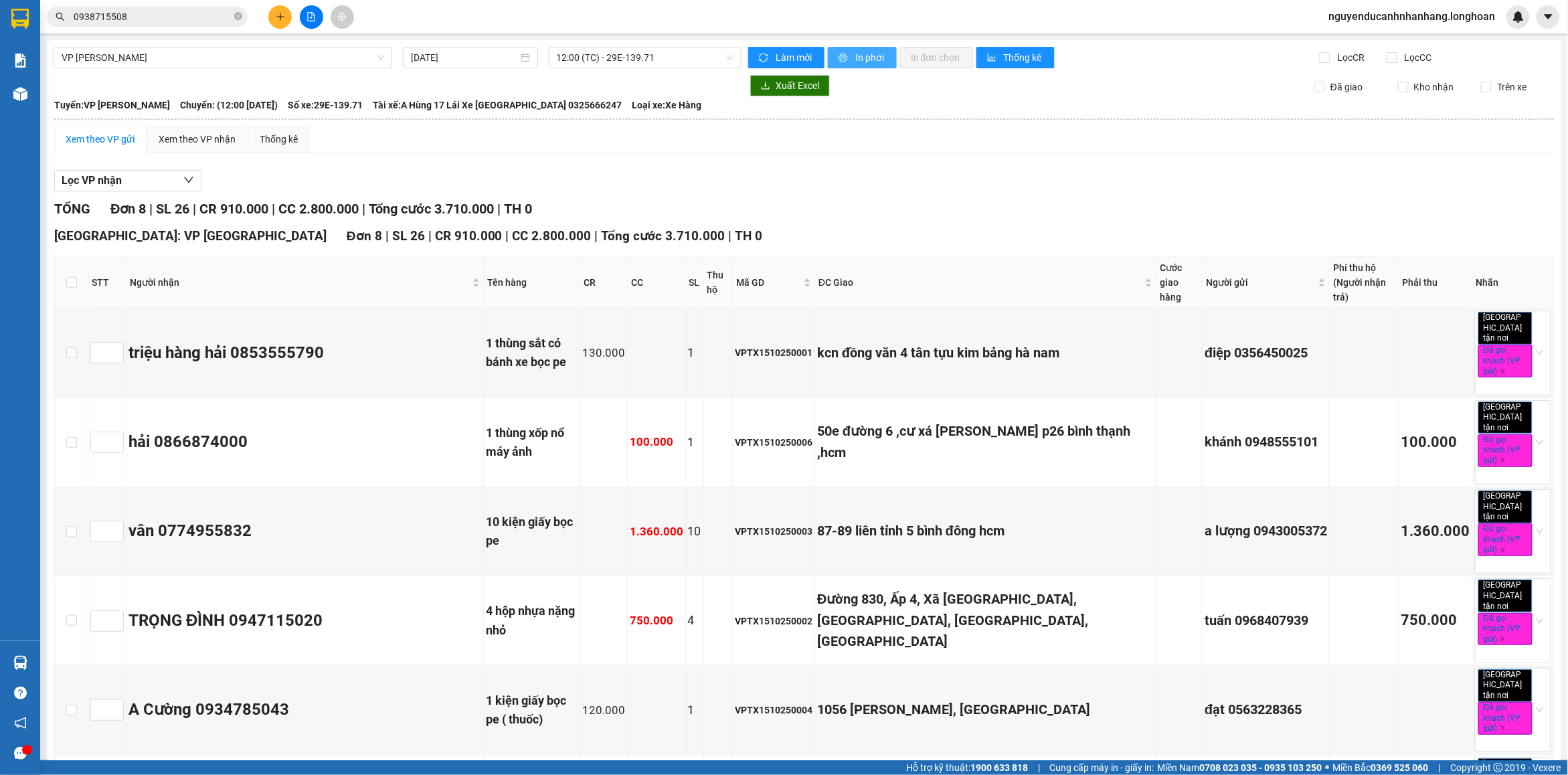
click at [861, 61] on span "In phơi" at bounding box center [870, 57] width 31 height 15
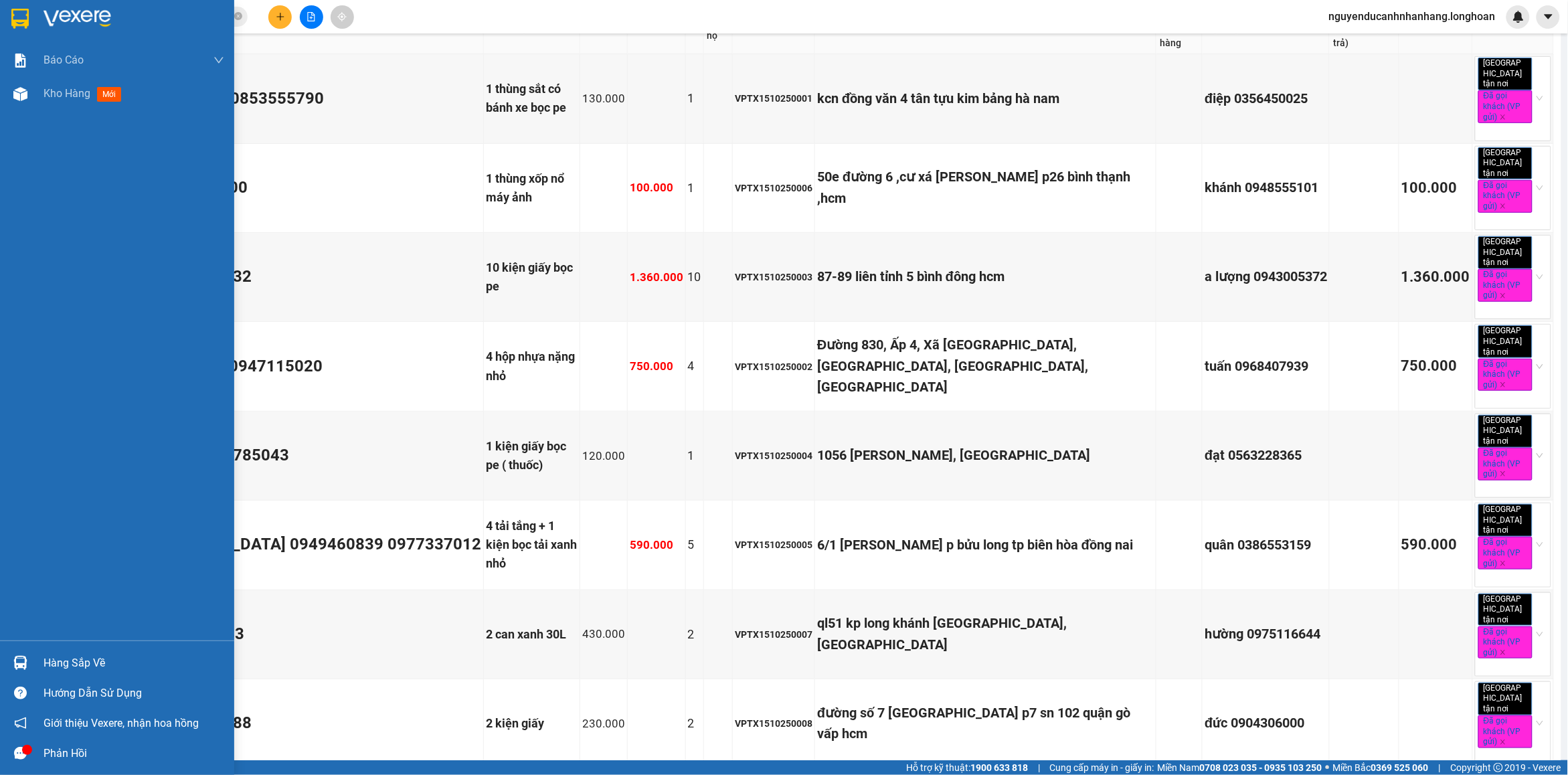
click at [14, 21] on img at bounding box center [20, 19] width 17 height 20
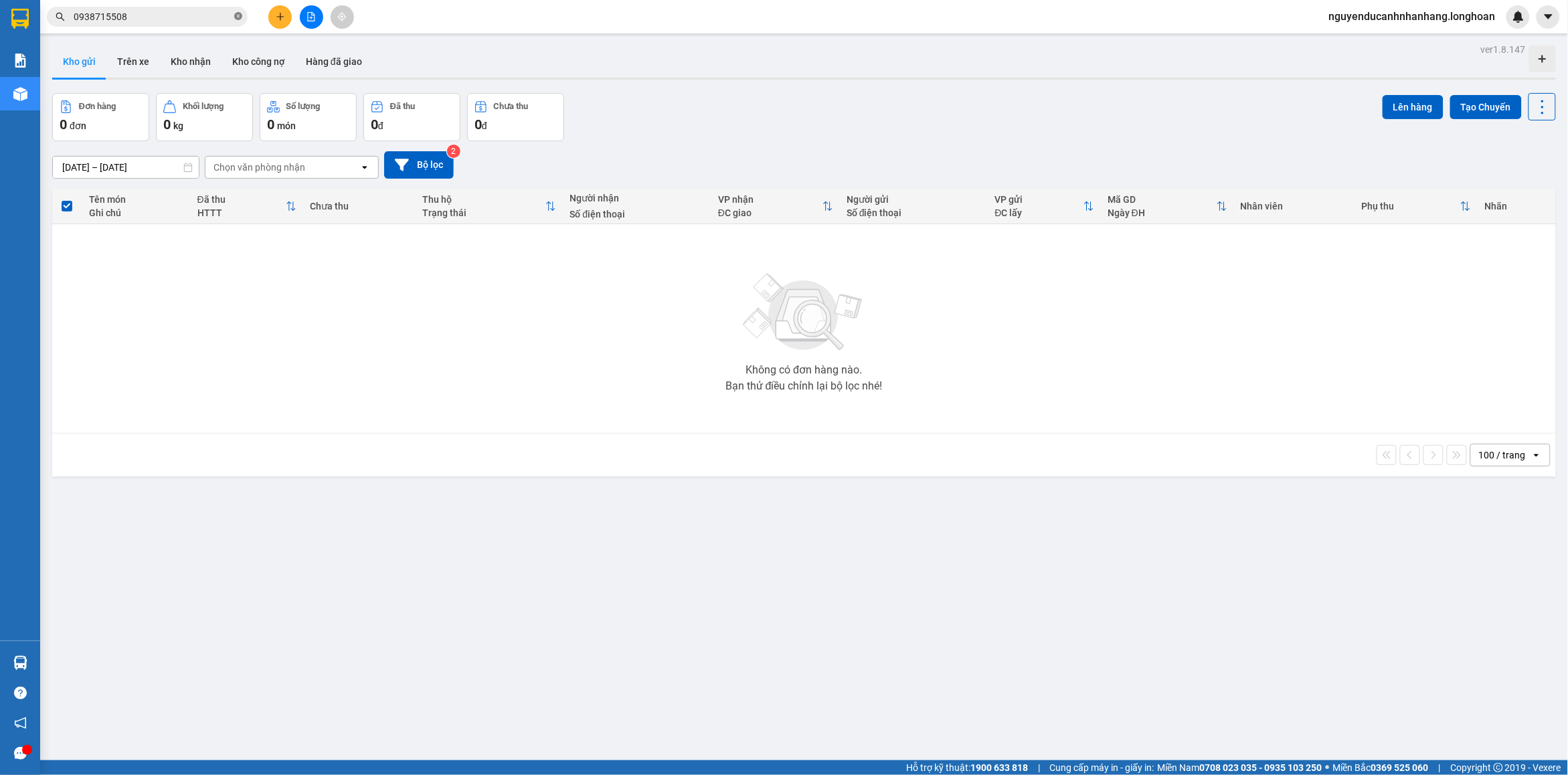
click at [235, 15] on icon "close-circle" at bounding box center [238, 16] width 8 height 8
click at [219, 12] on input "text" at bounding box center [152, 16] width 158 height 15
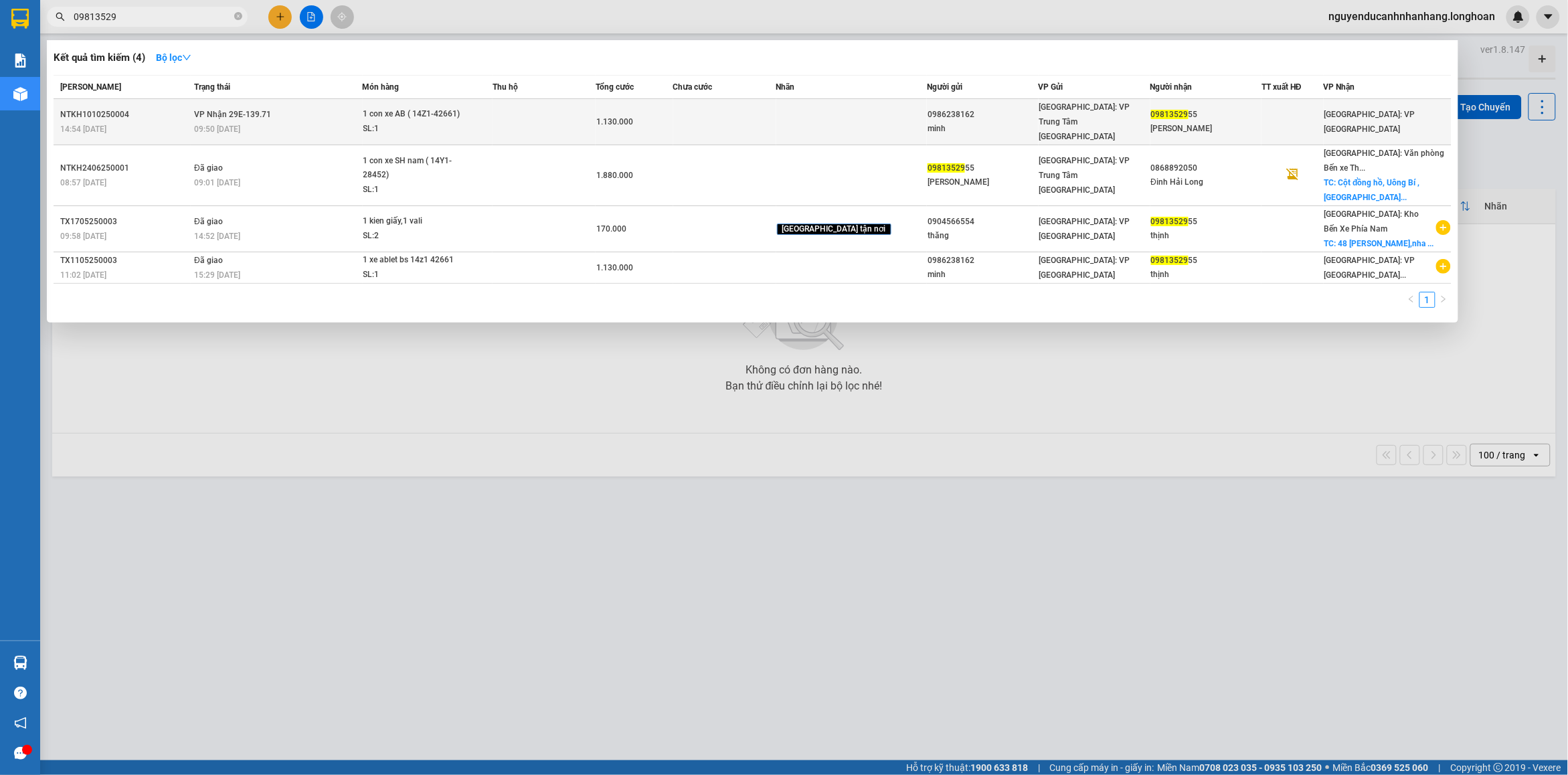
type input "09813529"
click at [594, 109] on td at bounding box center [544, 122] width 103 height 46
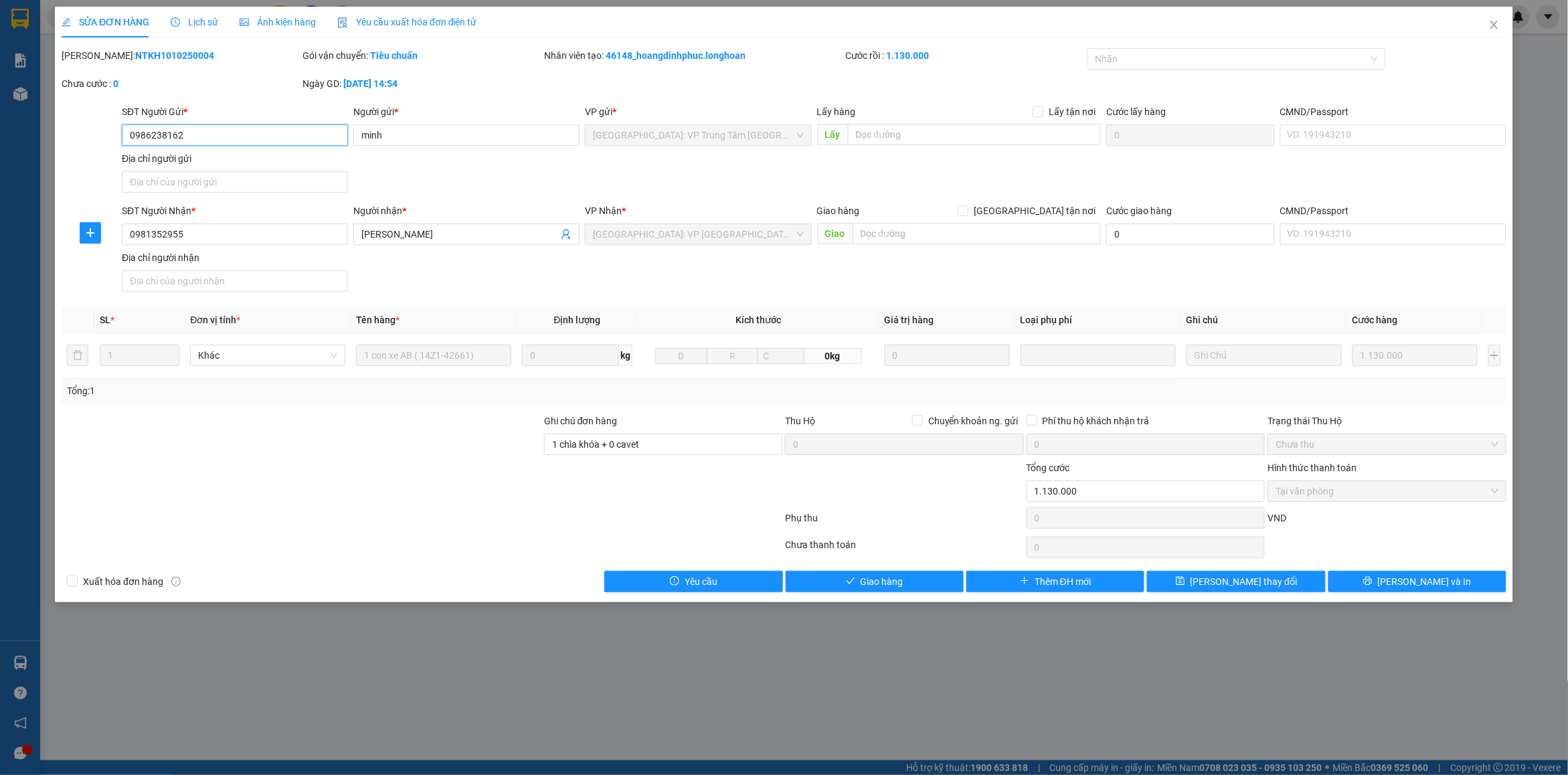
type input "0986238162"
type input "minh"
type input "0981352955"
type input "[PERSON_NAME]"
type input "1 chìa khóa + 0 cavet"
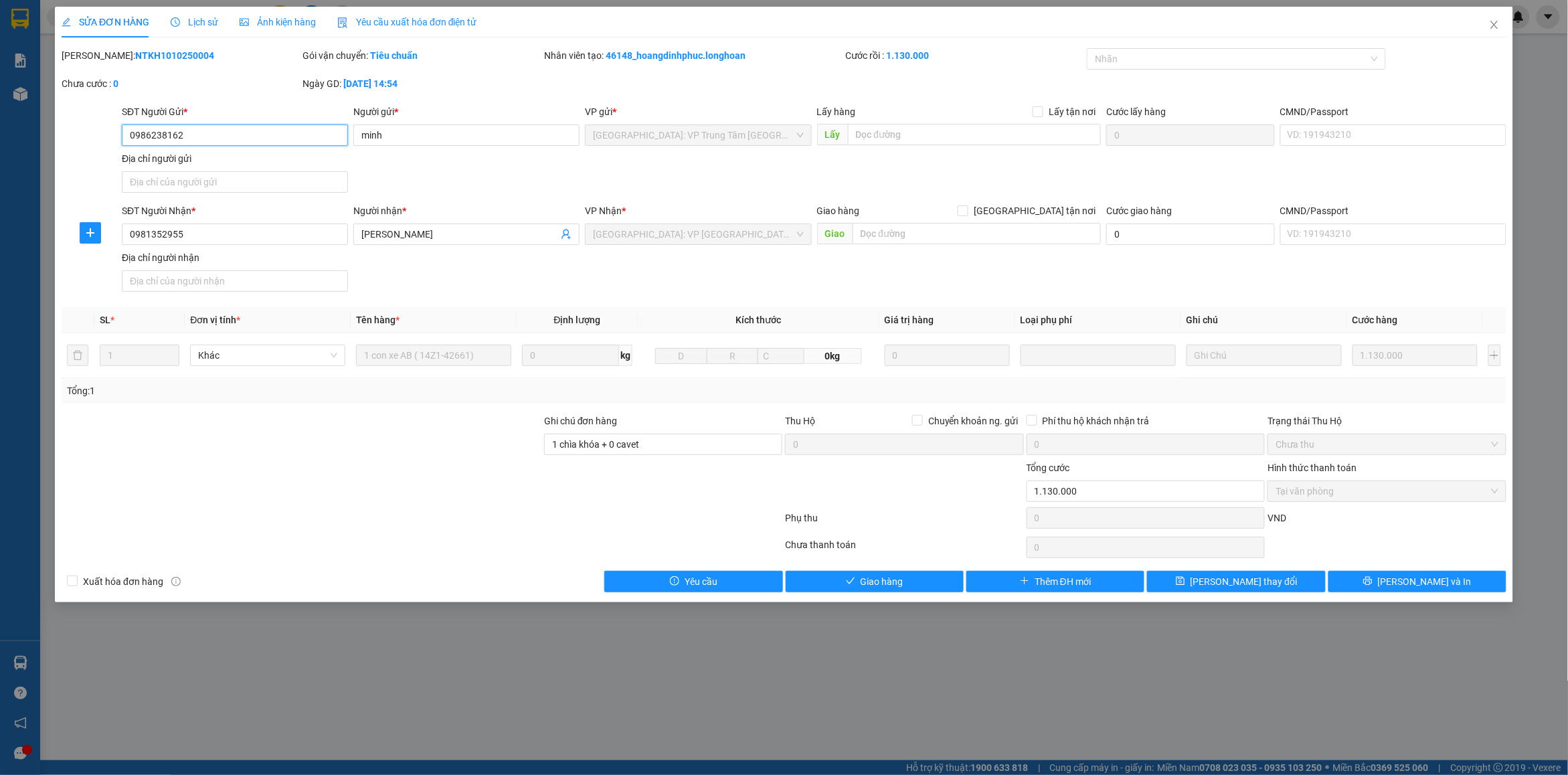
type input "0"
type input "1.130.000"
click at [1494, 24] on icon "close" at bounding box center [1494, 24] width 11 height 11
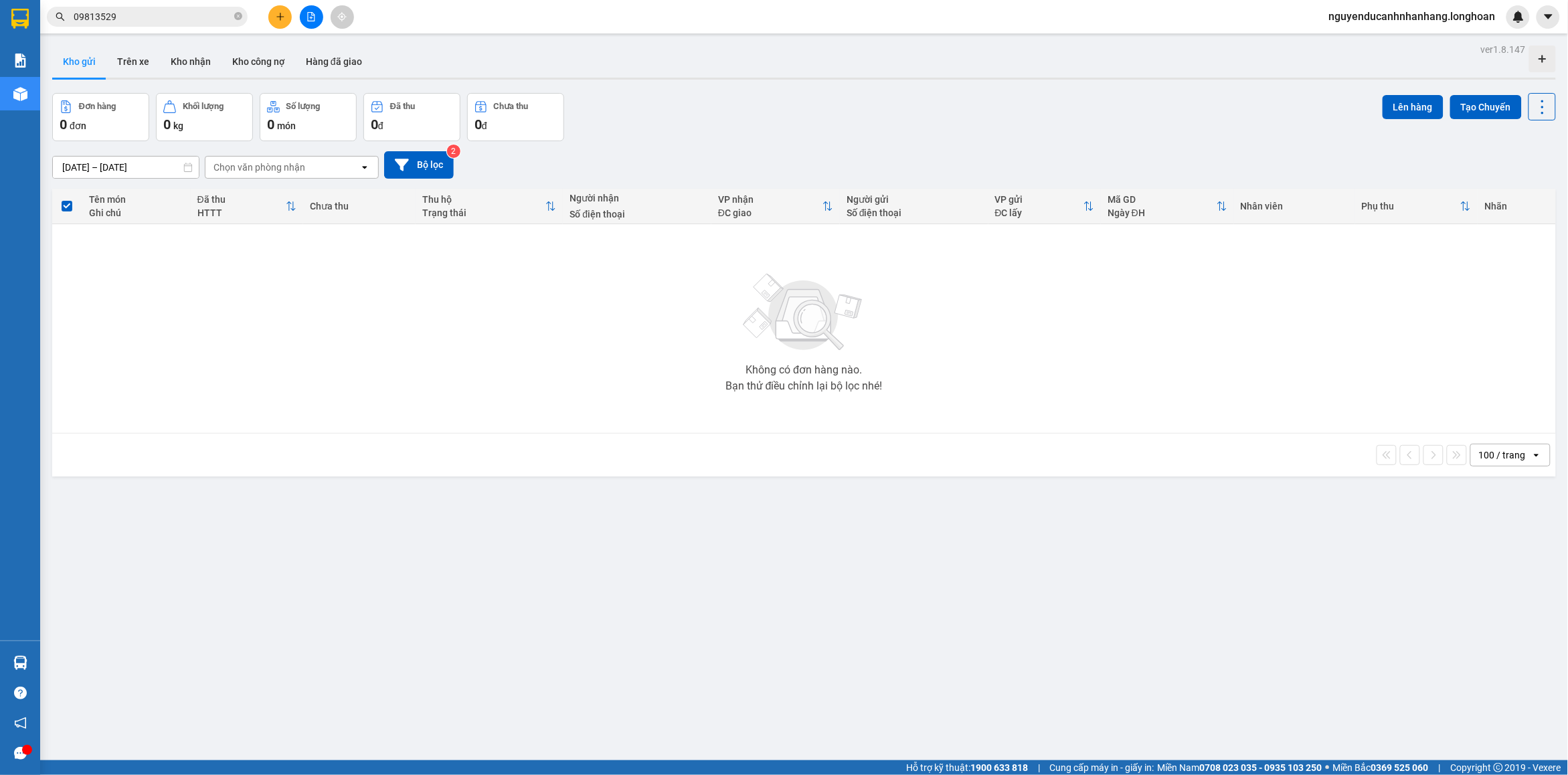
click at [132, 19] on input "09813529" at bounding box center [152, 16] width 158 height 15
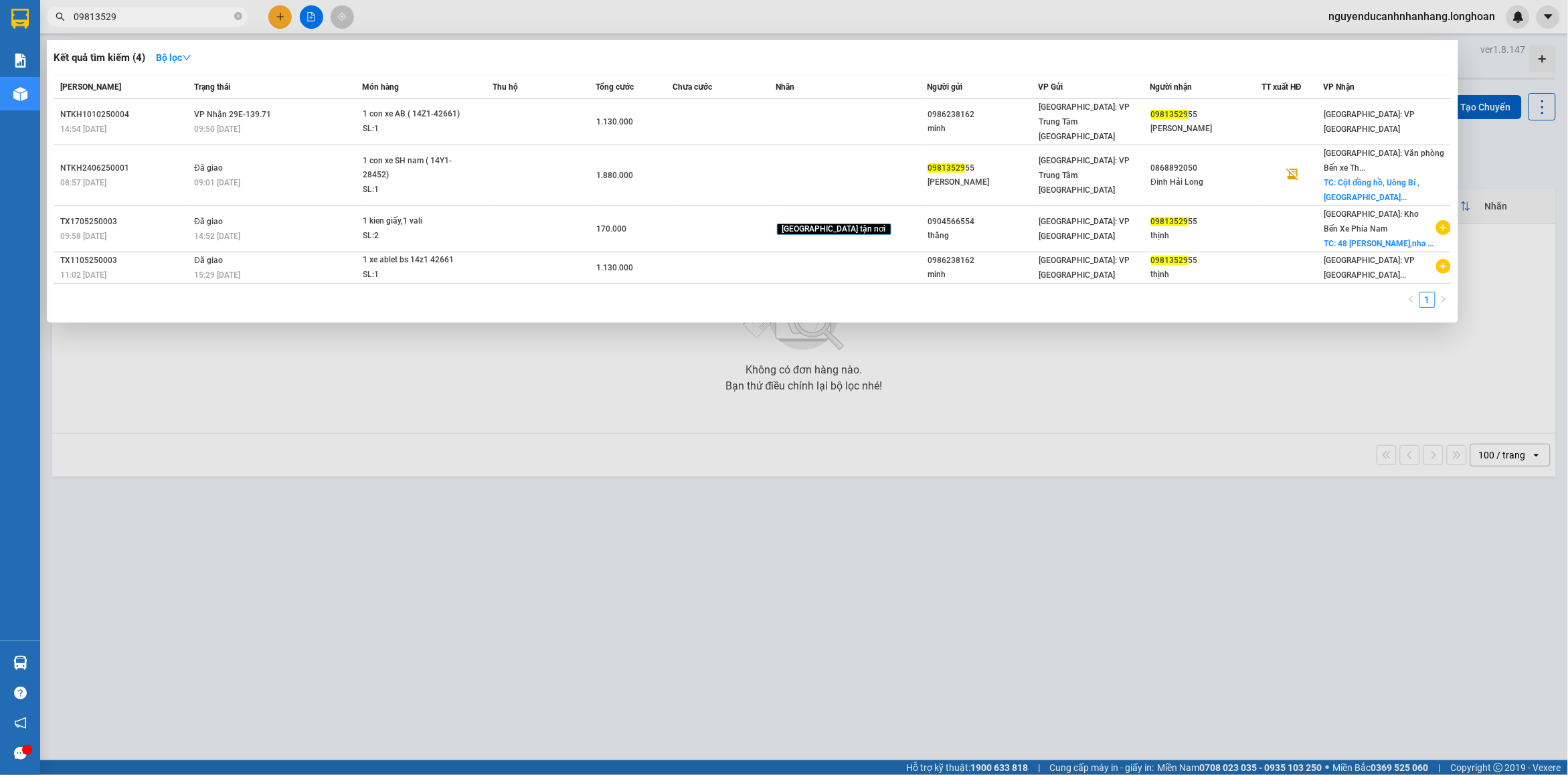
click at [132, 19] on input "09813529" at bounding box center [152, 16] width 158 height 15
click at [272, 19] on div at bounding box center [784, 387] width 1568 height 775
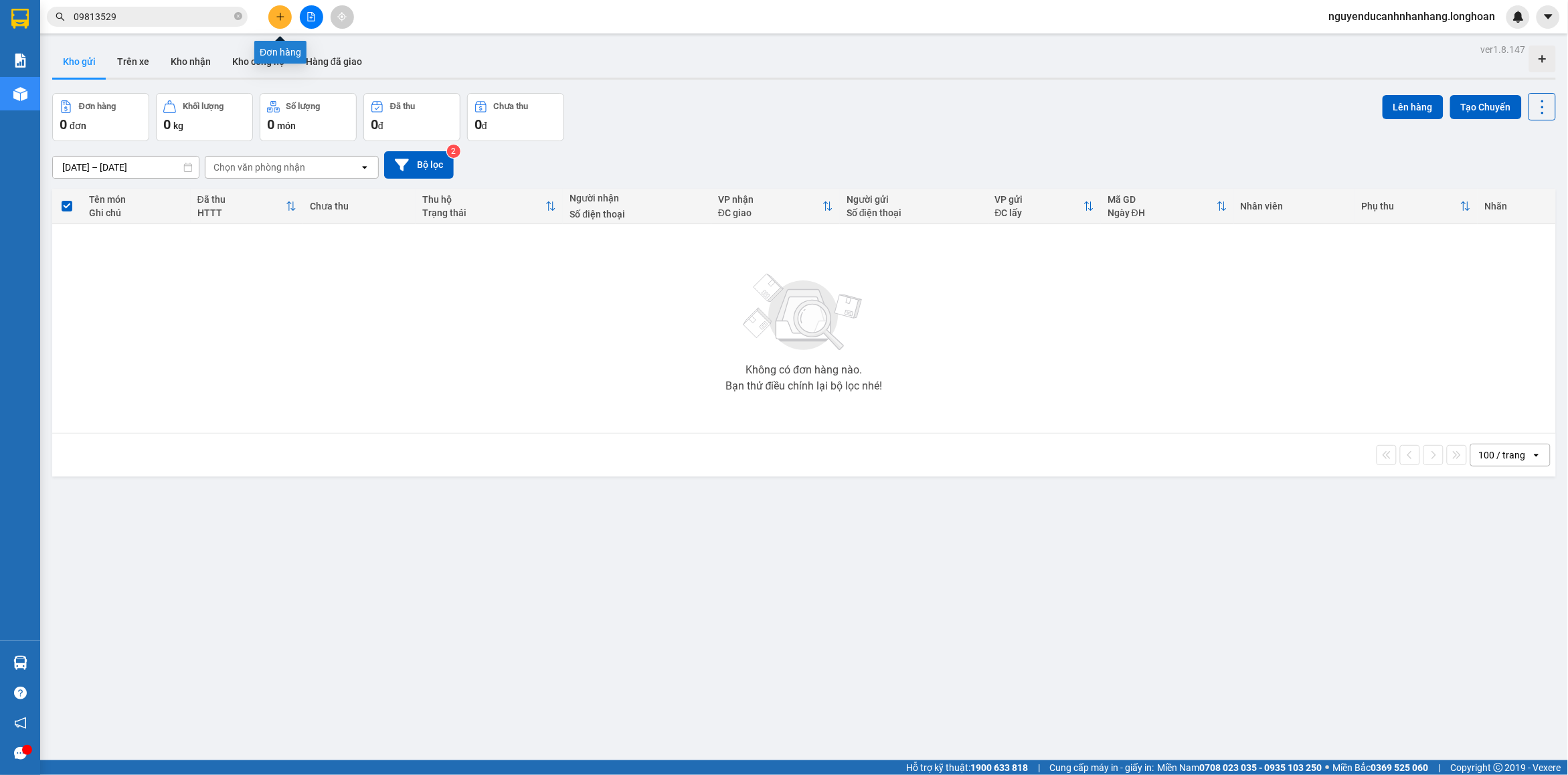
click at [279, 17] on icon "plus" at bounding box center [280, 16] width 9 height 9
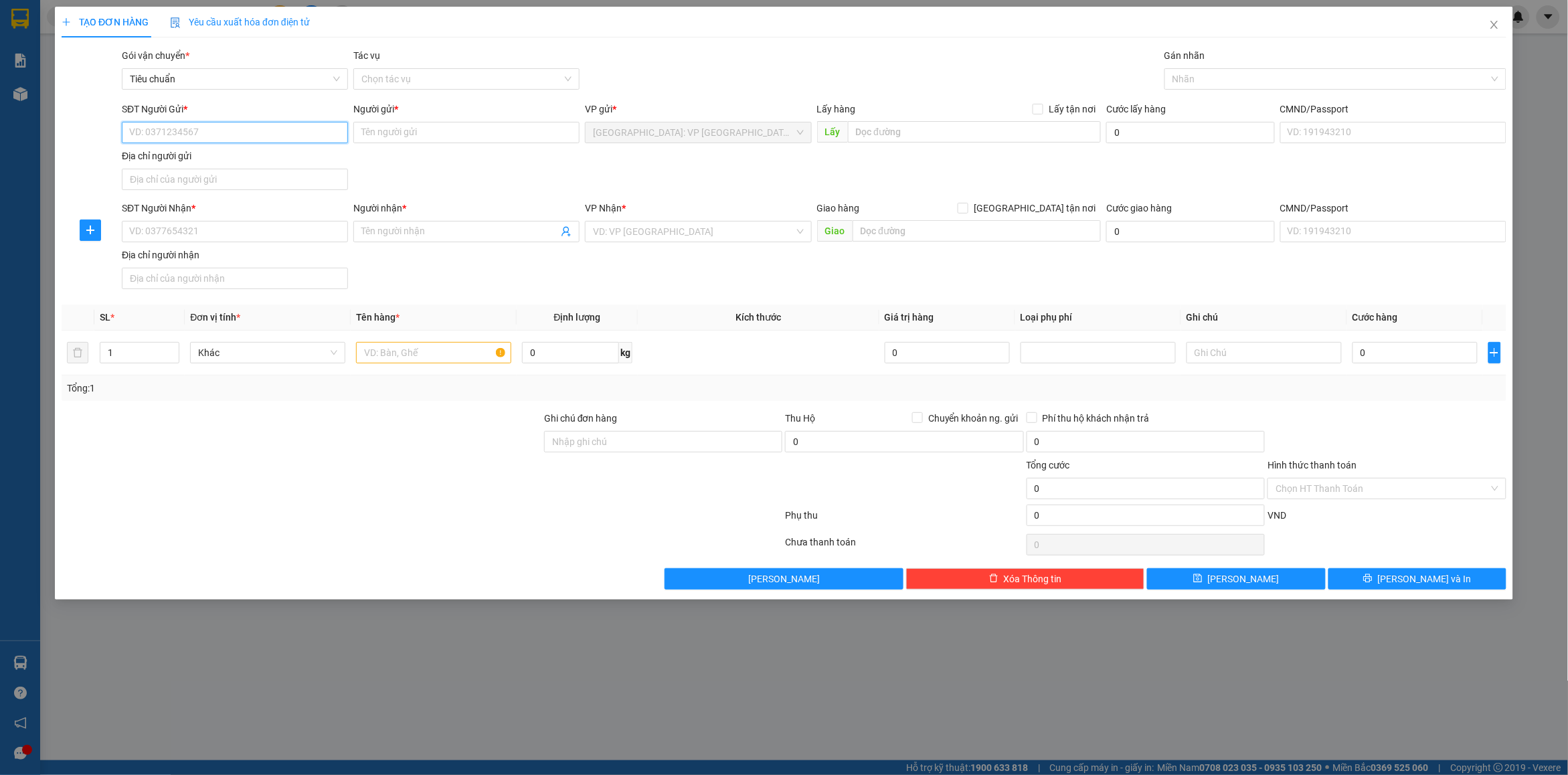
click at [246, 118] on div "Transit Pickup Surcharge Ids Transit Deliver Surcharge Ids Transit Deliver Surc…" at bounding box center [784, 319] width 1445 height 541
drag, startPoint x: 249, startPoint y: 127, endPoint x: 324, endPoint y: 128, distance: 75.0
click at [251, 129] on input "SĐT Người Gửi *" at bounding box center [235, 133] width 226 height 21
type input "0708294444"
click at [387, 139] on input "Người gửi *" at bounding box center [466, 133] width 226 height 21
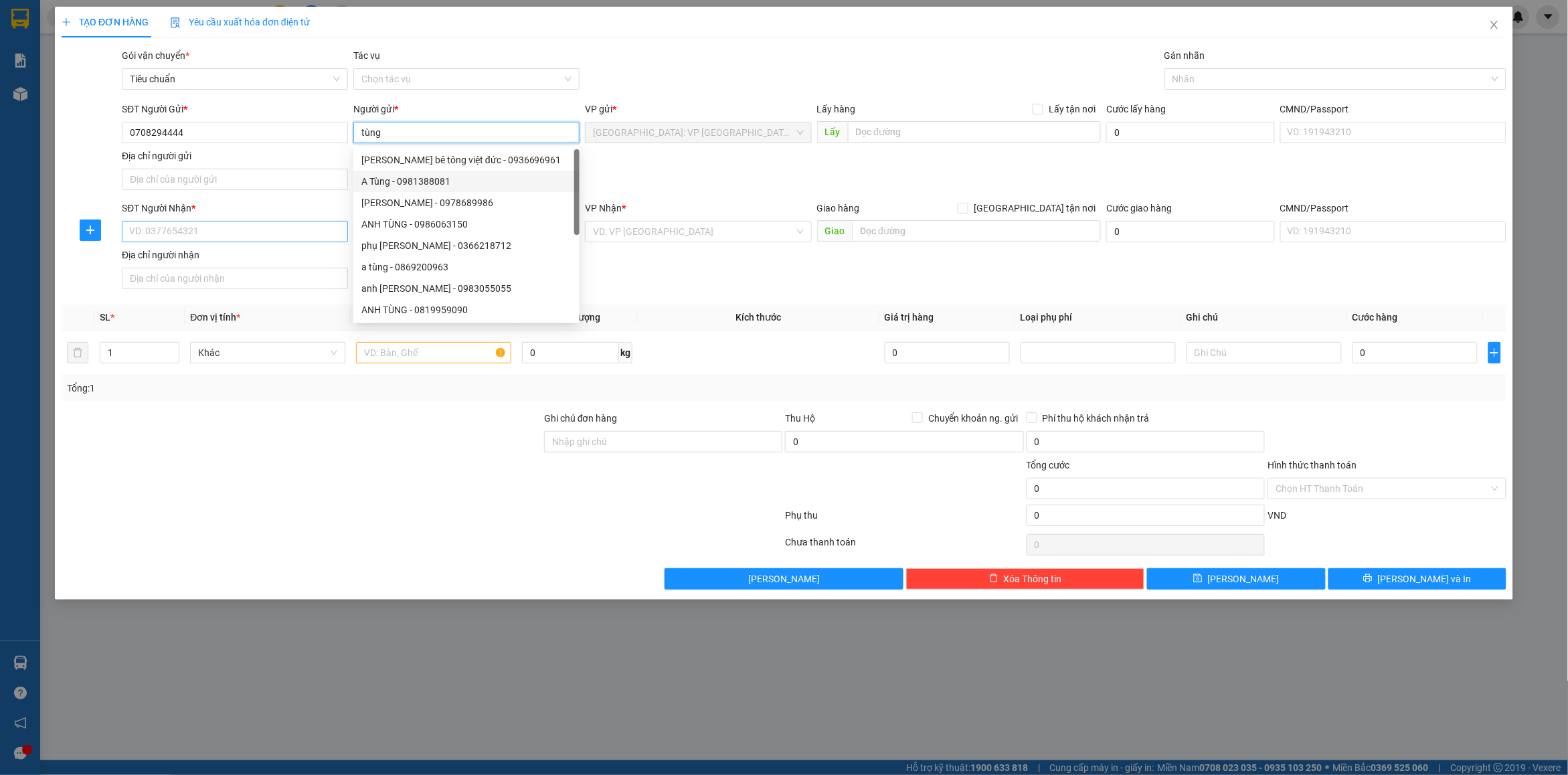
type input "tùng"
click at [191, 232] on input "SĐT Người Nhận *" at bounding box center [235, 231] width 226 height 21
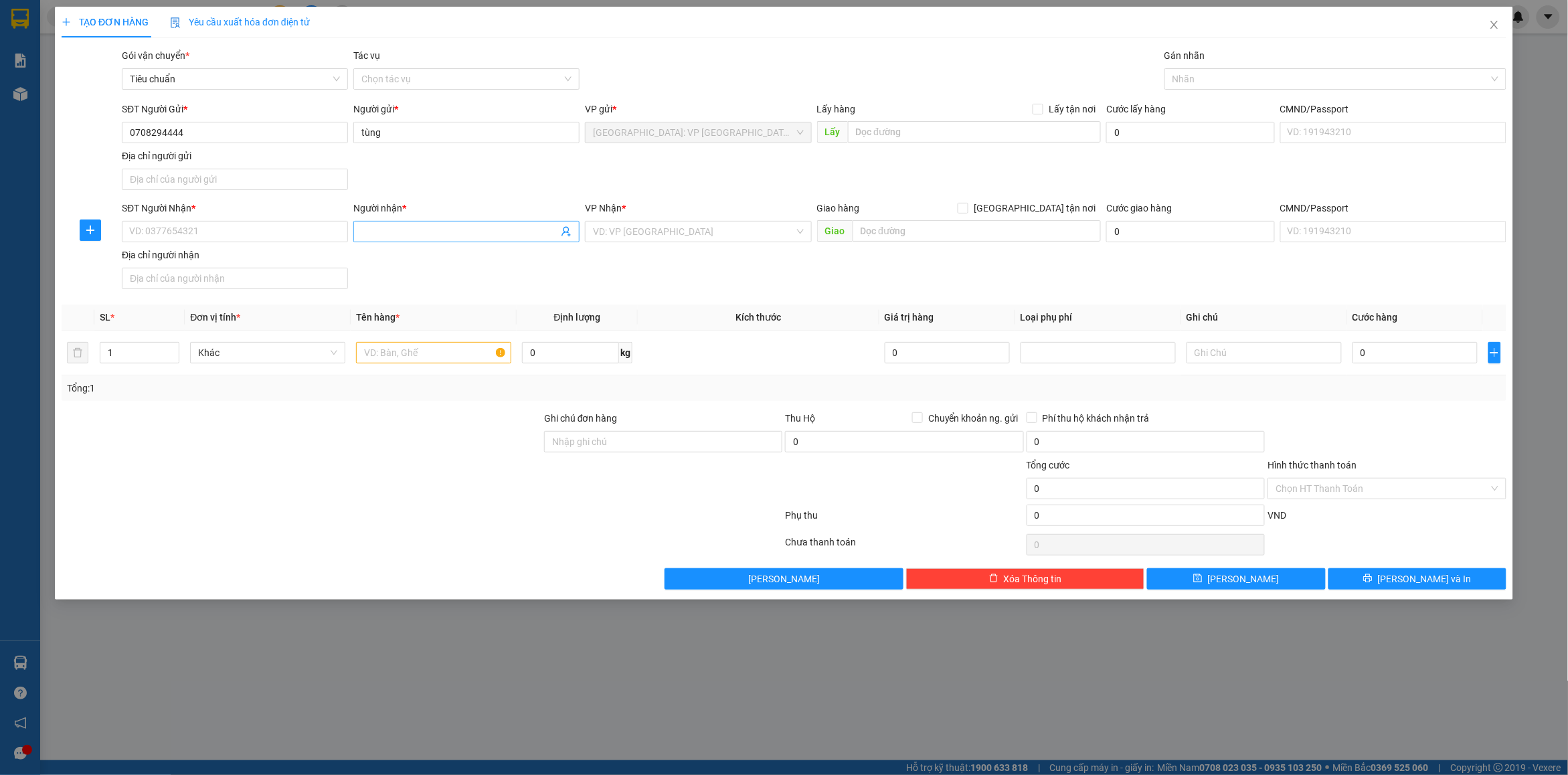
click at [437, 231] on input "Người nhận *" at bounding box center [459, 231] width 196 height 15
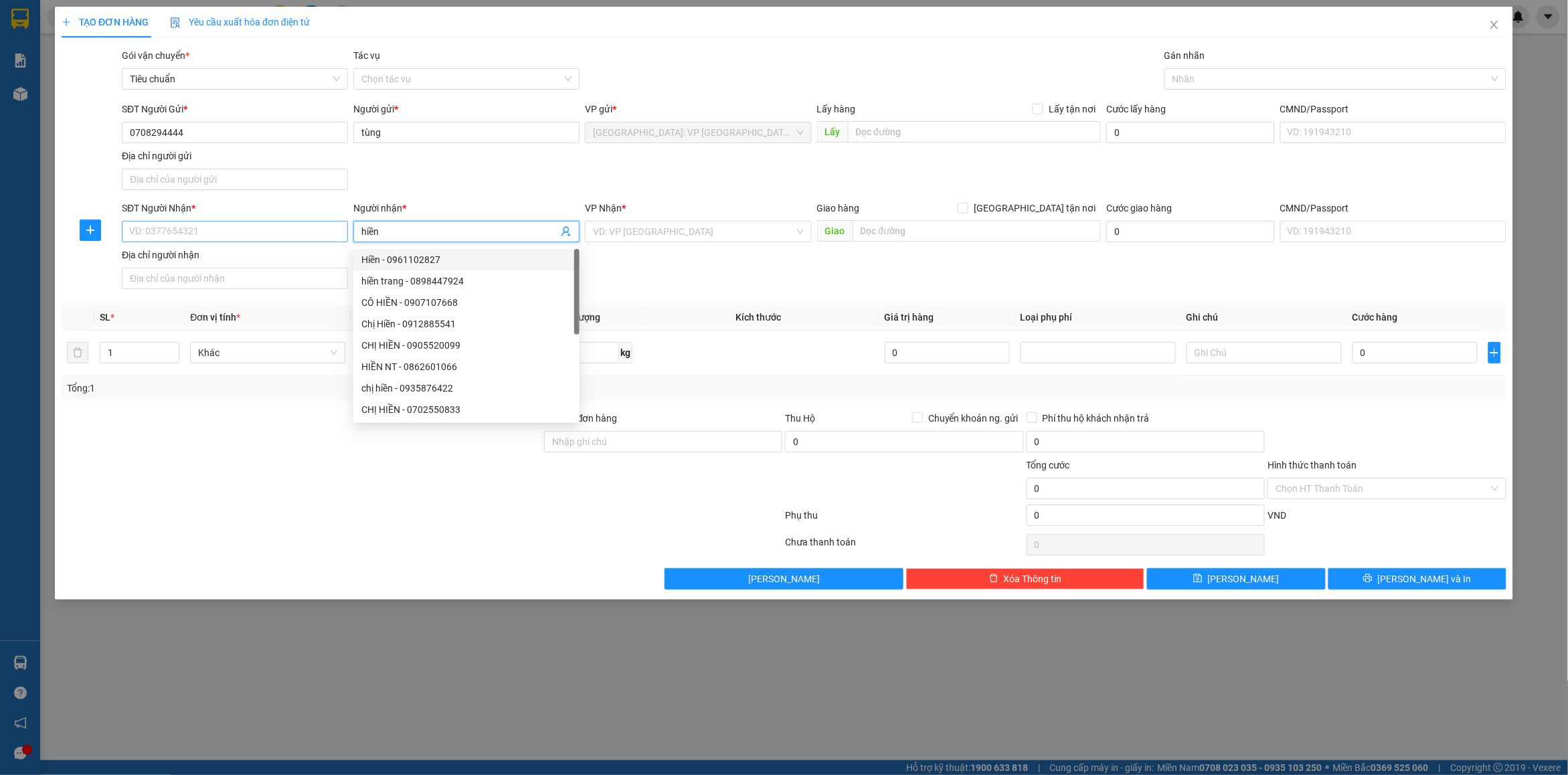
type input "hiền"
click at [184, 231] on input "SĐT Người Nhận *" at bounding box center [235, 231] width 226 height 21
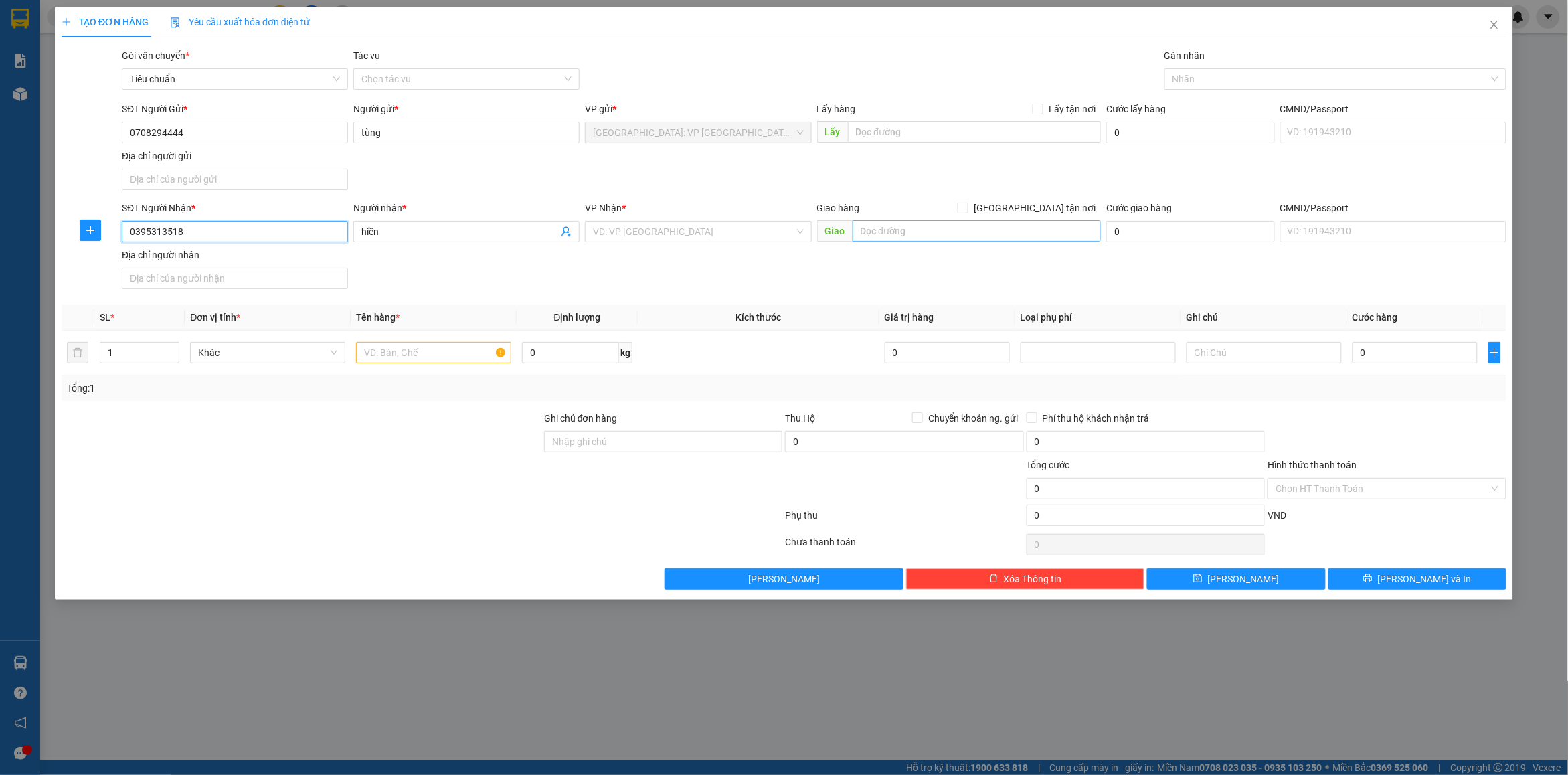
type input "0395313518"
click at [904, 223] on input "text" at bounding box center [977, 231] width 249 height 21
type input "ak coffee bãi nán nội duệ tiên du [GEOGRAPHIC_DATA]"
click at [967, 212] on input "[GEOGRAPHIC_DATA] tận nơi" at bounding box center [962, 207] width 9 height 9
checkbox input "true"
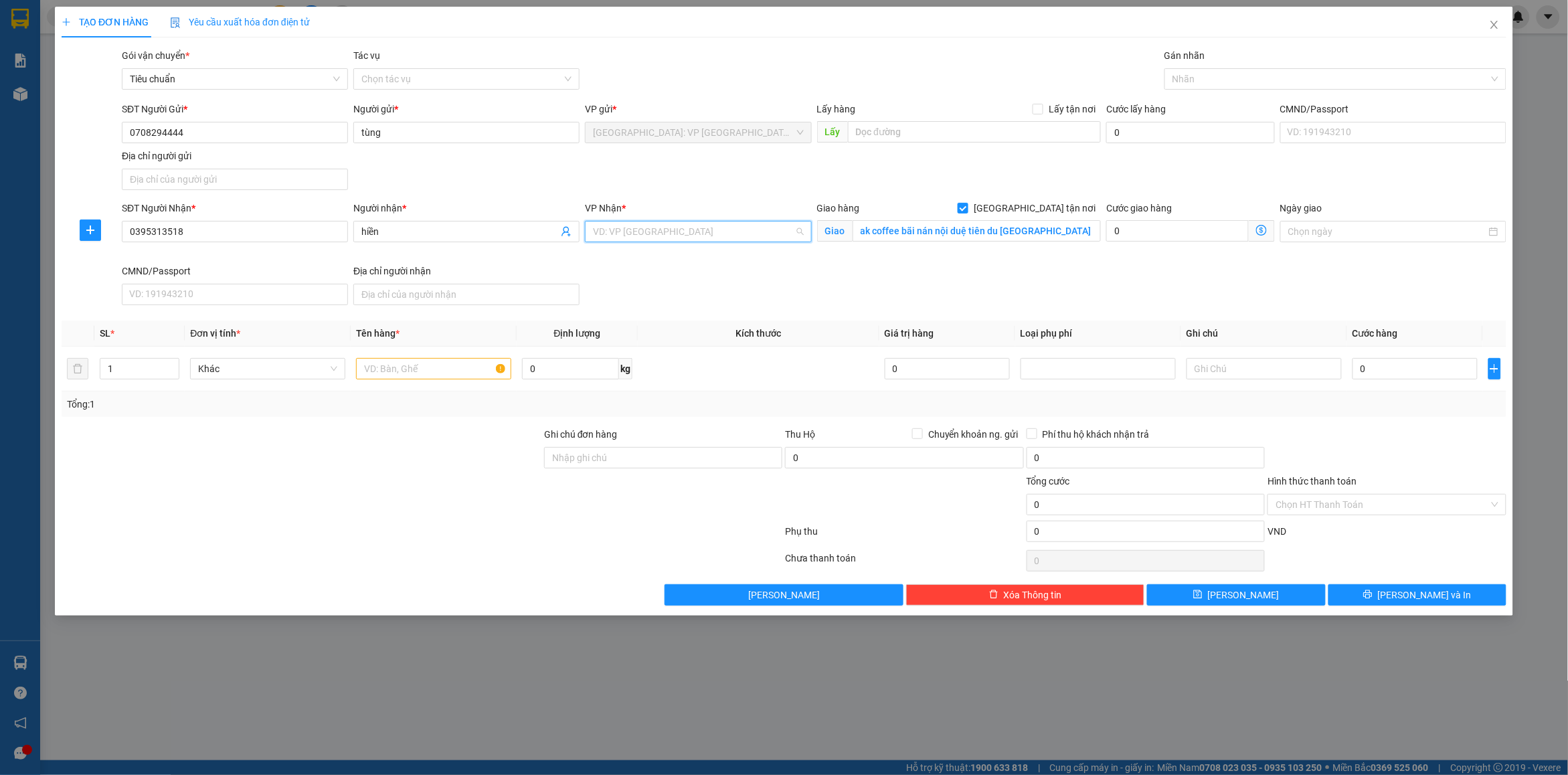
click at [616, 226] on input "search" at bounding box center [693, 231] width 201 height 20
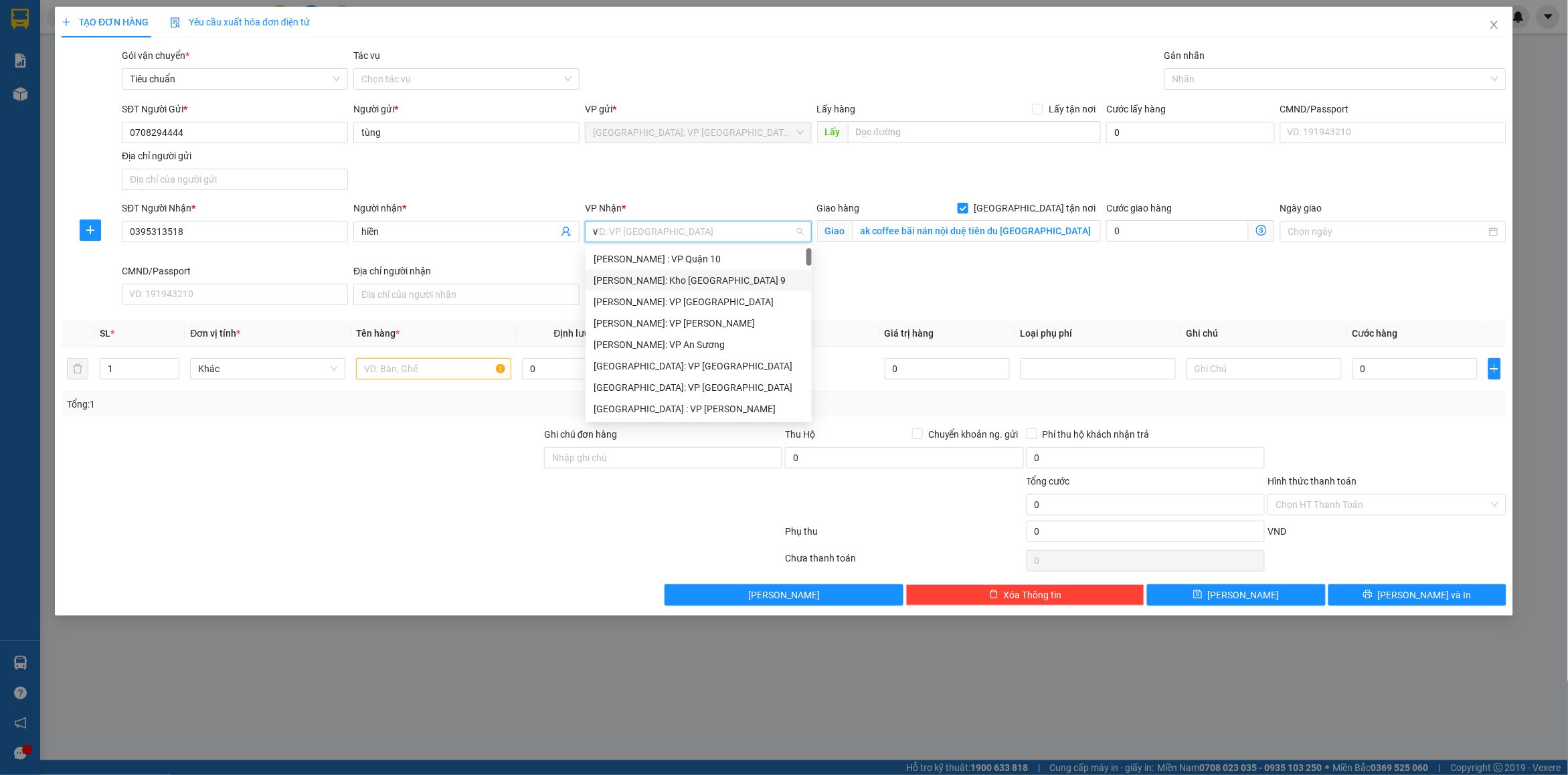
type input "vd"
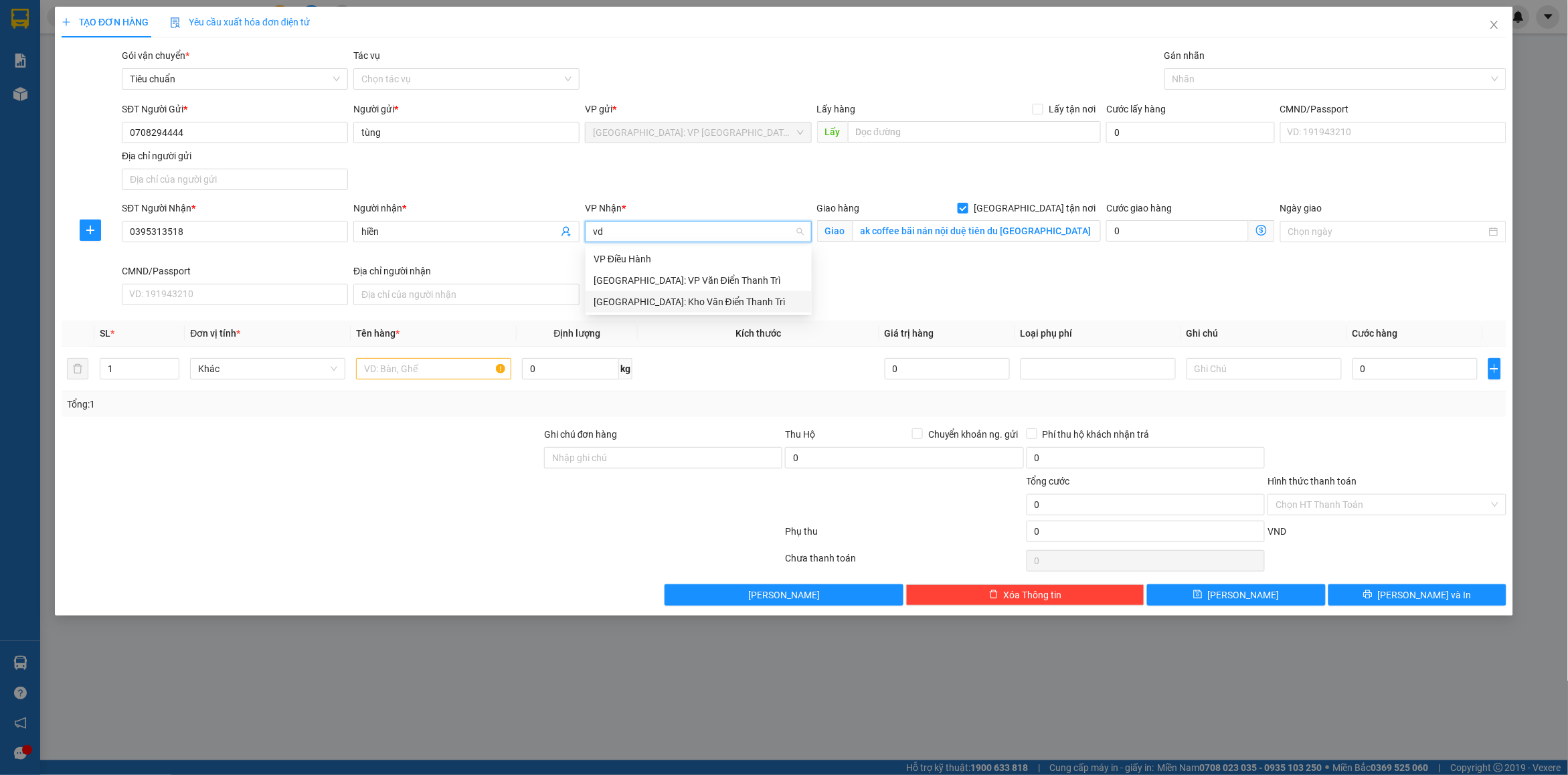
click at [676, 299] on div "[GEOGRAPHIC_DATA]: Kho Văn Điển Thanh Trì" at bounding box center [699, 301] width 210 height 15
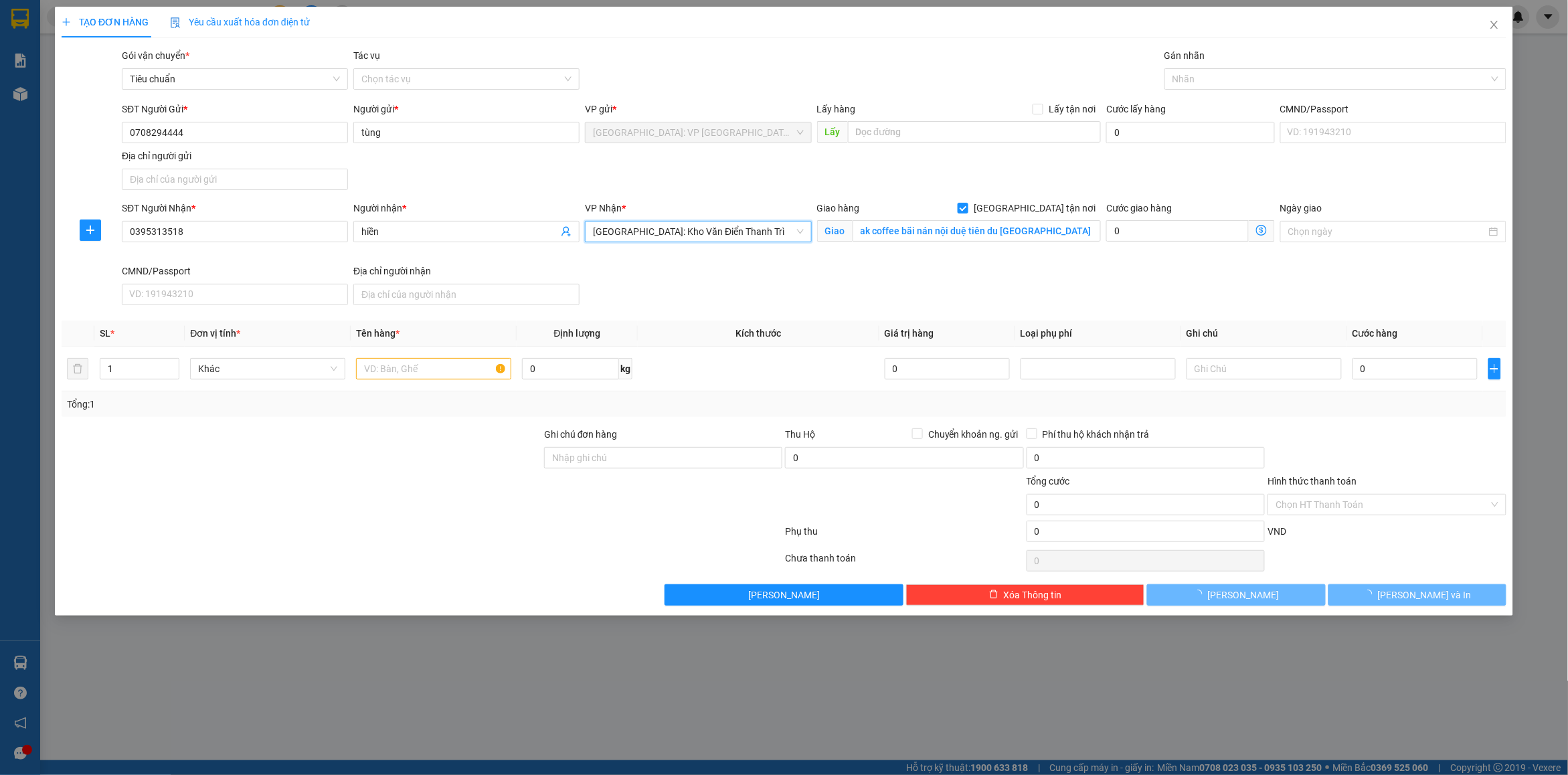
click at [1034, 303] on div "SĐT Người Nhận * 0395313518 Người nhận * hiền VP Nhận * [GEOGRAPHIC_DATA]: Kho …" at bounding box center [814, 256] width 1390 height 110
click at [1207, 76] on div at bounding box center [1329, 79] width 322 height 16
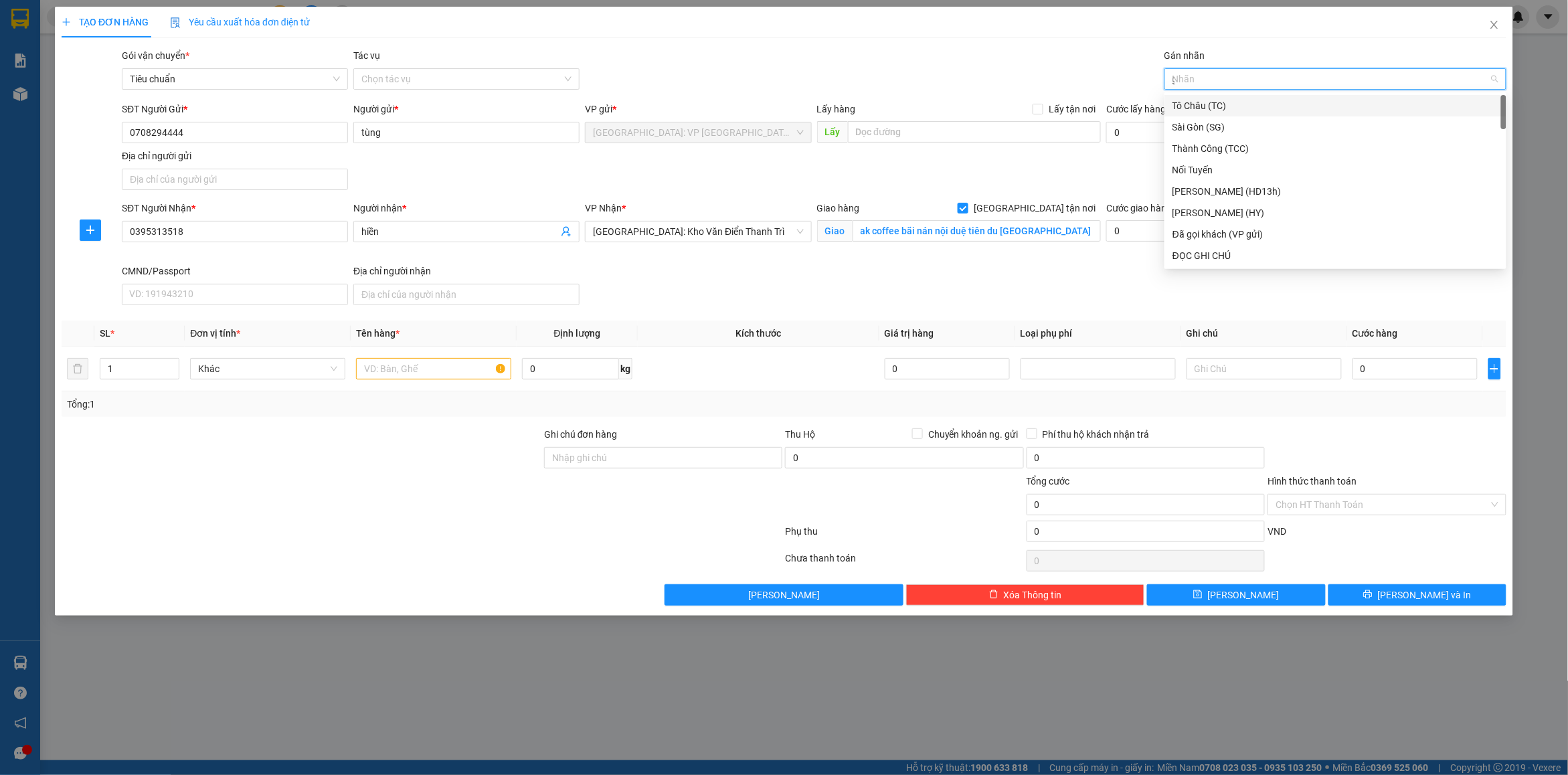
type input "gt"
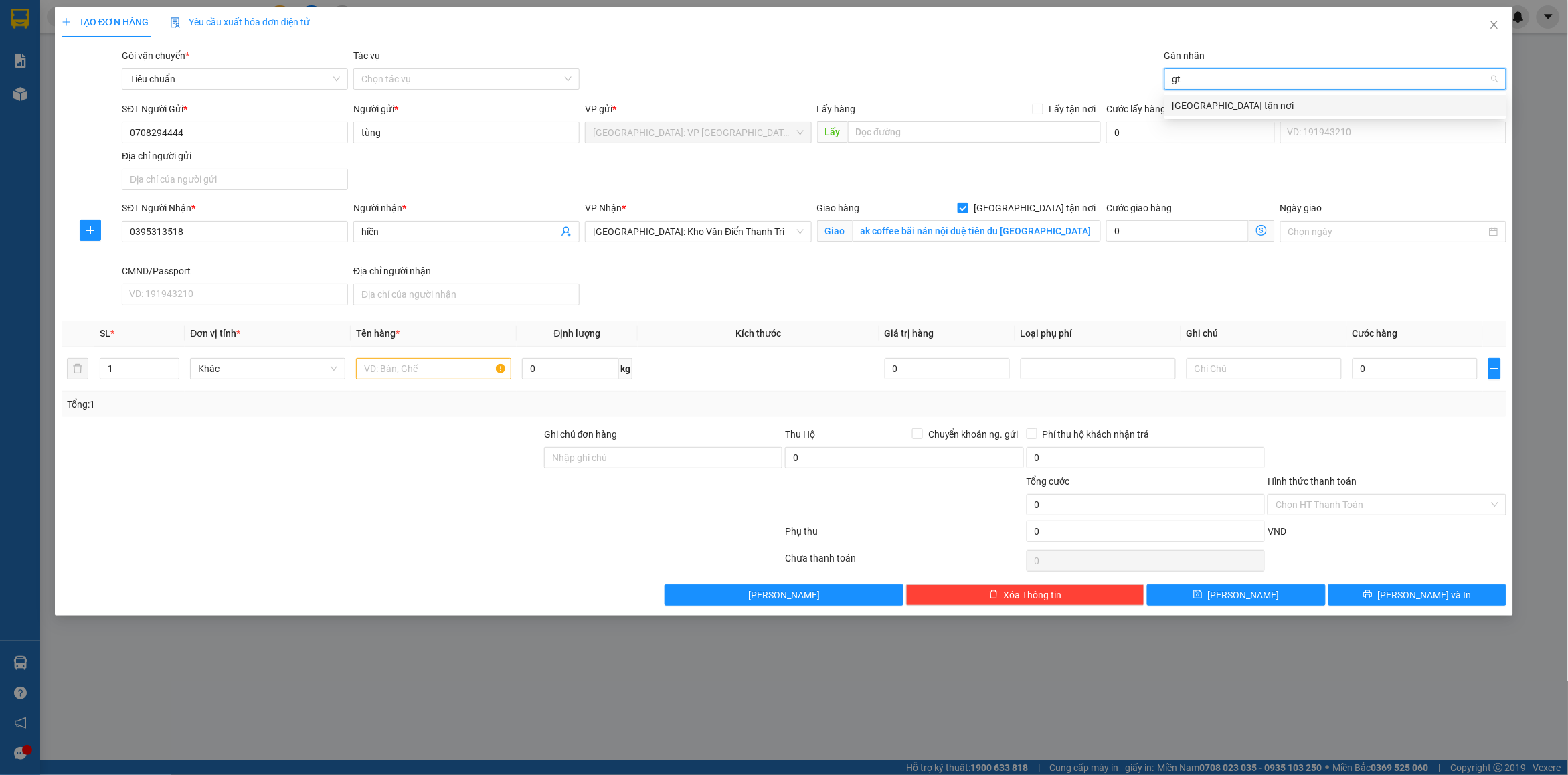
click at [1218, 99] on div "[GEOGRAPHIC_DATA] tận nơi" at bounding box center [1336, 106] width 326 height 15
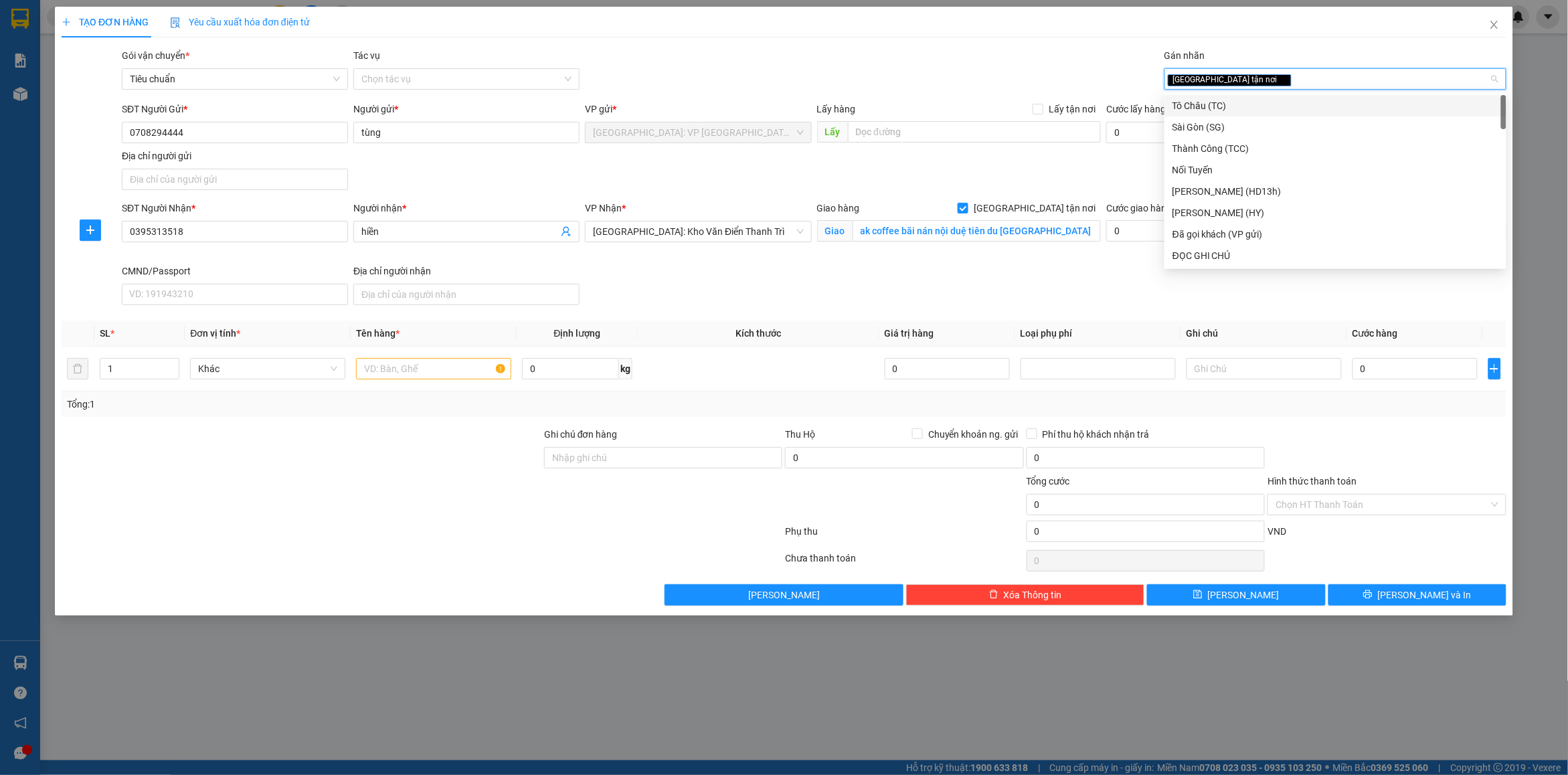
click at [1245, 78] on div "[GEOGRAPHIC_DATA] tận nơi" at bounding box center [1329, 79] width 322 height 16
type input "d"
type input "đã"
drag, startPoint x: 1228, startPoint y: 112, endPoint x: 912, endPoint y: 81, distance: 317.5
click at [1226, 112] on div "Đã gọi khách (VP gửi)" at bounding box center [1336, 106] width 326 height 15
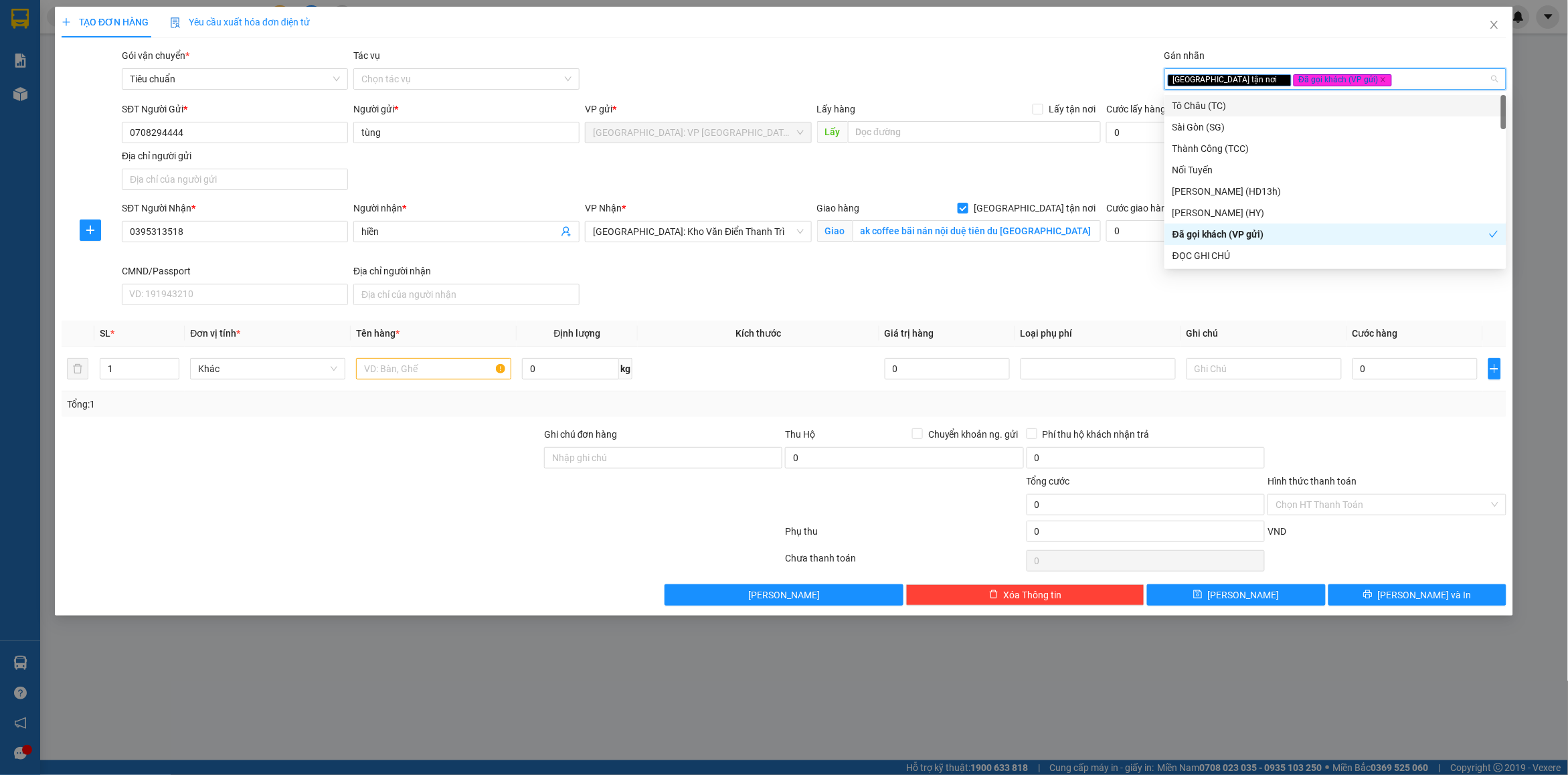
click at [894, 81] on div "Gói vận chuyển * Tiêu chuẩn Tác vụ Chọn tác vụ Gán nhãn Giao tận nơi Đã gọi k…" at bounding box center [814, 71] width 1390 height 47
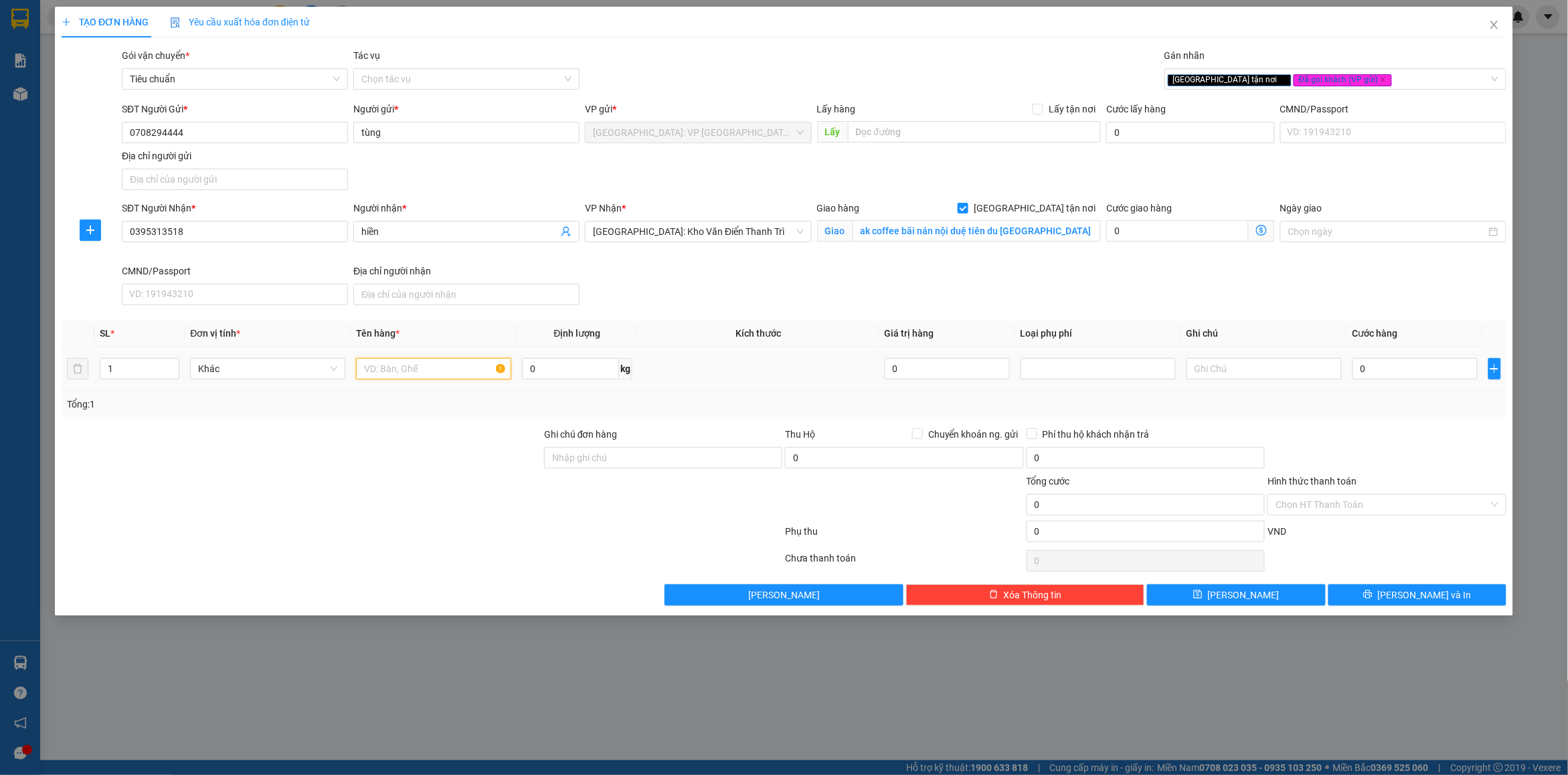
click at [390, 374] on input "text" at bounding box center [433, 369] width 155 height 21
type input "3 thùng giấy"
click at [134, 375] on input "1" at bounding box center [140, 369] width 79 height 20
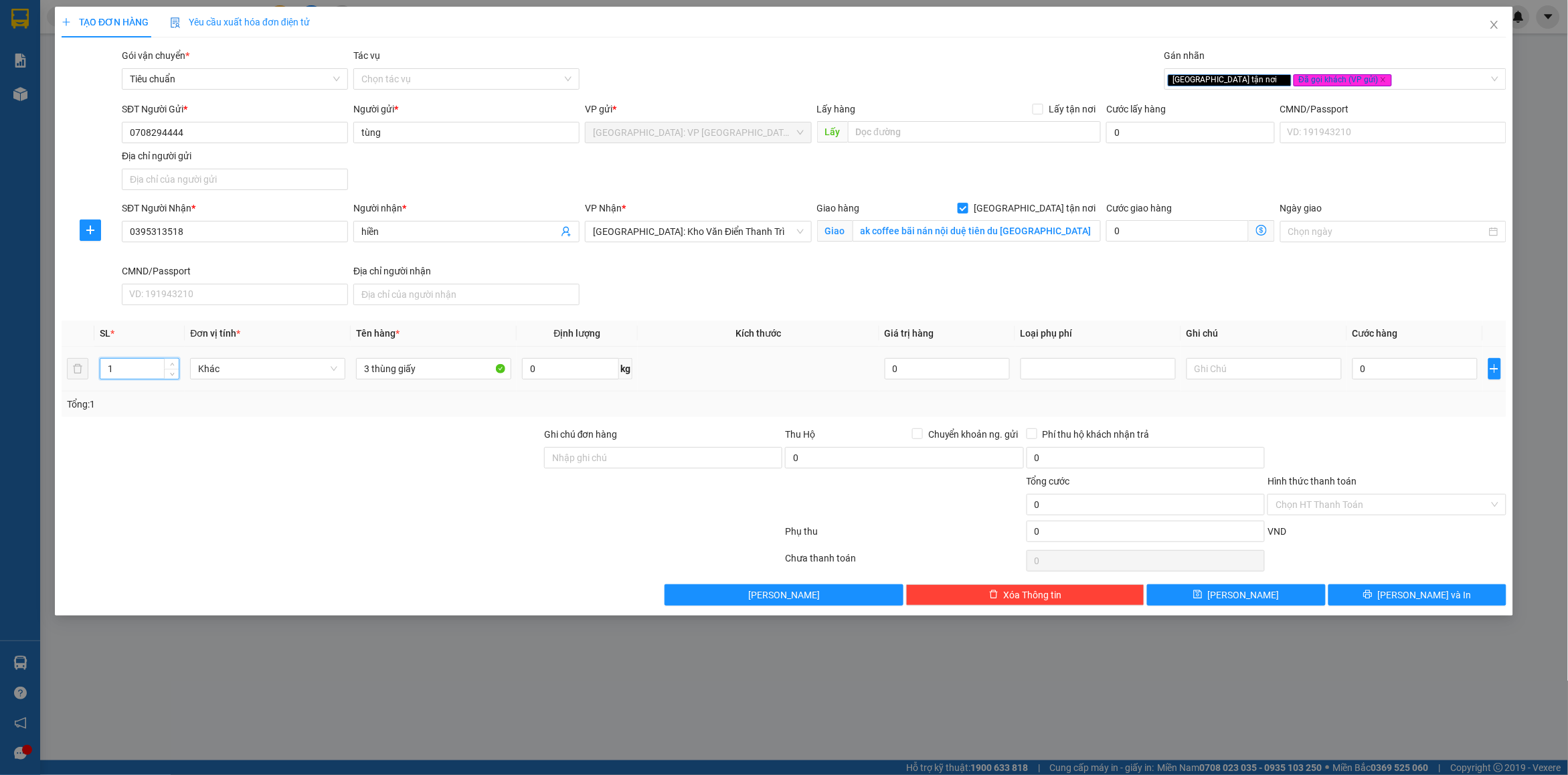
click at [134, 375] on input "1" at bounding box center [140, 369] width 79 height 20
type input "3"
click at [176, 411] on div "Tổng: 3" at bounding box center [336, 404] width 538 height 15
click at [616, 461] on input "Ghi chú đơn hàng" at bounding box center [664, 458] width 239 height 21
type input "nhận nguyên kiện bể vỡ không đền"
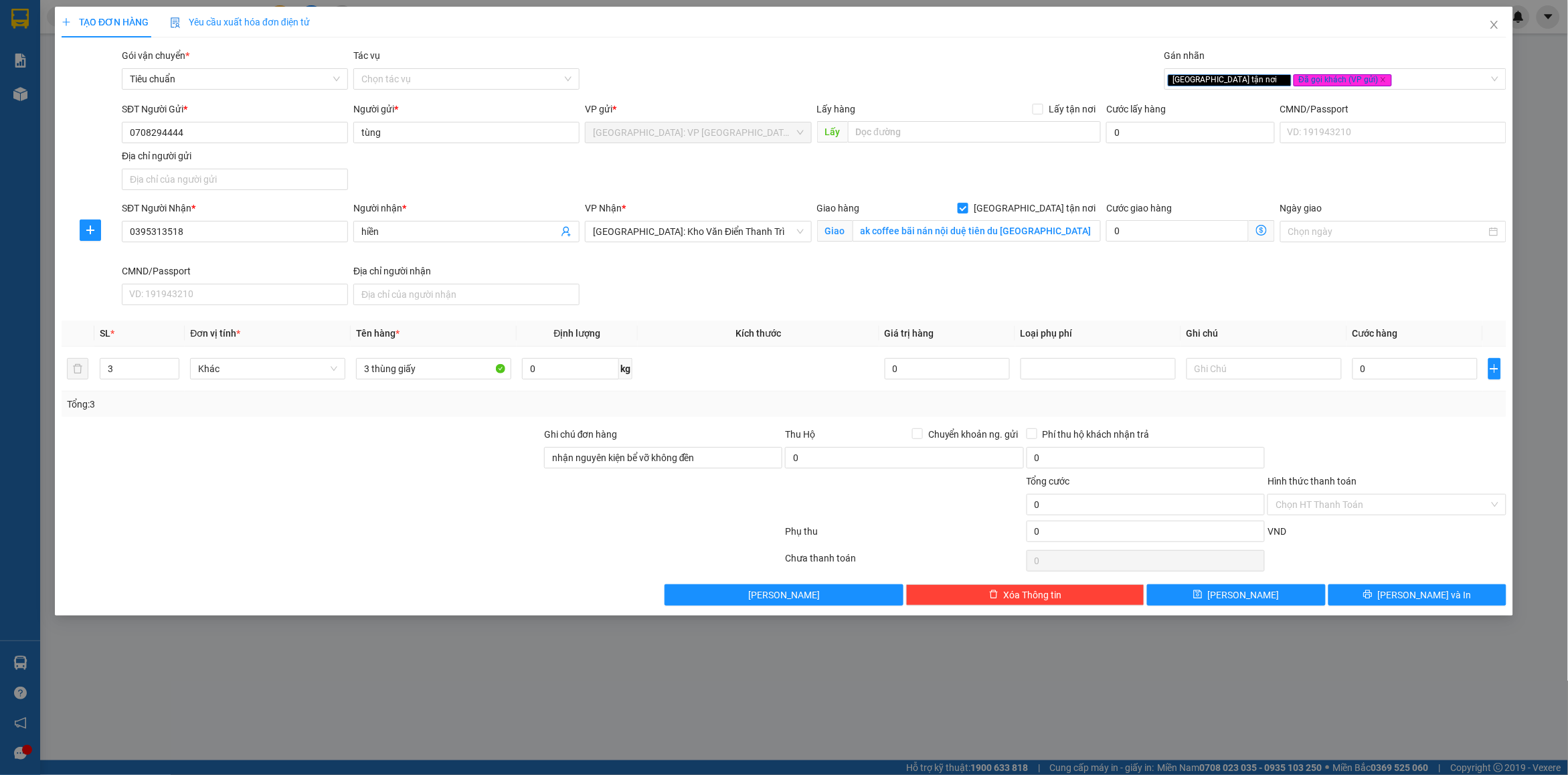
click at [683, 401] on div "Tổng: 3" at bounding box center [784, 404] width 1434 height 15
click at [1468, 399] on div "Tổng: 3" at bounding box center [784, 404] width 1434 height 15
click at [1409, 377] on input "0" at bounding box center [1415, 369] width 125 height 21
type input "1"
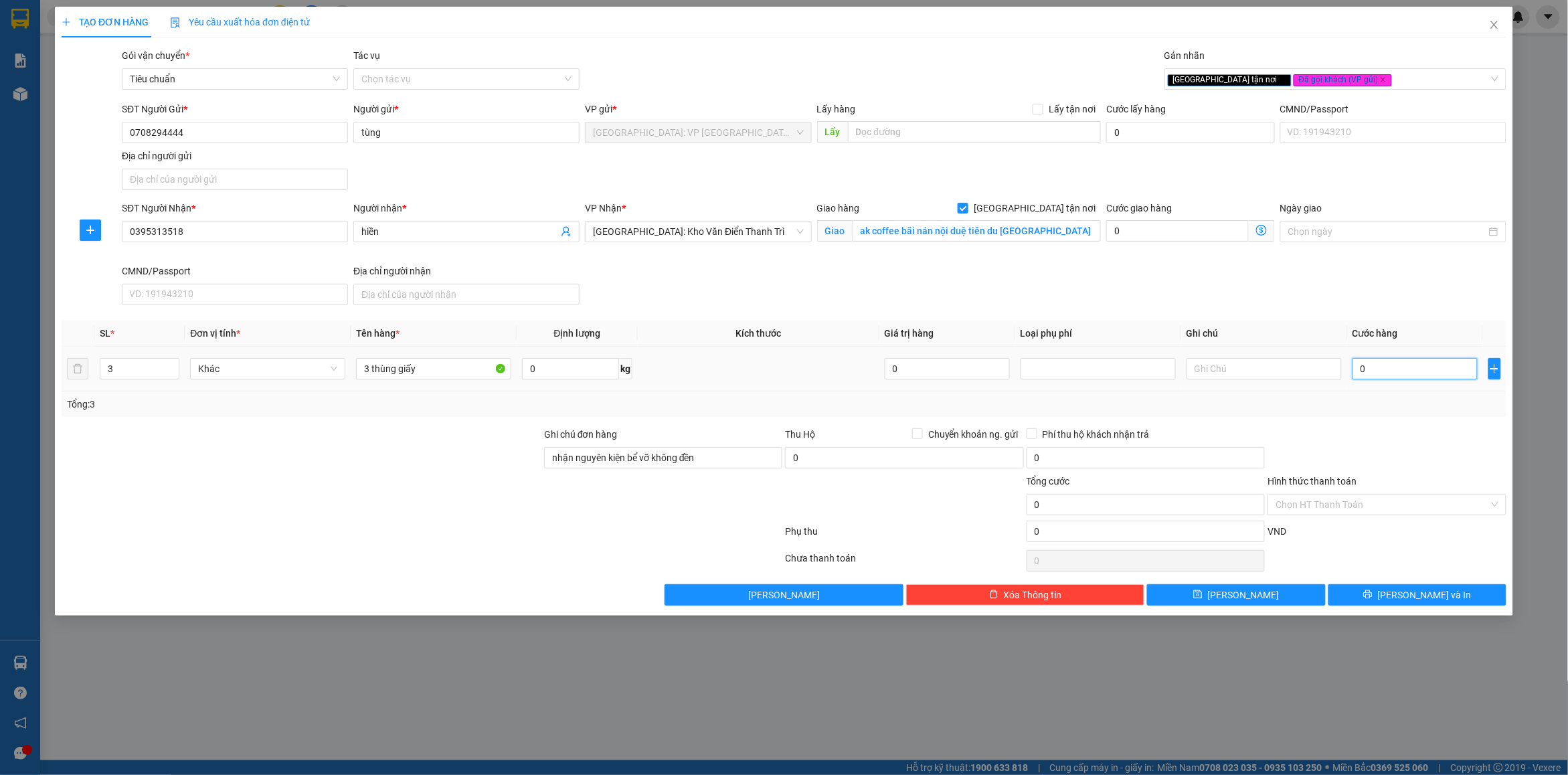
type input "1"
type input "11"
type input "110"
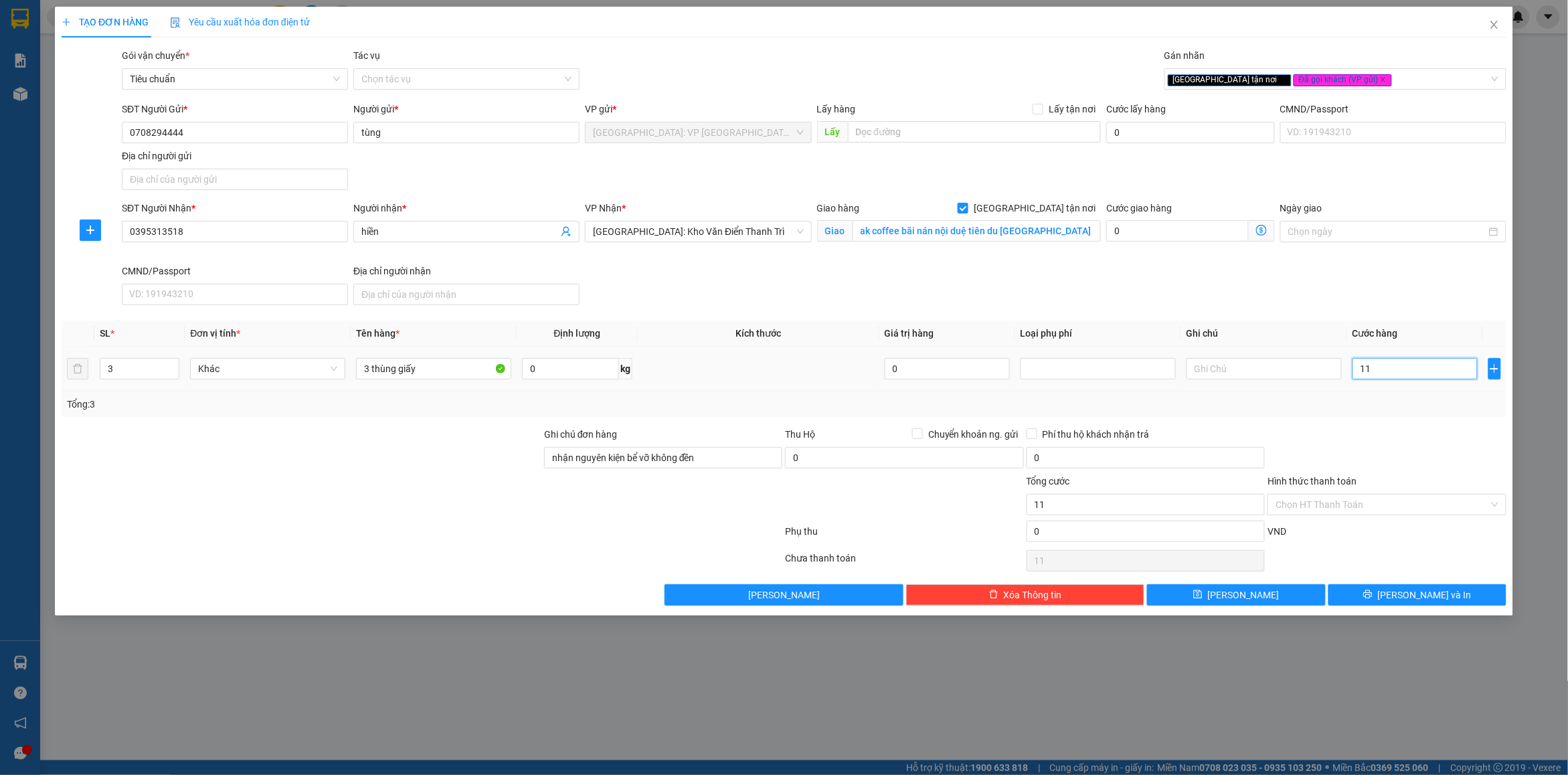
type input "110"
type input "110.000"
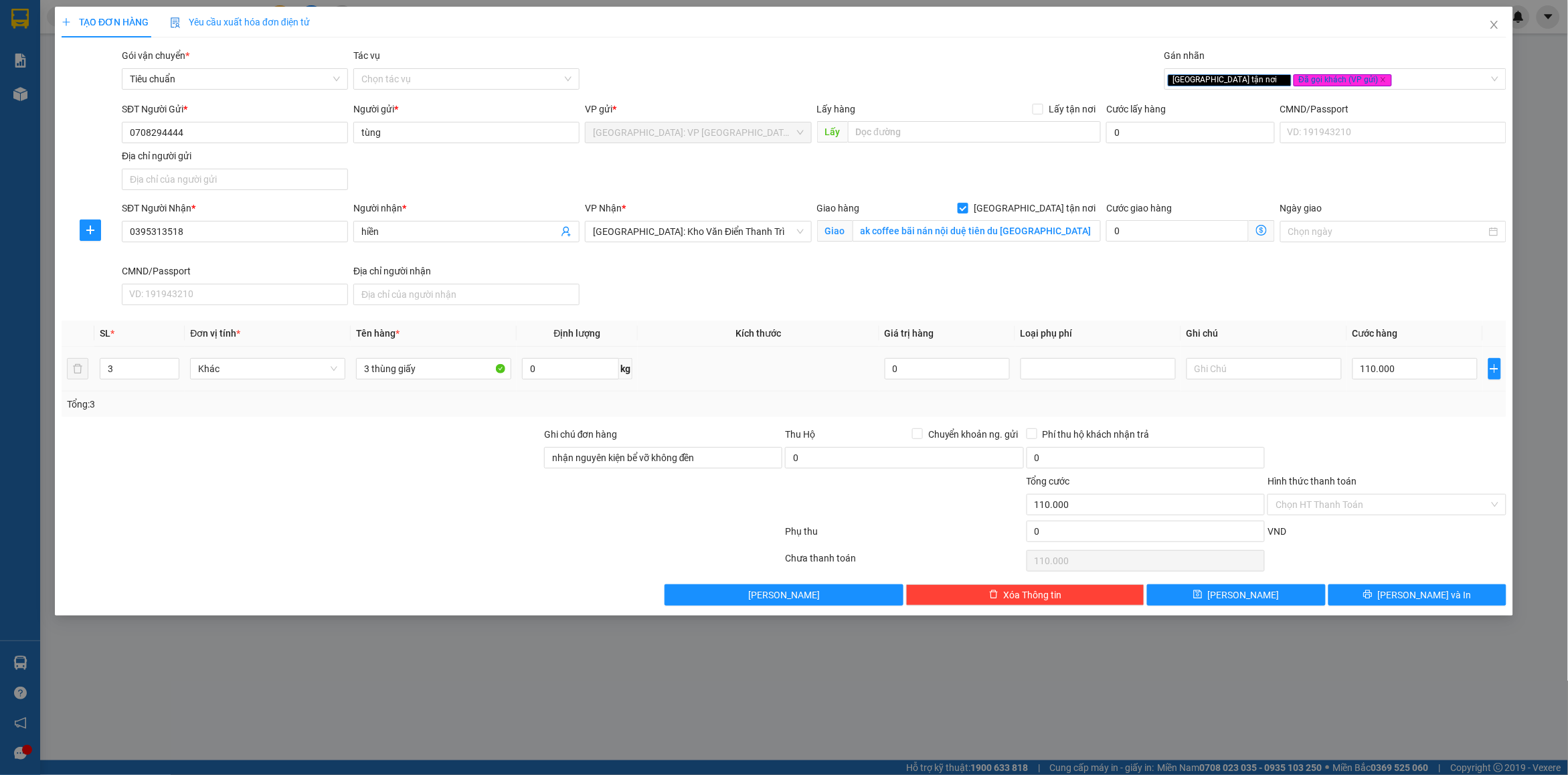
click at [1409, 421] on div "Transit Pickup Surcharge Ids Transit Deliver Surcharge Ids Transit Deliver Surc…" at bounding box center [784, 326] width 1445 height 557
click at [1396, 378] on input "110.000" at bounding box center [1415, 369] width 125 height 21
click at [1394, 376] on input "110.000" at bounding box center [1415, 369] width 125 height 21
type input "1"
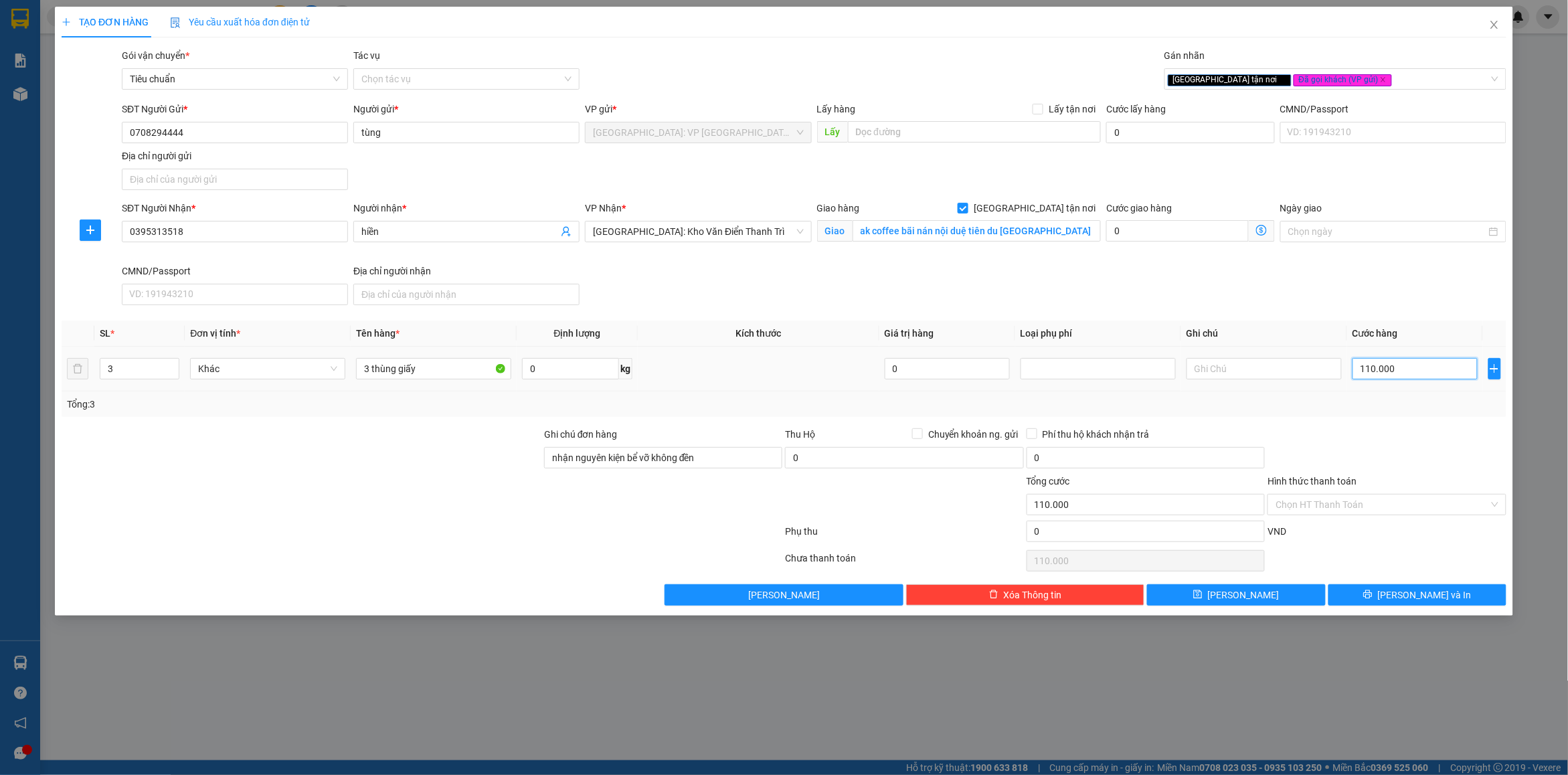
type input "1"
type input "12"
type input "120"
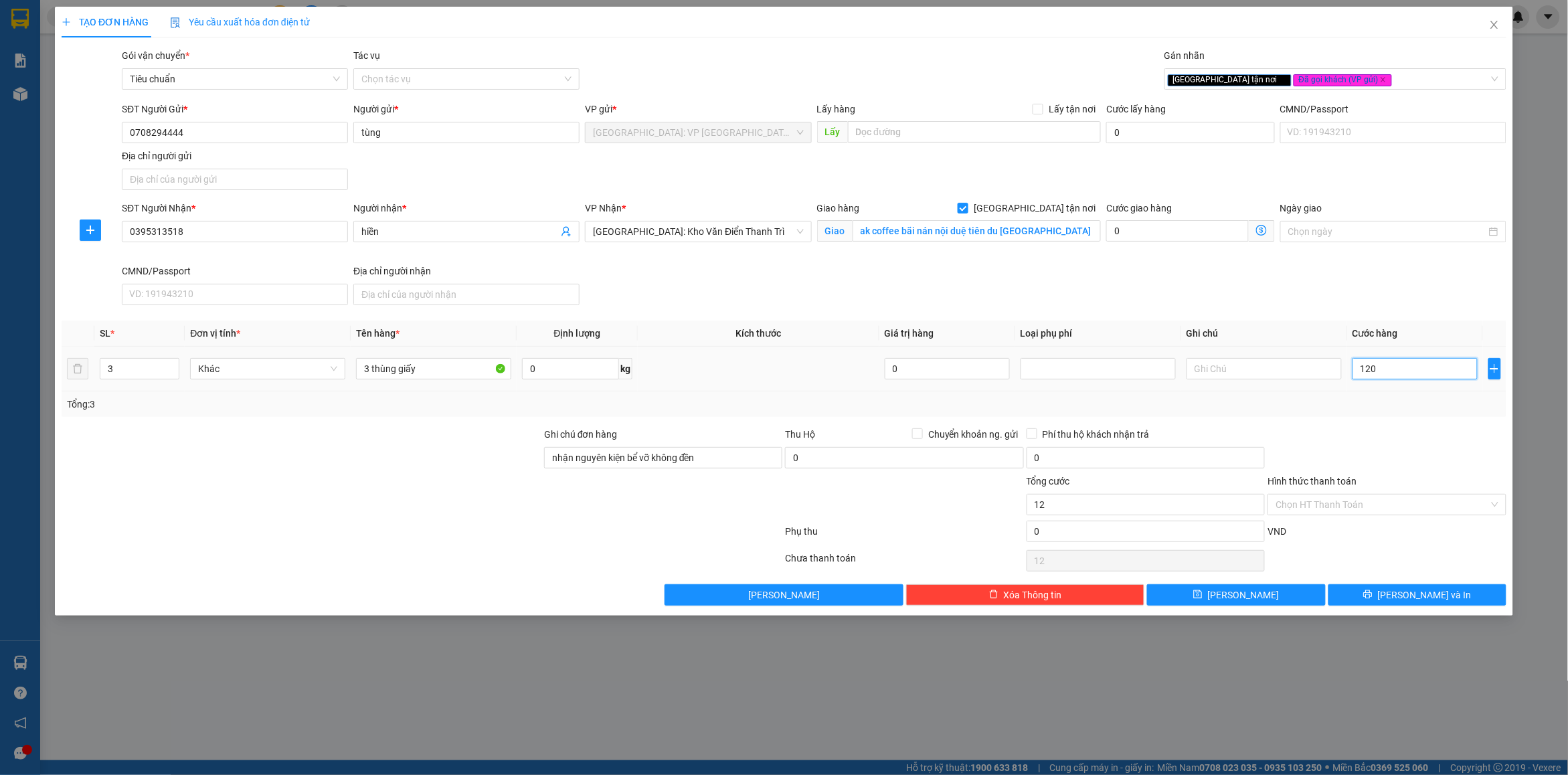
type input "120"
type input "120.000"
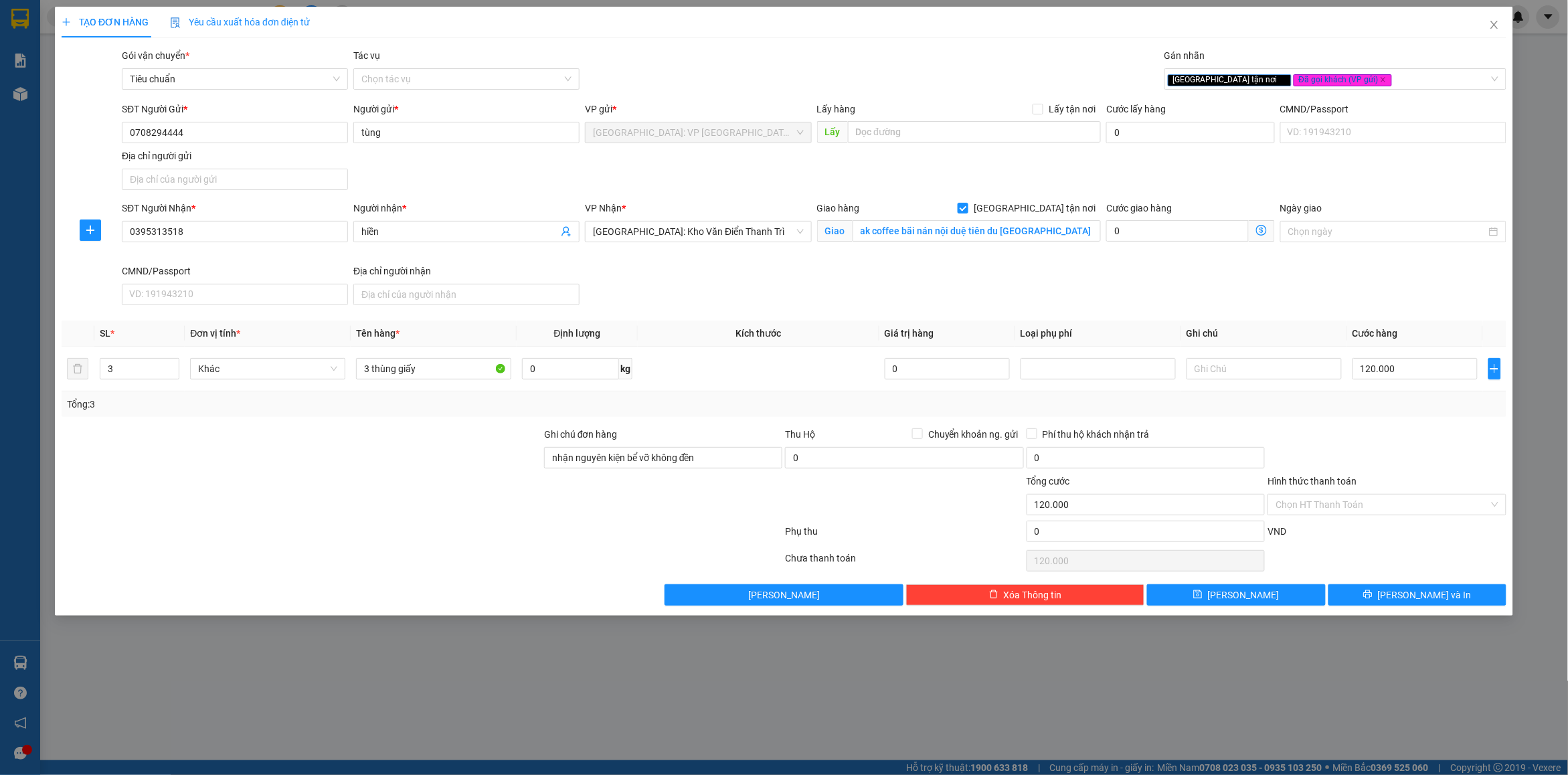
click at [1394, 413] on div "Tổng: 3" at bounding box center [784, 404] width 1445 height 26
click at [1389, 604] on button "[PERSON_NAME] và In" at bounding box center [1417, 595] width 178 height 21
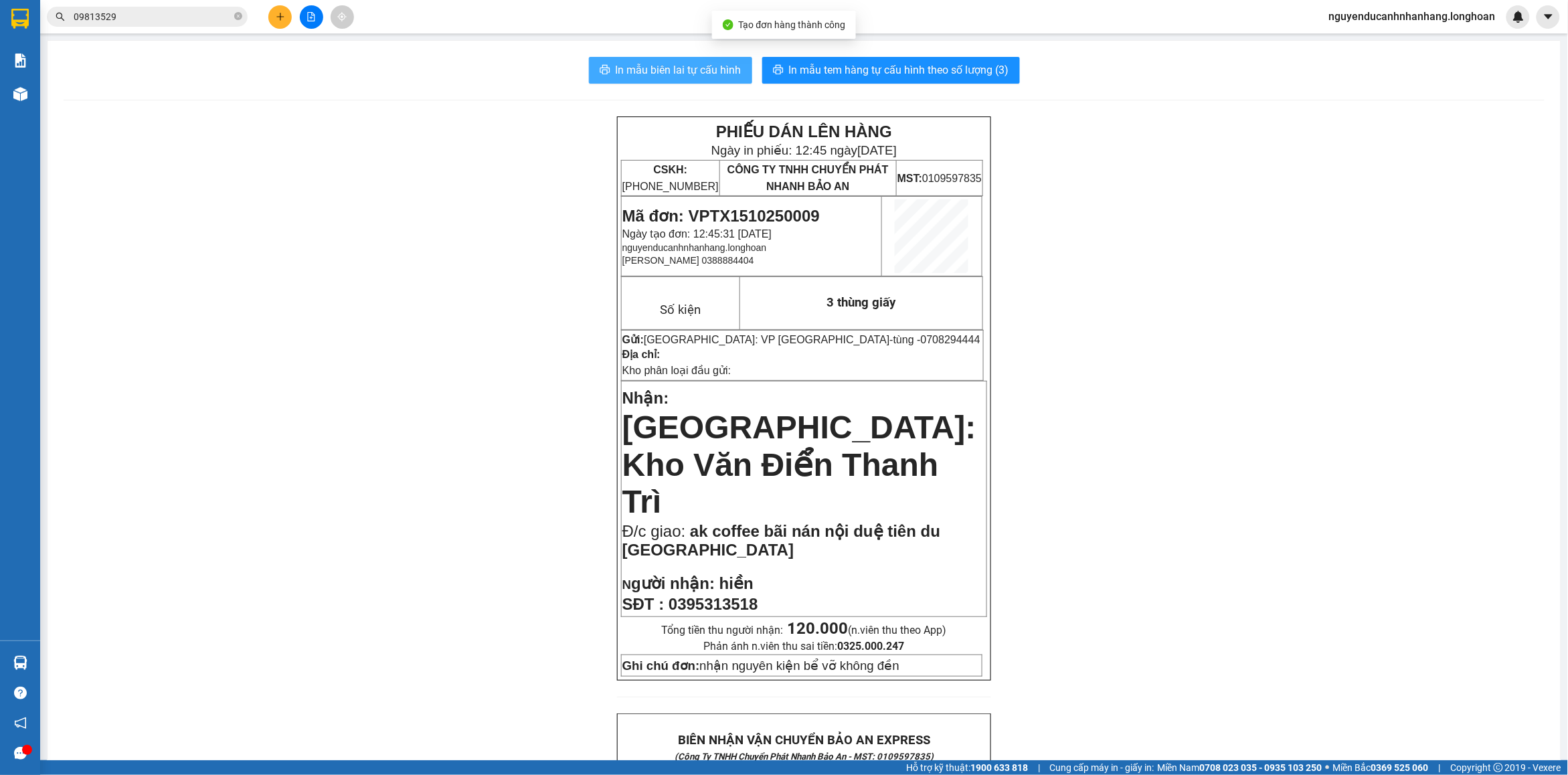
drag, startPoint x: 630, startPoint y: 80, endPoint x: 1013, endPoint y: 346, distance: 466.3
click at [631, 80] on button "In mẫu biên lai tự cấu hình" at bounding box center [671, 70] width 164 height 26
click at [922, 77] on span "In mẫu tem hàng tự cấu hình theo số lượng (3)" at bounding box center [899, 69] width 220 height 16
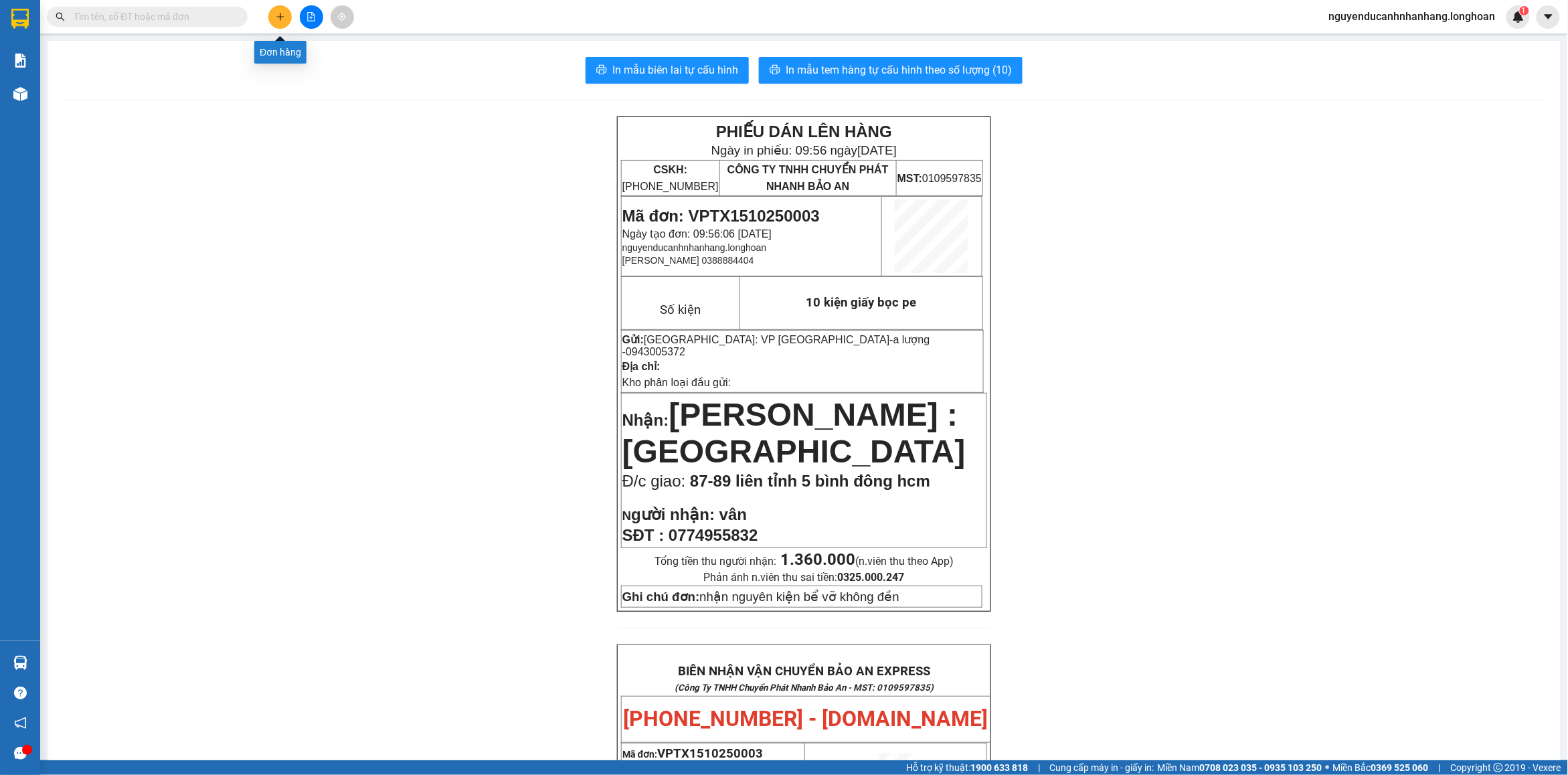
click at [276, 26] on button at bounding box center [280, 16] width 24 height 24
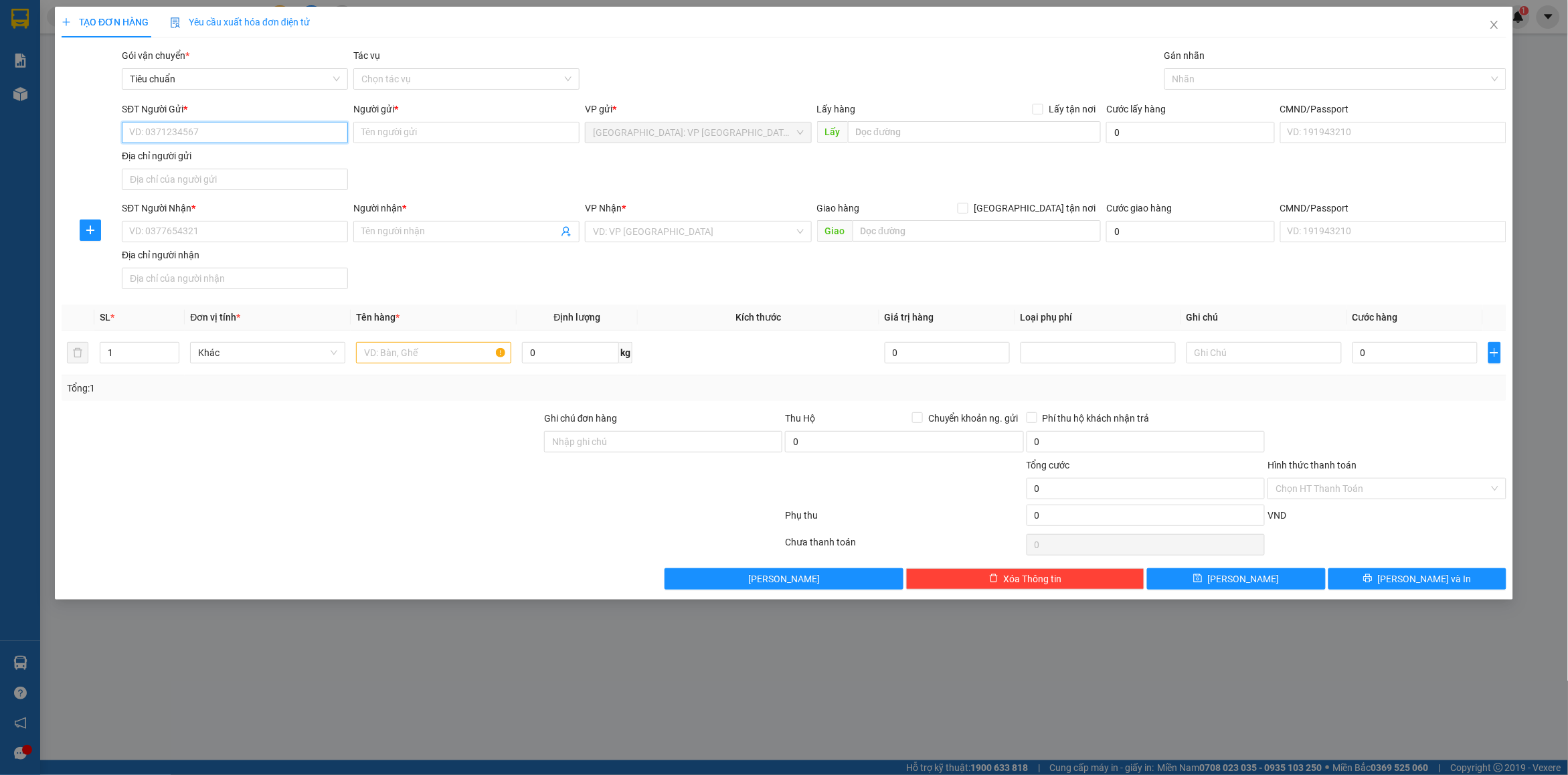
click at [254, 135] on input "SĐT Người Gửi *" at bounding box center [235, 133] width 226 height 21
type input "0948555101"
drag, startPoint x: 205, startPoint y: 158, endPoint x: 234, endPoint y: 228, distance: 75.8
click at [206, 159] on div "0948555101 - khánh" at bounding box center [235, 160] width 210 height 15
type input "khánh"
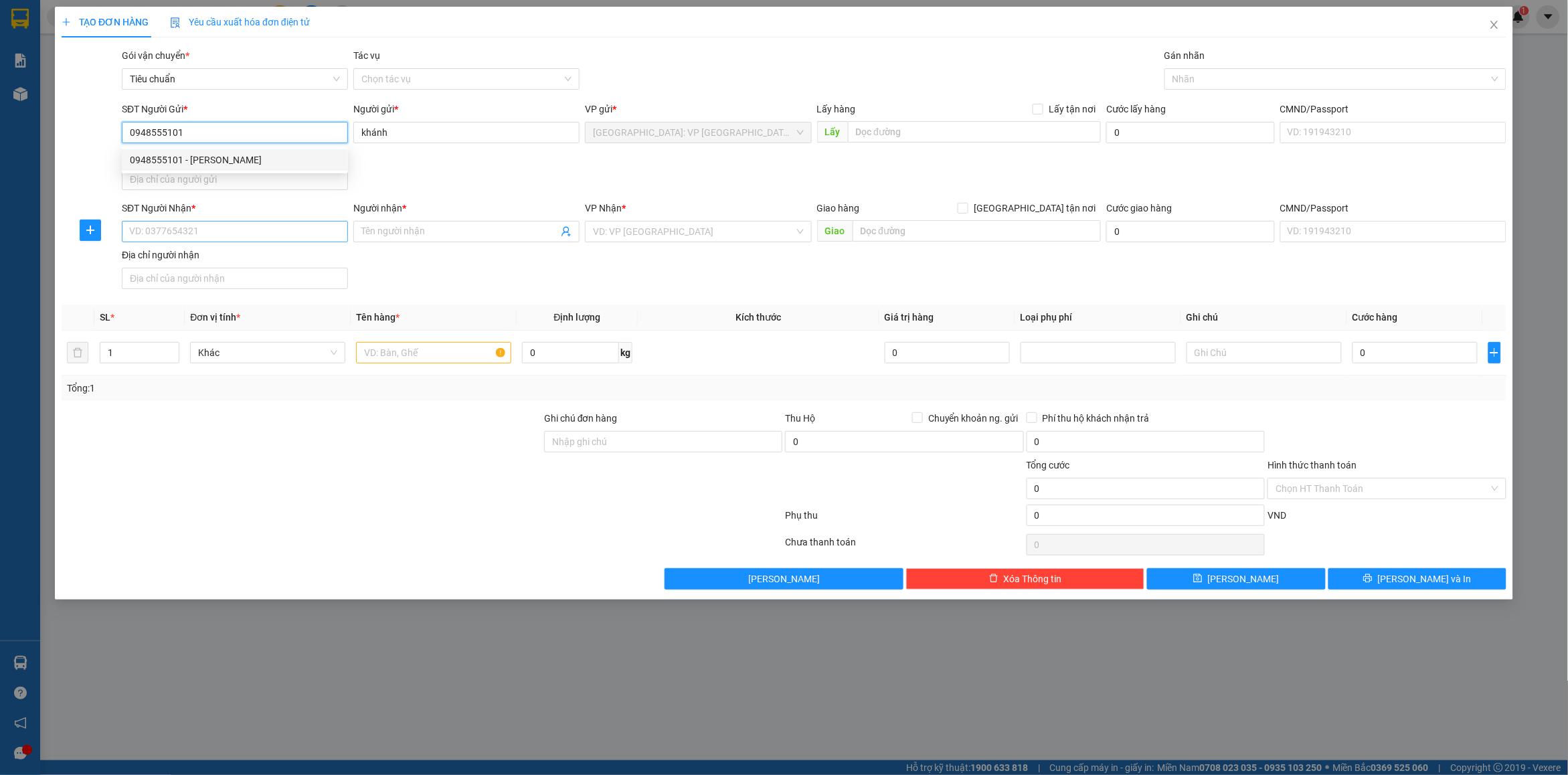
type input "0948555101"
click at [234, 228] on input "SĐT Người Nhận *" at bounding box center [235, 231] width 226 height 21
type input "0866874000"
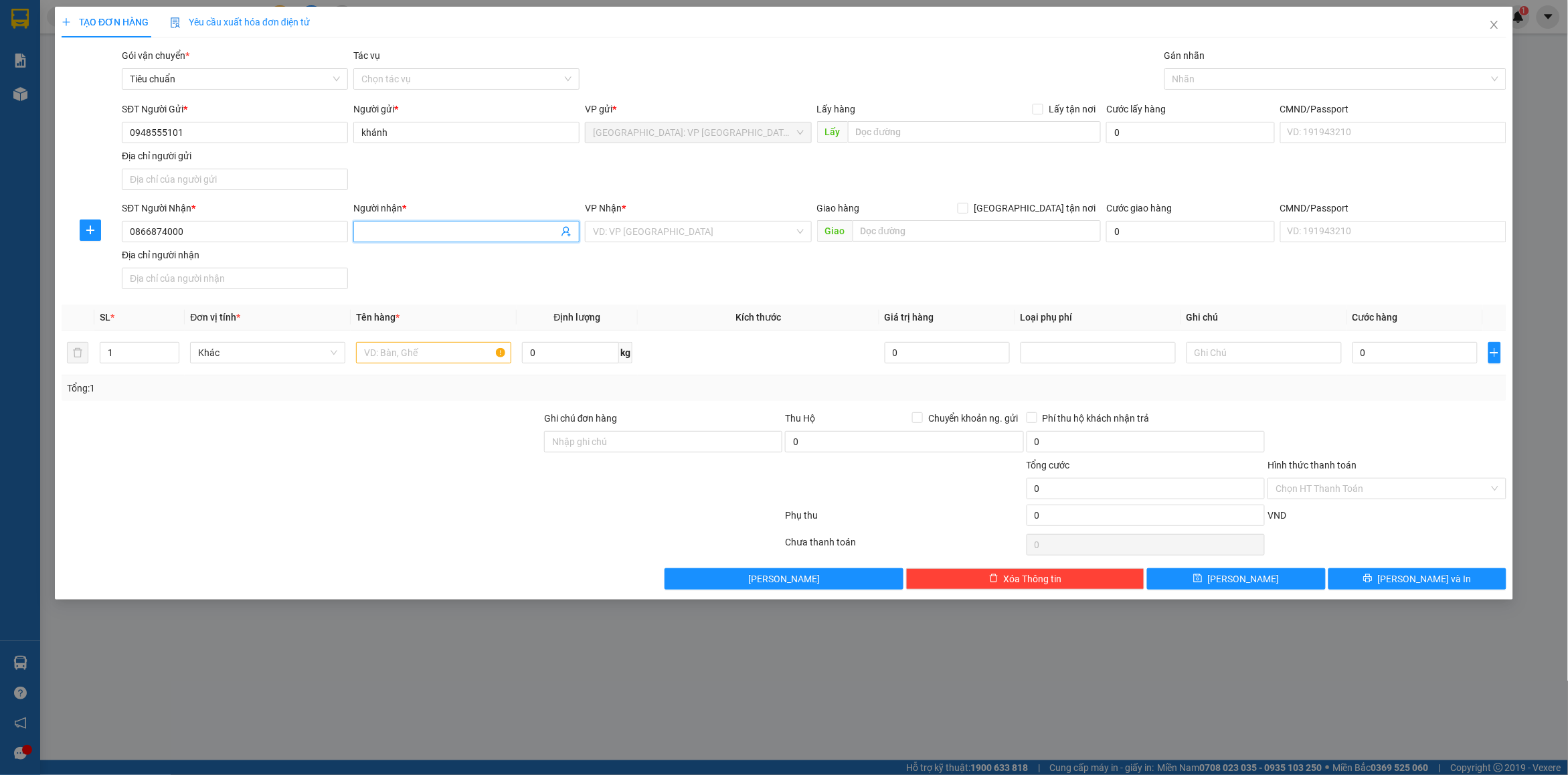
click at [417, 238] on input "Người nhận *" at bounding box center [459, 231] width 196 height 15
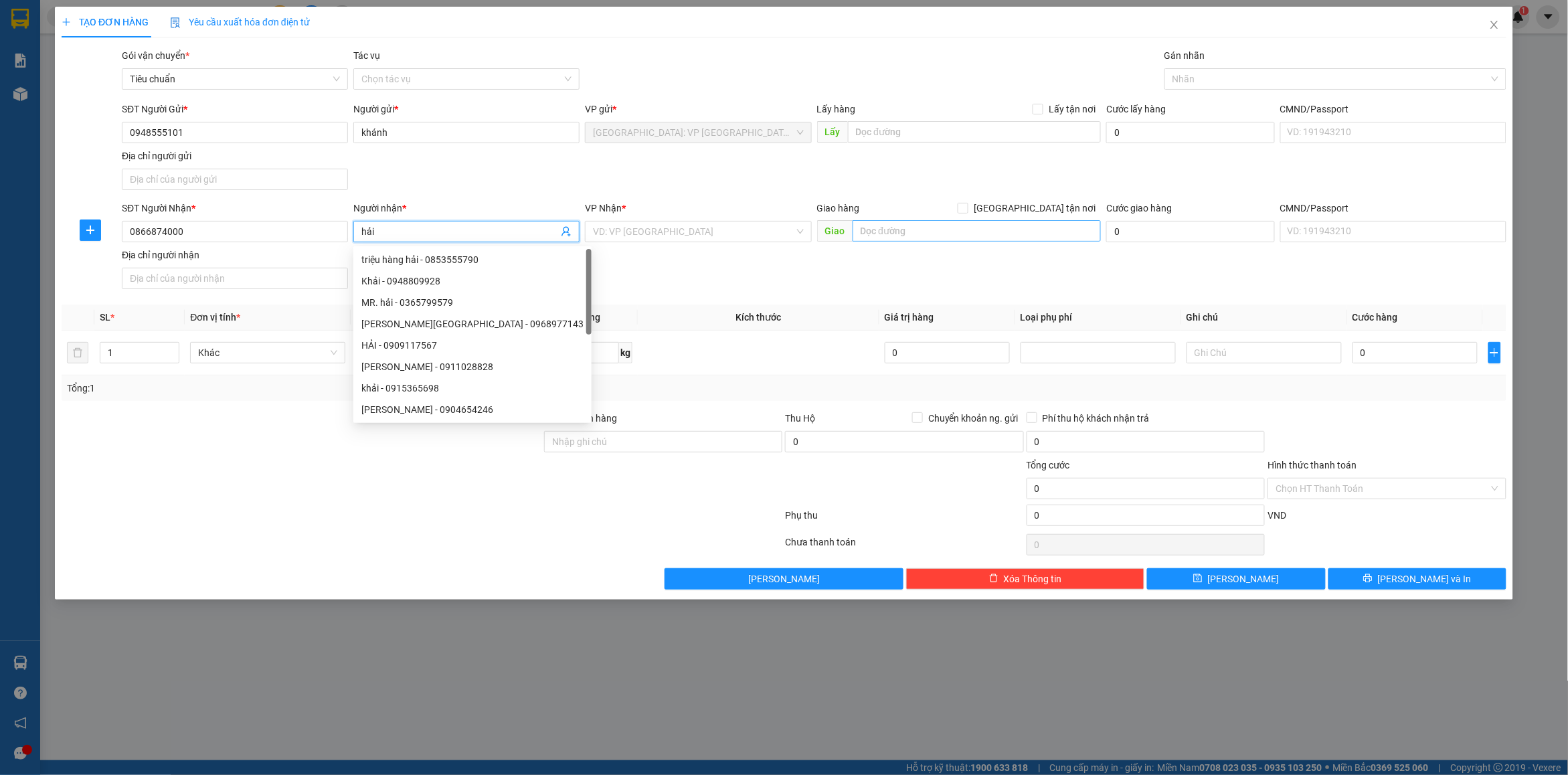
type input "hải"
click at [1004, 238] on input "text" at bounding box center [977, 231] width 249 height 21
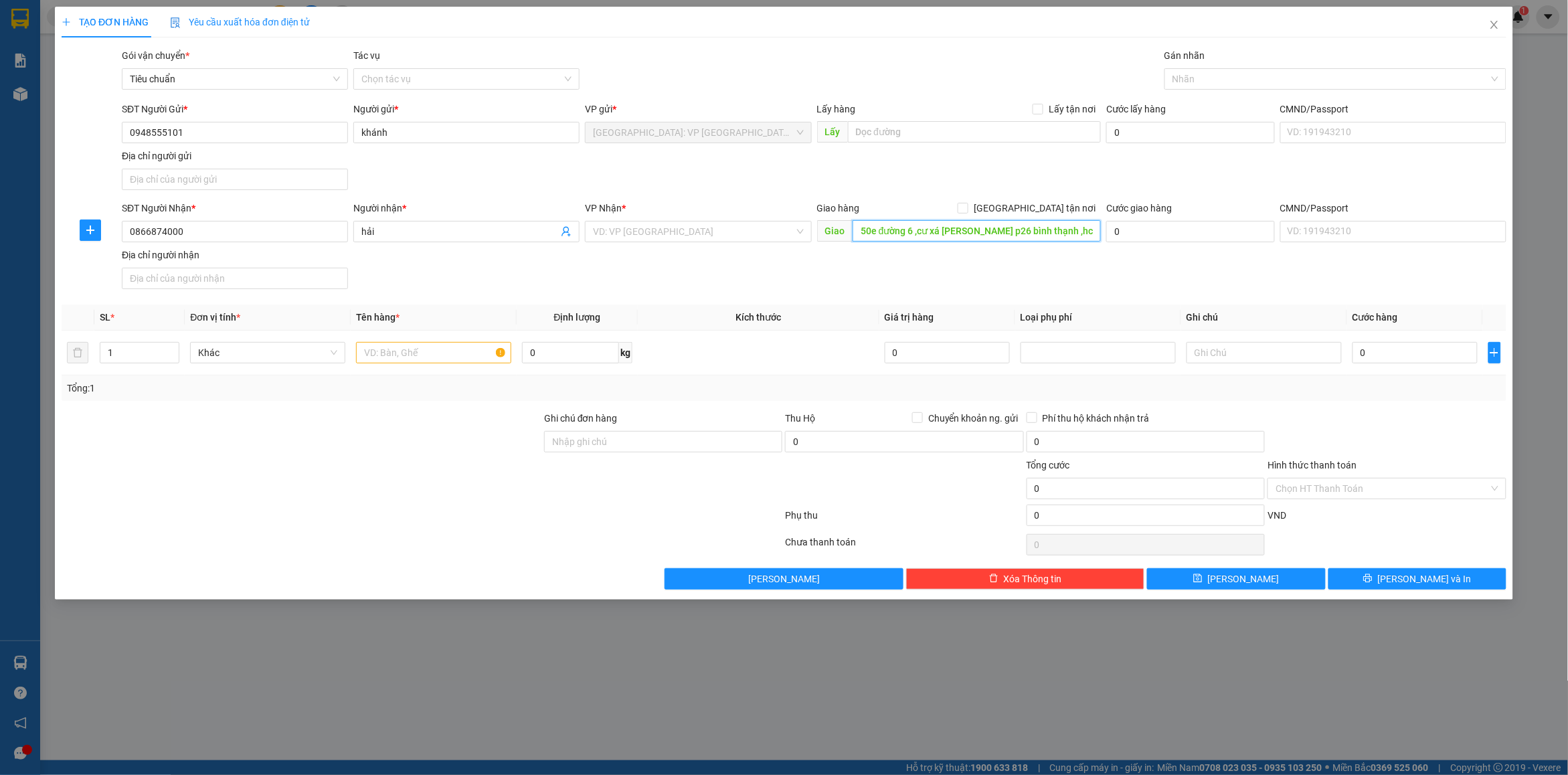
type input "50e đường 6 ,cư xá [PERSON_NAME] p26 bình thạnh ,hcm"
drag, startPoint x: 647, startPoint y: 244, endPoint x: 733, endPoint y: 289, distance: 97.1
click at [647, 241] on div "VP Nhận * VD: VP Sài Gòn" at bounding box center [698, 224] width 226 height 47
click at [654, 226] on input "search" at bounding box center [693, 231] width 201 height 20
type input "12"
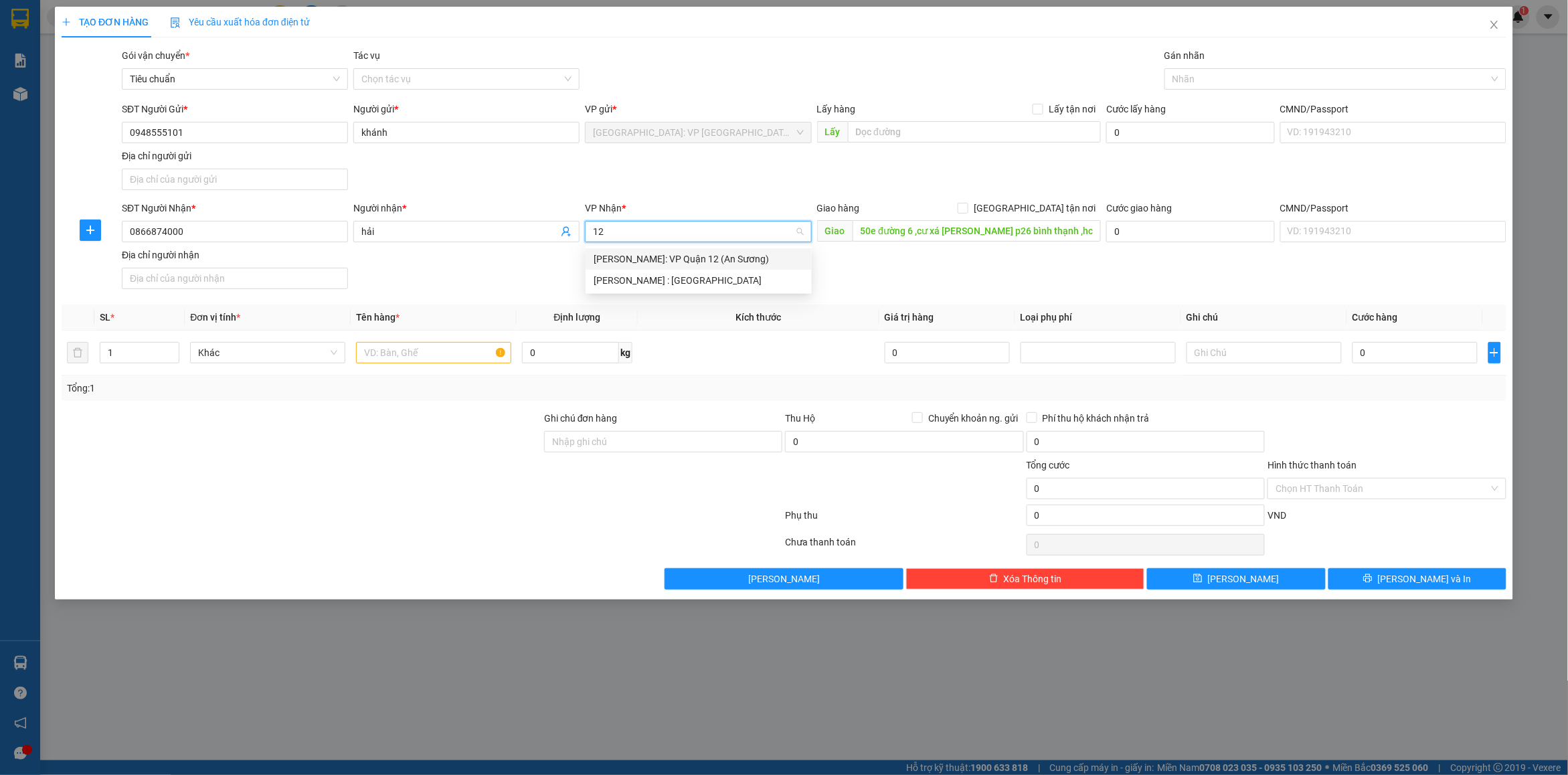
click at [698, 266] on div "Hồ Chí Minh: VP Quận 12 (An Sương)" at bounding box center [699, 259] width 210 height 15
click at [694, 231] on span "Hồ Chí Minh: VP Quận 12 (An Sương)" at bounding box center [698, 231] width 210 height 20
type input "12"
drag, startPoint x: 684, startPoint y: 270, endPoint x: 918, endPoint y: 286, distance: 234.5
click at [686, 270] on div "[PERSON_NAME] : [GEOGRAPHIC_DATA]" at bounding box center [699, 281] width 226 height 21
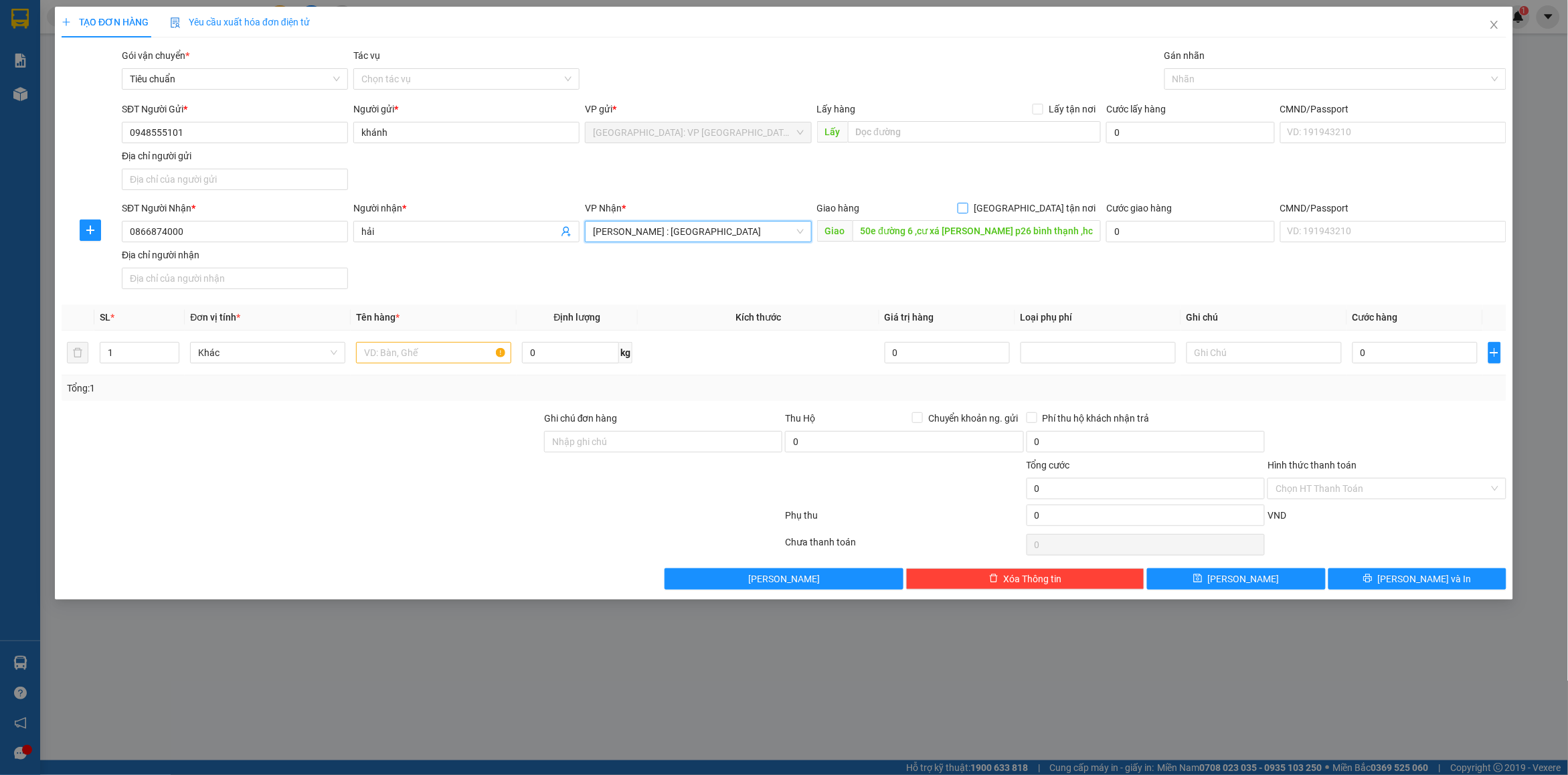
drag, startPoint x: 992, startPoint y: 253, endPoint x: 1084, endPoint y: 216, distance: 99.2
click at [1009, 246] on div "SĐT Người Nhận * 0866874000 Người nhận * hải VP Nhận * Hồ Chí Minh : Kho Quận 1…" at bounding box center [814, 247] width 1390 height 94
click at [1081, 209] on span "[GEOGRAPHIC_DATA] tận nơi" at bounding box center [1035, 208] width 133 height 15
click at [1194, 84] on div at bounding box center [1329, 79] width 322 height 16
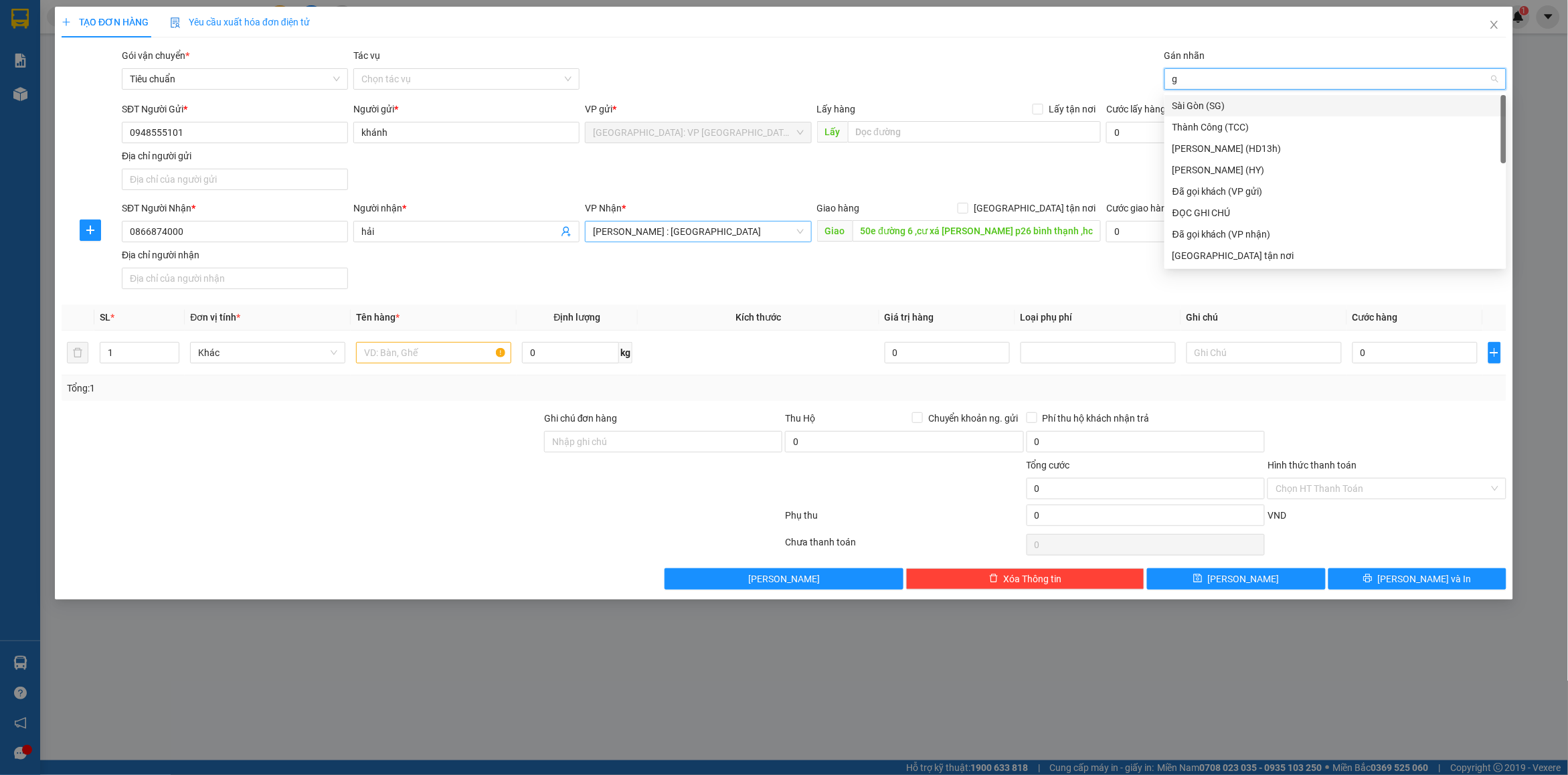
type input "gt"
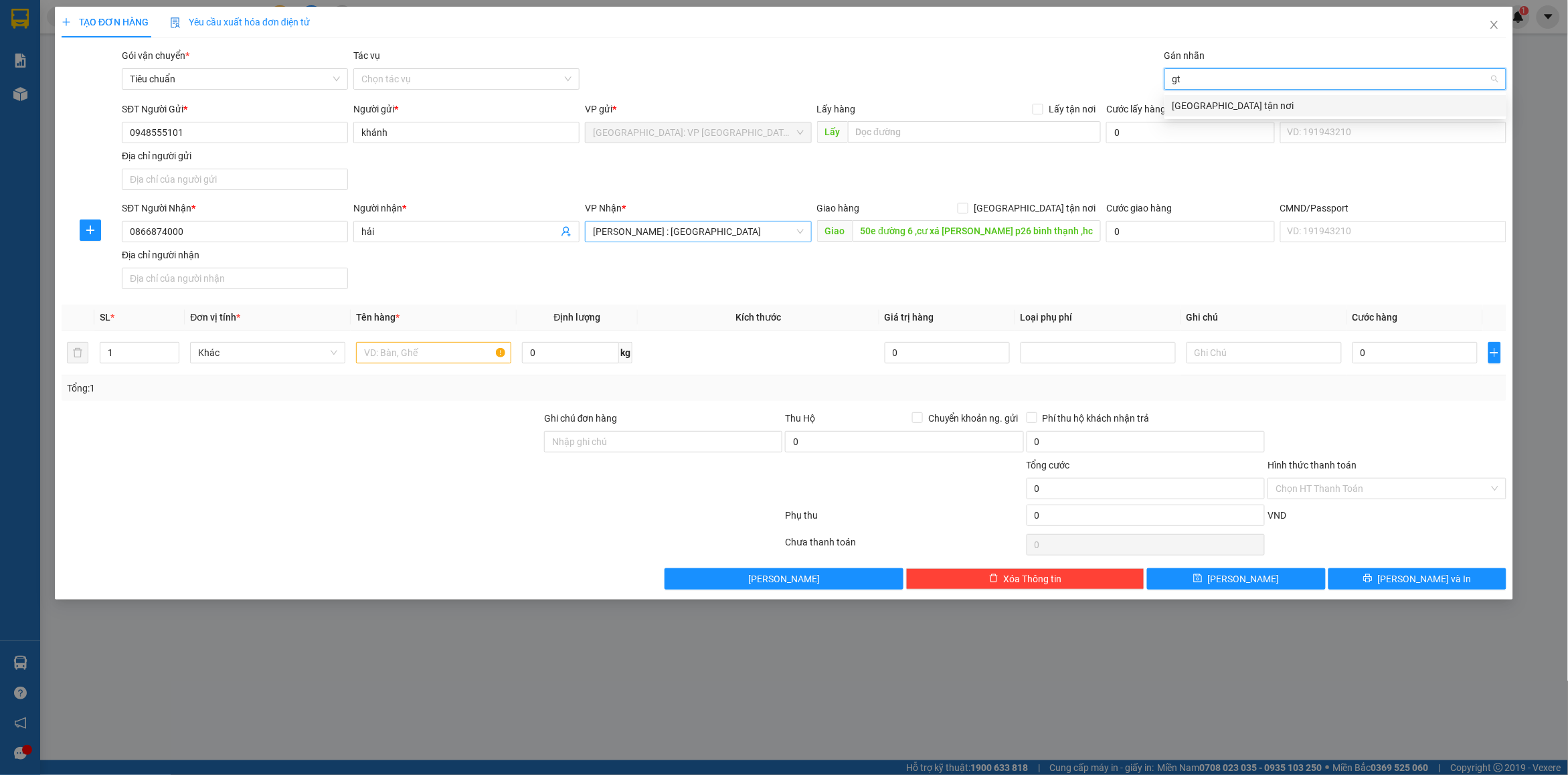
click at [1212, 111] on div "[GEOGRAPHIC_DATA] tận nơi" at bounding box center [1336, 106] width 326 height 15
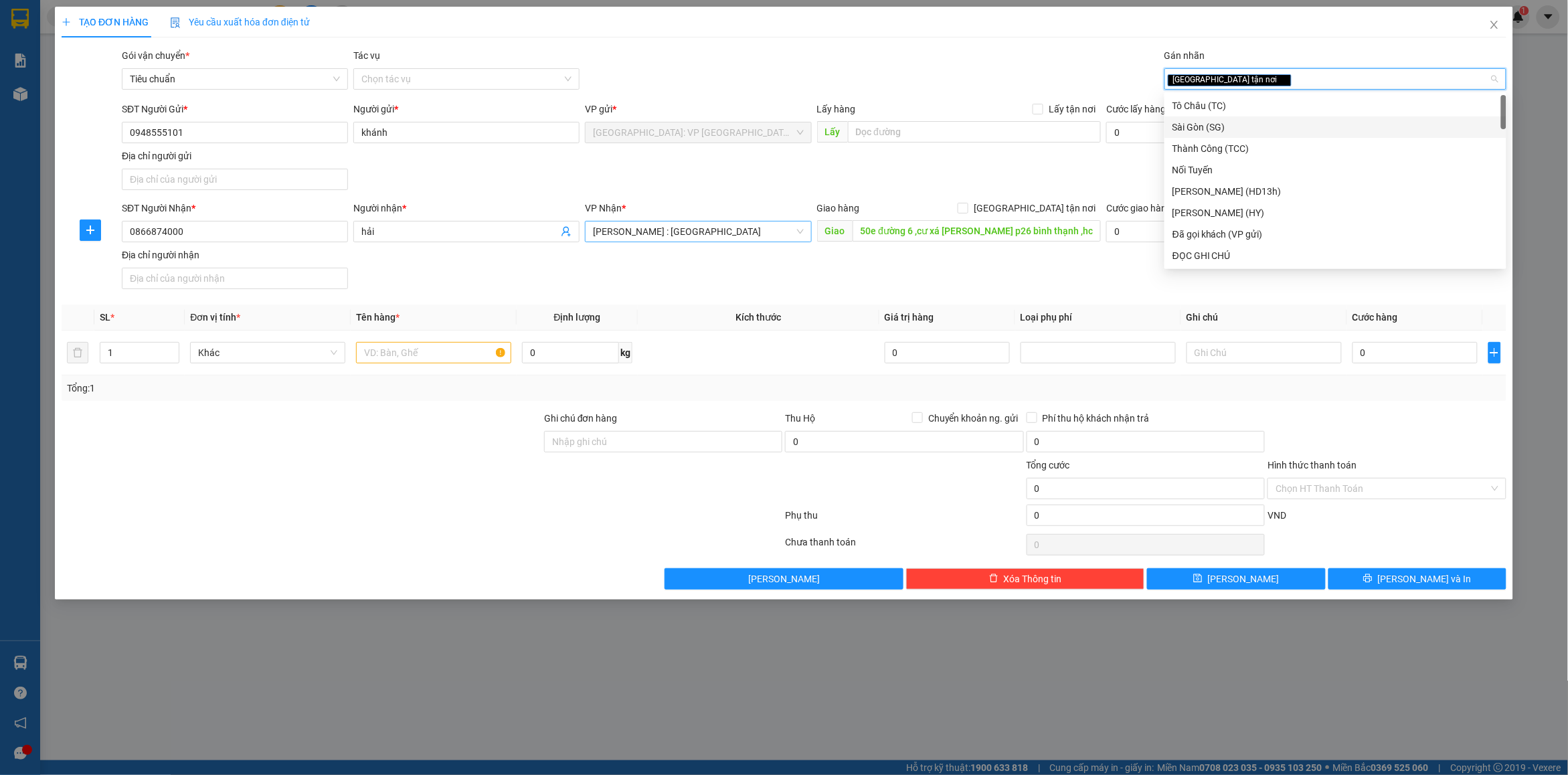
drag, startPoint x: 1057, startPoint y: 207, endPoint x: 1136, endPoint y: 175, distance: 85.2
click at [1057, 206] on span "[GEOGRAPHIC_DATA] tận nơi" at bounding box center [1035, 208] width 133 height 15
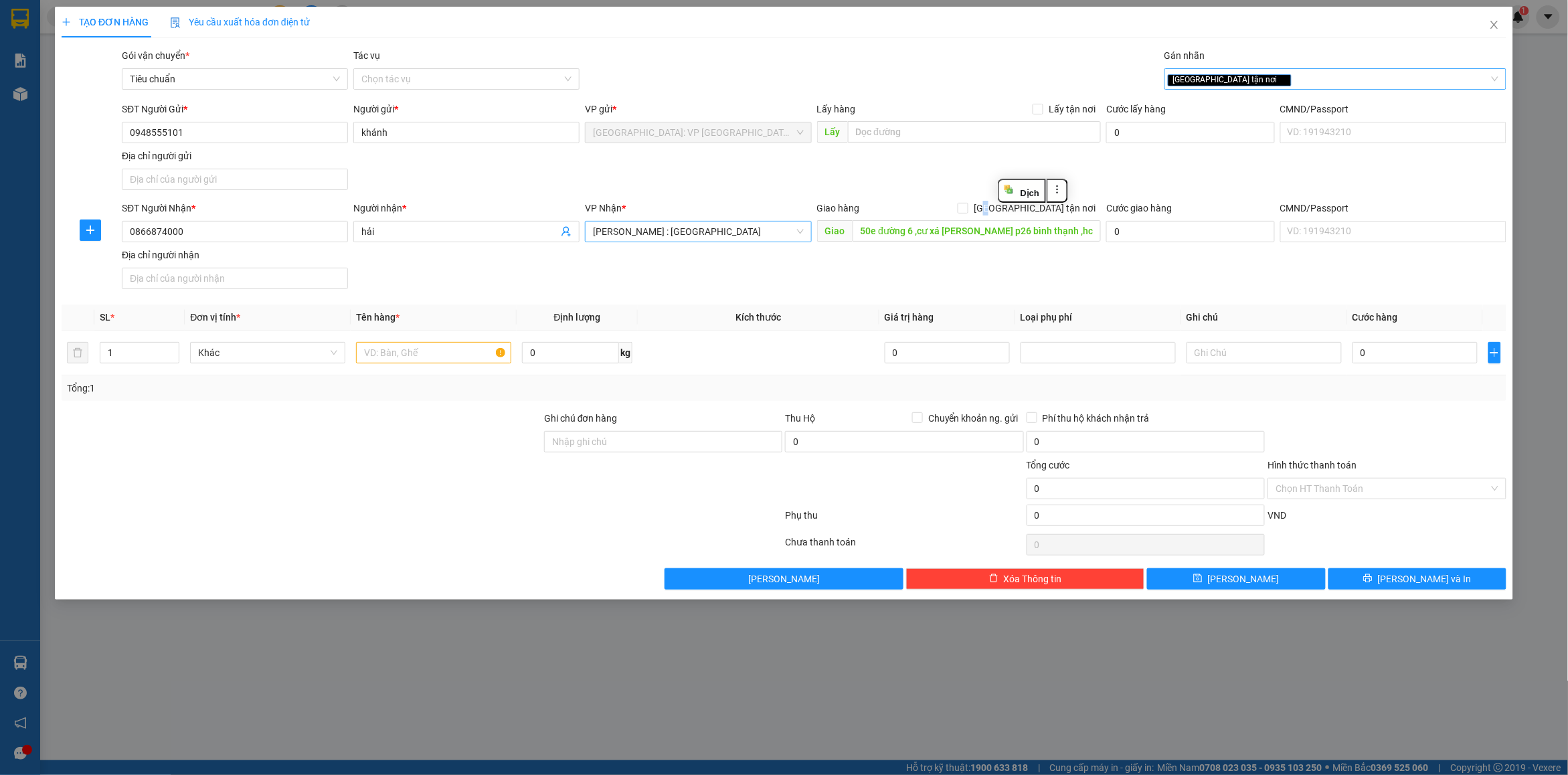
click at [1266, 84] on div "[GEOGRAPHIC_DATA] tận nơi" at bounding box center [1329, 79] width 322 height 16
type input "d"
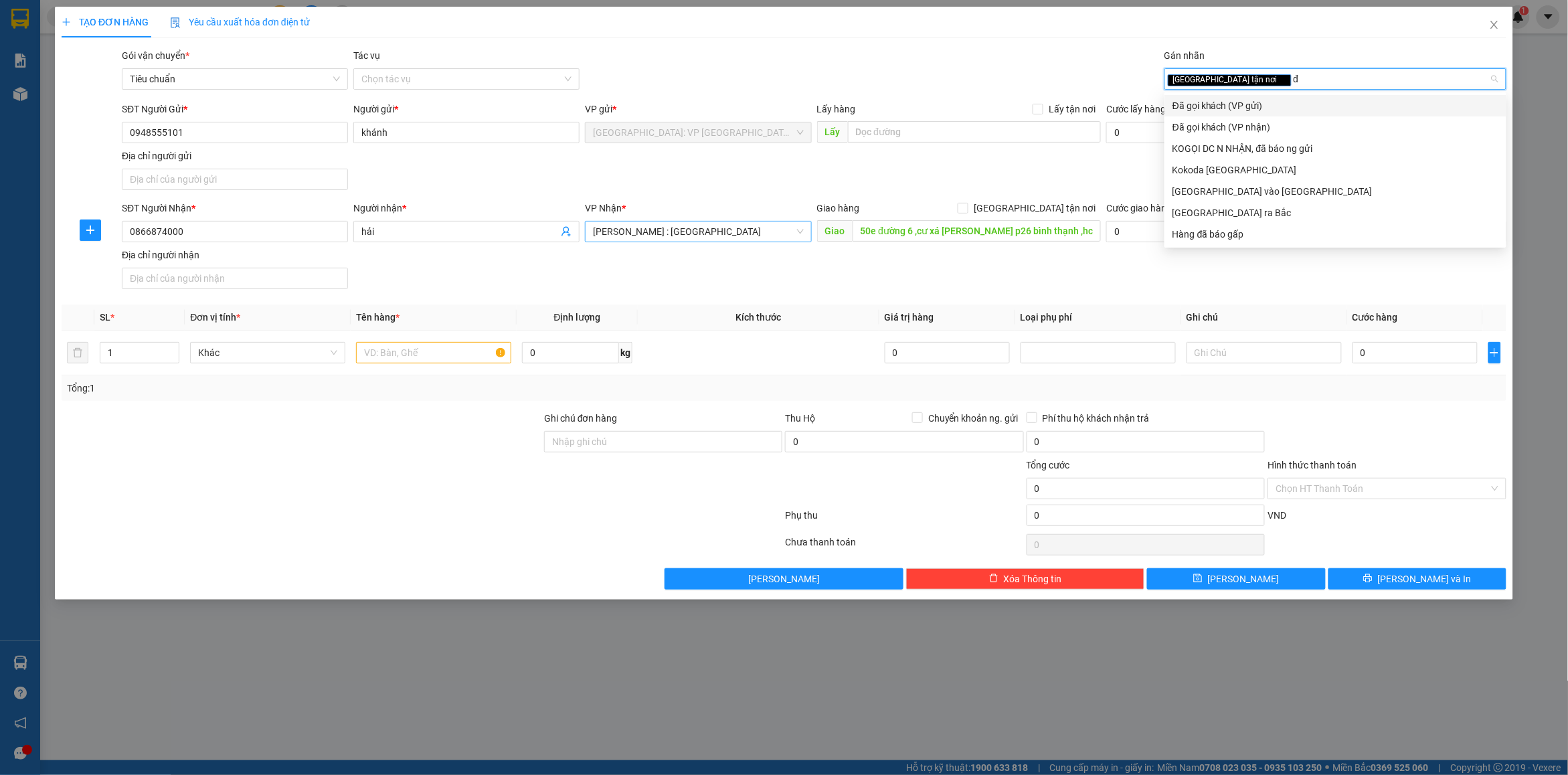
type input "đã"
click at [1245, 105] on div "Đã gọi khách (VP gửi)" at bounding box center [1336, 106] width 326 height 15
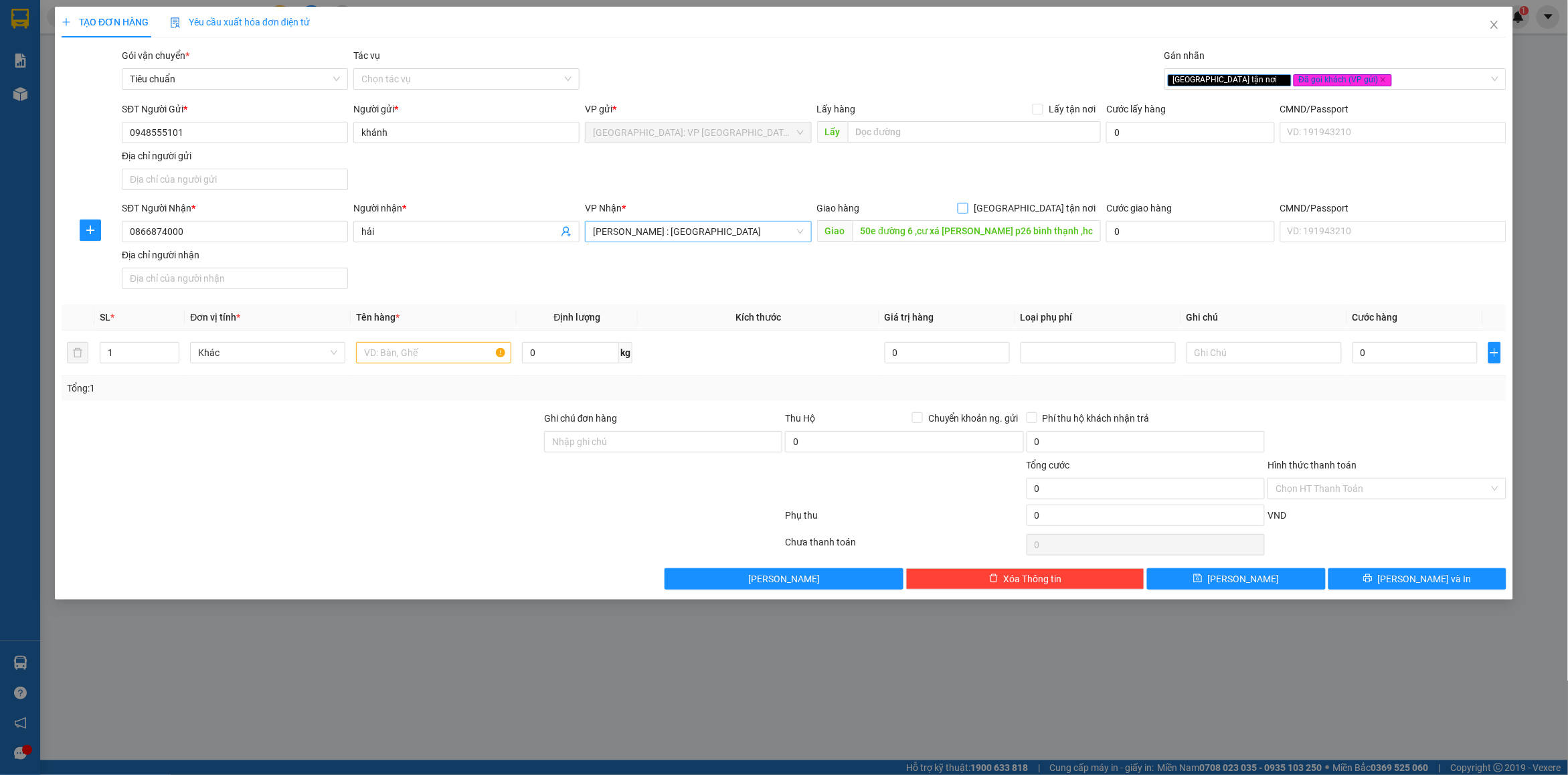
click at [967, 207] on input "[GEOGRAPHIC_DATA] tận nơi" at bounding box center [962, 207] width 9 height 9
checkbox input "true"
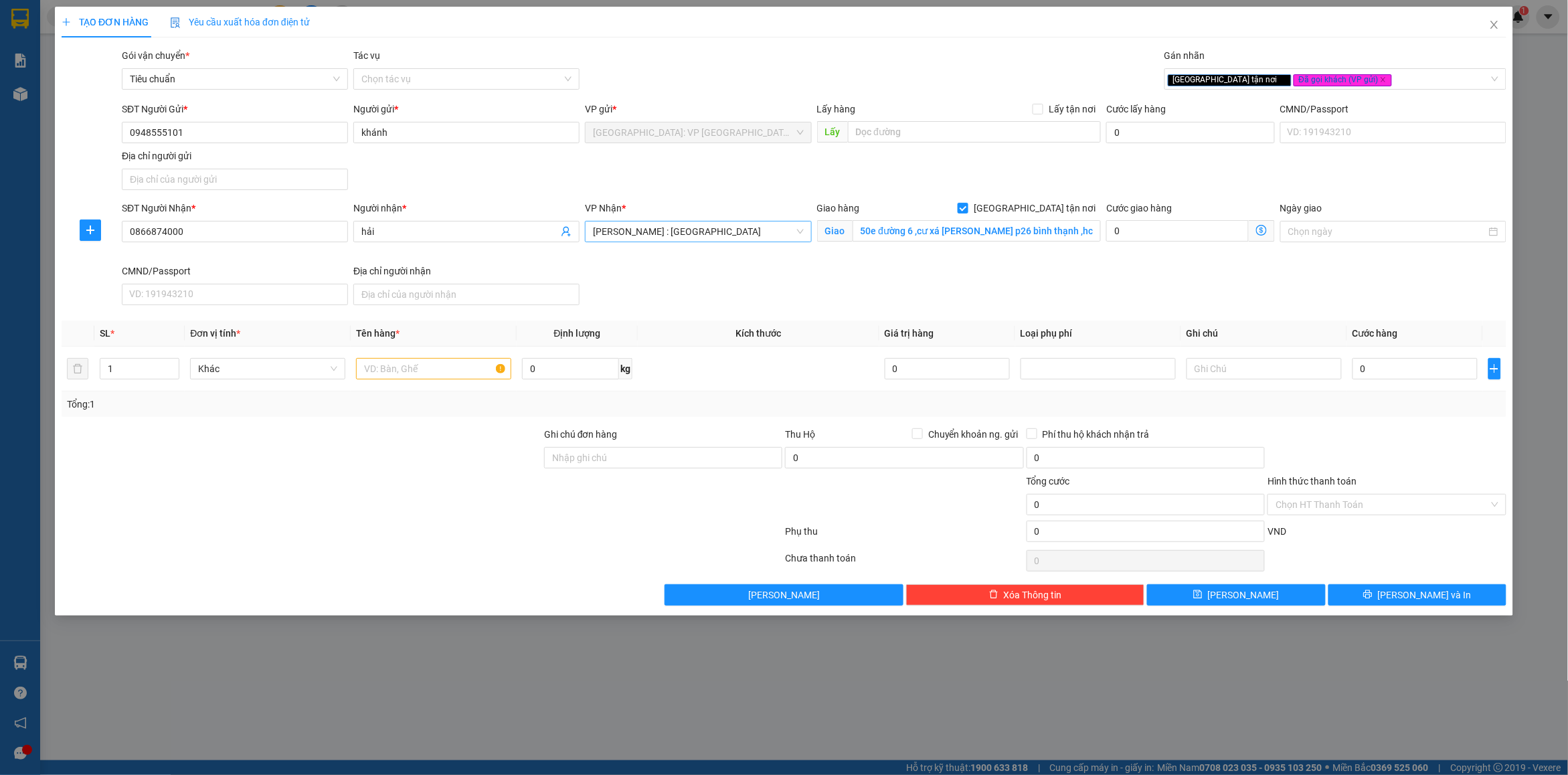
click at [1113, 178] on div "SĐT Người Gửi * 0948555101 Người gửi * khánh VP gửi * Hà Nội: VP Quận Thanh Xuâ…" at bounding box center [814, 148] width 1390 height 94
click at [459, 371] on input "text" at bounding box center [433, 369] width 155 height 21
type input "1 thùng xốp nổ máy ảnh"
click at [592, 473] on div "Ghi chú đơn hàng" at bounding box center [664, 451] width 239 height 47
drag, startPoint x: 593, startPoint y: 466, endPoint x: 602, endPoint y: 462, distance: 9.8
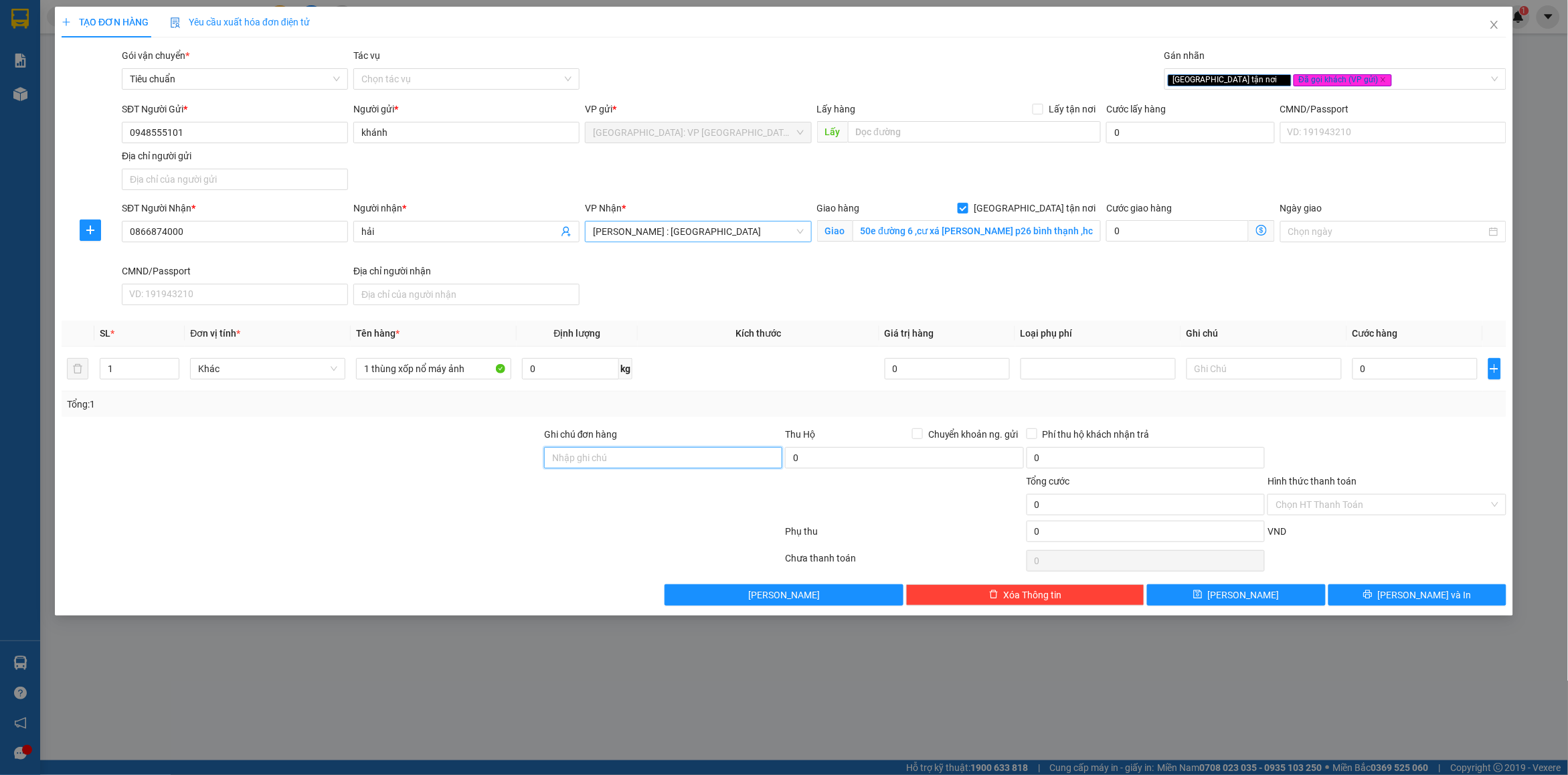
click at [593, 466] on input "Ghi chú đơn hàng" at bounding box center [664, 458] width 239 height 21
type input "nhận nguyên kiện bể vỡ không đền"
click at [939, 440] on span "Chuyển khoản ng. gửi" at bounding box center [973, 434] width 101 height 15
click at [922, 438] on input "Chuyển khoản ng. gửi" at bounding box center [917, 433] width 9 height 9
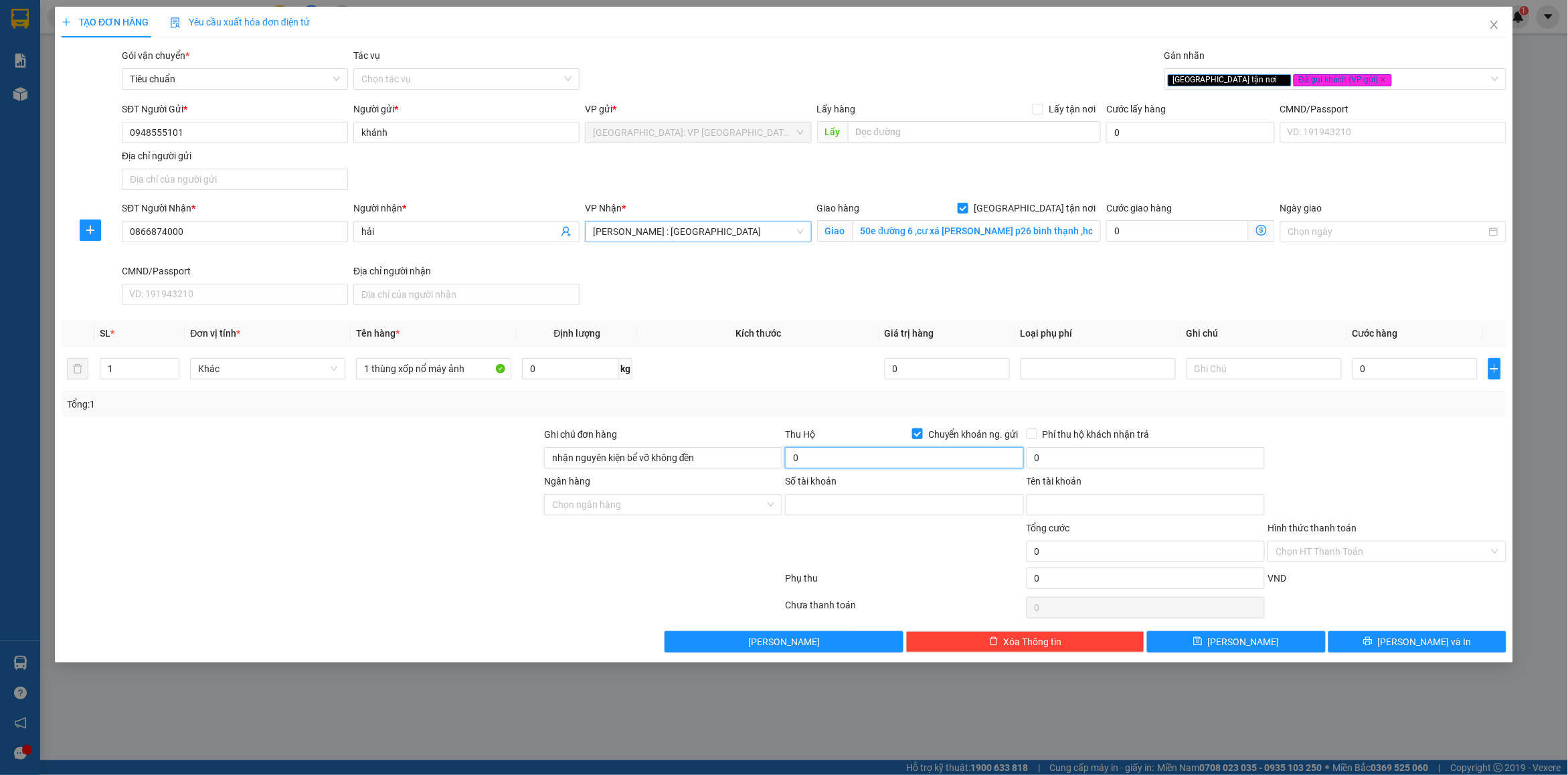
click at [896, 455] on input "0" at bounding box center [904, 458] width 239 height 21
click at [938, 430] on span "Chuyển khoản ng. gửi" at bounding box center [973, 434] width 101 height 15
click at [922, 430] on input "Chuyển khoản ng. gửi" at bounding box center [917, 433] width 9 height 9
checkbox input "false"
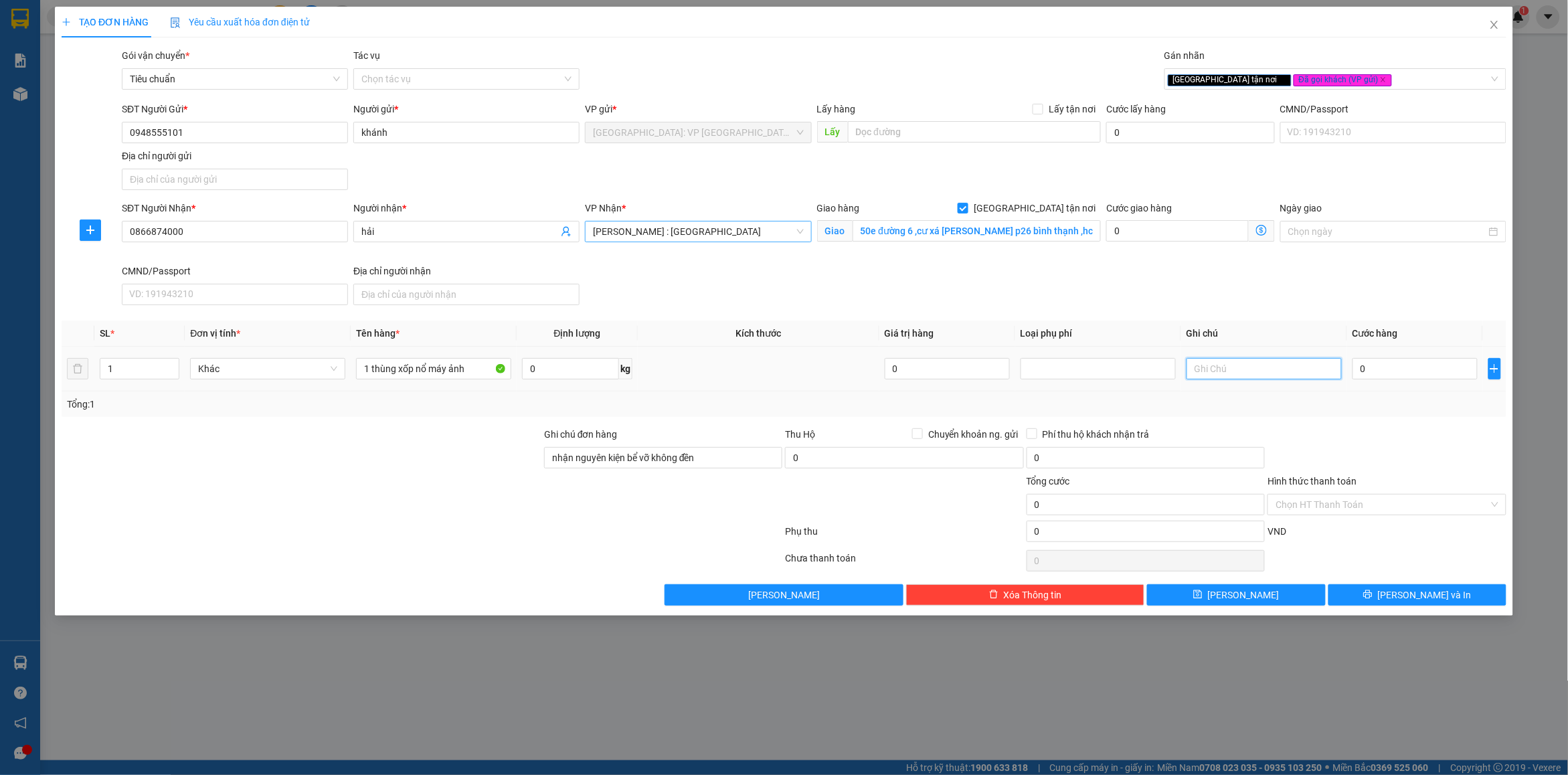
drag, startPoint x: 1286, startPoint y: 368, endPoint x: 1391, endPoint y: 351, distance: 106.4
click at [1289, 366] on input "text" at bounding box center [1264, 369] width 155 height 21
click at [1399, 366] on input "0" at bounding box center [1415, 369] width 125 height 21
type input "1"
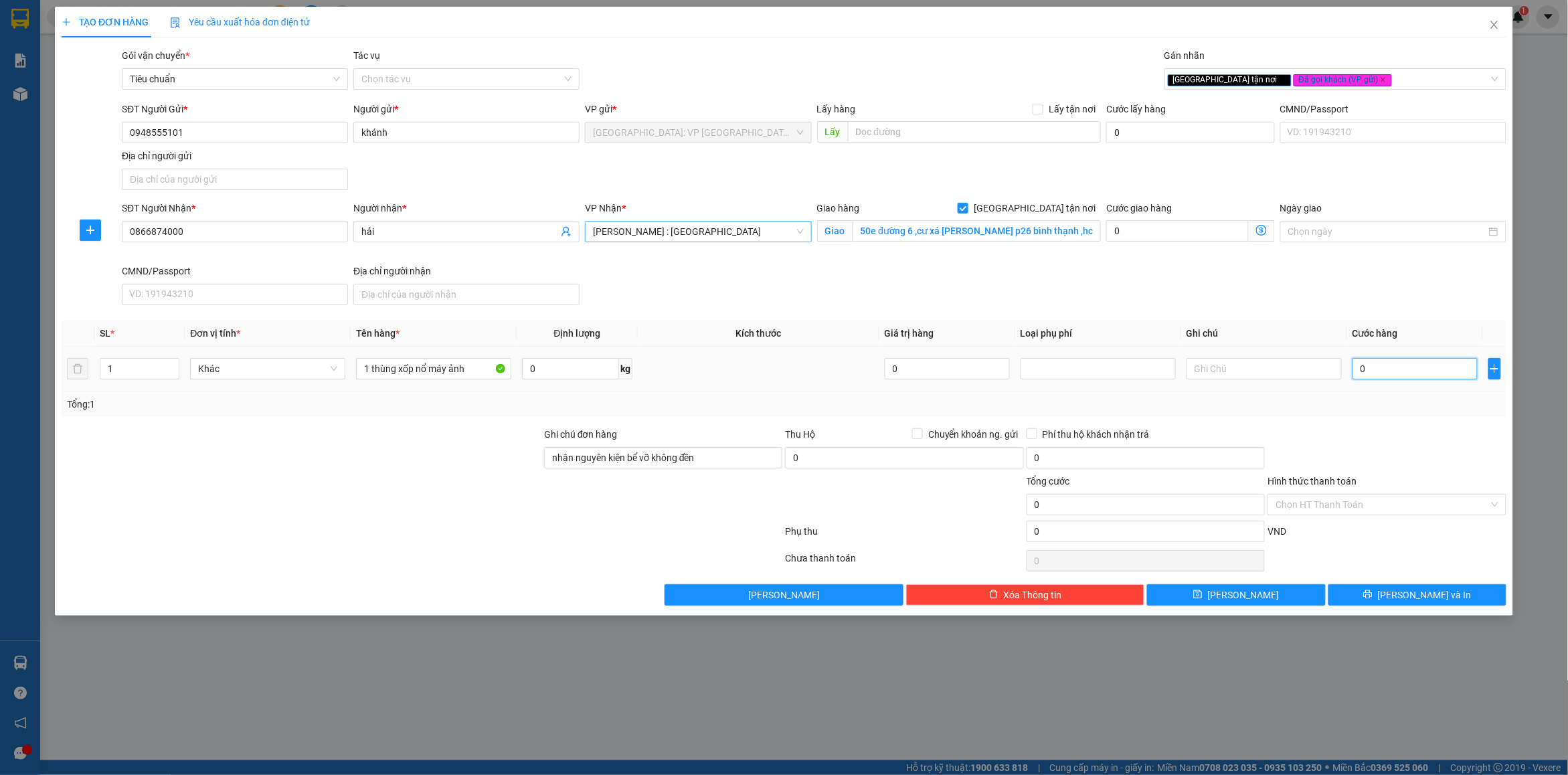
type input "1"
type input "10"
type input "100"
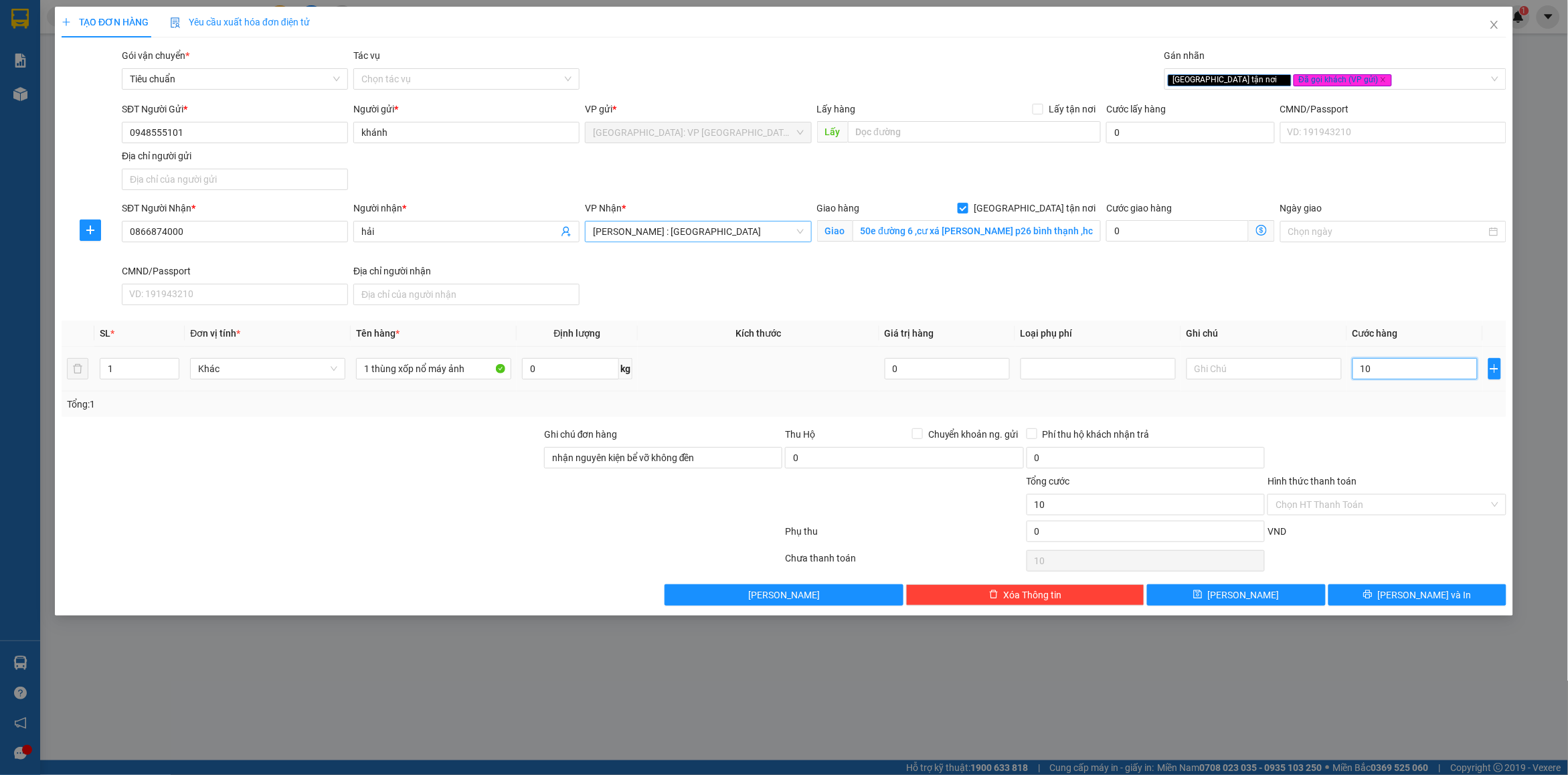
type input "100"
type input "100.000"
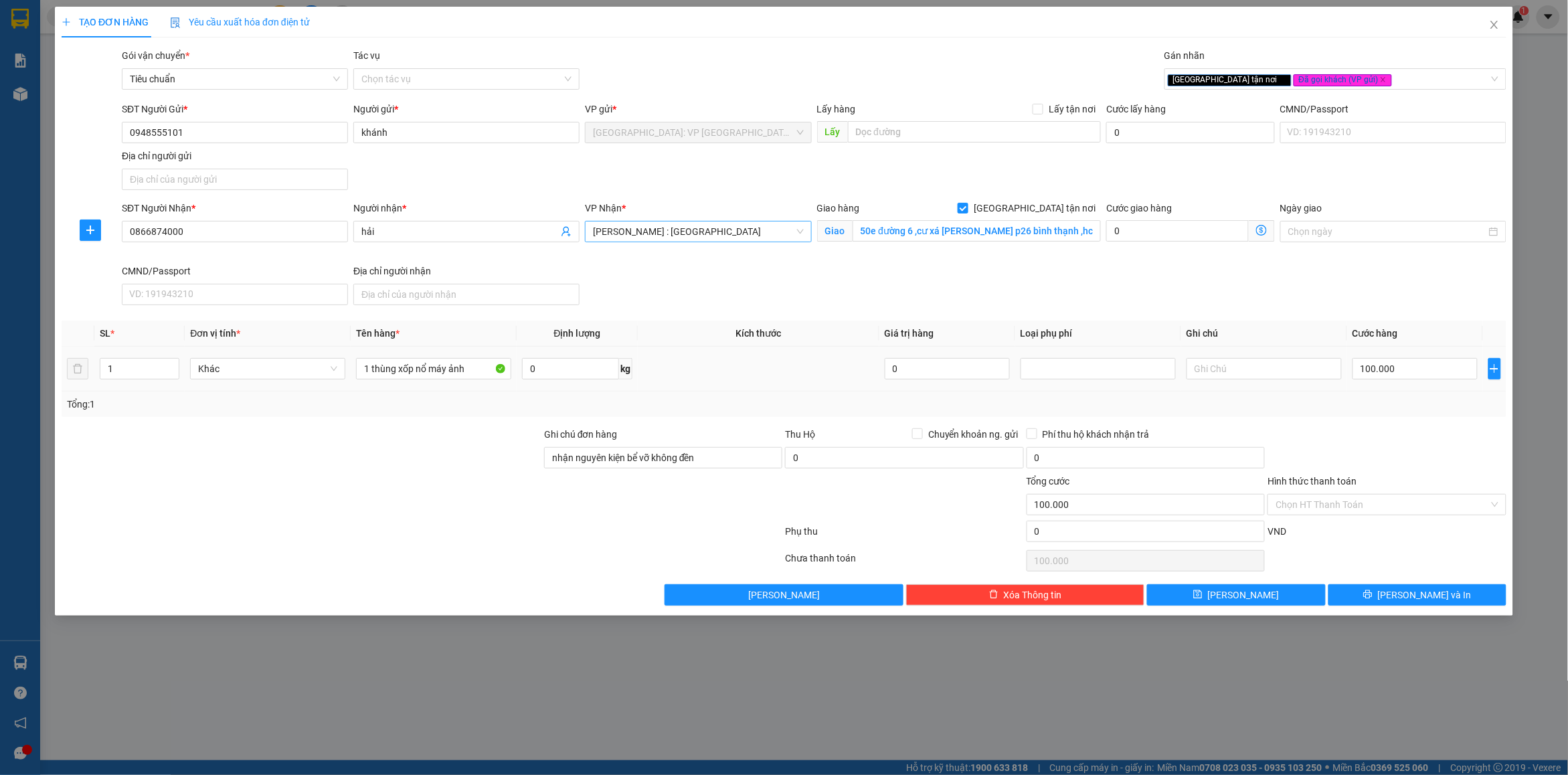
click at [1414, 476] on div "Hình thức thanh toán" at bounding box center [1387, 484] width 239 height 20
click at [1367, 604] on button "[PERSON_NAME] và In" at bounding box center [1417, 595] width 178 height 21
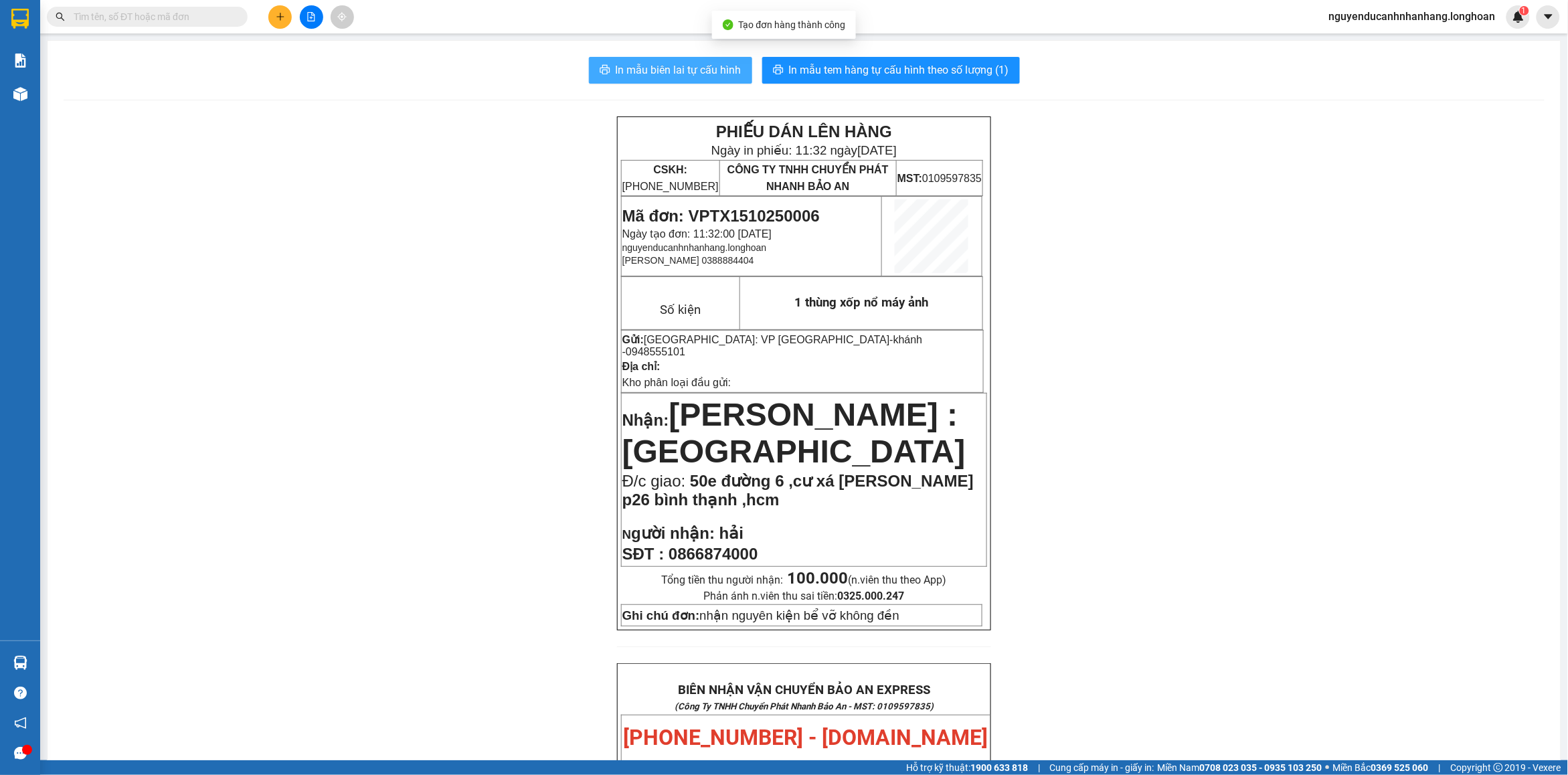
click at [709, 61] on button "In mẫu biên lai tự cấu hình" at bounding box center [671, 70] width 164 height 26
click at [847, 70] on span "In mẫu tem hàng tự cấu hình theo số lượng (1)" at bounding box center [899, 69] width 220 height 16
click at [281, 24] on button at bounding box center [280, 16] width 24 height 24
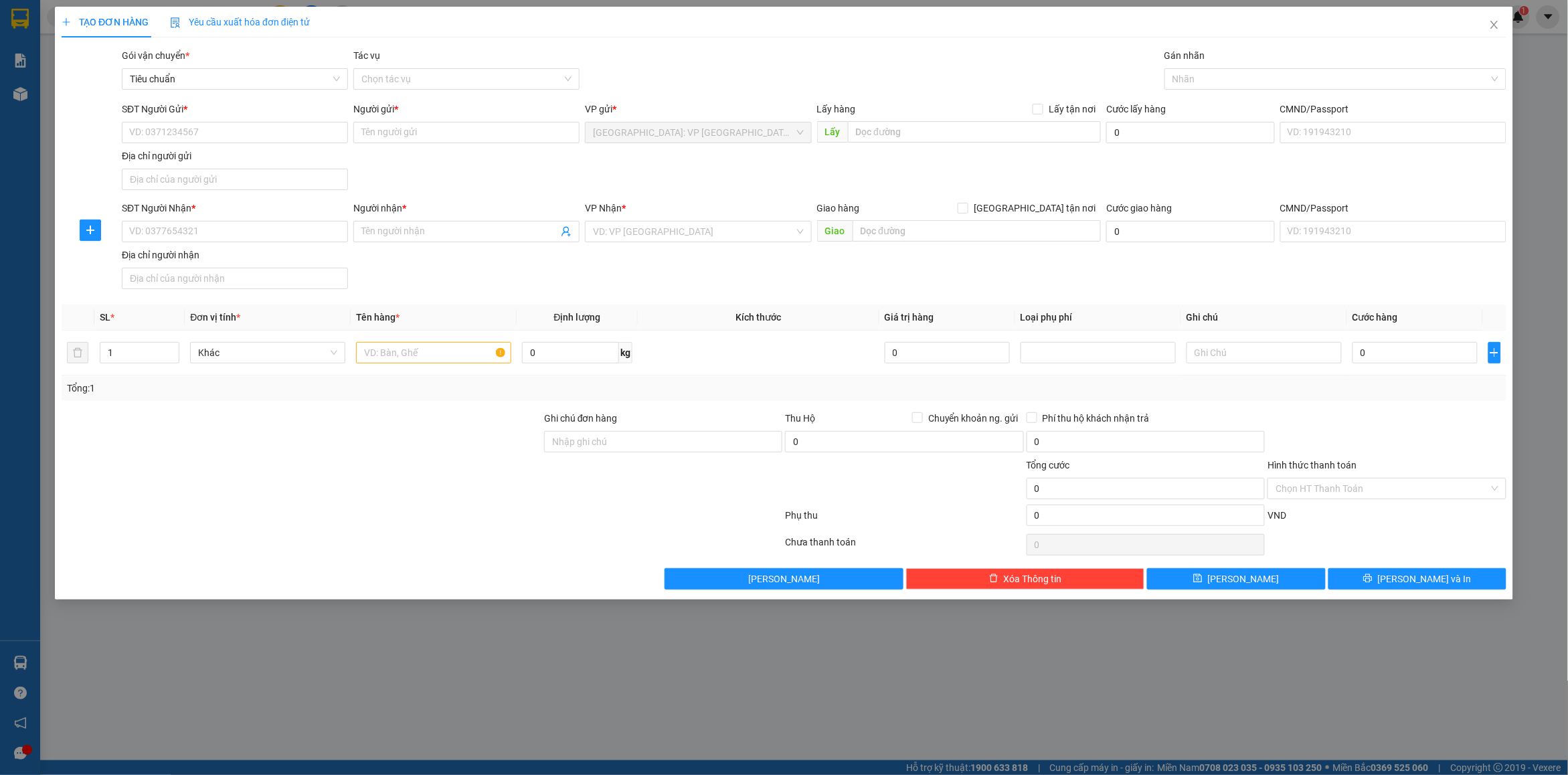
click at [918, 280] on div "SĐT Người Nhận * VD: 0377654321 Người nhận * Tên người nhận VP Nhận * VD: VP Sà…" at bounding box center [814, 247] width 1390 height 94
click at [266, 136] on input "SĐT Người Gửi *" at bounding box center [235, 133] width 226 height 21
type input "0975116644"
drag, startPoint x: 375, startPoint y: 134, endPoint x: 370, endPoint y: 129, distance: 7.1
click at [372, 131] on input "Người gửi *" at bounding box center [466, 133] width 226 height 21
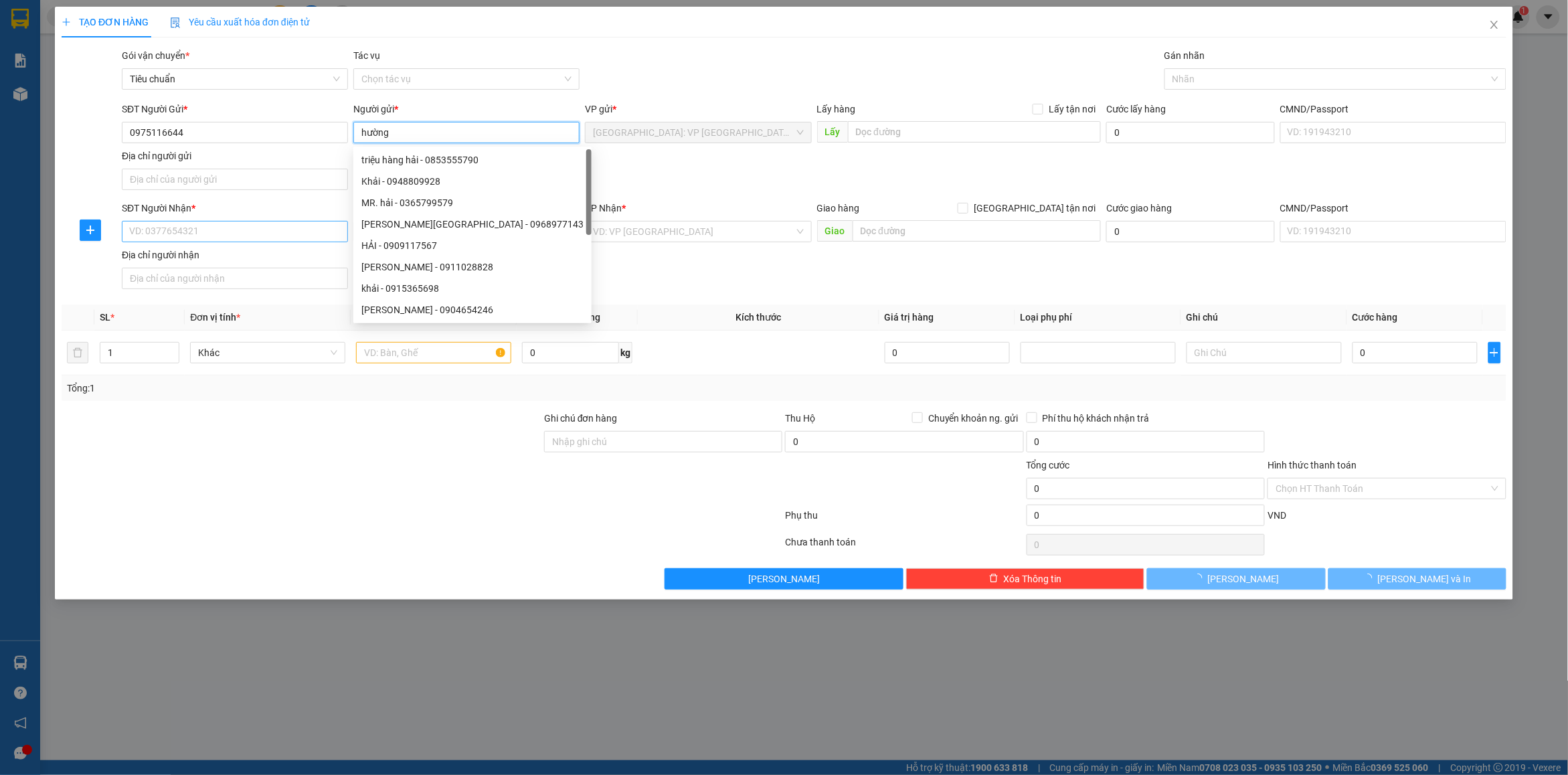
type input "hường"
click at [194, 238] on input "SĐT Người Nhận *" at bounding box center [235, 231] width 226 height 21
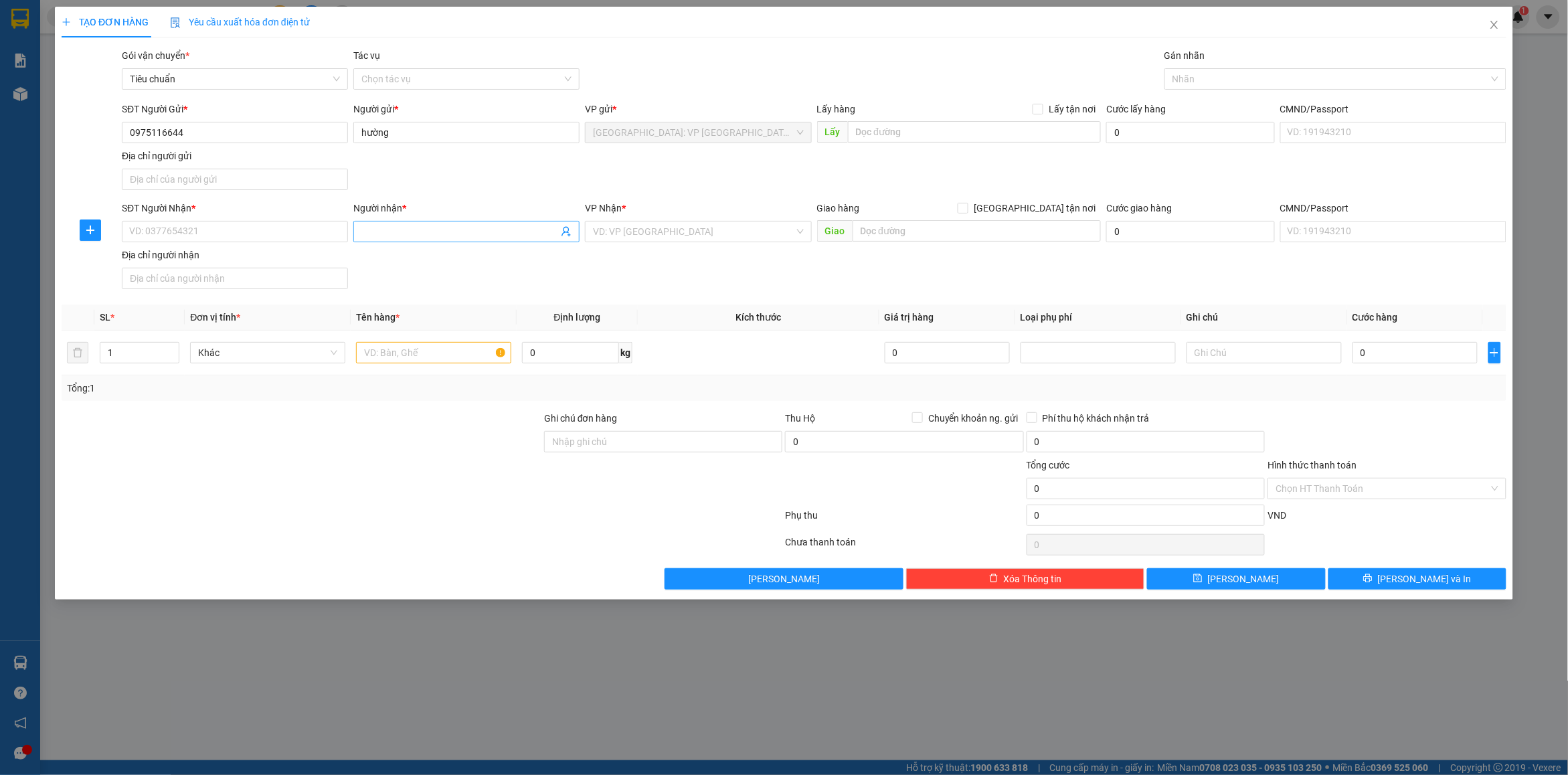
click at [389, 225] on input "Người nhận *" at bounding box center [459, 231] width 196 height 15
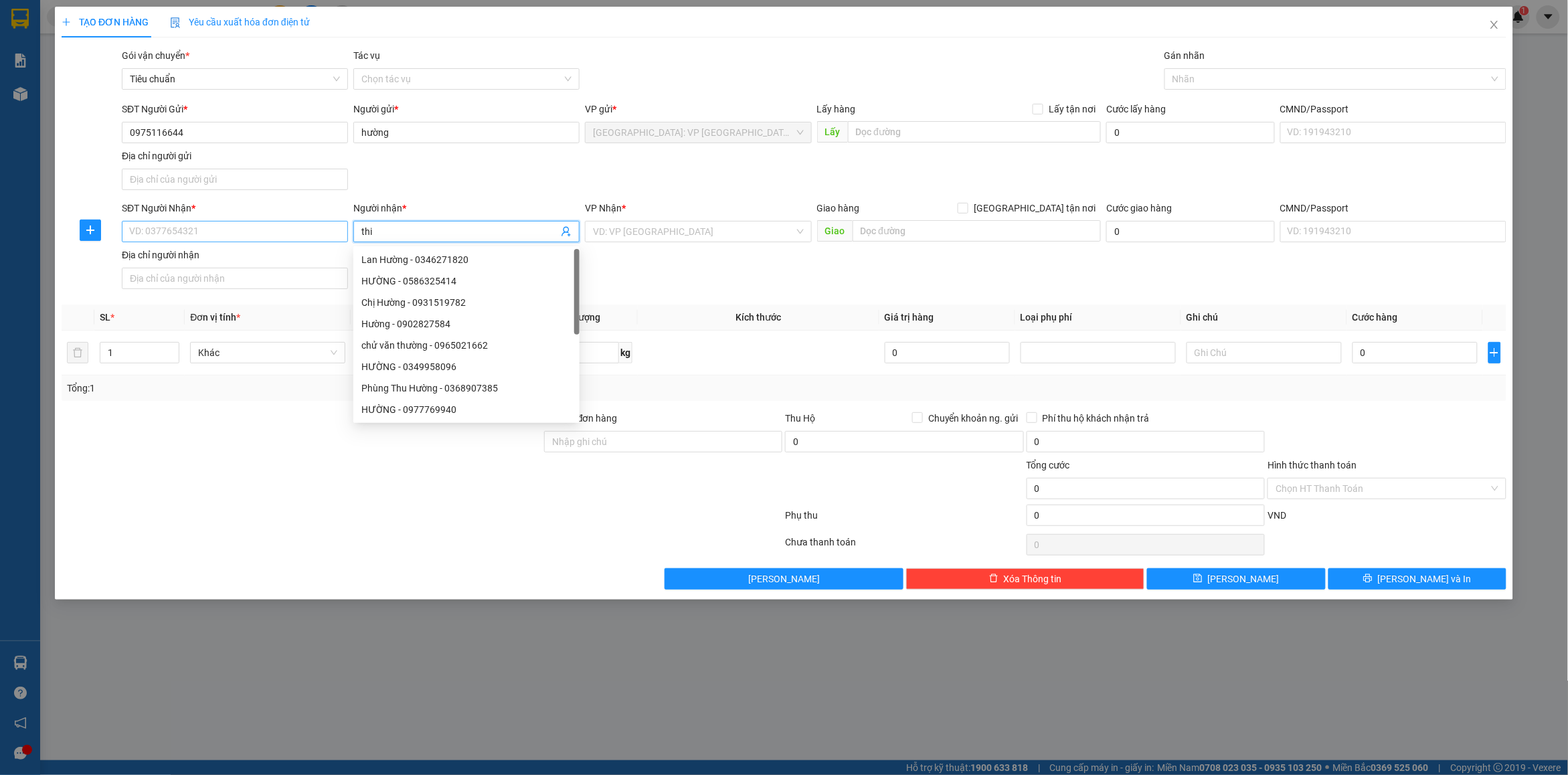
type input "thi"
click at [286, 226] on input "SĐT Người Nhận *" at bounding box center [235, 231] width 226 height 21
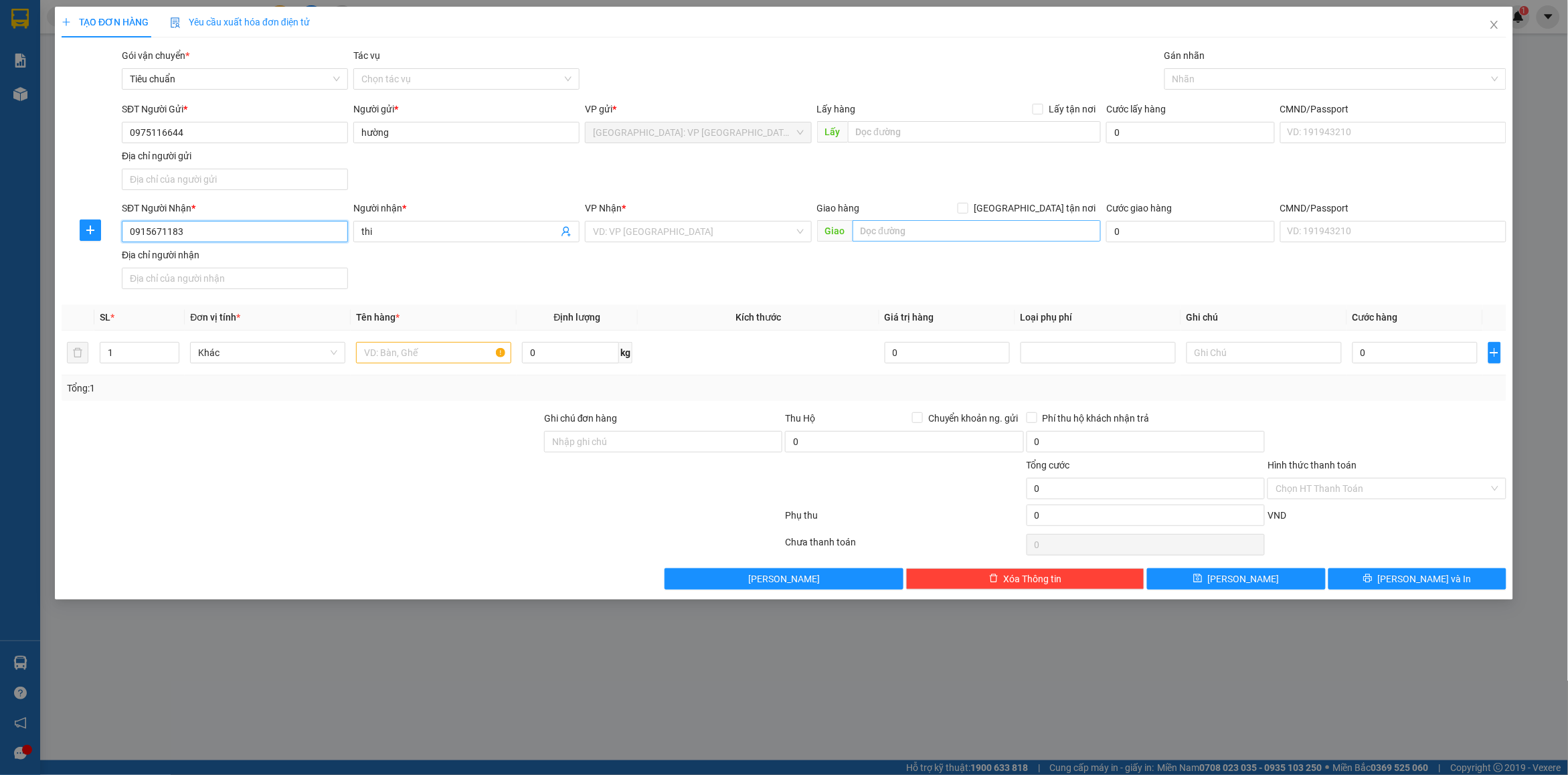
type input "0915671183"
click at [984, 228] on input "text" at bounding box center [977, 231] width 249 height 21
type input "ql51 kp long khánh tam phước đồng nai"
click at [1057, 211] on span "[GEOGRAPHIC_DATA] tận nơi" at bounding box center [1035, 208] width 133 height 15
click at [967, 211] on input "[GEOGRAPHIC_DATA] tận nơi" at bounding box center [962, 207] width 9 height 9
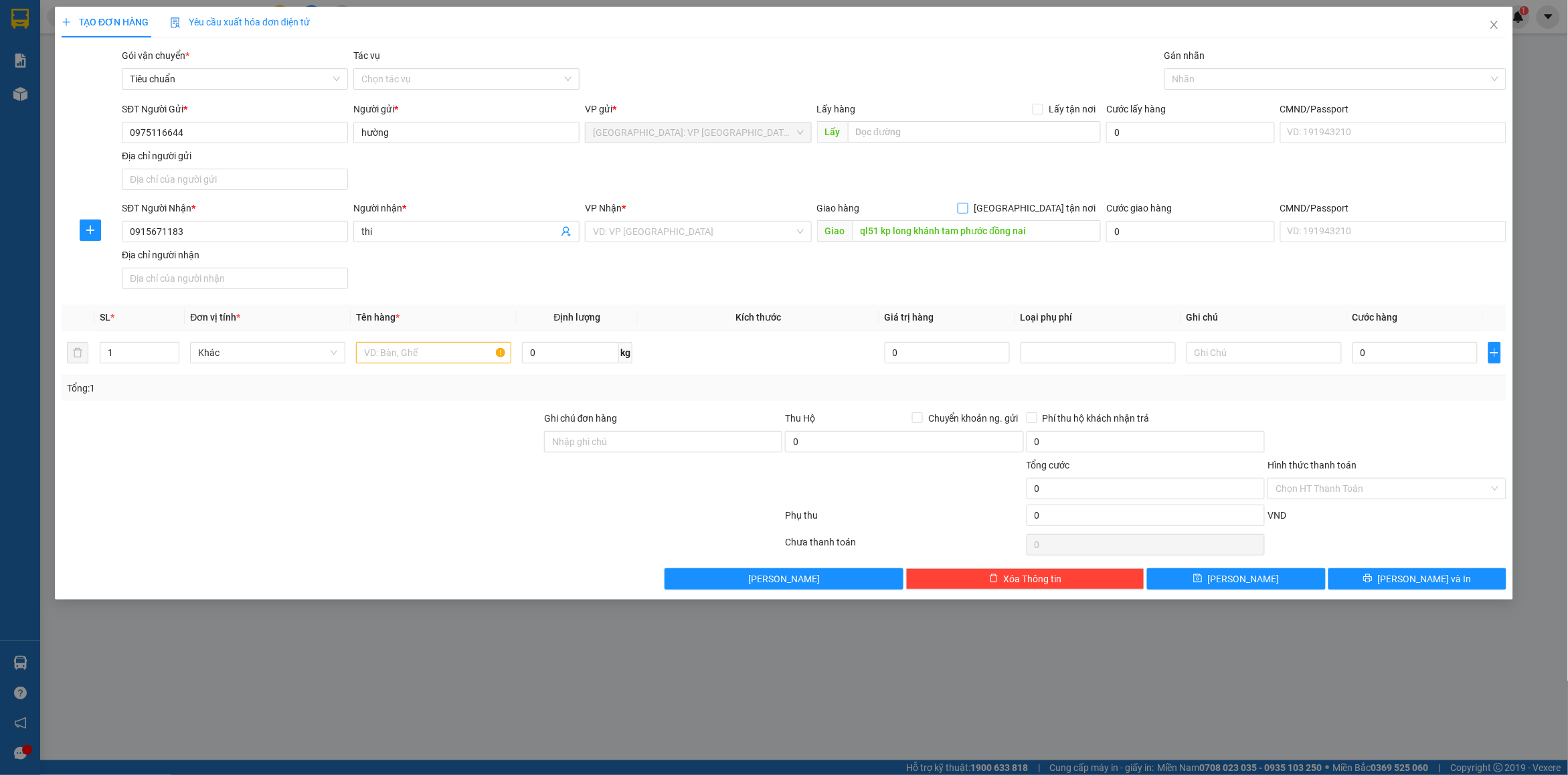
checkbox input "true"
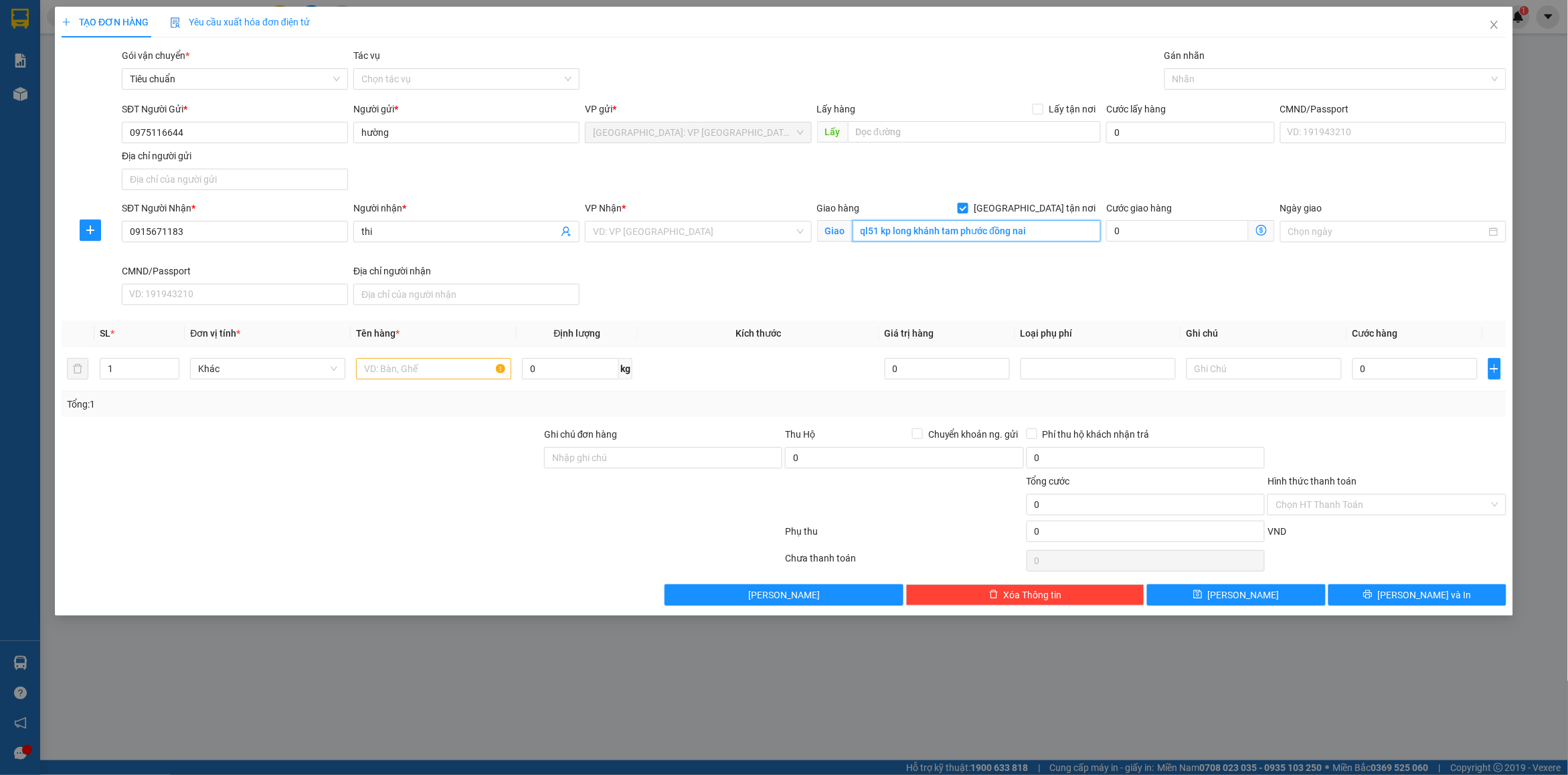
click at [1037, 239] on input "ql51 kp long khánh tam phước đồng nai" at bounding box center [977, 231] width 249 height 21
paste input ",biên hòa đồng nai"
type input "ql51 kp long khánh [GEOGRAPHIC_DATA],[GEOGRAPHIC_DATA]"
click at [669, 233] on input "search" at bounding box center [693, 231] width 201 height 20
type input "12"
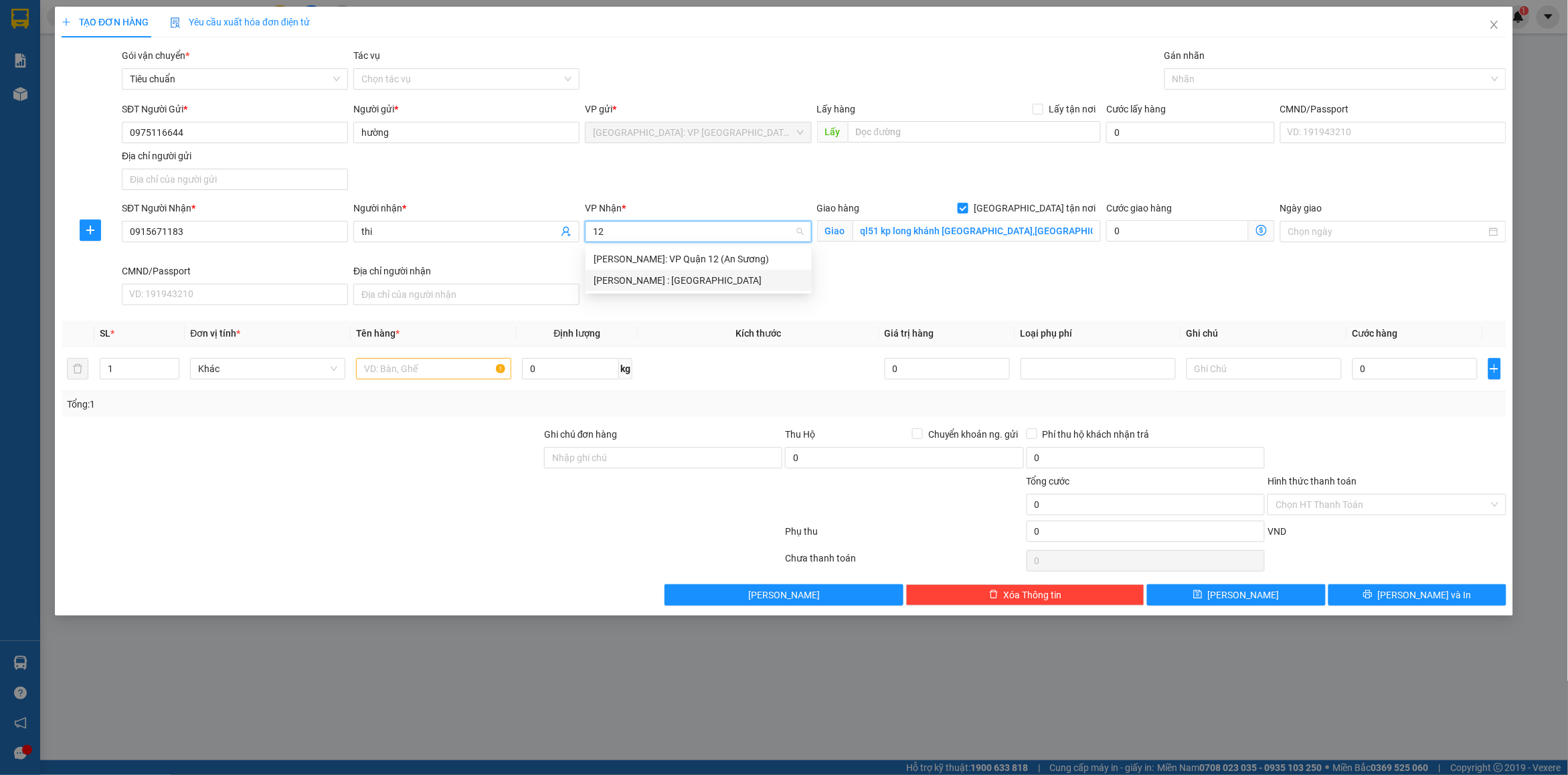
click at [696, 276] on div "[PERSON_NAME] : [GEOGRAPHIC_DATA]" at bounding box center [699, 280] width 210 height 15
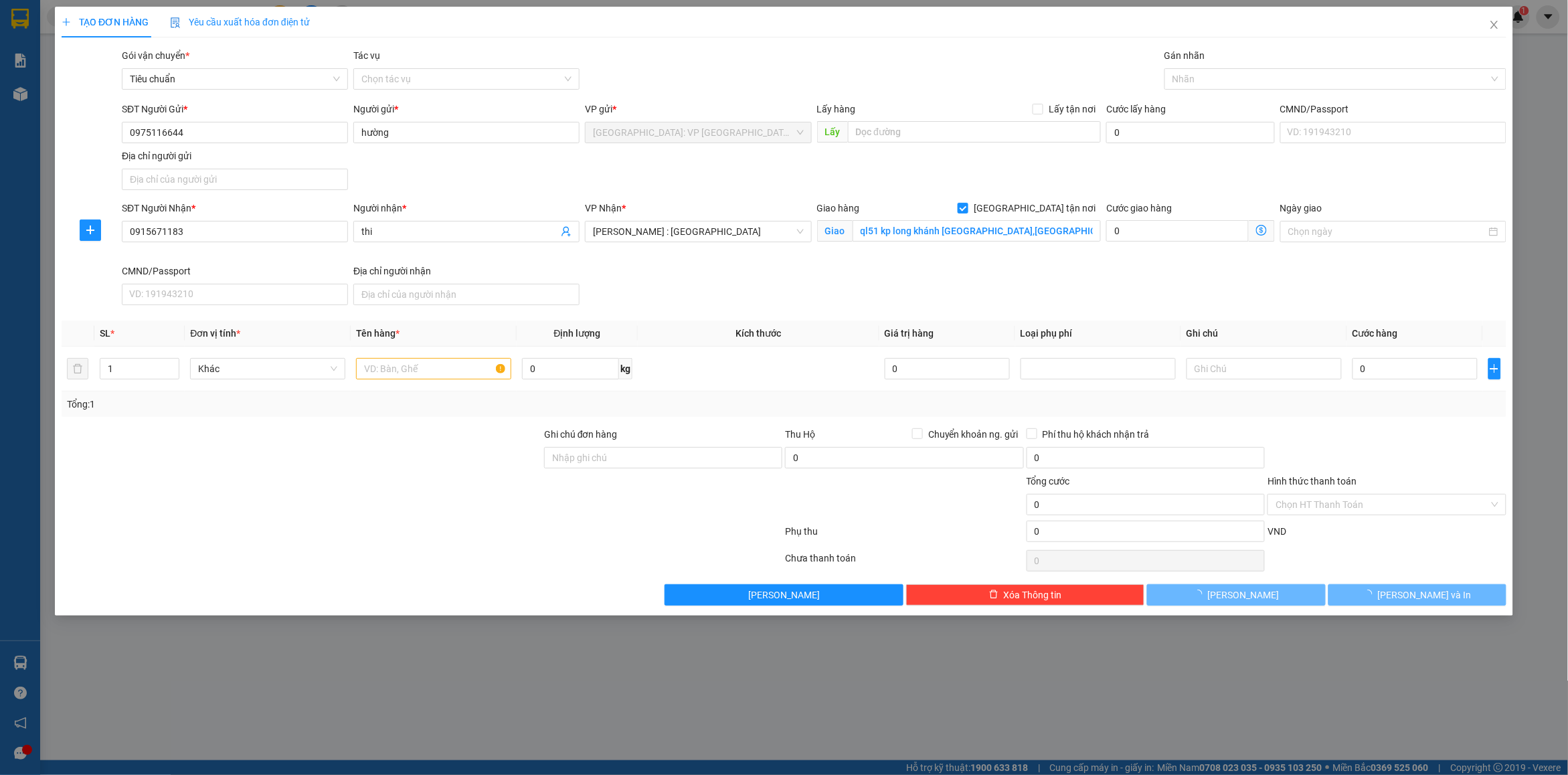
click at [1028, 276] on div "SĐT Người Nhận * 0915671183 Người nhận * thi VP Nhận * Hồ Chí Minh : Kho Quận 1…" at bounding box center [814, 256] width 1390 height 110
click at [1197, 74] on div at bounding box center [1329, 79] width 322 height 16
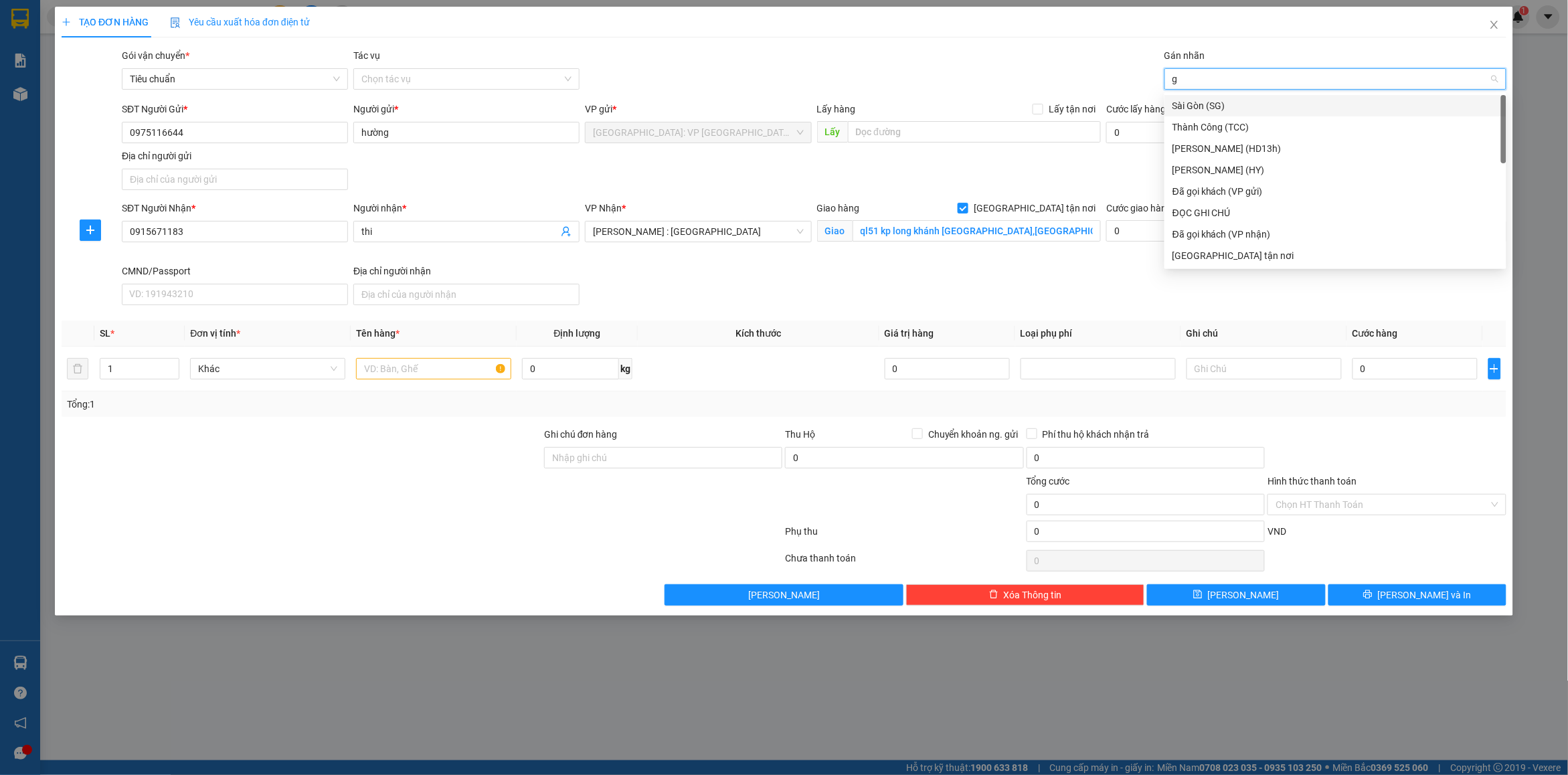
type input "gt"
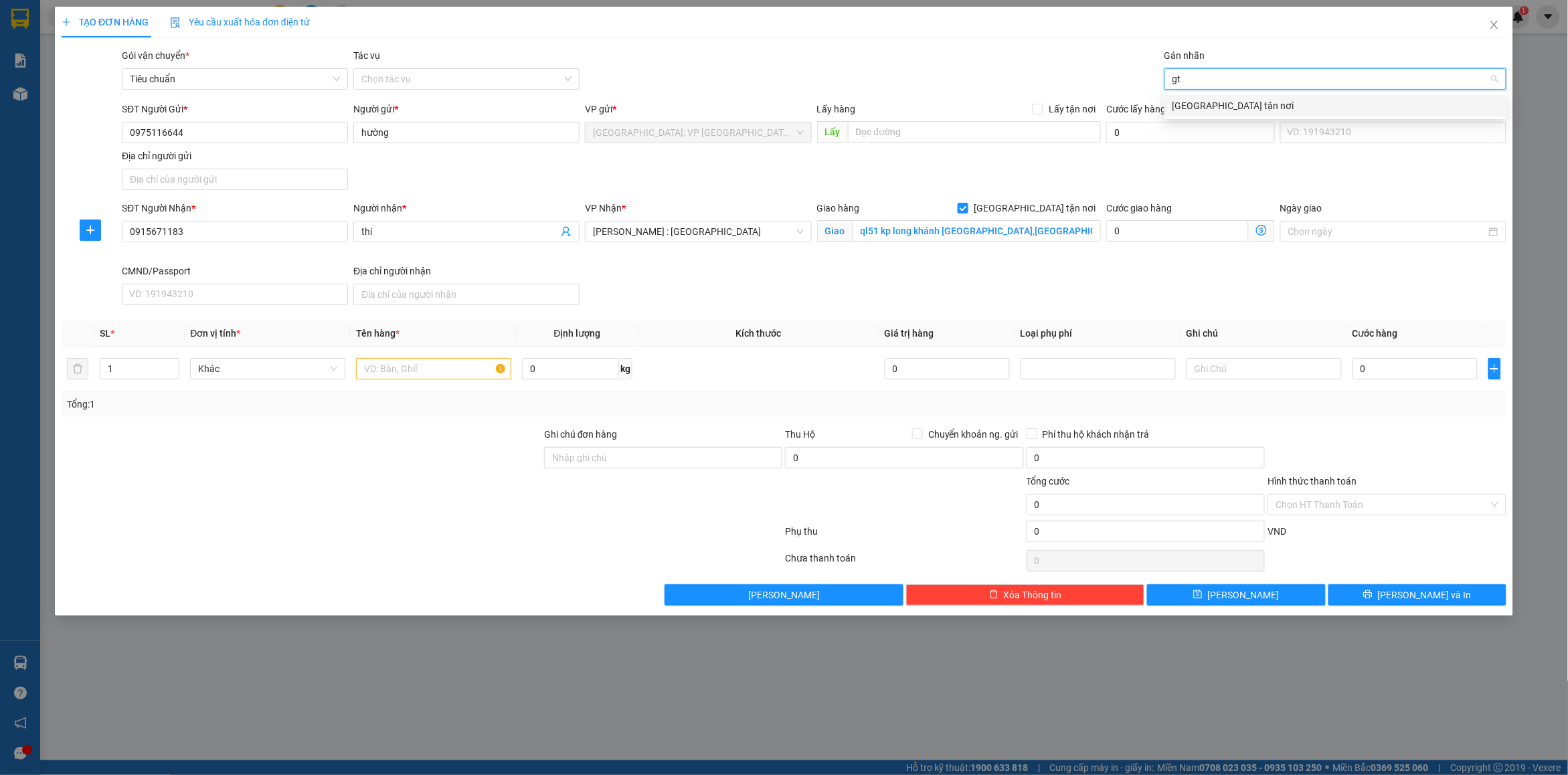
drag, startPoint x: 1204, startPoint y: 98, endPoint x: 1264, endPoint y: 81, distance: 62.4
click at [1205, 99] on div "[GEOGRAPHIC_DATA] tận nơi" at bounding box center [1336, 106] width 326 height 15
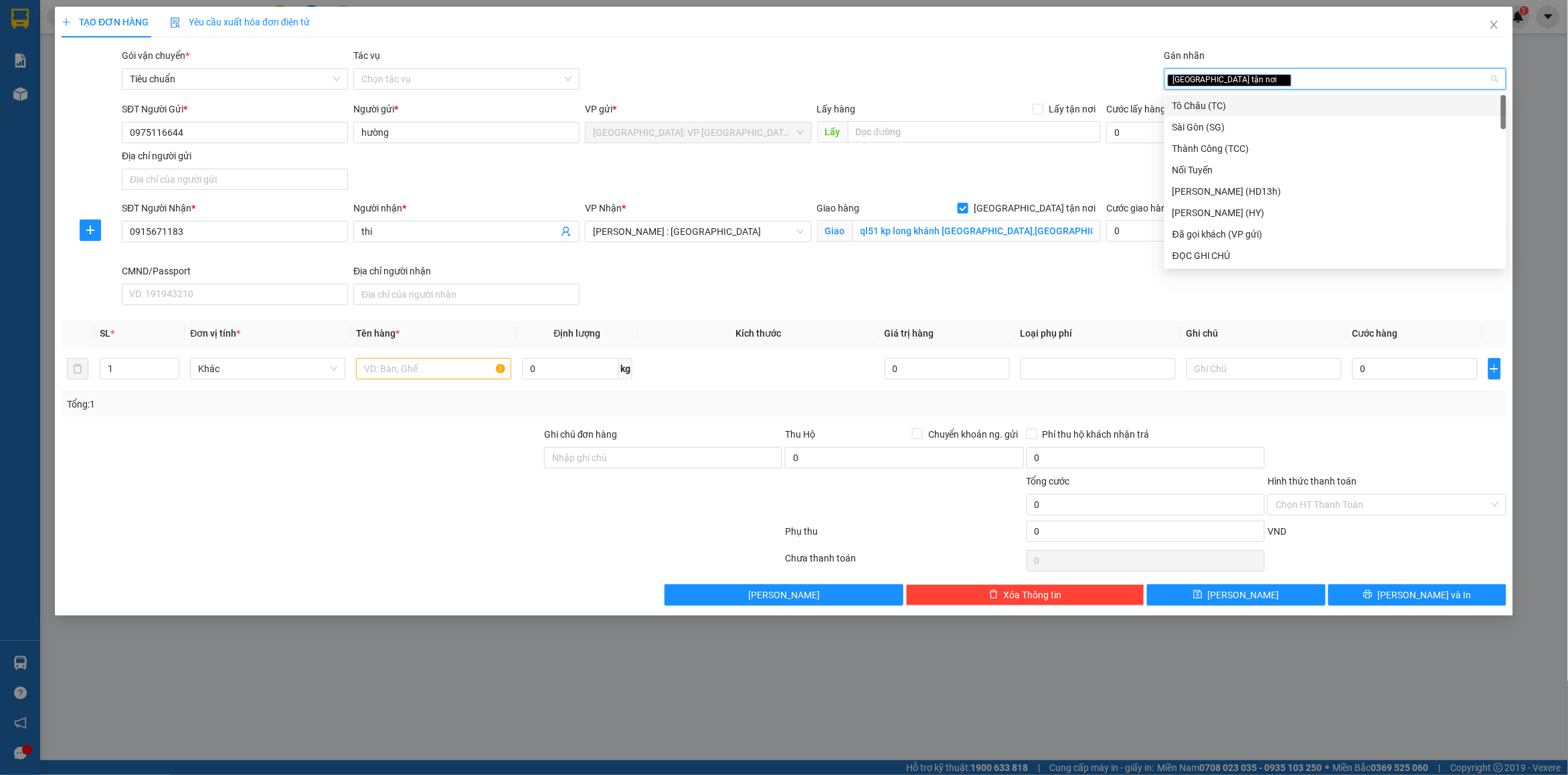
click at [1273, 79] on div "[GEOGRAPHIC_DATA] tận nơi" at bounding box center [1329, 79] width 322 height 16
type input "d"
type input "đã"
click at [1227, 109] on div "Đã gọi khách (VP gửi)" at bounding box center [1336, 106] width 326 height 15
click at [952, 56] on div "Gói vận chuyển * Tiêu chuẩn Tác vụ Chọn tác vụ Gán nhãn Giao tận nơi Đã gọi k…" at bounding box center [814, 71] width 1390 height 47
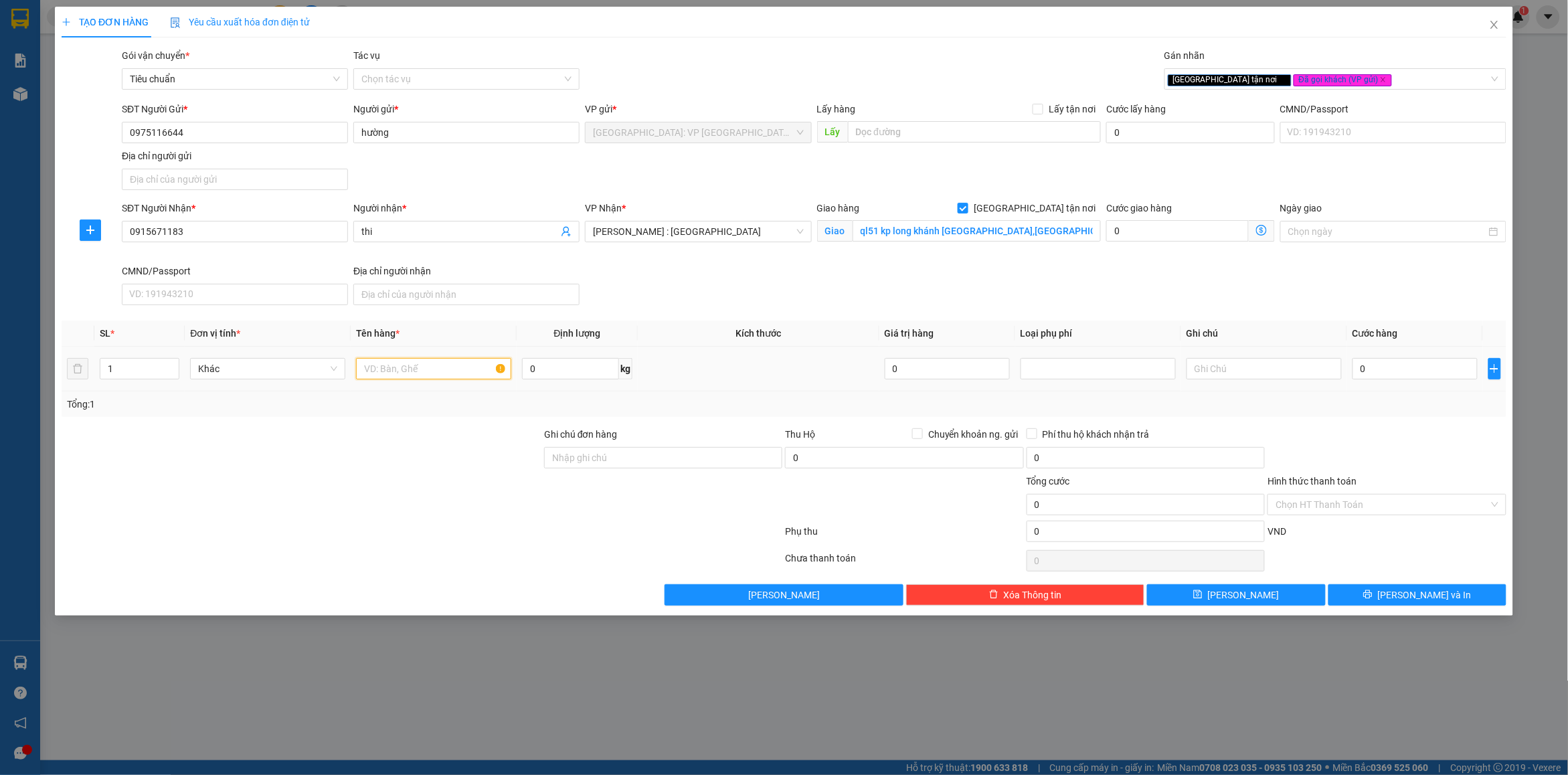
click at [394, 379] on input "text" at bounding box center [433, 369] width 155 height 21
type input "2 can xanh 30L"
click at [141, 374] on input "1" at bounding box center [140, 369] width 79 height 20
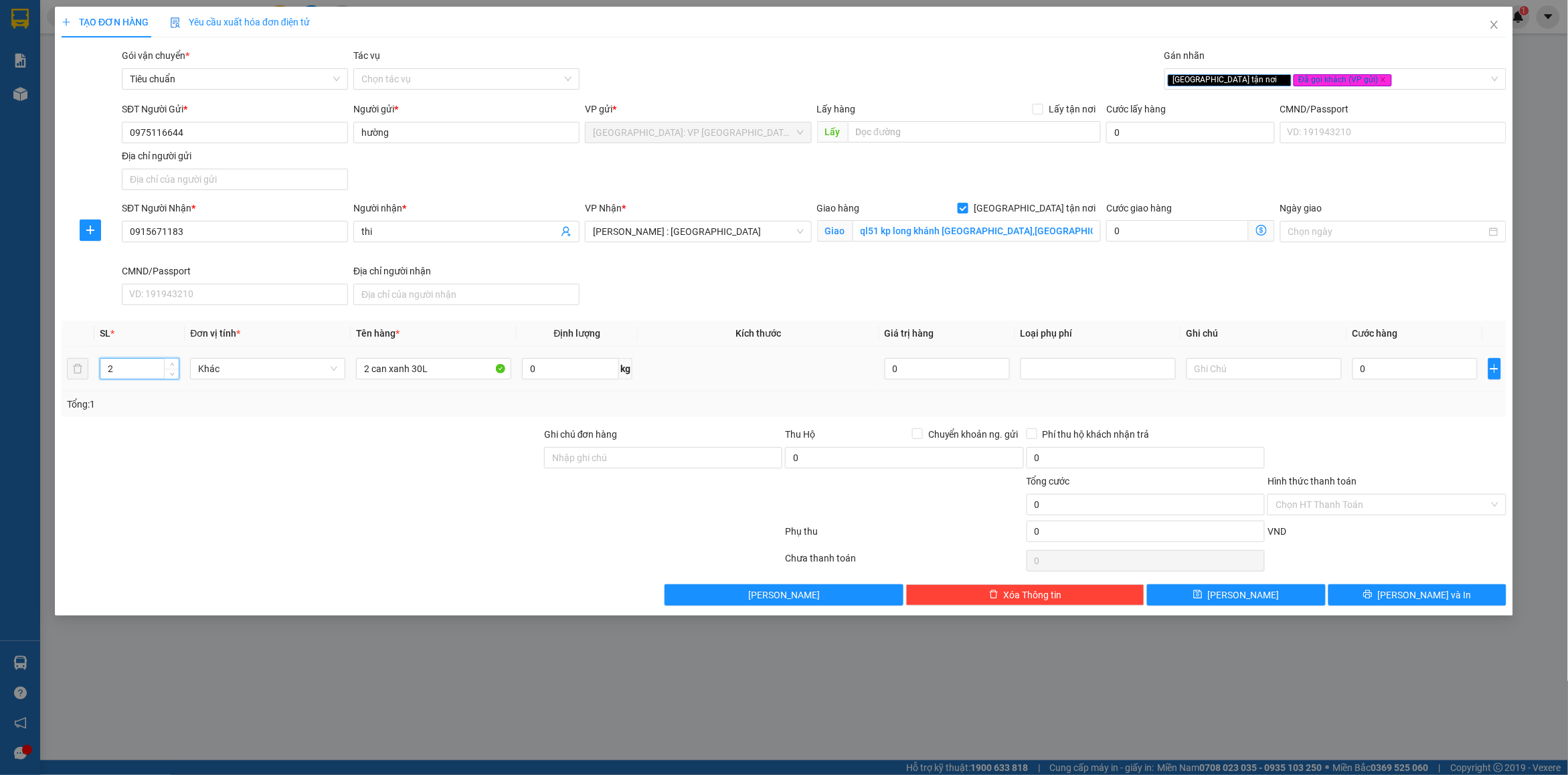
drag, startPoint x: 141, startPoint y: 374, endPoint x: 153, endPoint y: 399, distance: 27.7
click at [141, 375] on input "2" at bounding box center [140, 369] width 79 height 20
type input "2"
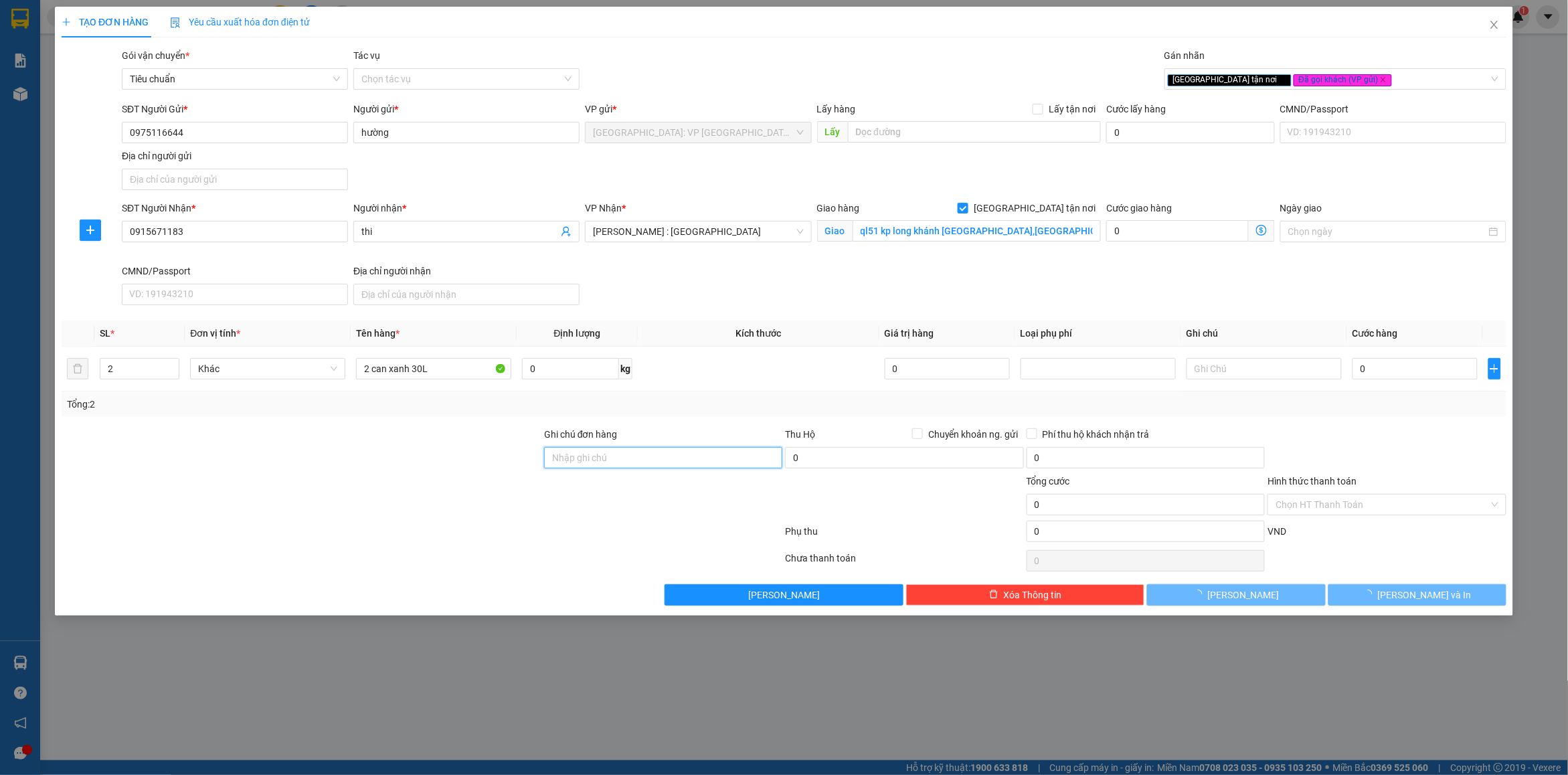
click at [666, 459] on input "Ghi chú đơn hàng" at bounding box center [664, 458] width 239 height 21
type input "nhận nguyên kiện bể vỡ không đền"
click at [1248, 399] on div "Tổng: 2" at bounding box center [784, 404] width 1434 height 15
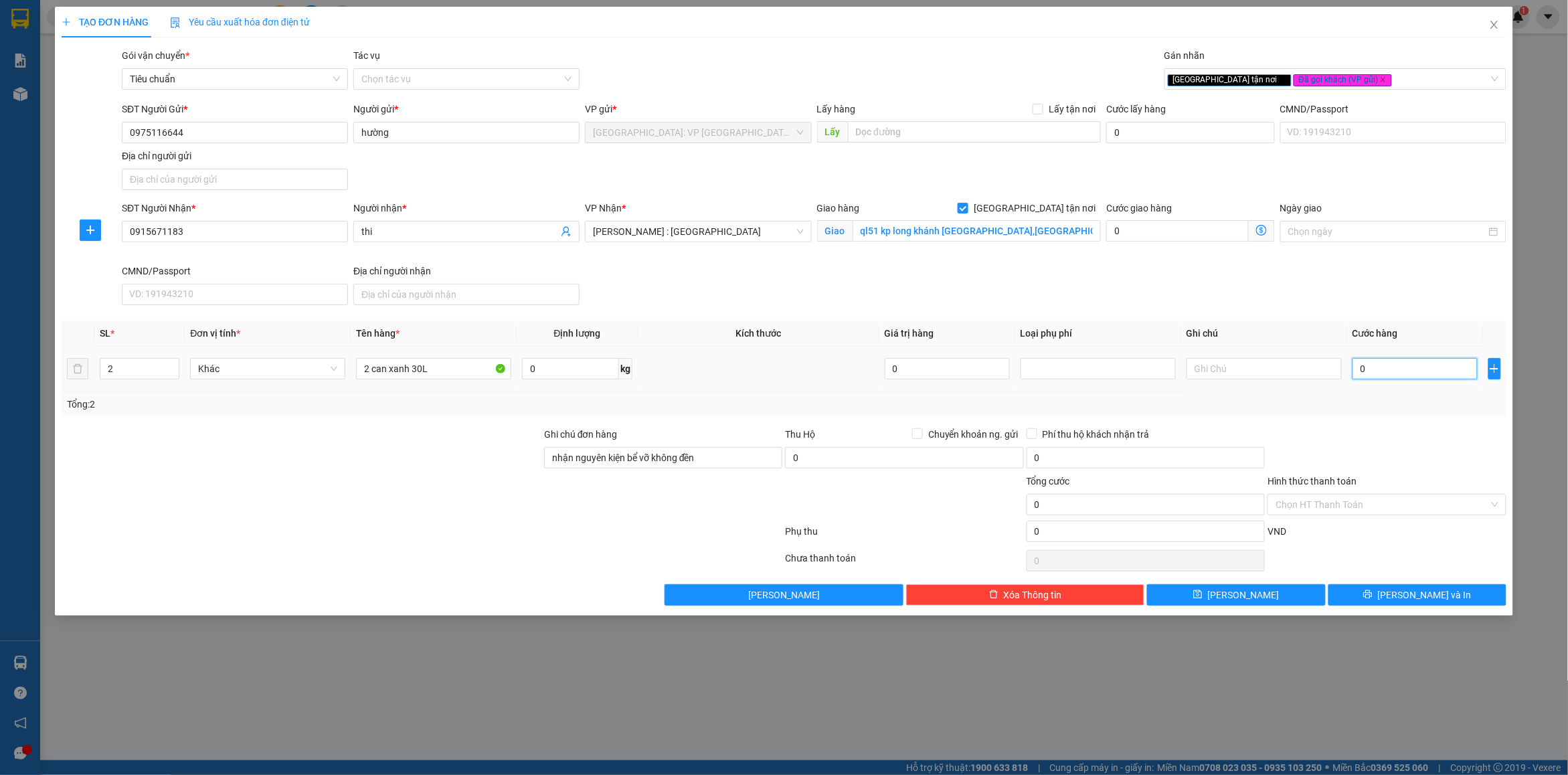
click at [1362, 366] on input "0" at bounding box center [1415, 369] width 125 height 21
type input "4"
type input "43"
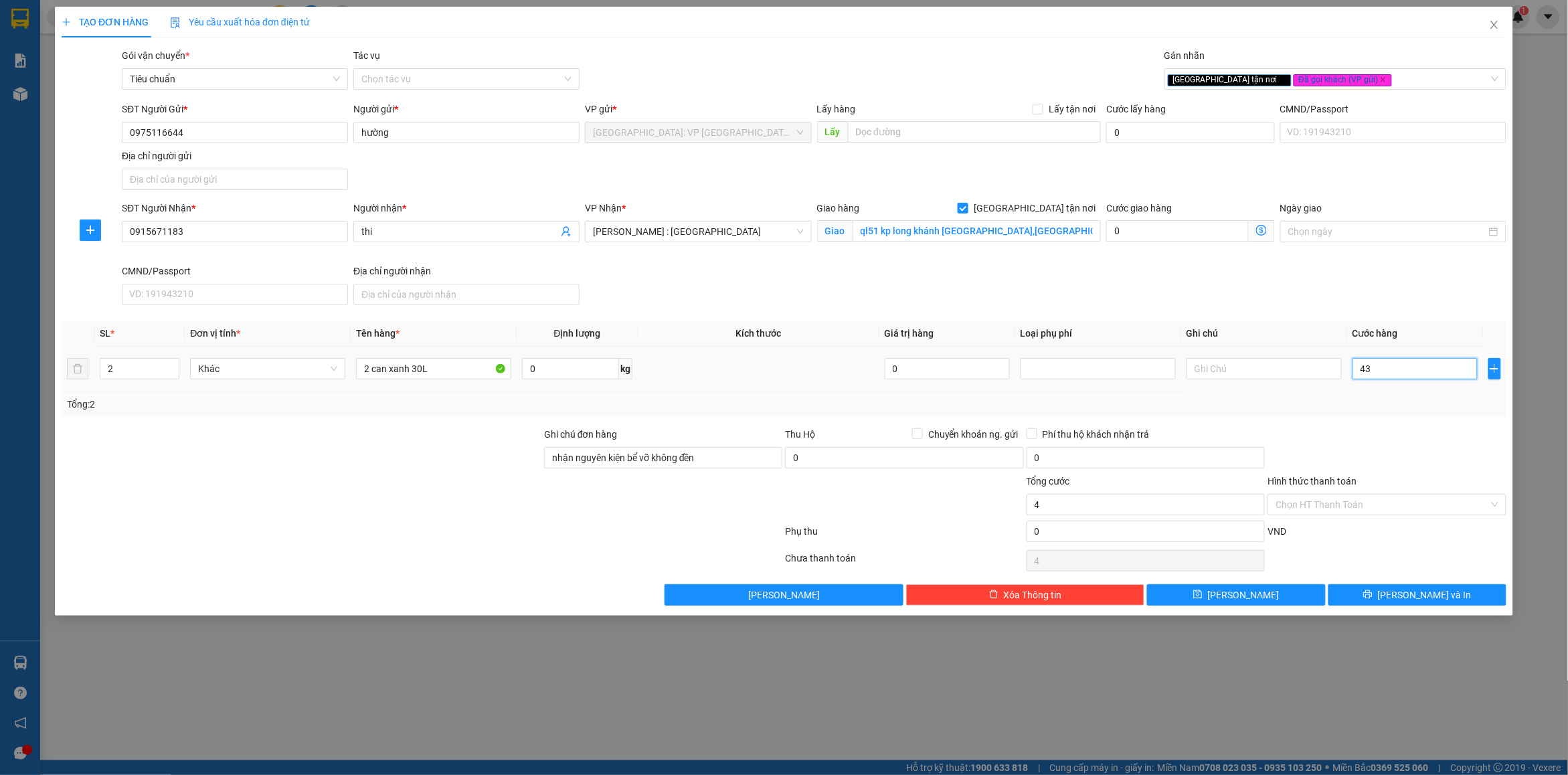
type input "43"
type input "430"
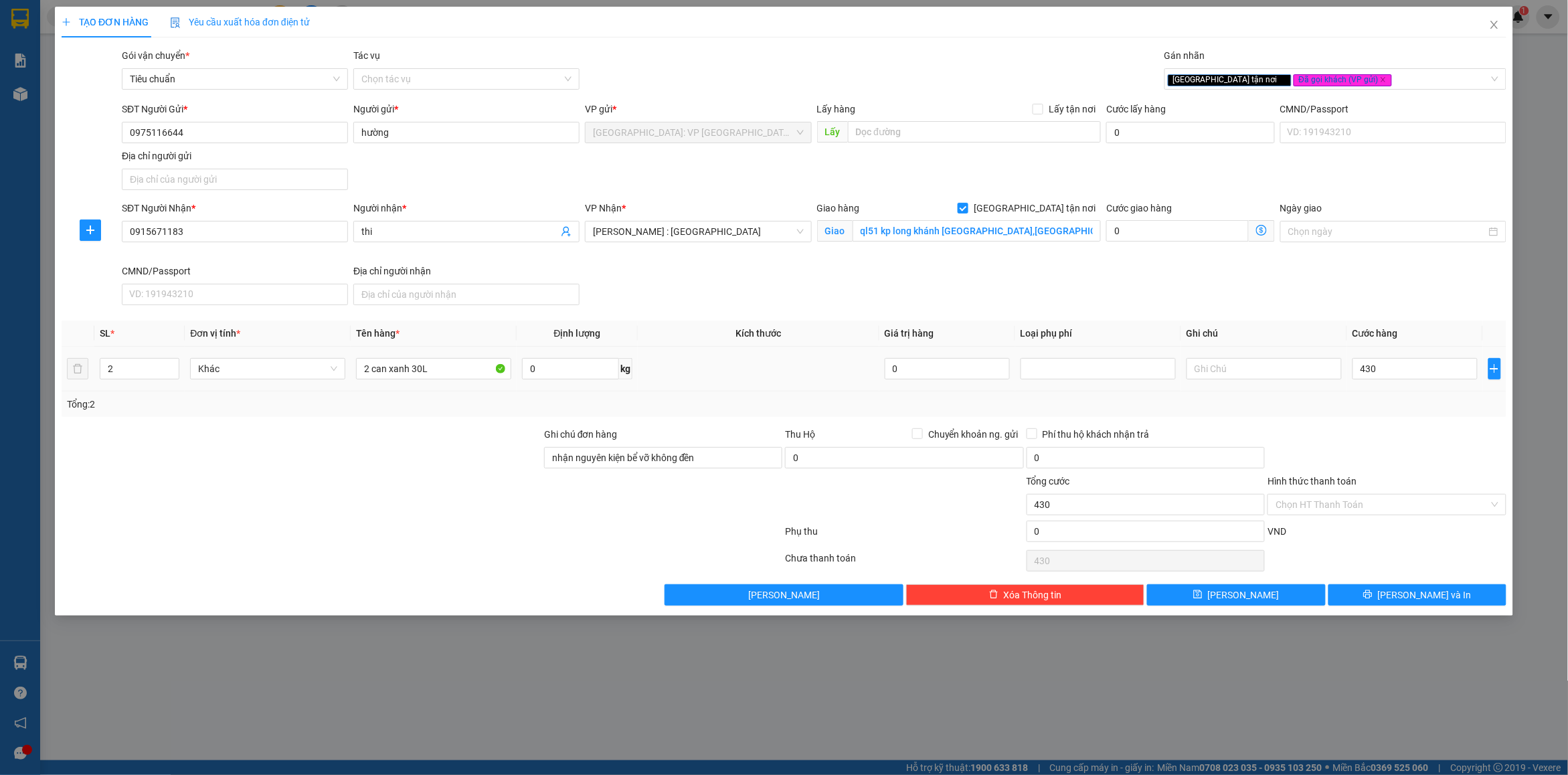
type input "430.000"
click at [1394, 417] on div "Tổng: 2" at bounding box center [784, 404] width 1445 height 26
click at [1337, 515] on input "Hình thức thanh toán" at bounding box center [1382, 504] width 213 height 20
click at [1325, 531] on div "Tại văn phòng" at bounding box center [1388, 533] width 223 height 15
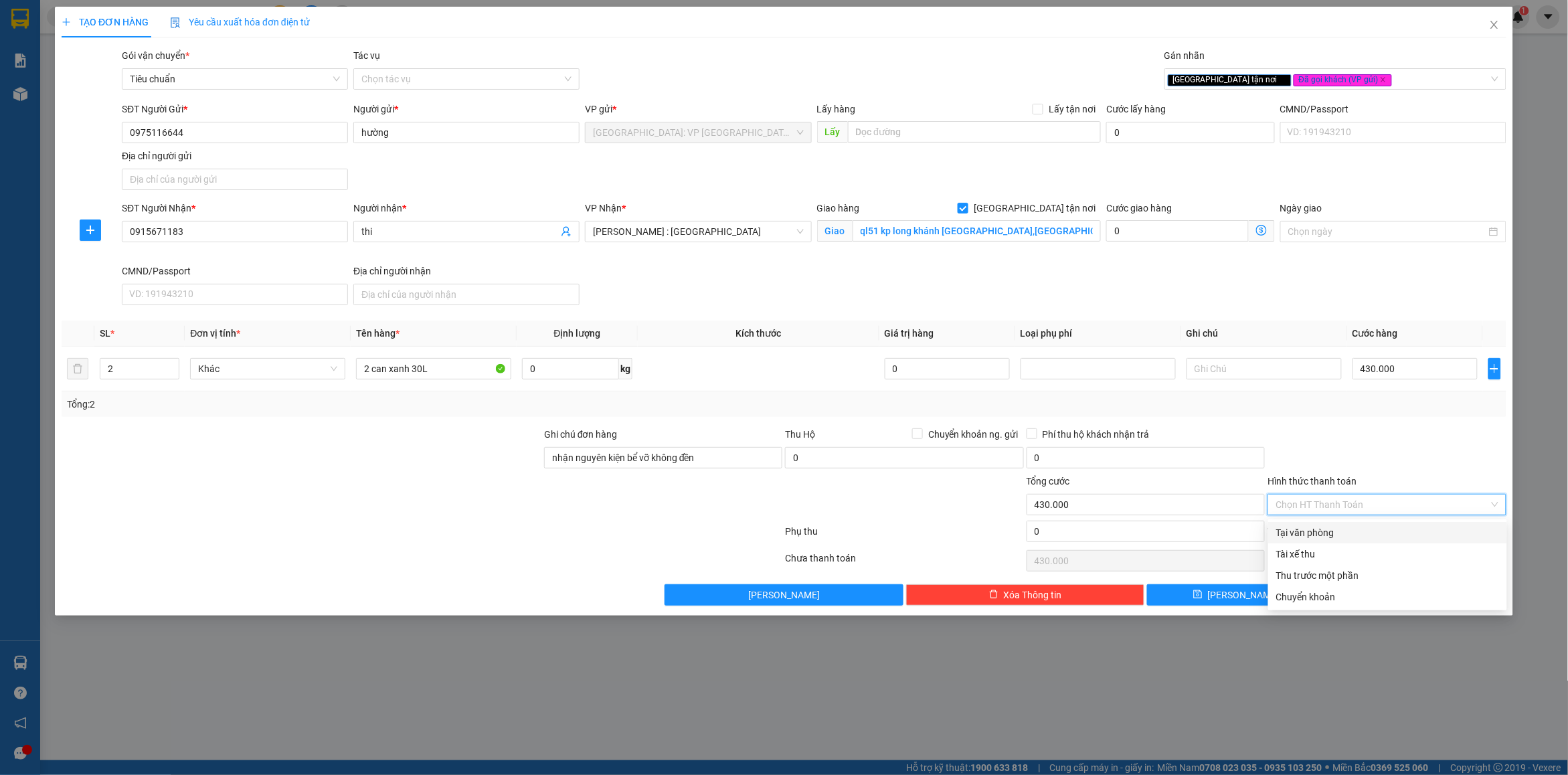
type input "0"
click at [1364, 439] on div at bounding box center [1387, 451] width 241 height 47
click at [1369, 590] on button "[PERSON_NAME] và In" at bounding box center [1417, 595] width 178 height 21
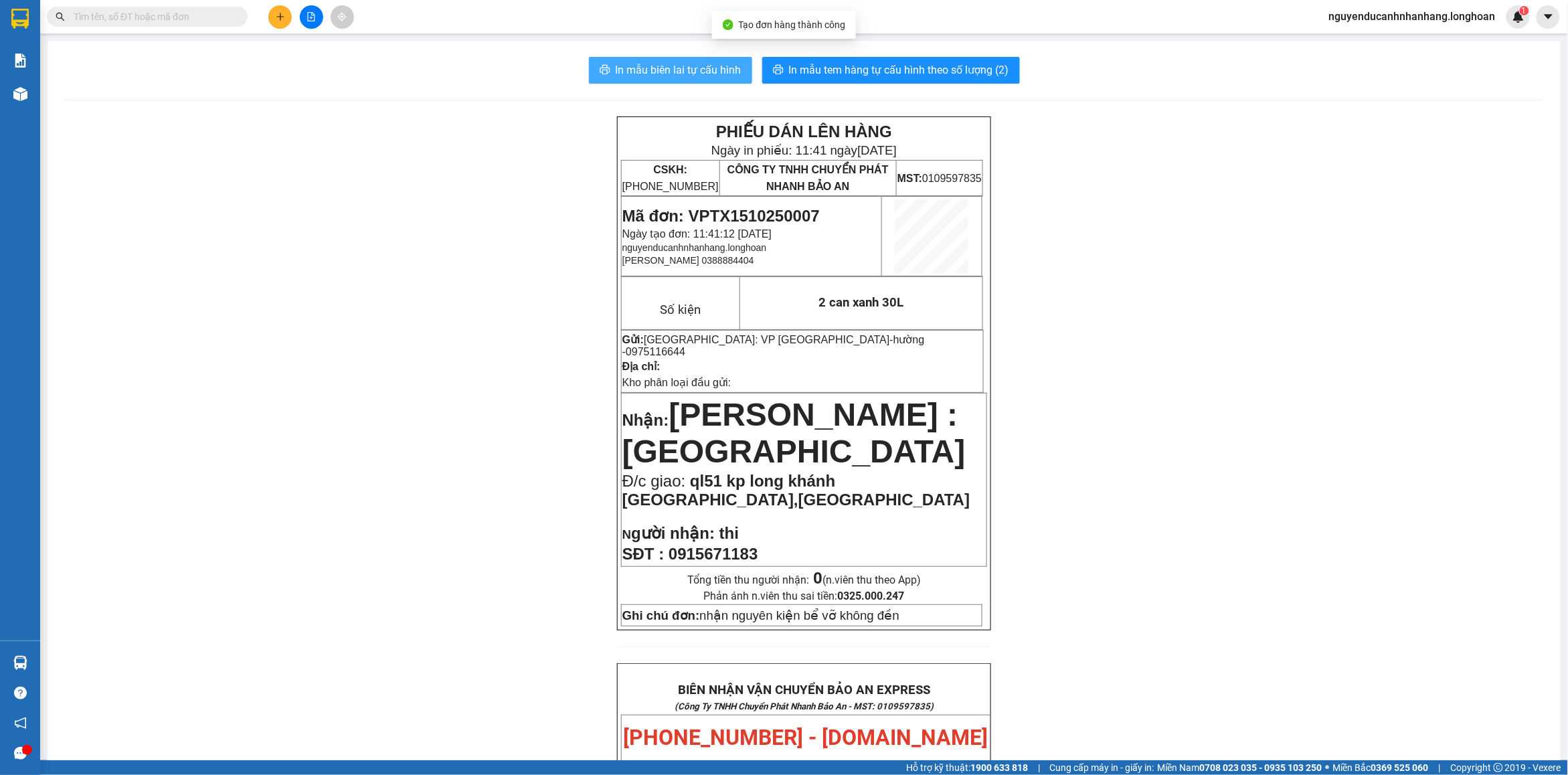
click at [700, 80] on button "In mẫu biên lai tự cấu hình" at bounding box center [671, 70] width 164 height 26
click at [935, 65] on span "In mẫu tem hàng tự cấu hình theo số lượng (2)" at bounding box center [899, 69] width 220 height 16
